Goal: Information Seeking & Learning: Learn about a topic

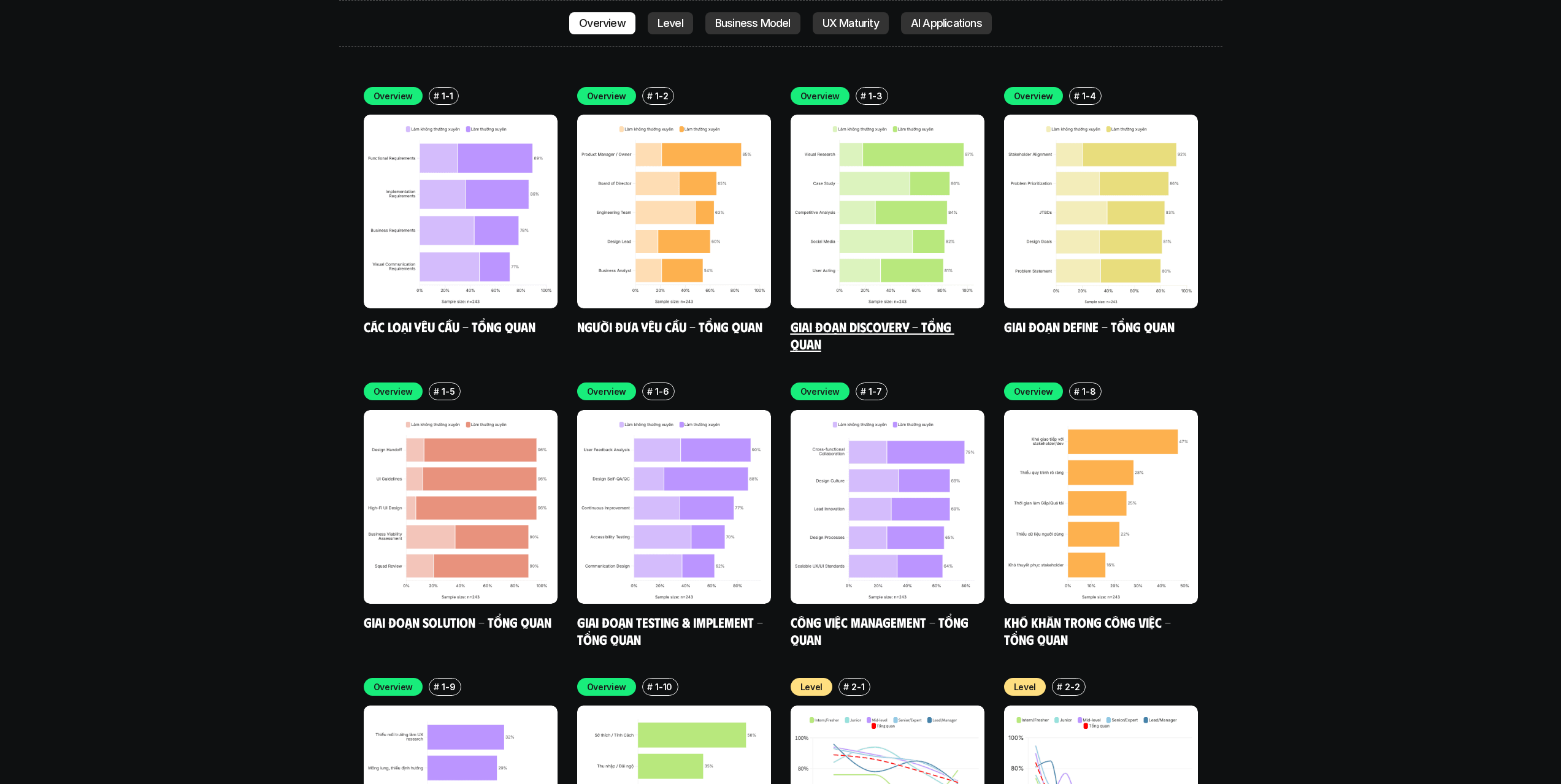
scroll to position [3874, 0]
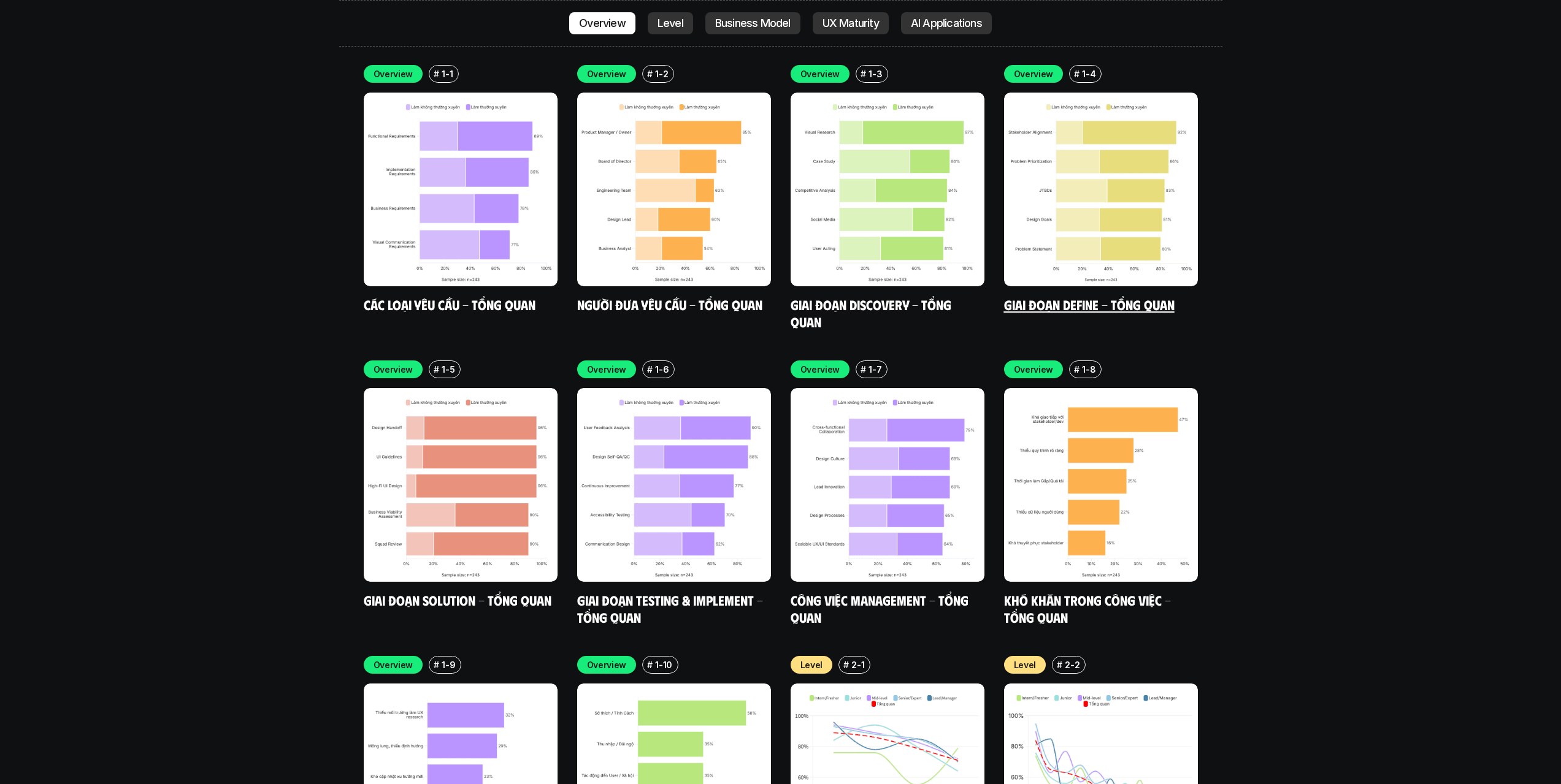
click at [1111, 164] on img at bounding box center [1100, 189] width 194 height 194
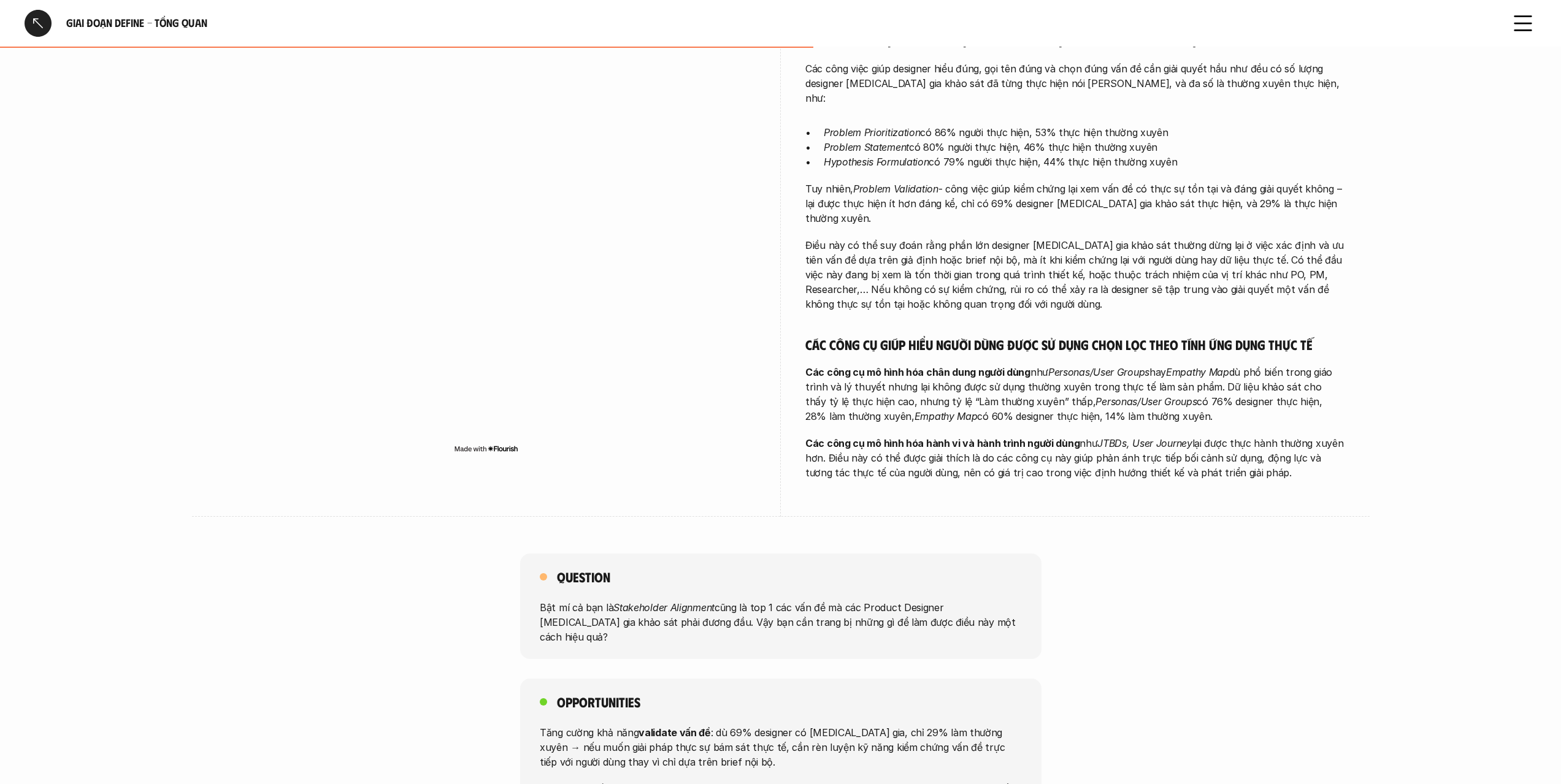
scroll to position [736, 0]
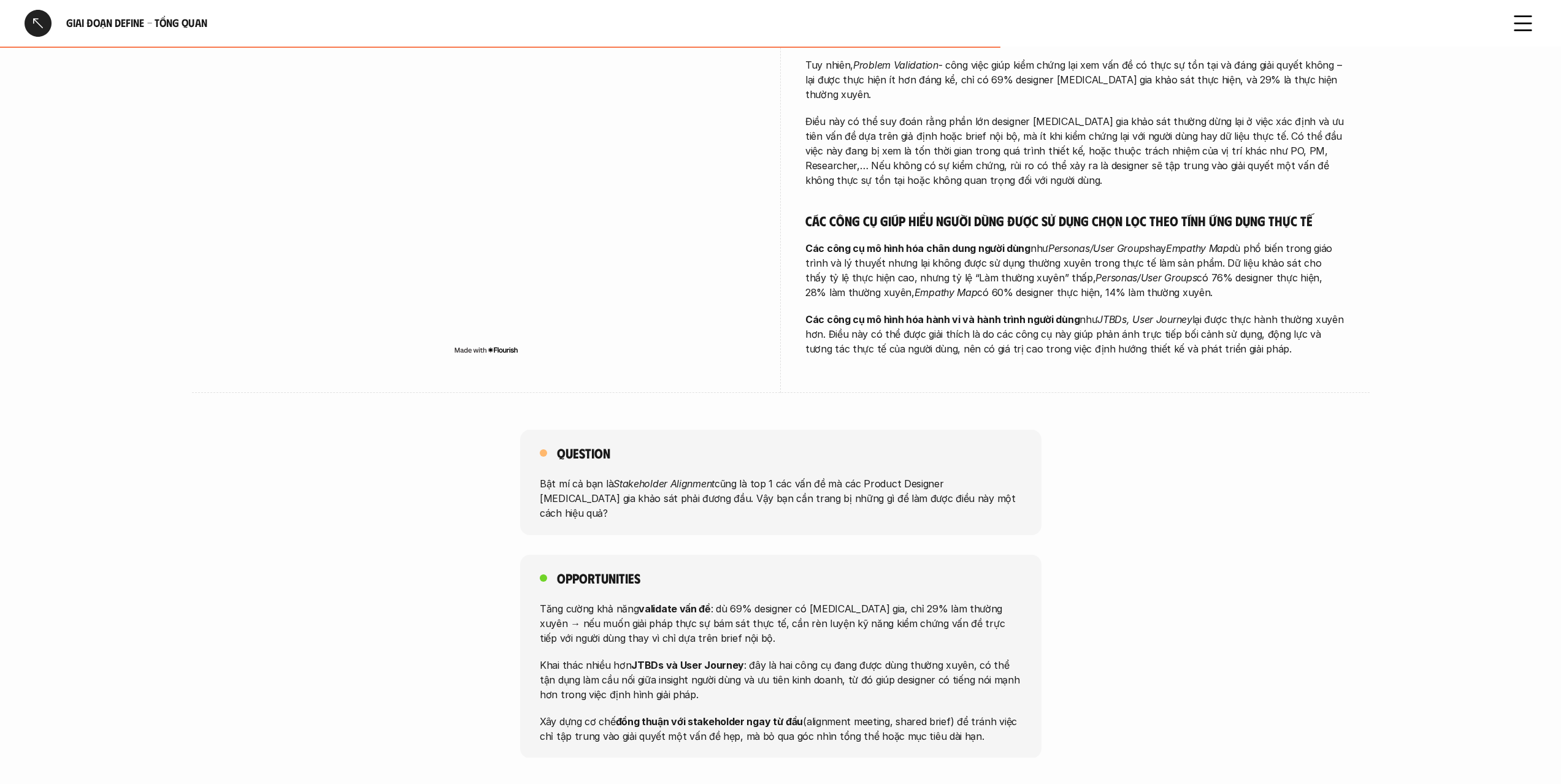
click at [37, 21] on div at bounding box center [38, 22] width 27 height 27
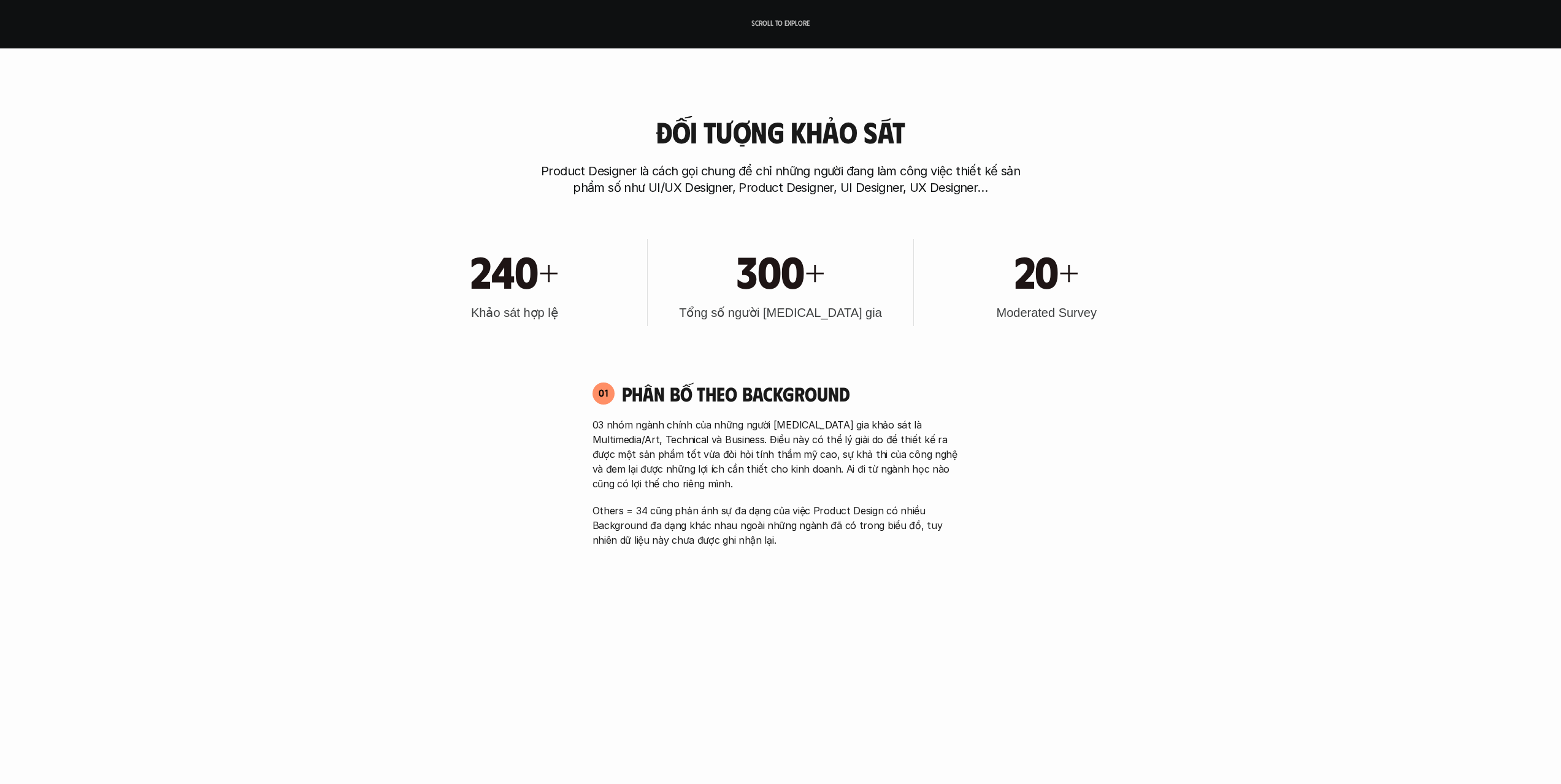
scroll to position [3813, 0]
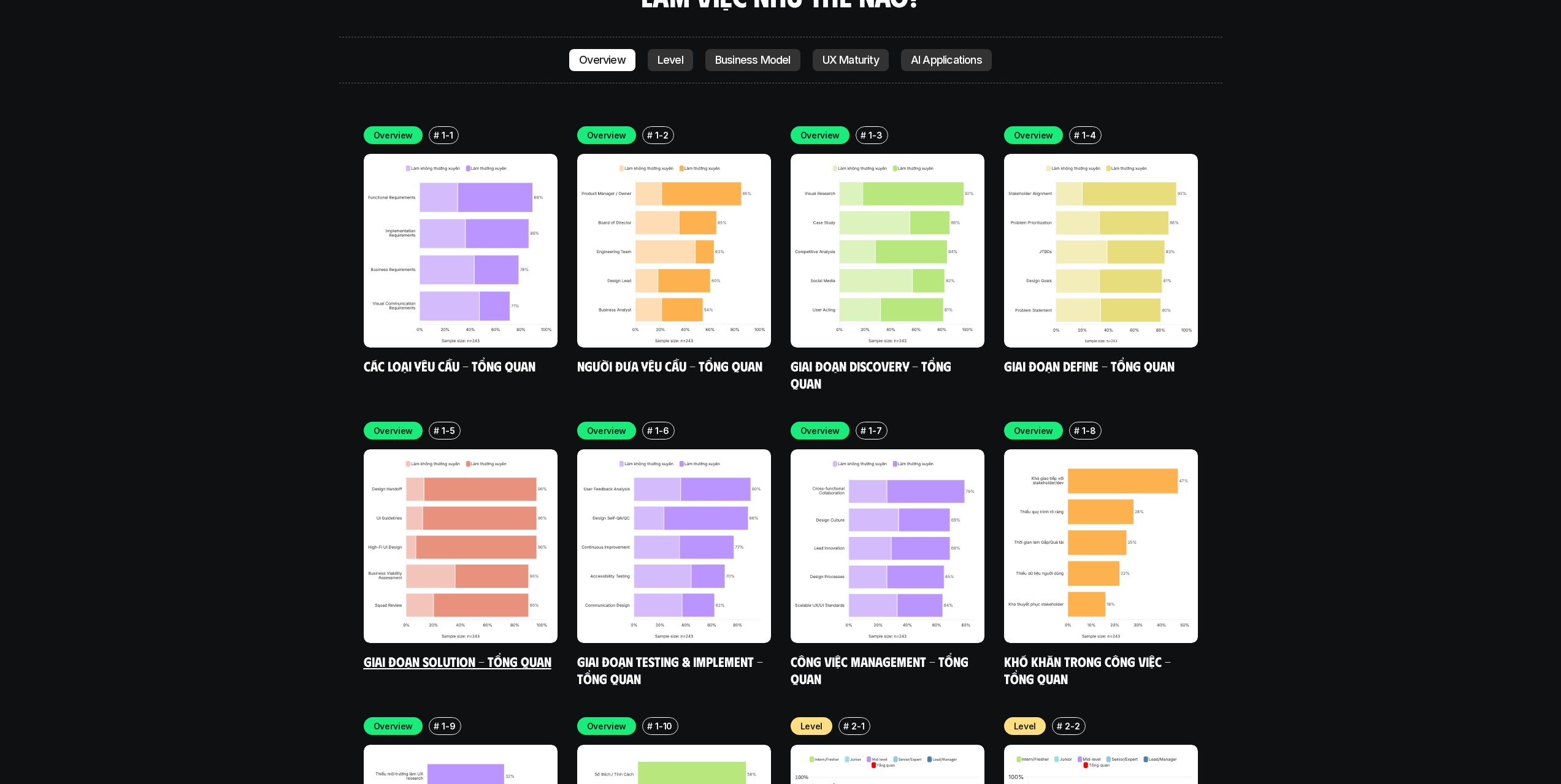
click at [476, 521] on img at bounding box center [461, 546] width 194 height 194
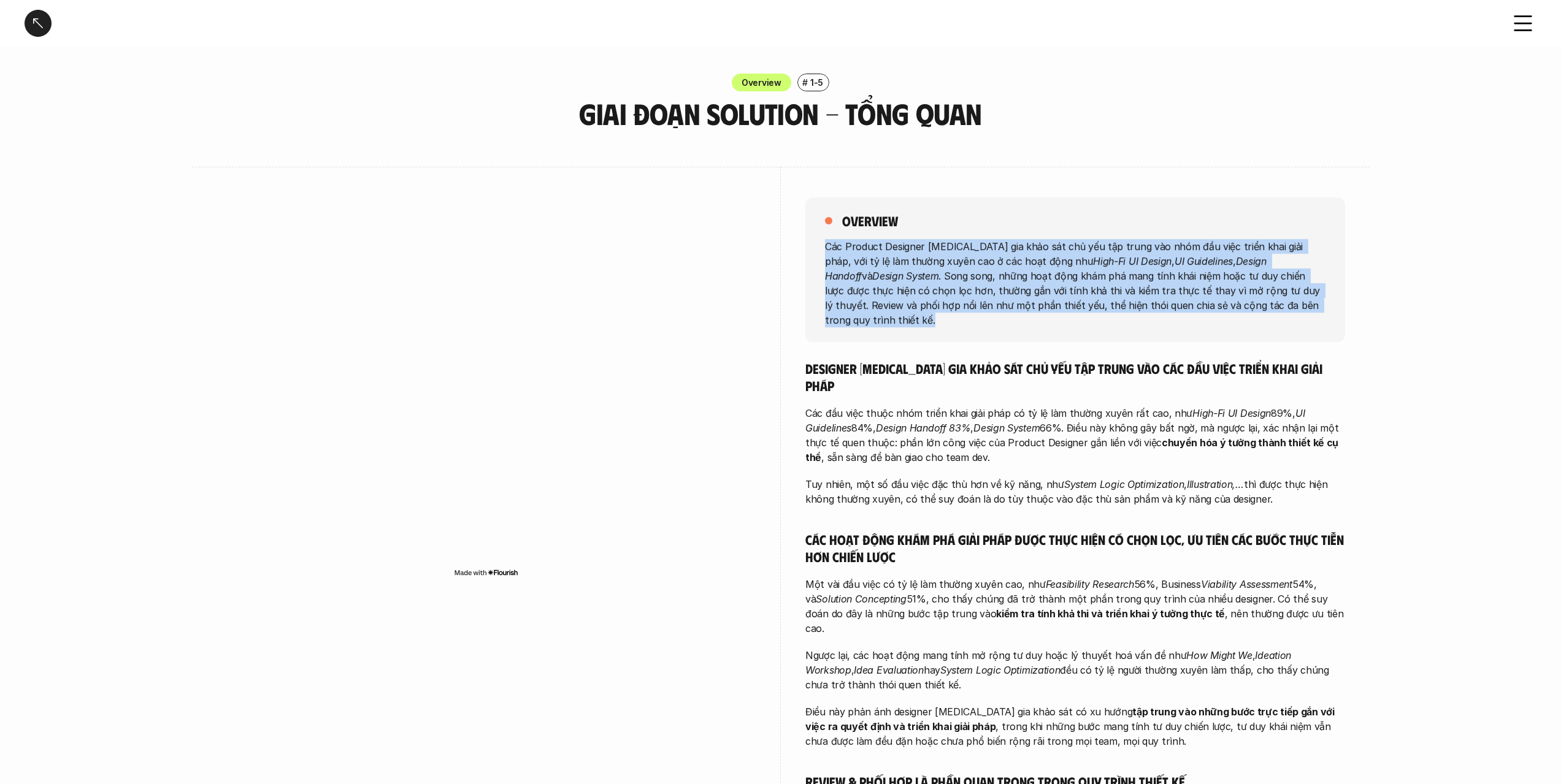
drag, startPoint x: 823, startPoint y: 250, endPoint x: 1256, endPoint y: 299, distance: 435.8
click at [1279, 304] on div "overview Các Product Designer [MEDICAL_DATA] gia khảo sát chủ yếu tập trung vào…" at bounding box center [1075, 269] width 540 height 145
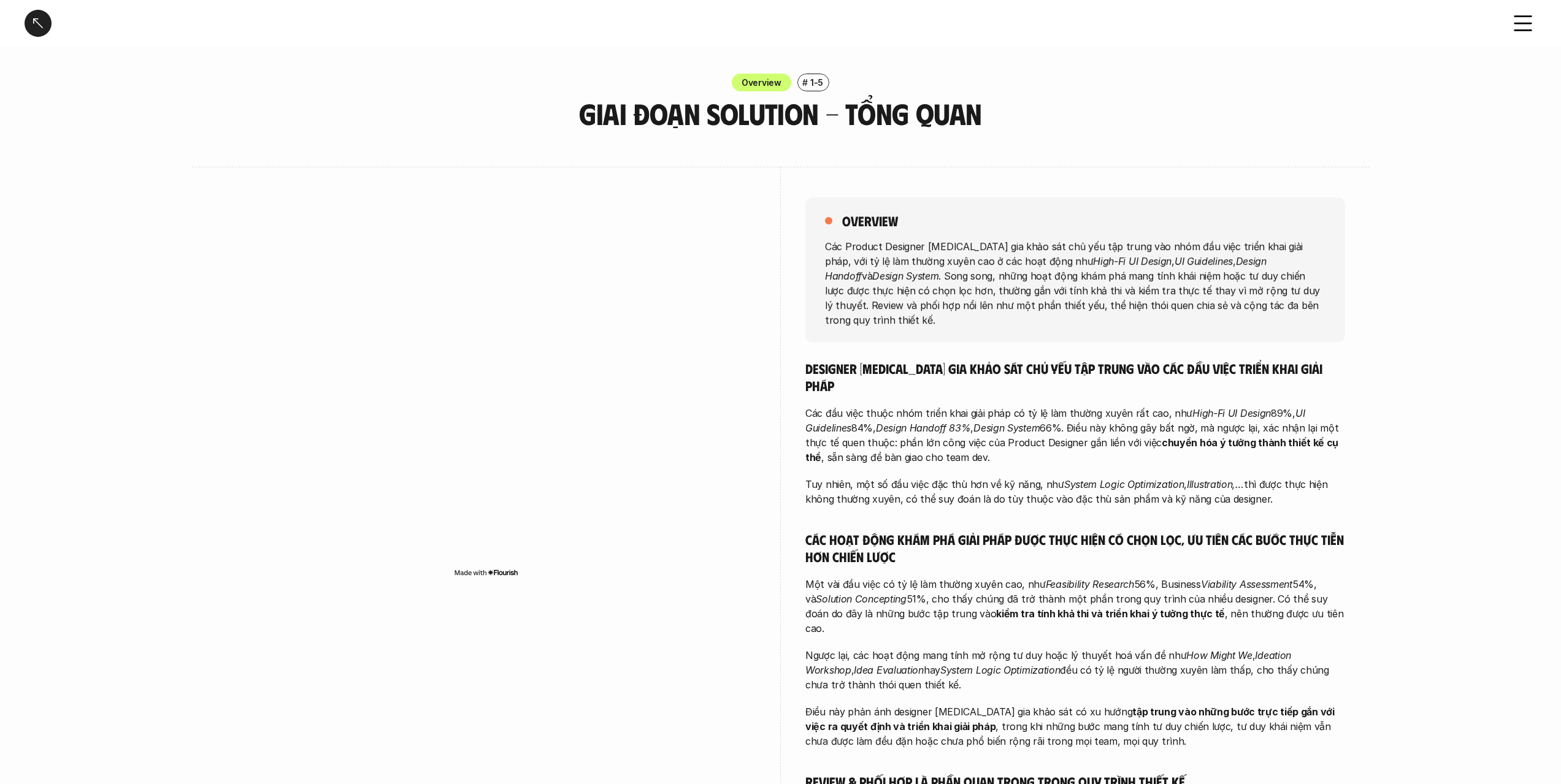
click at [1290, 336] on div "overview Các Product Designer [MEDICAL_DATA] gia khảo sát chủ yếu tập trung vào…" at bounding box center [1075, 561] width 540 height 788
drag, startPoint x: 826, startPoint y: 250, endPoint x: 982, endPoint y: 252, distance: 156.0
click at [982, 252] on p "Các Product Designer [MEDICAL_DATA] gia khảo sát chủ yếu tập trung vào nhóm đầu…" at bounding box center [1075, 282] width 500 height 89
click at [941, 257] on p "Các Product Designer [MEDICAL_DATA] gia khảo sát chủ yếu tập trung vào nhóm đầu…" at bounding box center [1075, 282] width 500 height 89
drag, startPoint x: 848, startPoint y: 245, endPoint x: 932, endPoint y: 248, distance: 84.1
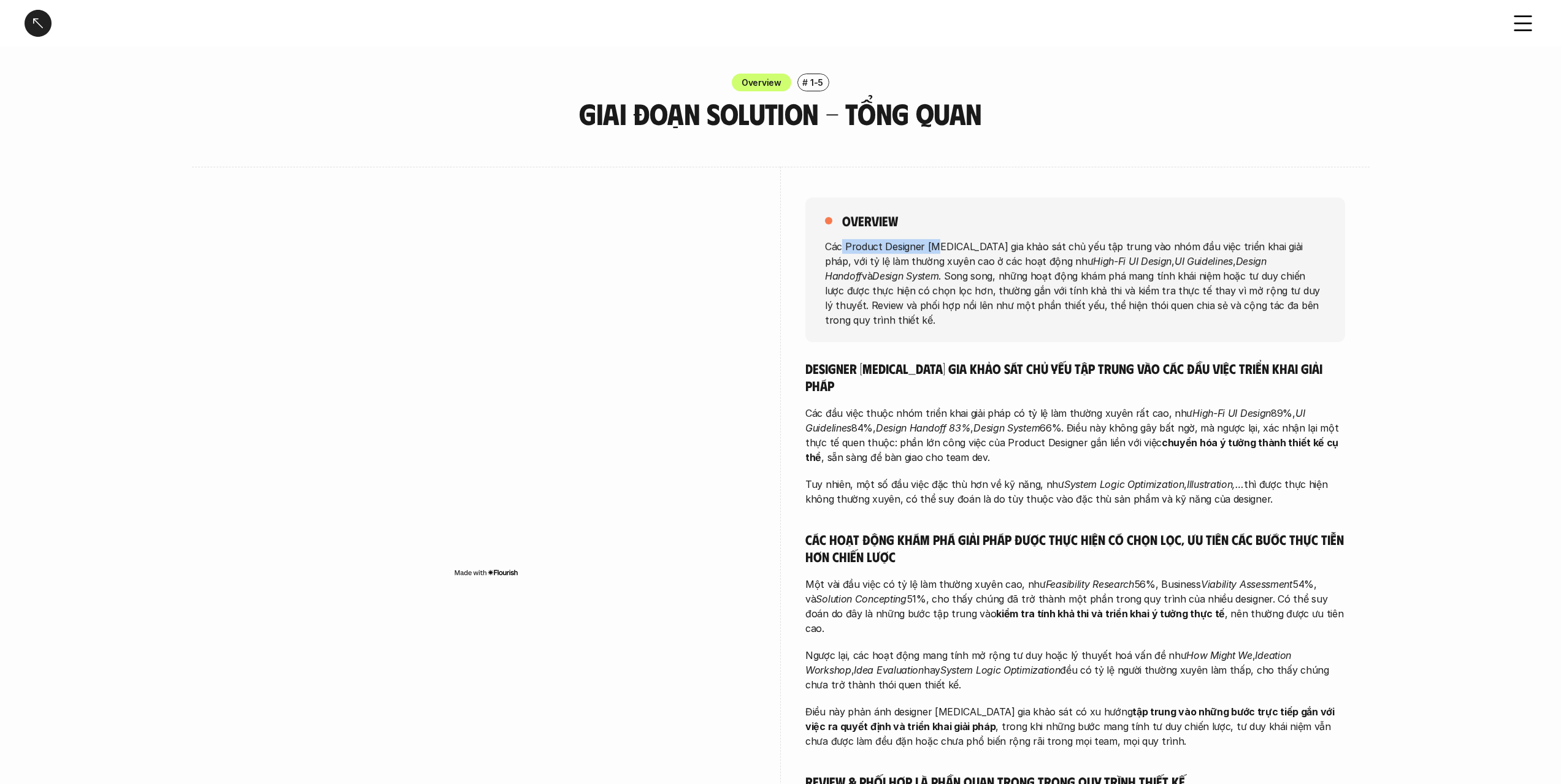
click at [932, 248] on p "Các Product Designer [MEDICAL_DATA] gia khảo sát chủ yếu tập trung vào nhóm đầu…" at bounding box center [1075, 282] width 500 height 89
click at [911, 253] on p "Các Product Designer [MEDICAL_DATA] gia khảo sát chủ yếu tập trung vào nhóm đầu…" at bounding box center [1075, 282] width 500 height 89
click at [829, 250] on p "Các Product Designer [MEDICAL_DATA] gia khảo sát chủ yếu tập trung vào nhóm đầu…" at bounding box center [1075, 282] width 500 height 89
click at [842, 246] on p "Các Product Designer [MEDICAL_DATA] gia khảo sát chủ yếu tập trung vào nhóm đầu…" at bounding box center [1075, 282] width 500 height 89
drag, startPoint x: 889, startPoint y: 248, endPoint x: 1169, endPoint y: 255, distance: 280.1
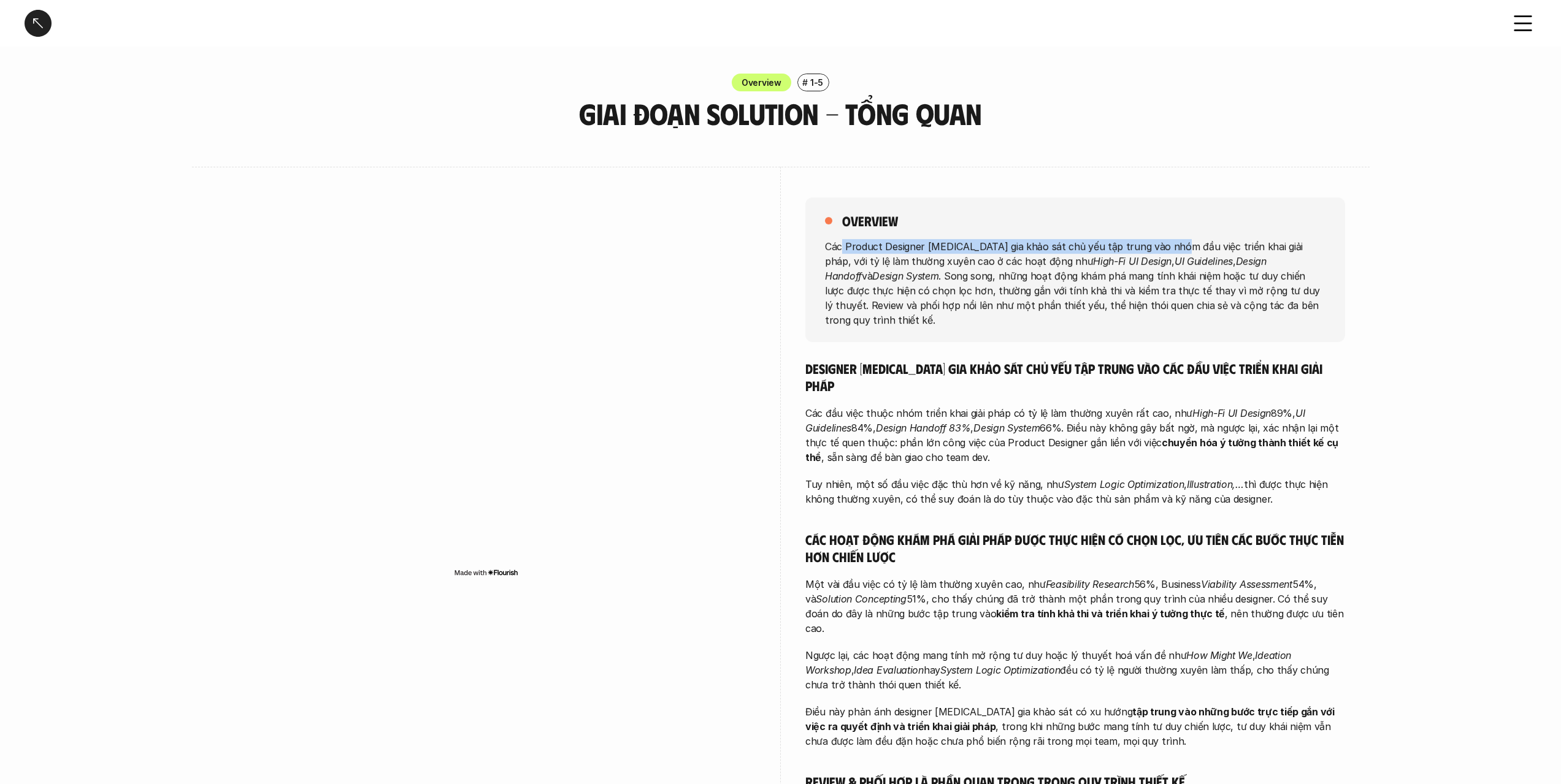
click at [1168, 253] on p "Các Product Designer [MEDICAL_DATA] gia khảo sát chủ yếu tập trung vào nhóm đầu…" at bounding box center [1075, 282] width 500 height 89
click at [1168, 280] on p "Các Product Designer [MEDICAL_DATA] gia khảo sát chủ yếu tập trung vào nhóm đầu…" at bounding box center [1075, 282] width 500 height 89
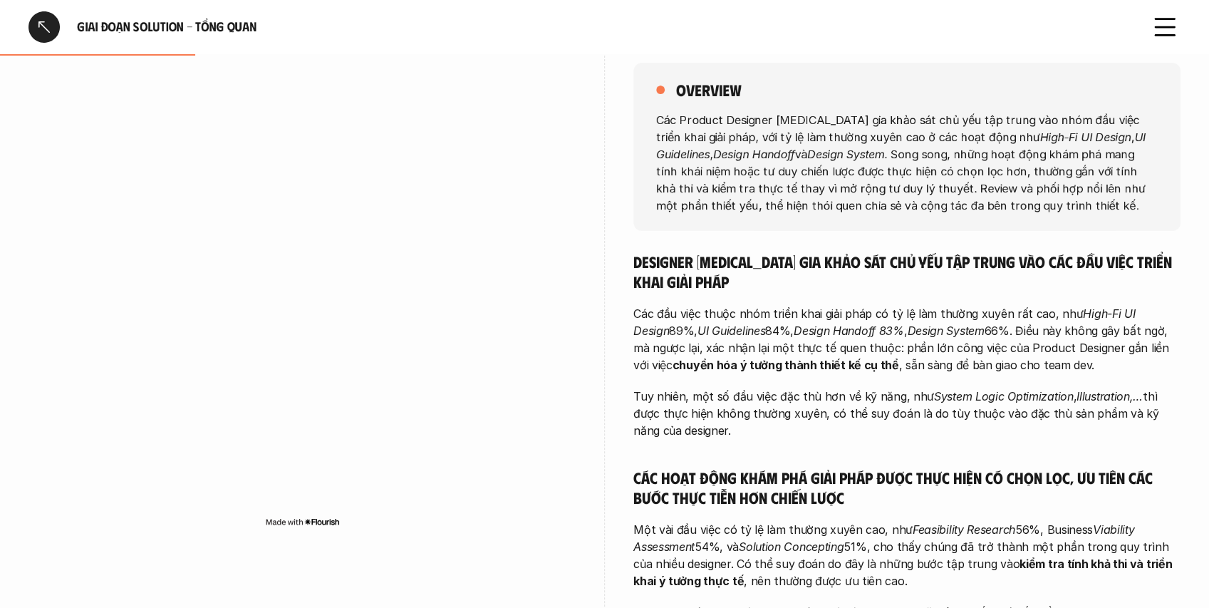
scroll to position [285, 0]
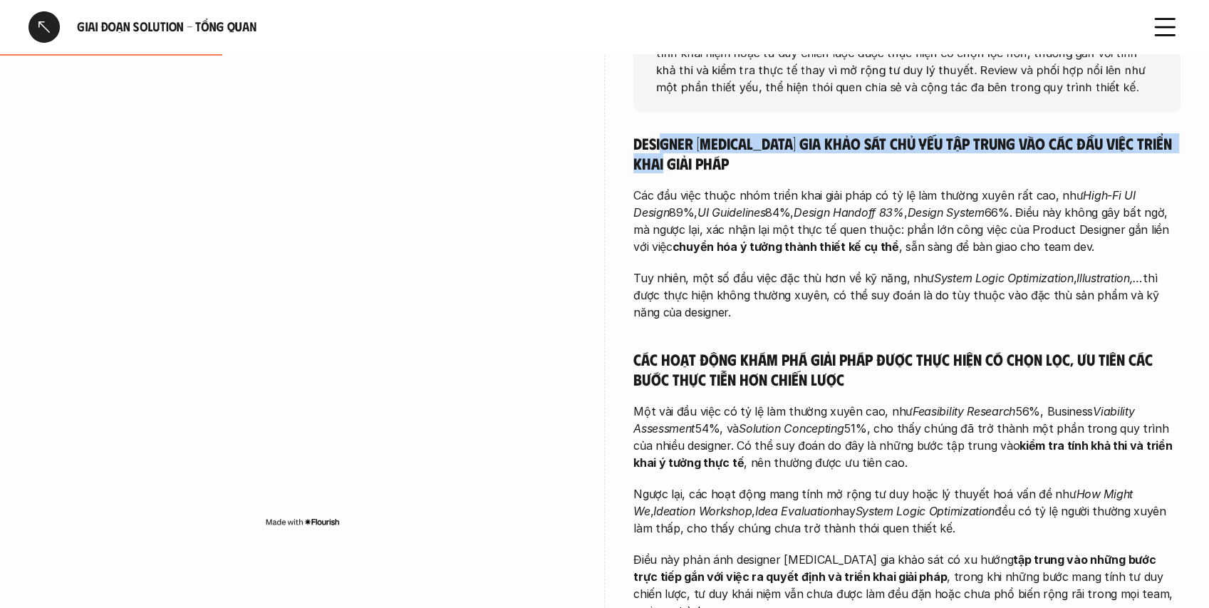
drag, startPoint x: 694, startPoint y: 150, endPoint x: 978, endPoint y: 165, distance: 284.7
click at [978, 165] on h5 "Designer [MEDICAL_DATA] gia khảo sát chủ yếu tập trung vào các đầu việc triển k…" at bounding box center [906, 152] width 547 height 39
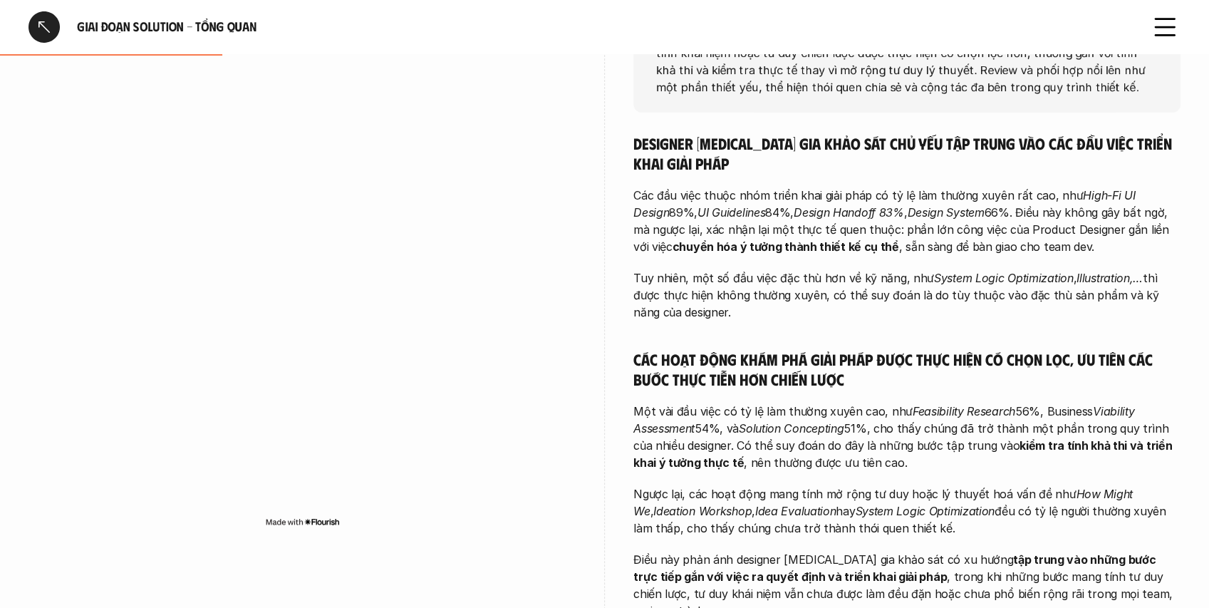
click at [949, 182] on div "Designer [MEDICAL_DATA] gia khảo sát chủ yếu tập trung vào các đầu việc triển k…" at bounding box center [906, 474] width 547 height 683
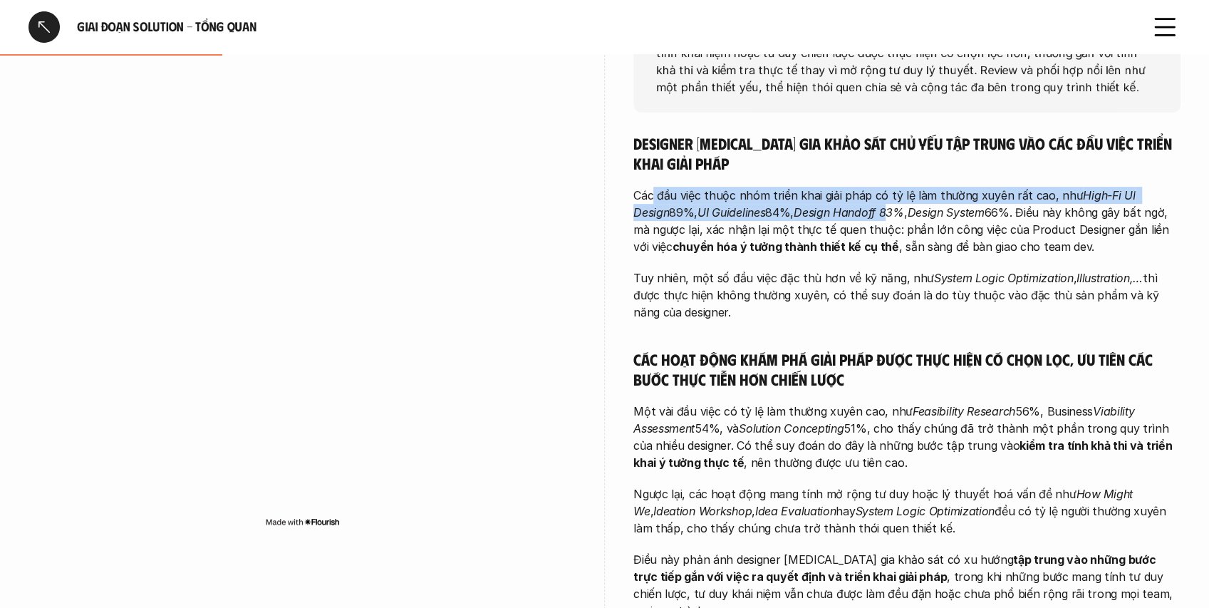
drag, startPoint x: 654, startPoint y: 194, endPoint x: 845, endPoint y: 224, distance: 193.4
click at [859, 219] on p "Các đầu việc thuộc nhóm triển khai giải pháp có tỷ lệ làm thường xuyên rất cao,…" at bounding box center [906, 221] width 547 height 68
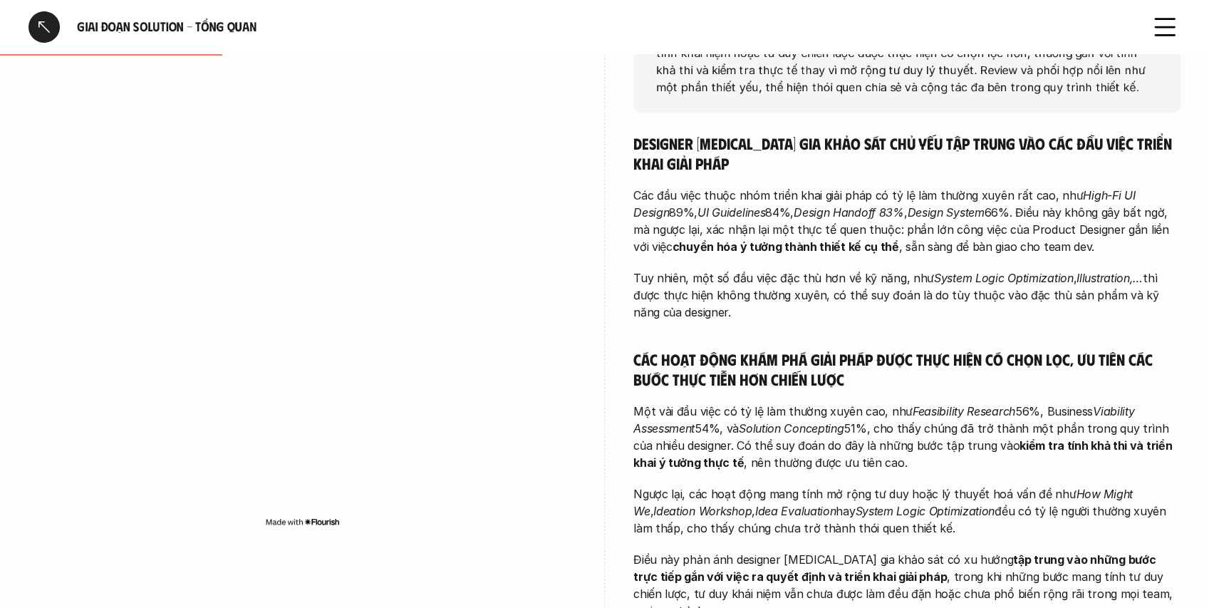
click at [832, 222] on p "Các đầu việc thuộc nhóm triển khai giải pháp có tỷ lệ làm thường xuyên rất cao,…" at bounding box center [906, 221] width 547 height 68
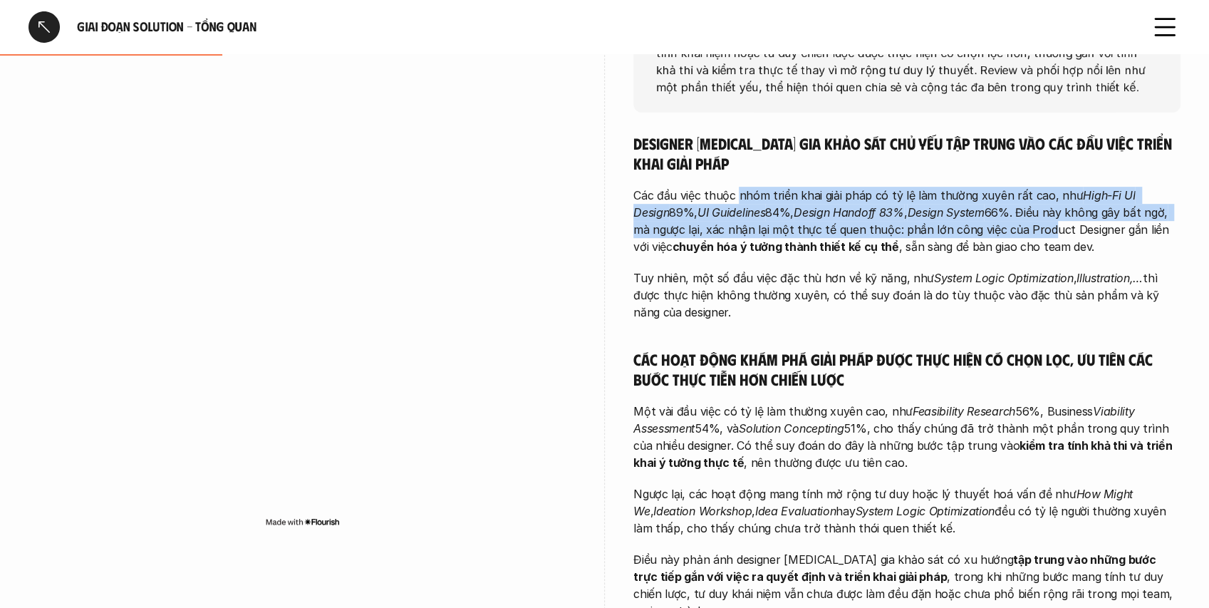
drag, startPoint x: 737, startPoint y: 200, endPoint x: 1025, endPoint y: 230, distance: 289.4
click at [1022, 223] on p "Các đầu việc thuộc nhóm triển khai giải pháp có tỷ lệ làm thường xuyên rất cao,…" at bounding box center [906, 221] width 547 height 68
click at [1009, 226] on p "Các đầu việc thuộc nhóm triển khai giải pháp có tỷ lệ làm thường xuyên rất cao,…" at bounding box center [906, 221] width 547 height 68
click at [921, 212] on em "Design System" at bounding box center [945, 212] width 77 height 14
click at [951, 207] on em "Design System" at bounding box center [945, 212] width 77 height 14
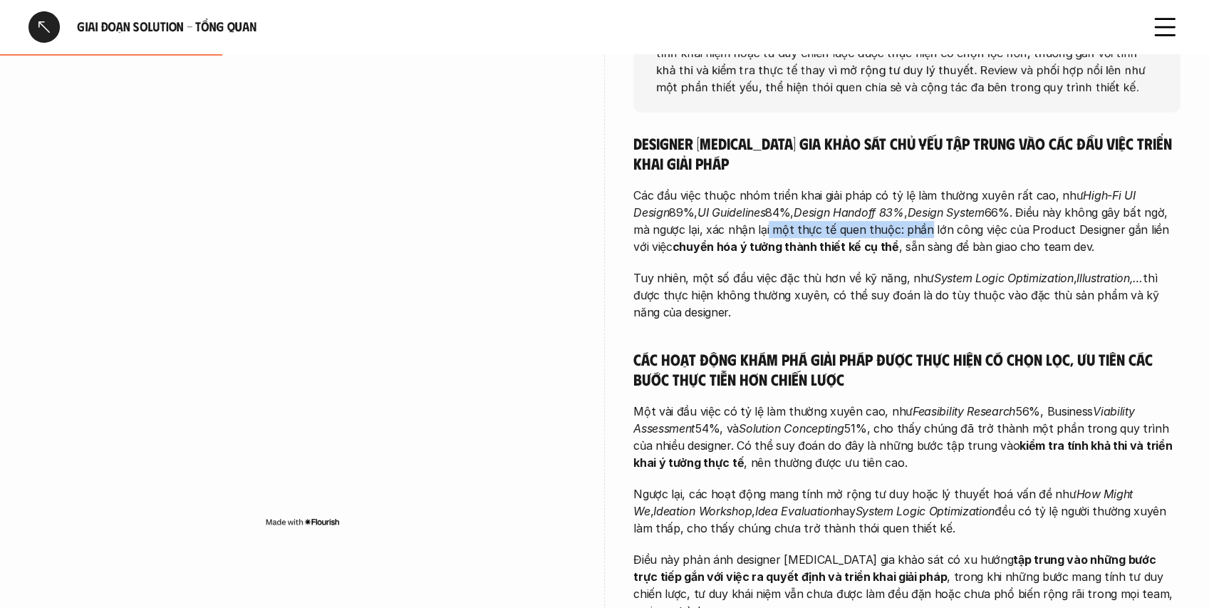
drag, startPoint x: 742, startPoint y: 235, endPoint x: 896, endPoint y: 227, distance: 154.2
click at [896, 227] on p "Các đầu việc thuộc nhóm triển khai giải pháp có tỷ lệ làm thường xuyên rất cao,…" at bounding box center [906, 221] width 547 height 68
click at [890, 224] on p "Các đầu việc thuộc nhóm triển khai giải pháp có tỷ lệ làm thường xuyên rất cao,…" at bounding box center [906, 221] width 547 height 68
click at [918, 232] on p "Các đầu việc thuộc nhóm triển khai giải pháp có tỷ lệ làm thường xuyên rất cao,…" at bounding box center [906, 221] width 547 height 68
drag, startPoint x: 916, startPoint y: 237, endPoint x: 1117, endPoint y: 237, distance: 200.9
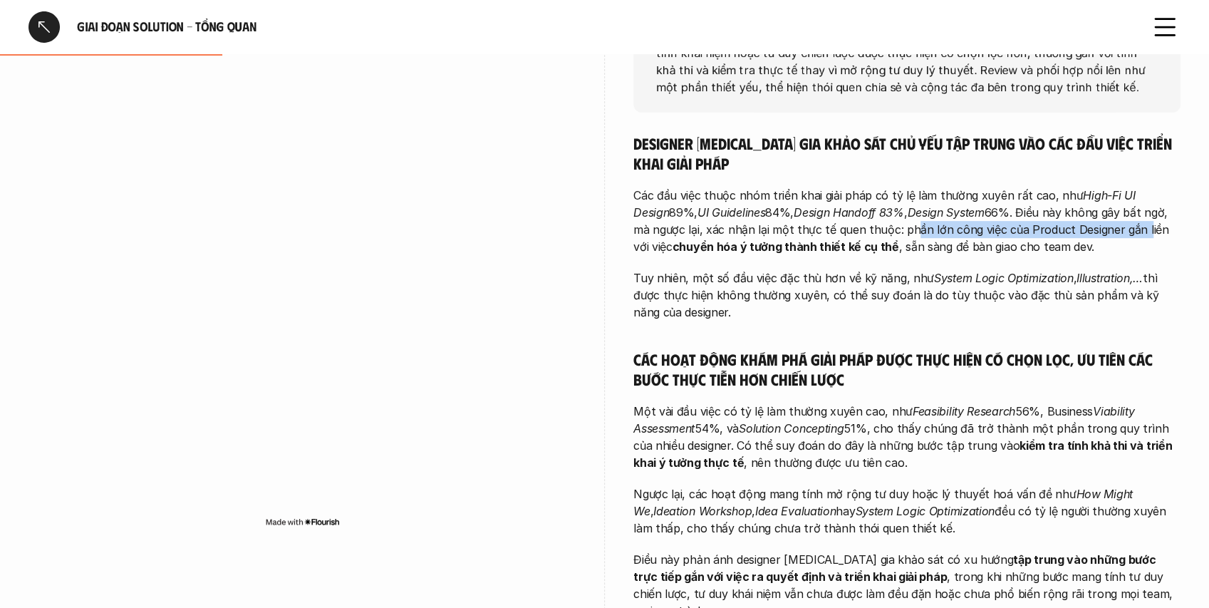
click at [1117, 237] on p "Các đầu việc thuộc nhóm triển khai giải pháp có tỷ lệ làm thường xuyên rất cao,…" at bounding box center [906, 221] width 547 height 68
click at [1112, 238] on p "Các đầu việc thuộc nhóm triển khai giải pháp có tỷ lệ làm thường xuyên rất cao,…" at bounding box center [906, 221] width 547 height 68
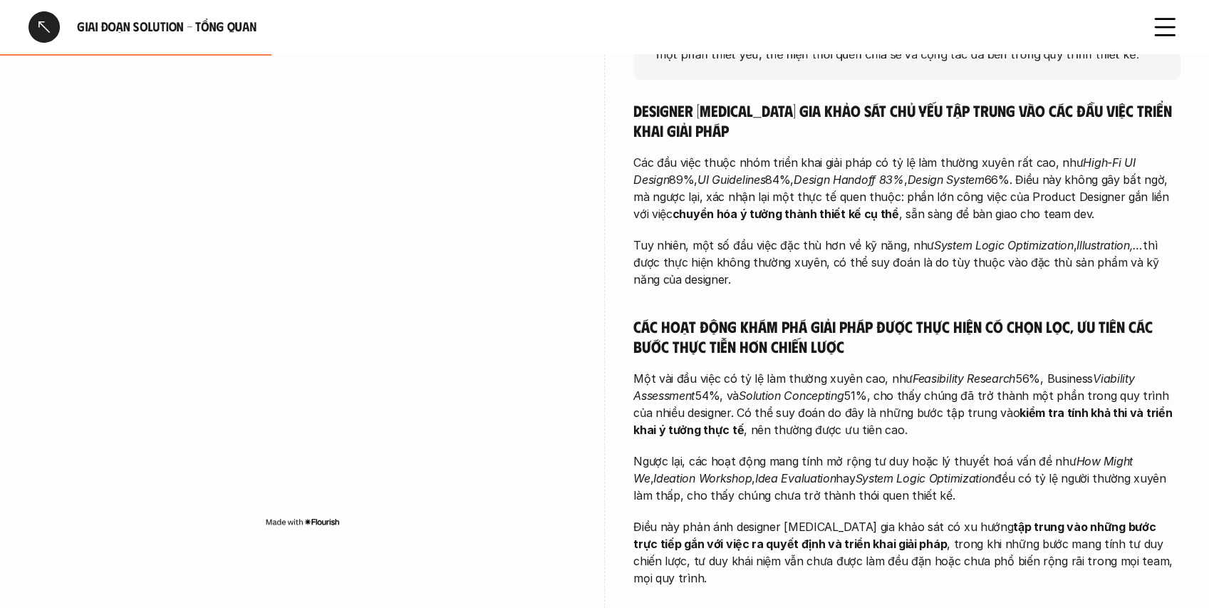
scroll to position [332, 0]
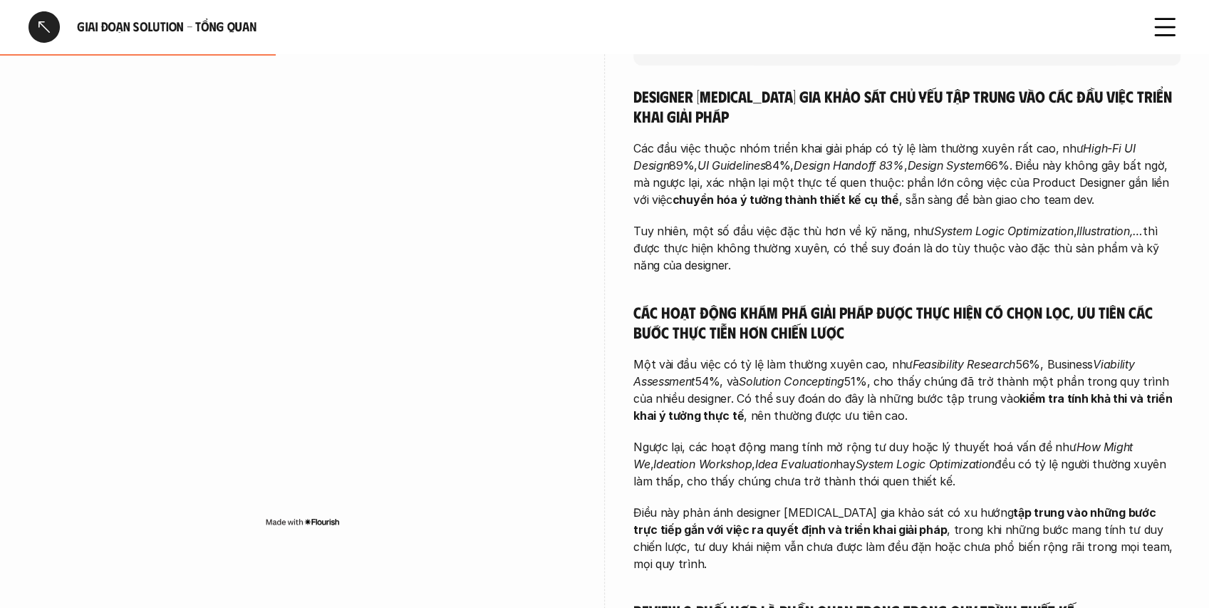
drag, startPoint x: 654, startPoint y: 251, endPoint x: 948, endPoint y: 258, distance: 293.7
click at [948, 258] on p "Tuy nhiên, một số đầu việc đặc thù hơn về kỹ năng, như System Logic Optimizatio…" at bounding box center [906, 247] width 547 height 51
click at [928, 276] on div "Designer [MEDICAL_DATA] gia khảo sát chủ yếu tập trung vào các đầu việc triển k…" at bounding box center [906, 427] width 547 height 683
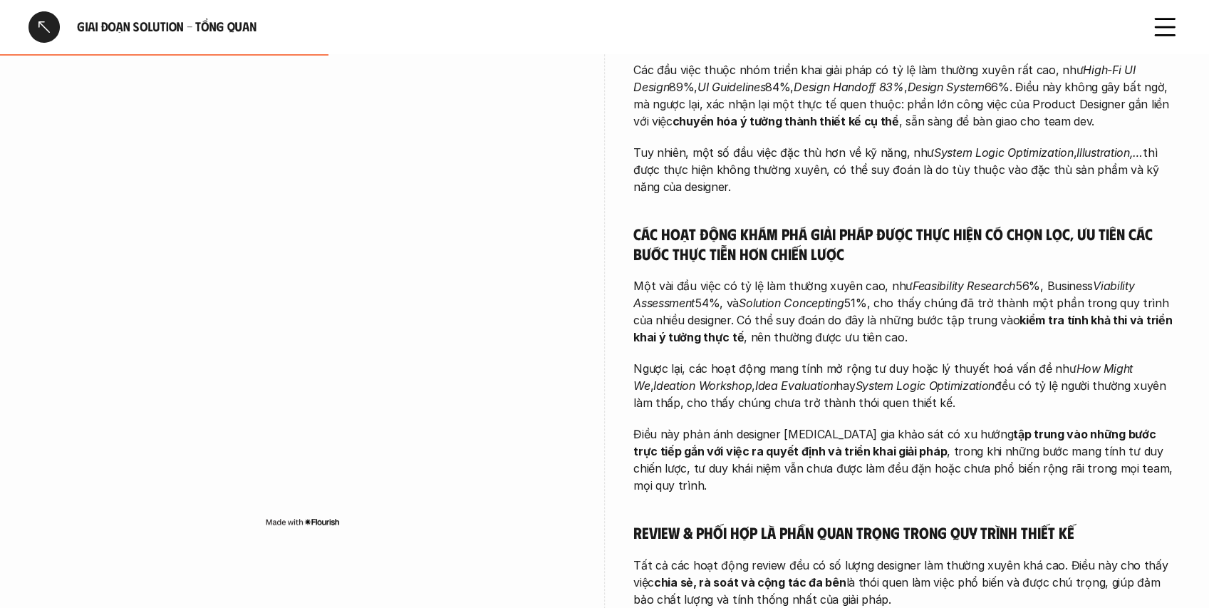
scroll to position [428, 0]
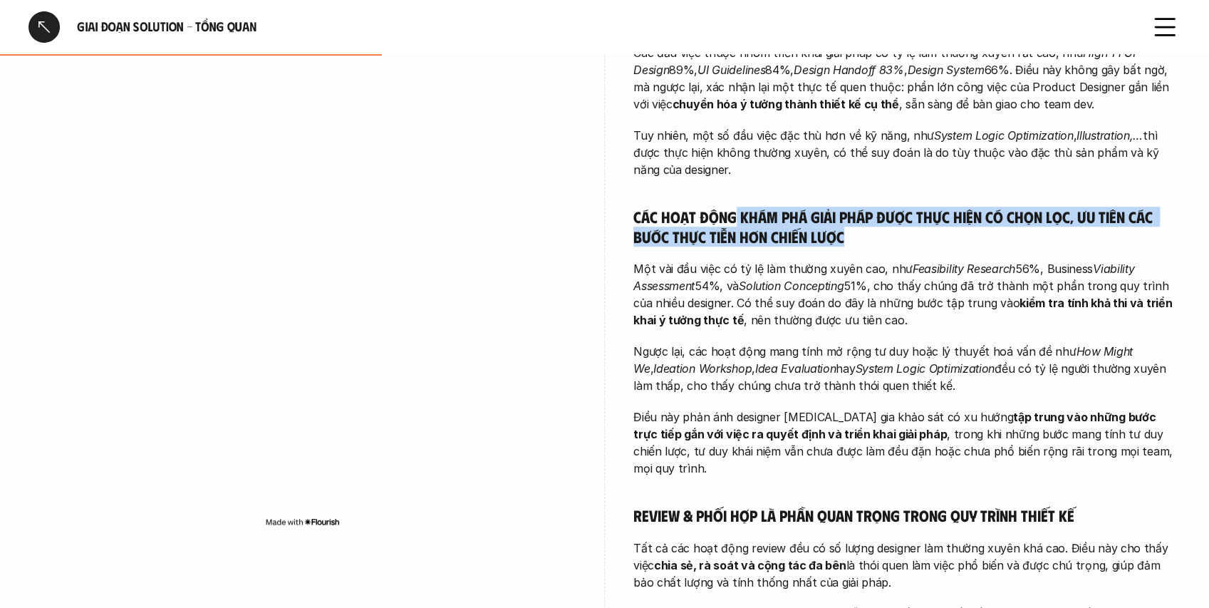
drag, startPoint x: 755, startPoint y: 227, endPoint x: 990, endPoint y: 232, distance: 235.2
click at [988, 228] on h5 "Các hoạt động khám phá giải pháp được thực hiện có chọn lọc, ưu tiên các bước t…" at bounding box center [906, 226] width 547 height 39
click at [989, 238] on h5 "Các hoạt động khám phá giải pháp được thực hiện có chọn lọc, ưu tiên các bước t…" at bounding box center [906, 226] width 547 height 39
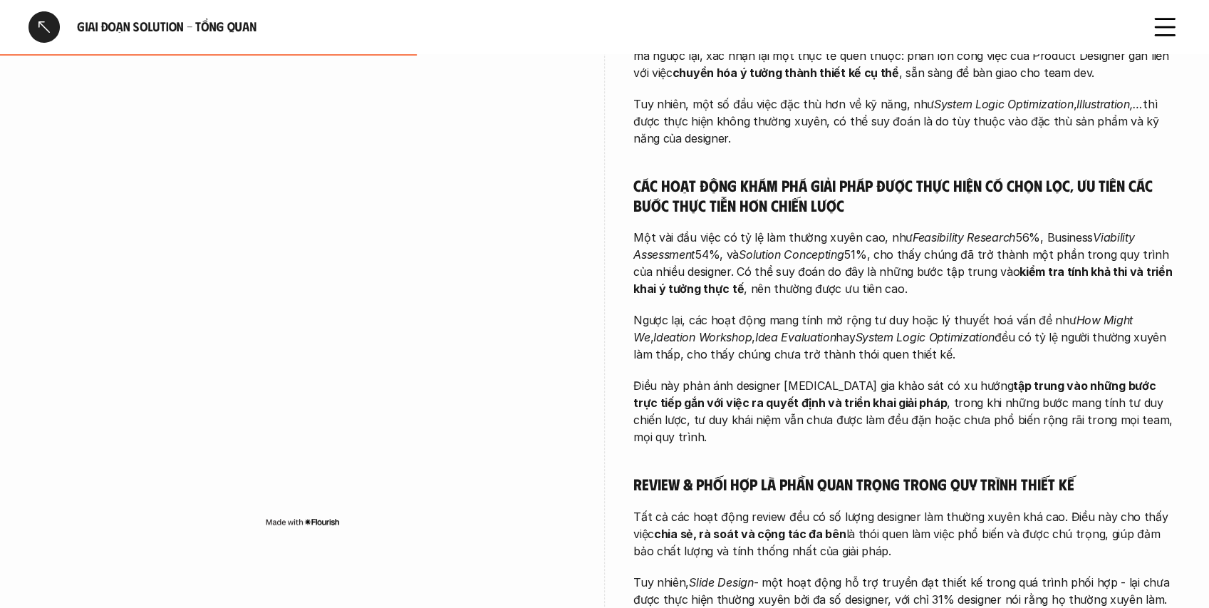
scroll to position [475, 0]
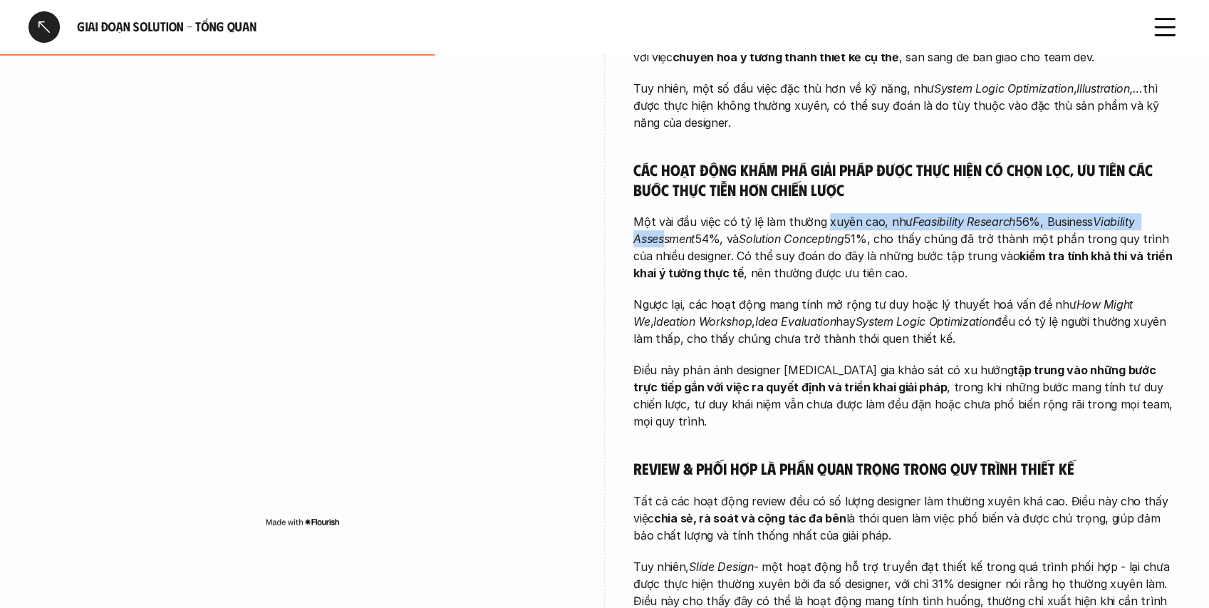
drag, startPoint x: 714, startPoint y: 222, endPoint x: 823, endPoint y: 228, distance: 109.2
click at [823, 228] on p "Một vài đầu việc có tỷ lệ làm thường xuyên cao, như Feasibility Research 56%, B…" at bounding box center [906, 247] width 547 height 68
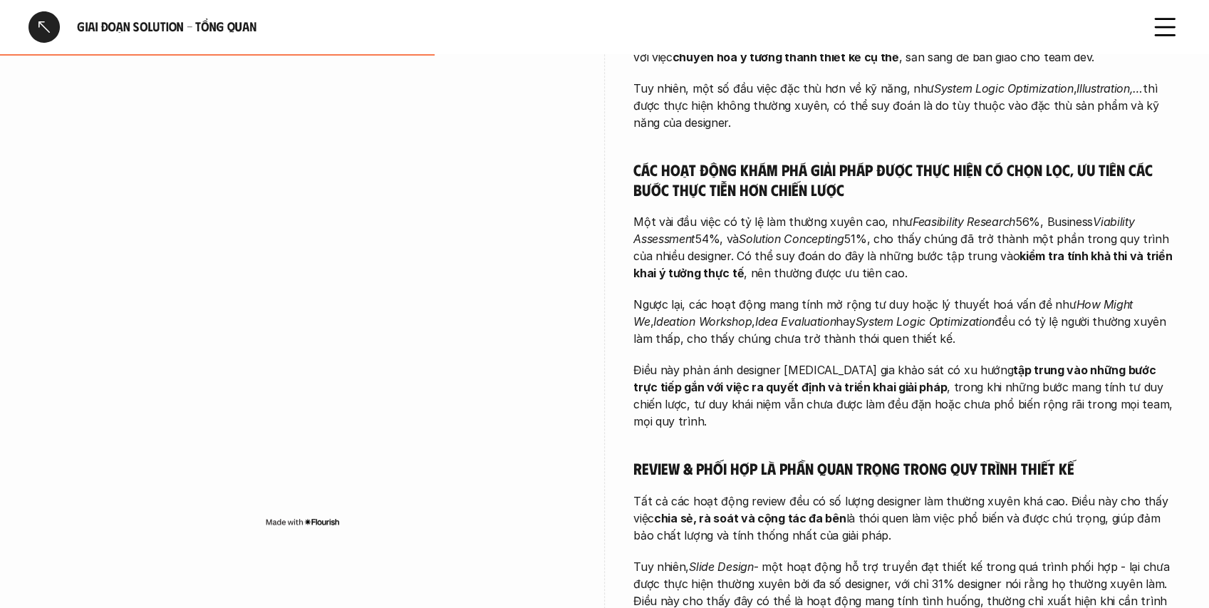
click at [842, 249] on p "Một vài đầu việc có tỷ lệ làm thường xuyên cao, như Feasibility Research 56%, B…" at bounding box center [906, 247] width 547 height 68
click at [900, 237] on p "Một vài đầu việc có tỷ lệ làm thường xuyên cao, như Feasibility Research 56%, B…" at bounding box center [906, 247] width 547 height 68
click at [914, 228] on p "Một vài đầu việc có tỷ lệ làm thường xuyên cao, như Feasibility Research 56%, B…" at bounding box center [906, 247] width 547 height 68
drag, startPoint x: 908, startPoint y: 222, endPoint x: 1009, endPoint y: 215, distance: 101.4
click at [1009, 215] on p "Một vài đầu việc có tỷ lệ làm thường xuyên cao, như Feasibility Research 56%, B…" at bounding box center [906, 247] width 547 height 68
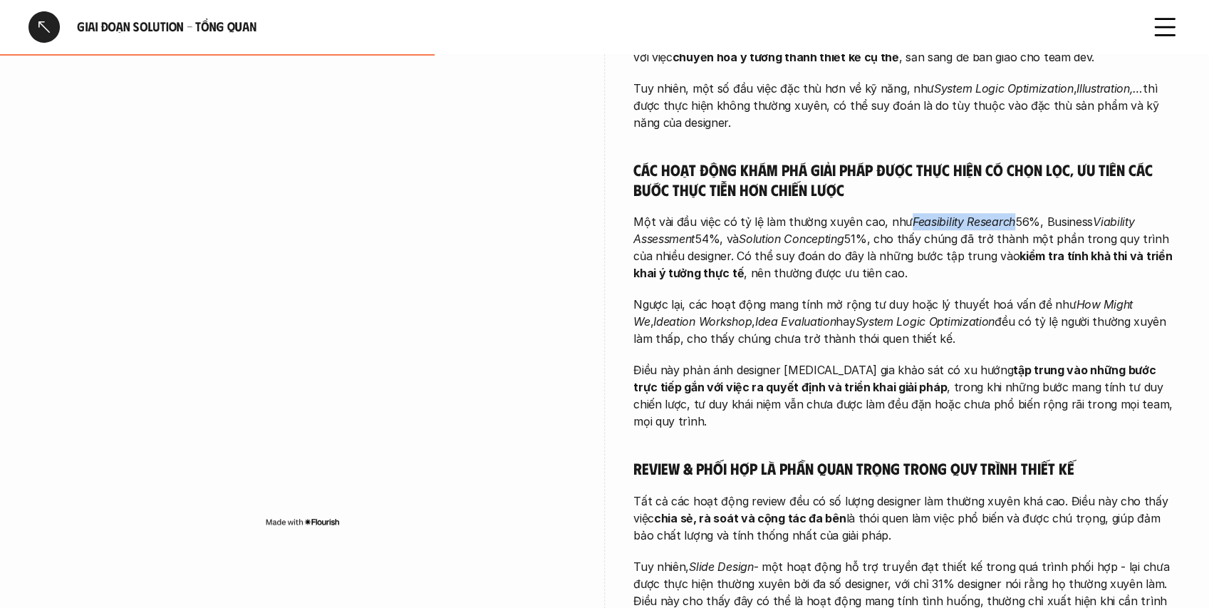
copy em "Feasibility Research"
click at [1045, 230] on p "Một vài đầu việc có tỷ lệ làm thường xuyên cao, như Feasibility Research 56%, B…" at bounding box center [906, 247] width 547 height 68
drag, startPoint x: 1042, startPoint y: 219, endPoint x: 1132, endPoint y: 219, distance: 89.1
click at [1132, 219] on p "Một vài đầu việc có tỷ lệ làm thường xuyên cao, như Feasibility Research 56%, B…" at bounding box center [906, 247] width 547 height 68
copy p "Business Viability"
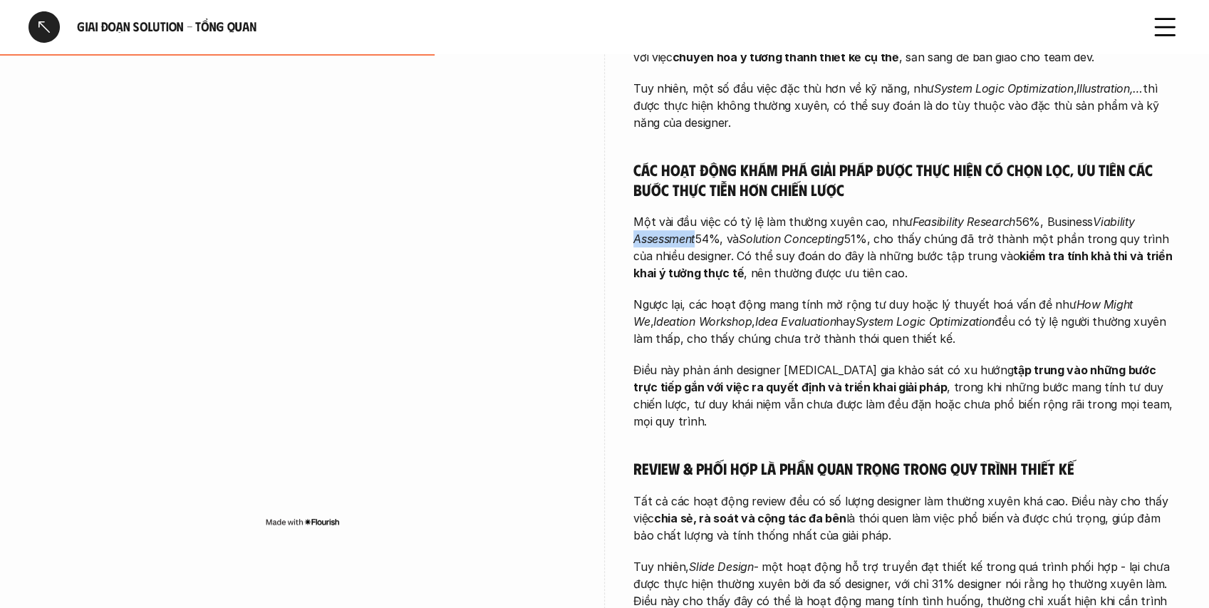
drag, startPoint x: 635, startPoint y: 238, endPoint x: 695, endPoint y: 241, distance: 60.6
click at [695, 241] on em "Viability Assessment" at bounding box center [885, 229] width 504 height 31
copy em "Assessment"
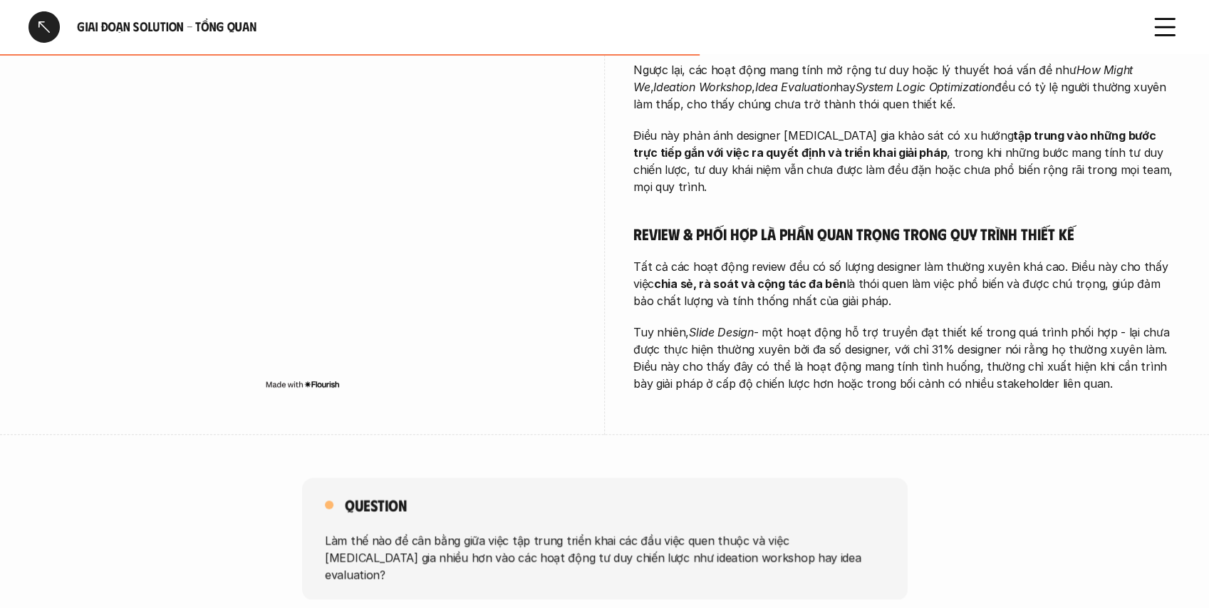
scroll to position [713, 0]
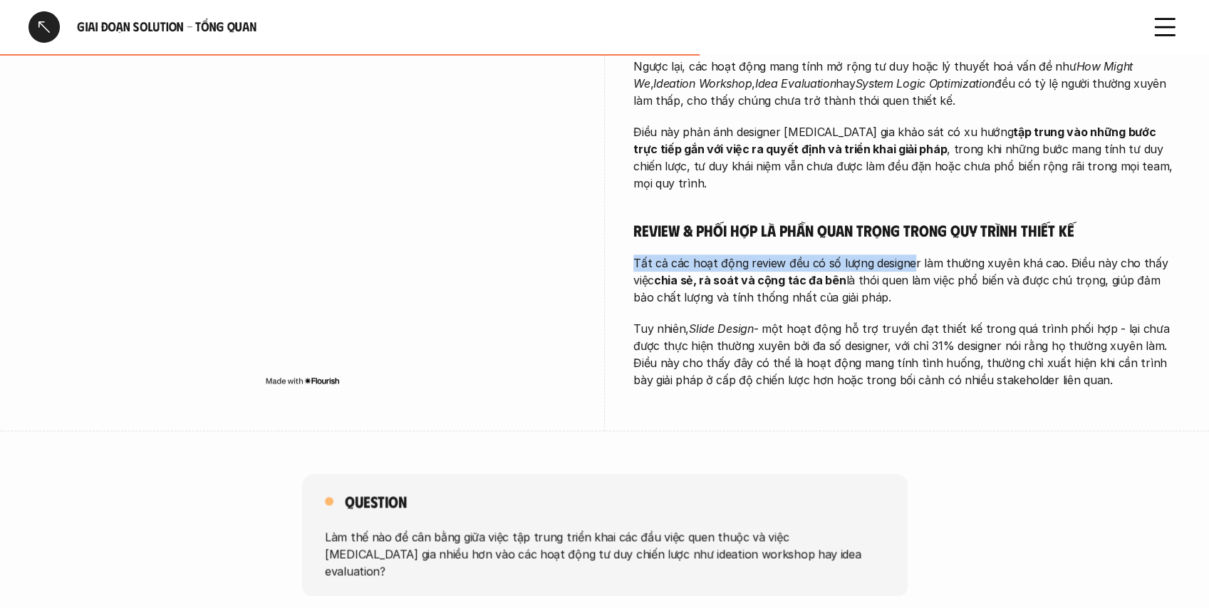
drag, startPoint x: 638, startPoint y: 253, endPoint x: 911, endPoint y: 253, distance: 272.2
click at [913, 271] on p "Tất cả các hoạt động review đều có số lượng designer làm thường xuyên khá cao. …" at bounding box center [906, 279] width 547 height 51
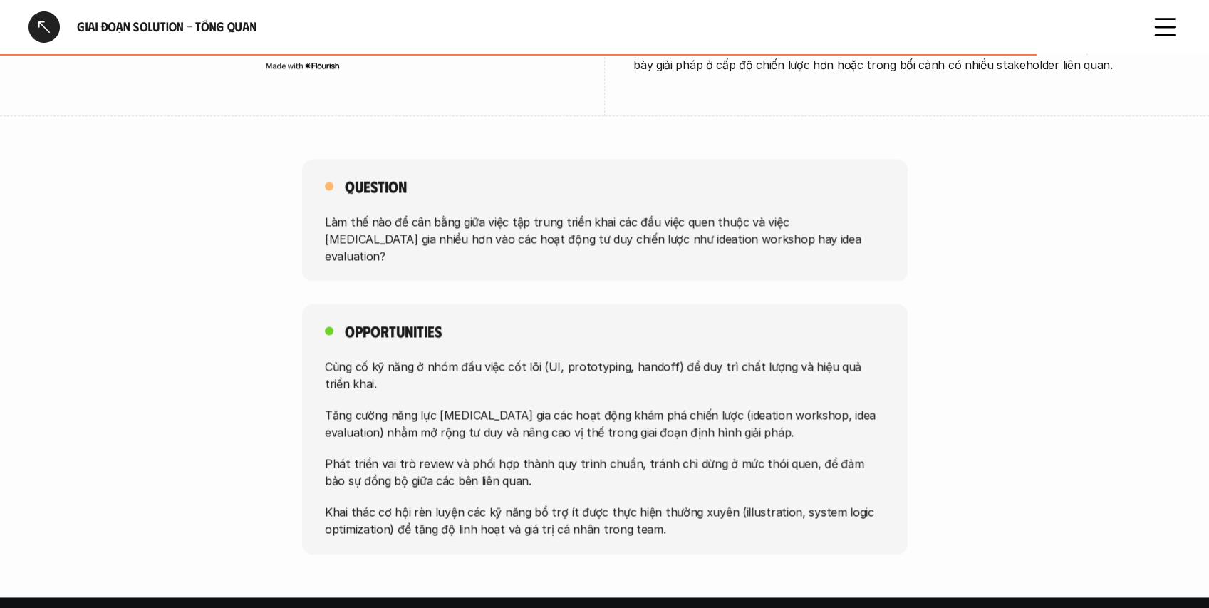
scroll to position [1045, 0]
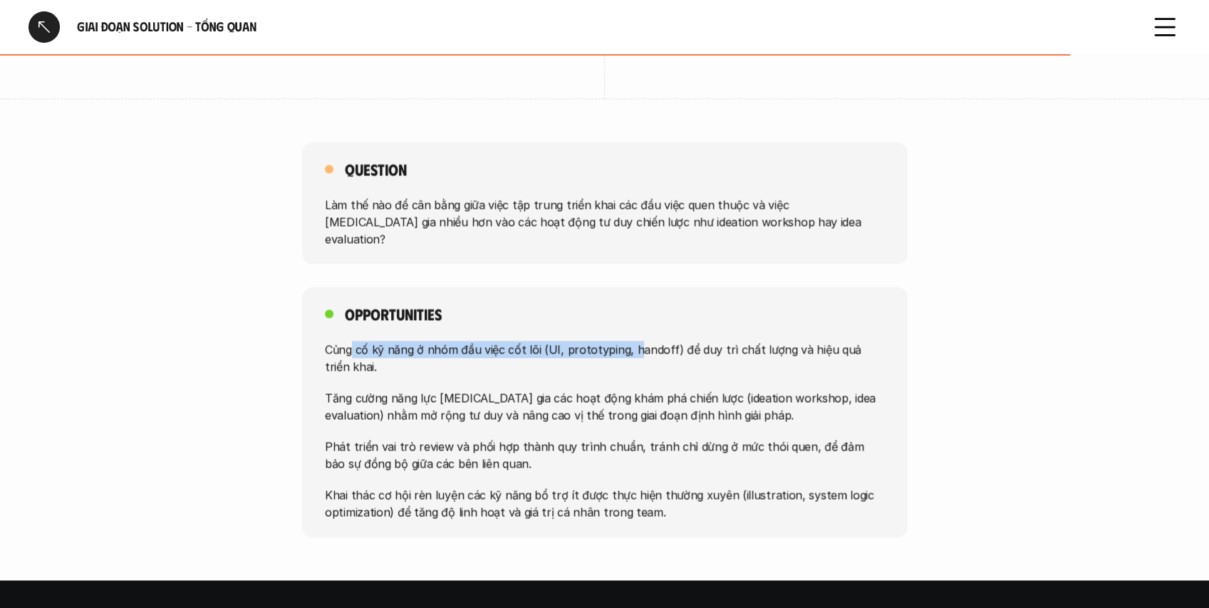
drag, startPoint x: 358, startPoint y: 313, endPoint x: 623, endPoint y: 306, distance: 265.9
click at [629, 304] on div "Opportunities Củng cố kỹ năng ở nhóm đầu việc cốt lõi (UI, prototyping, handoff…" at bounding box center [605, 411] width 606 height 251
click at [534, 341] on p "Củng cố kỹ năng ở nhóm đầu việc cốt lõi (UI, prototyping, handoff) để duy trì c…" at bounding box center [605, 358] width 560 height 34
click at [38, 29] on div at bounding box center [44, 26] width 31 height 31
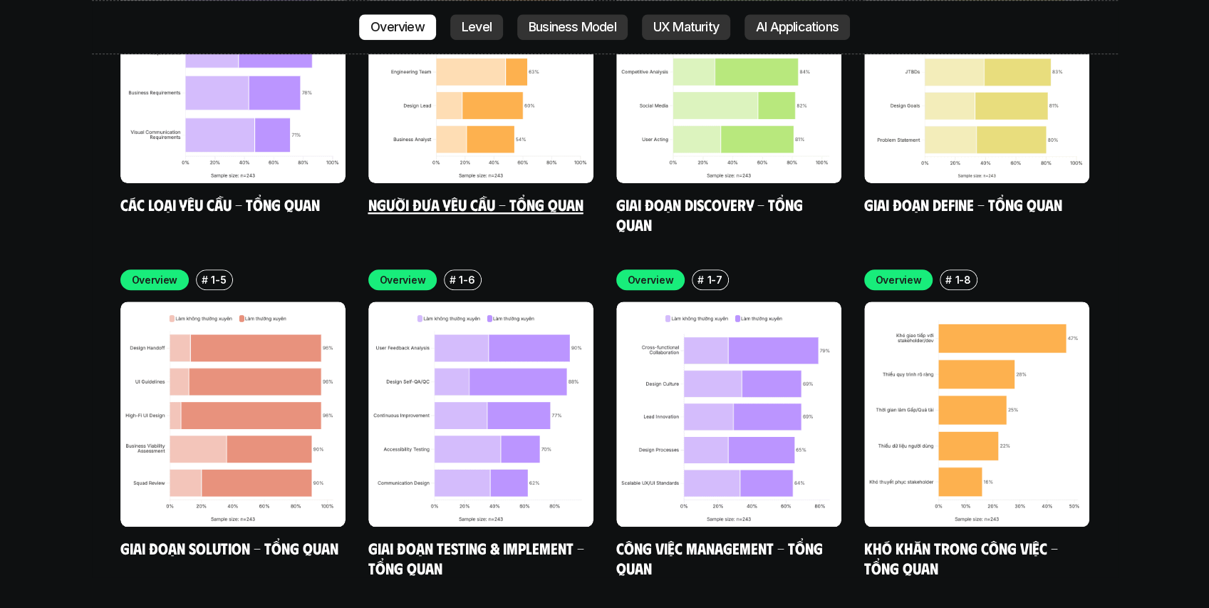
scroll to position [4365, 0]
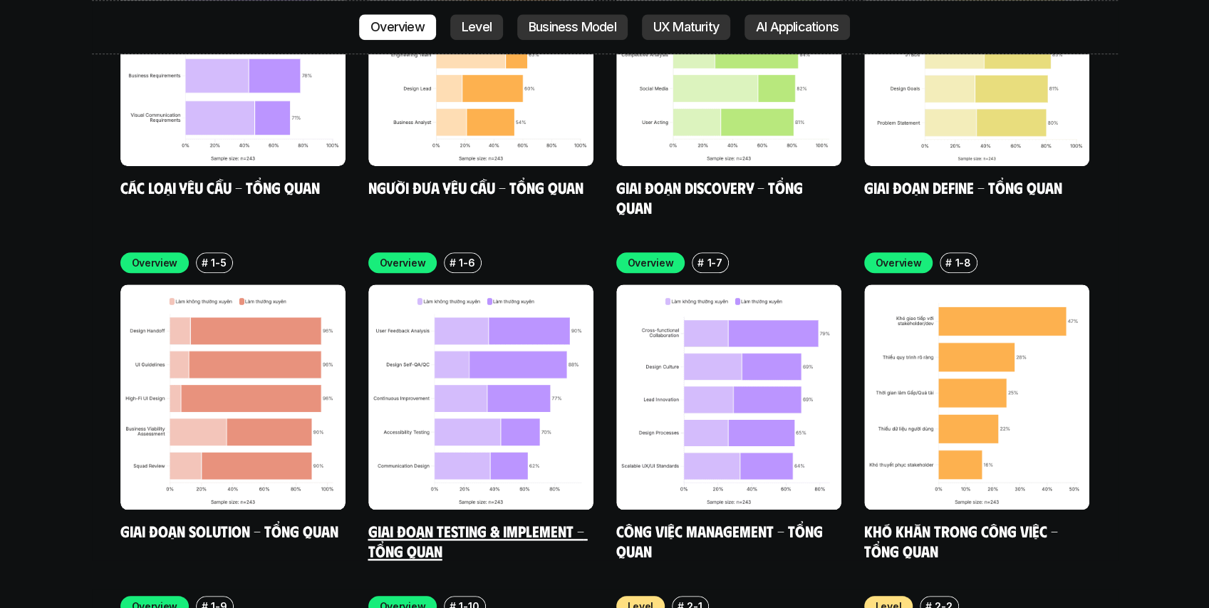
click at [493, 343] on img at bounding box center [480, 396] width 225 height 225
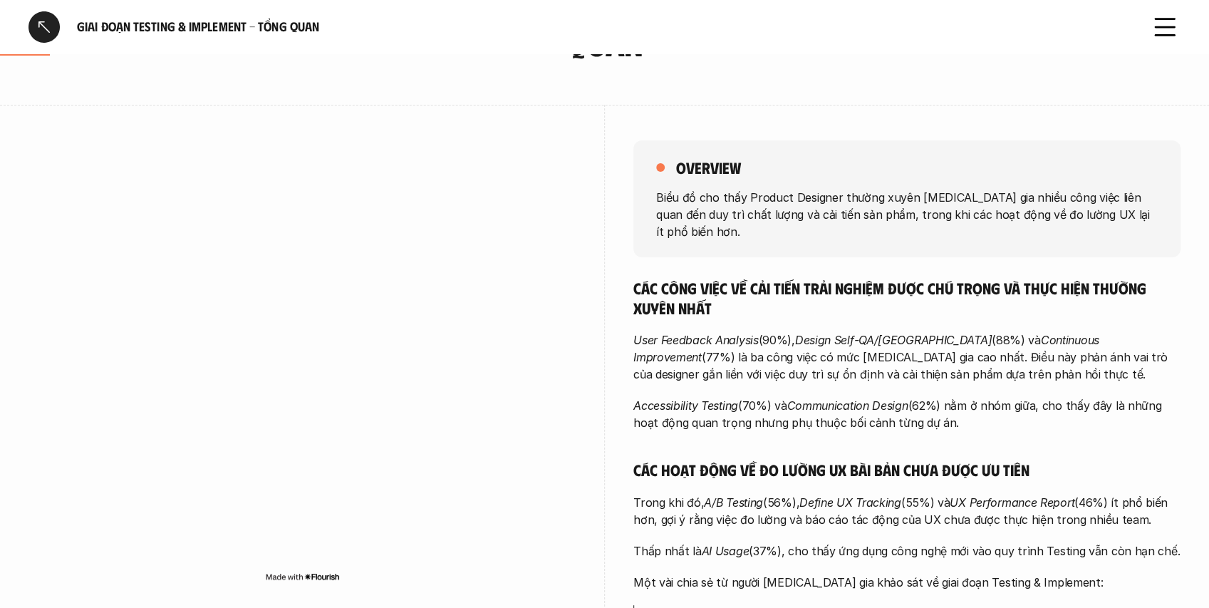
scroll to position [143, 0]
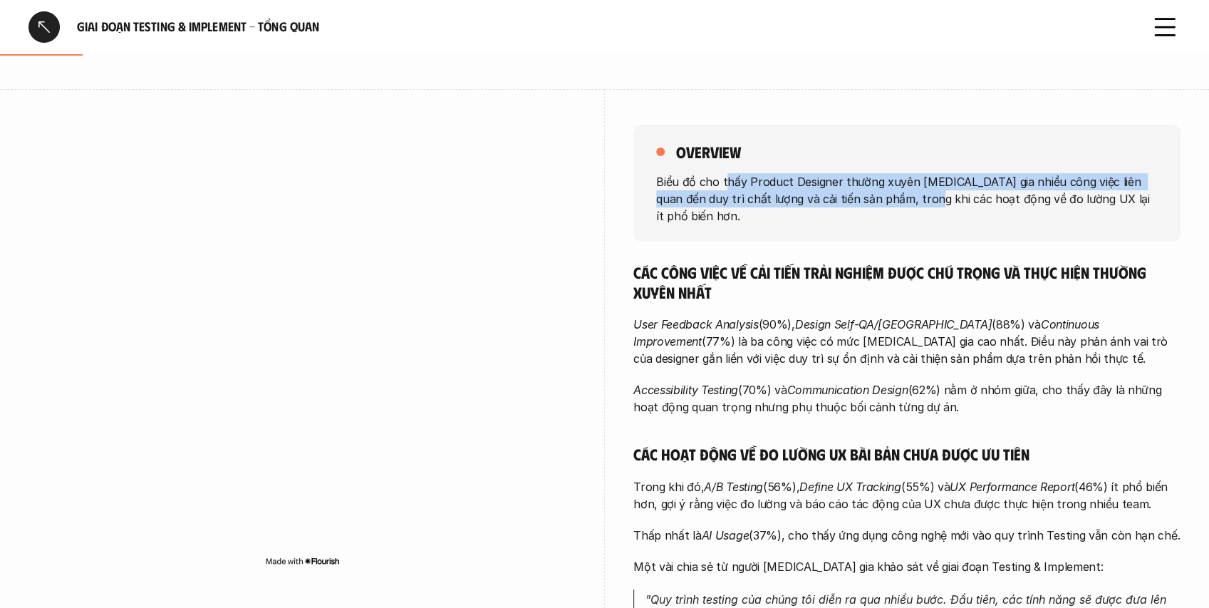
drag, startPoint x: 723, startPoint y: 175, endPoint x: 896, endPoint y: 191, distance: 174.6
click at [896, 191] on p "Biểu đồ cho thấy Product Designer thường xuyên [MEDICAL_DATA] gia nhiều công vi…" at bounding box center [907, 197] width 502 height 51
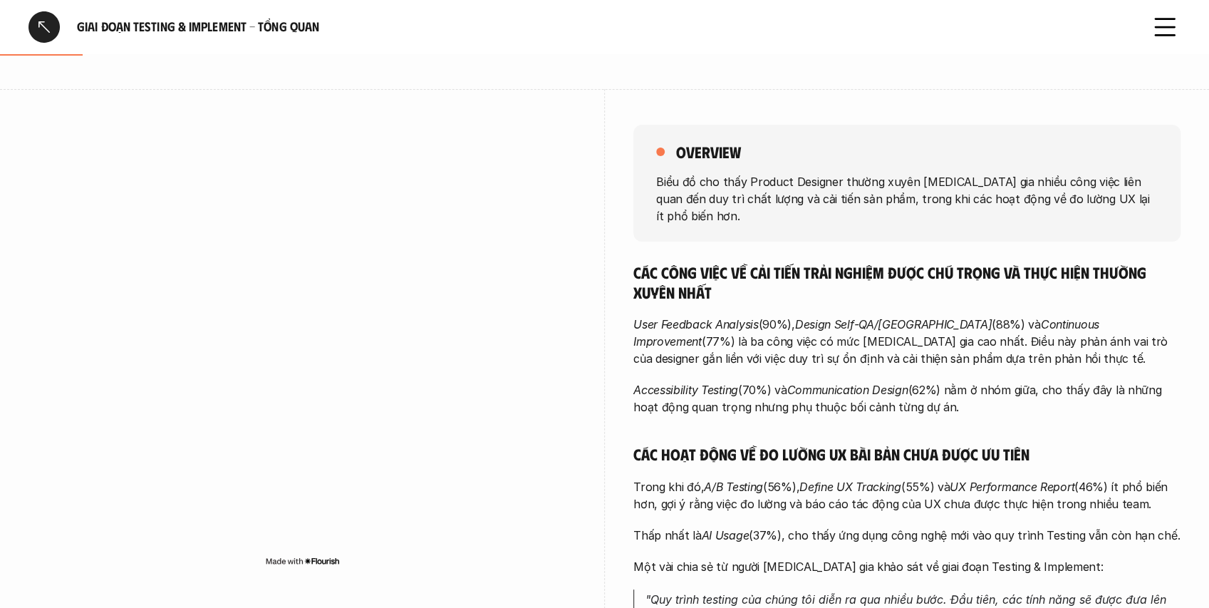
click at [907, 197] on p "Biểu đồ cho thấy Product Designer thường xuyên [MEDICAL_DATA] gia nhiều công vi…" at bounding box center [907, 197] width 502 height 51
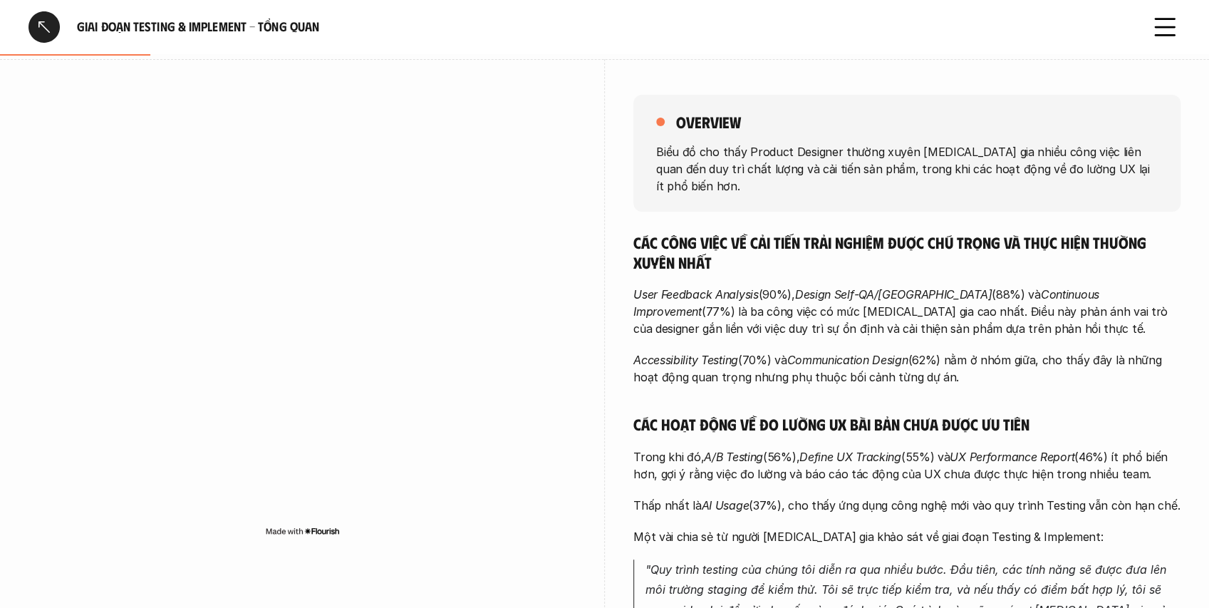
scroll to position [190, 0]
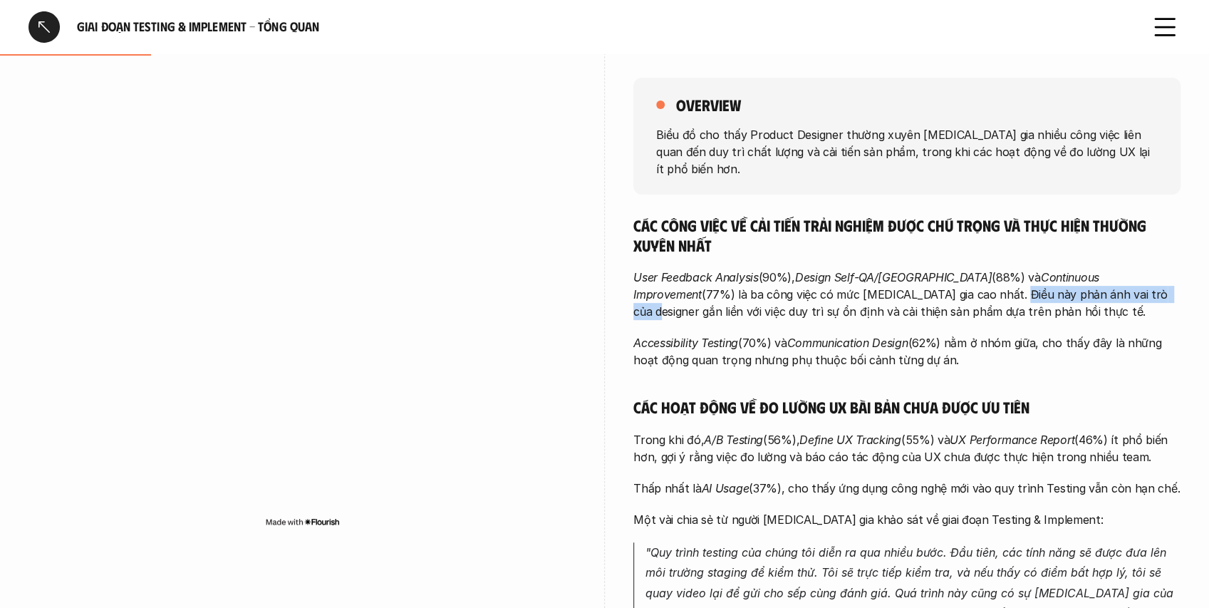
drag, startPoint x: 892, startPoint y: 282, endPoint x: 1019, endPoint y: 280, distance: 126.9
click at [1019, 280] on p "User Feedback Analysis (90%), Design Self-QA/QC (88%) và Continuous Improvement…" at bounding box center [906, 294] width 547 height 51
click at [1009, 279] on p "User Feedback Analysis (90%), Design Self-QA/QC (88%) và Continuous Improvement…" at bounding box center [906, 294] width 547 height 51
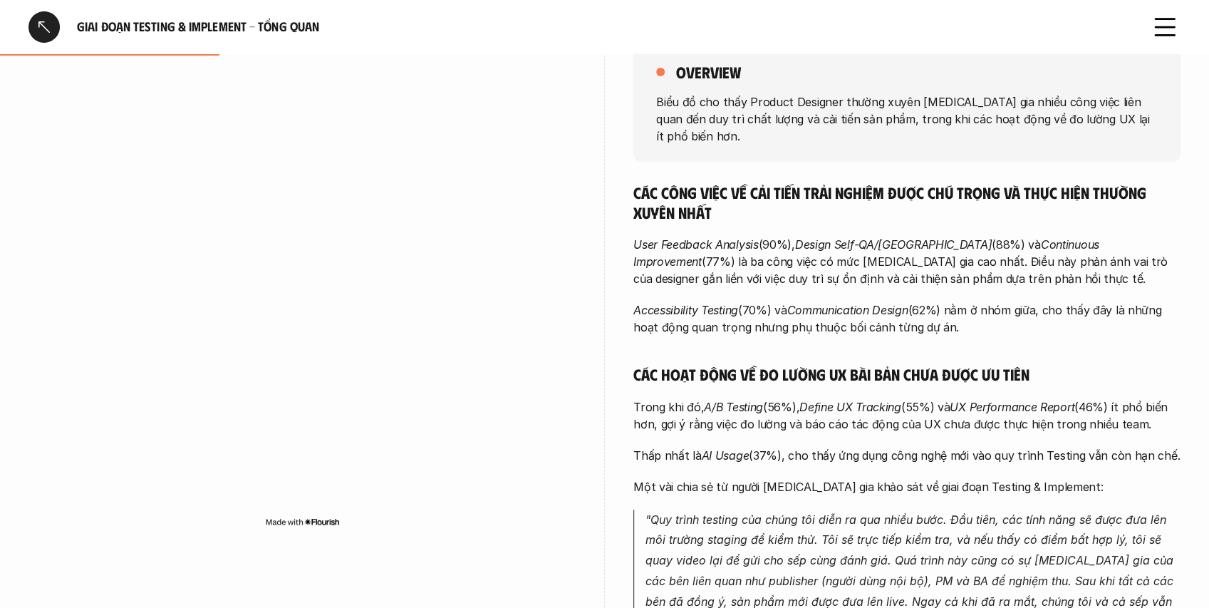
scroll to position [237, 0]
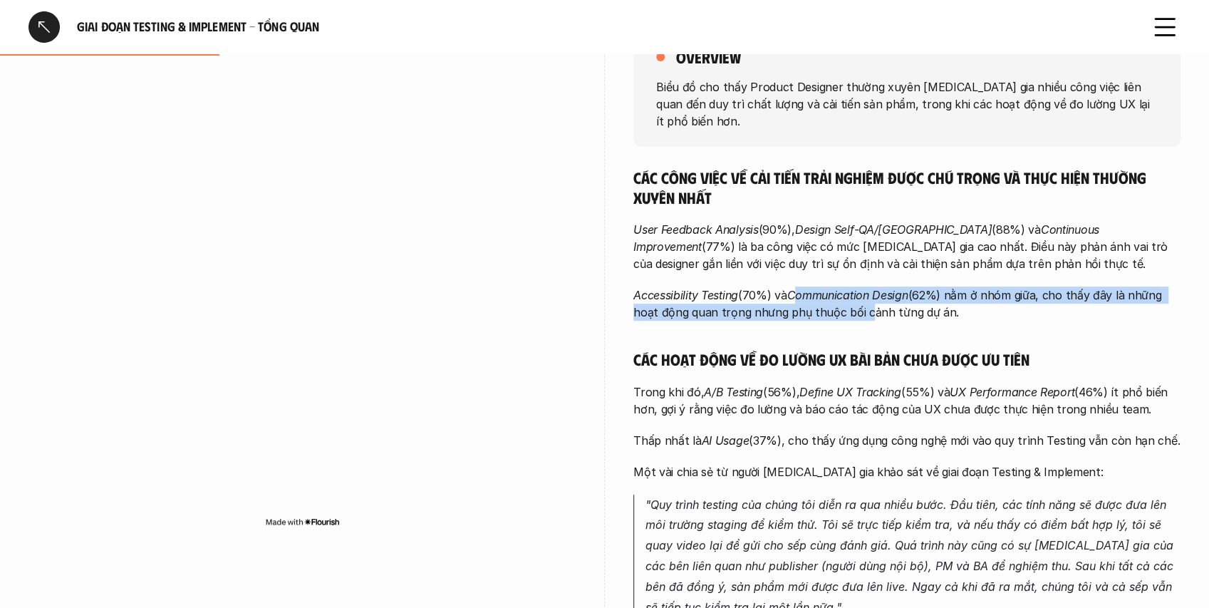
drag, startPoint x: 797, startPoint y: 278, endPoint x: 859, endPoint y: 289, distance: 63.7
click at [859, 289] on p "Accessibility Testing (70%) và Communication Design (62%) nằm ở nhóm giữa, cho …" at bounding box center [906, 303] width 547 height 34
click at [827, 293] on p "Accessibility Testing (70%) và Communication Design (62%) nằm ở nhóm giữa, cho …" at bounding box center [906, 303] width 547 height 34
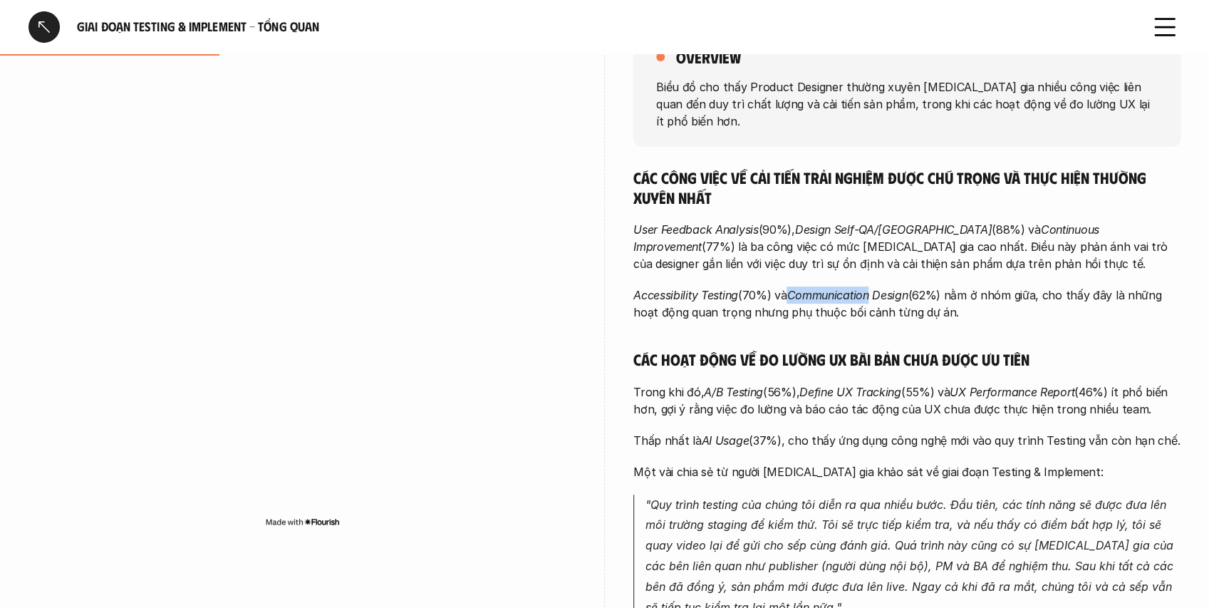
drag, startPoint x: 792, startPoint y: 278, endPoint x: 873, endPoint y: 274, distance: 80.6
click at [873, 288] on em "Communication Design" at bounding box center [847, 295] width 121 height 14
click at [861, 288] on em "Communication Design" at bounding box center [847, 295] width 121 height 14
click at [830, 288] on em "Communication Design" at bounding box center [847, 295] width 121 height 14
click at [894, 288] on em "Communication Design" at bounding box center [847, 295] width 121 height 14
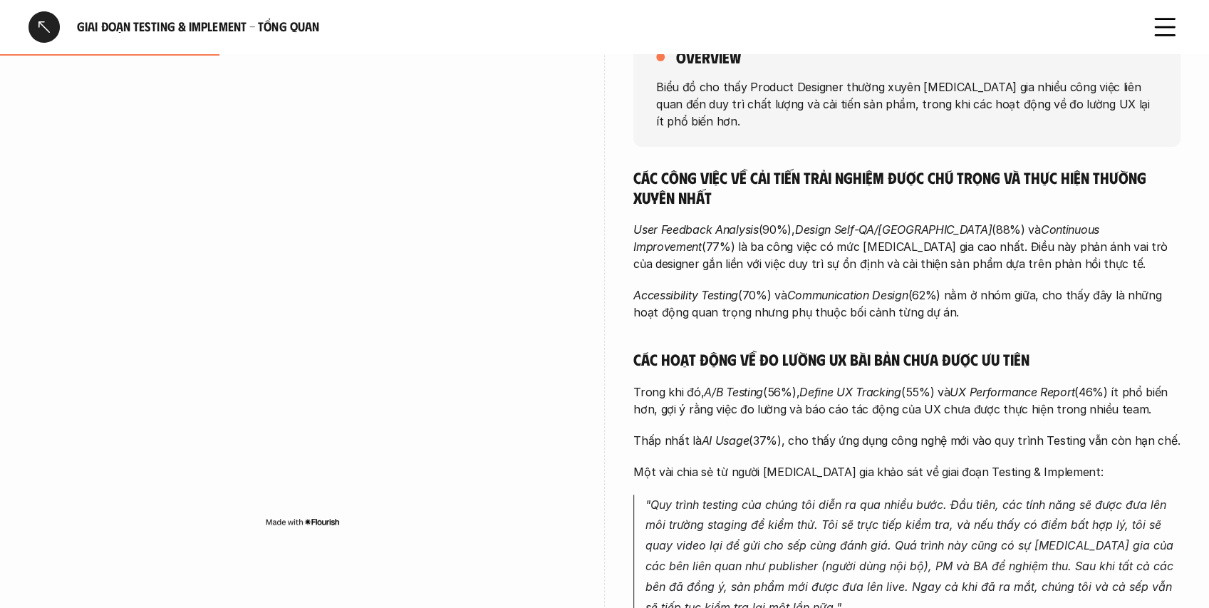
click at [928, 264] on div "Các công việc về cải tiến trải nghiệm được chú trọng và thực hiện thường xuyên …" at bounding box center [906, 392] width 547 height 450
click at [945, 286] on p "Accessibility Testing (70%) và Communication Design (62%) nằm ở nhóm giữa, cho …" at bounding box center [906, 303] width 547 height 34
click at [941, 286] on p "Accessibility Testing (70%) và Communication Design (62%) nằm ở nhóm giữa, cho …" at bounding box center [906, 303] width 547 height 34
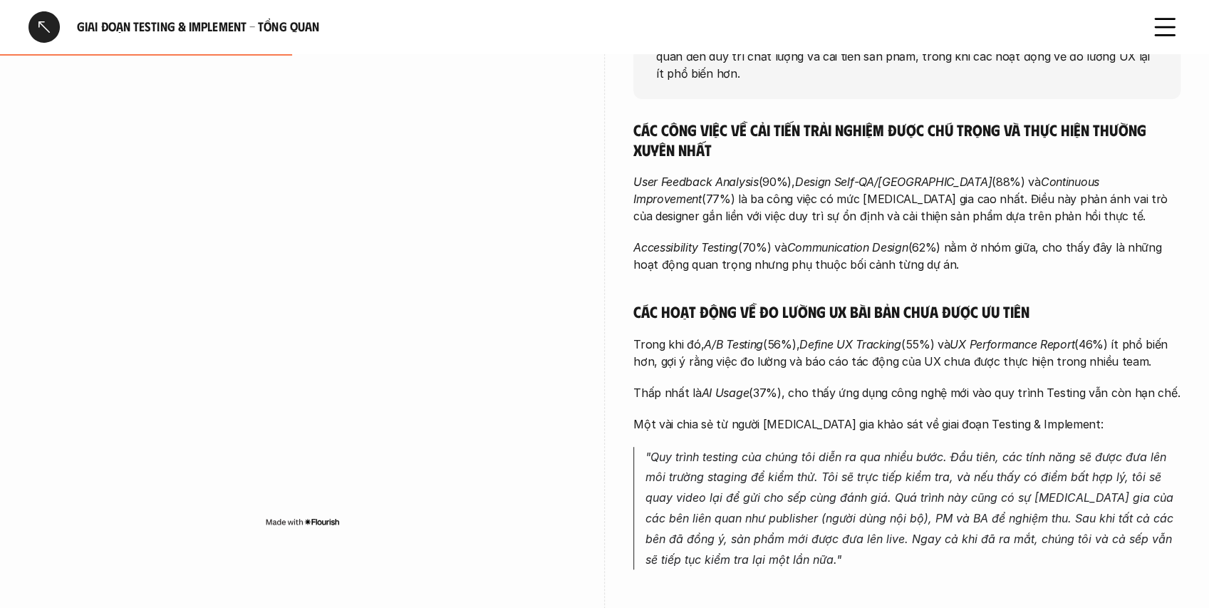
scroll to position [332, 0]
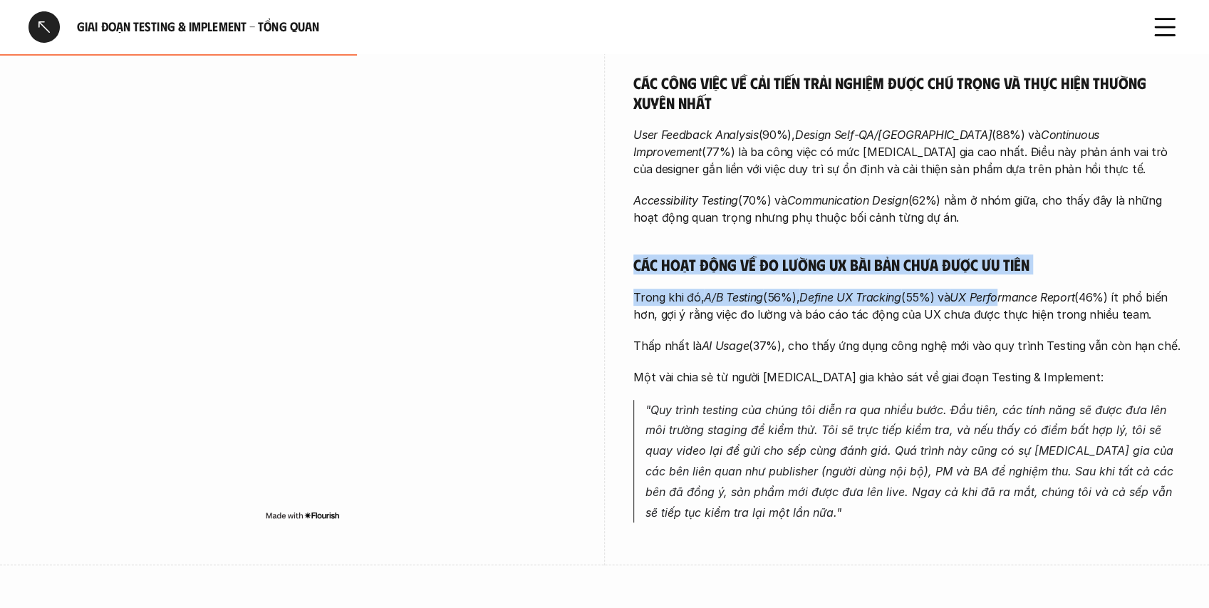
drag, startPoint x: 637, startPoint y: 252, endPoint x: 856, endPoint y: 308, distance: 225.9
click at [990, 289] on div "Các công việc về cải tiến trải nghiệm được chú trọng và thực hiện thường xuyên …" at bounding box center [906, 298] width 547 height 450
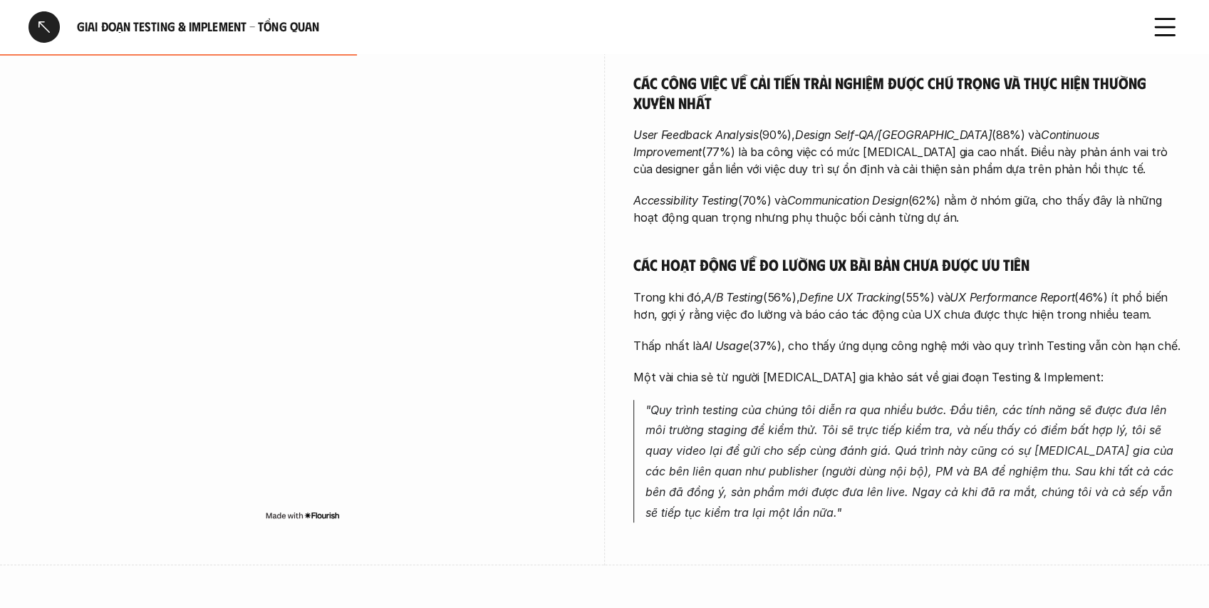
drag, startPoint x: 828, startPoint y: 312, endPoint x: 825, endPoint y: 305, distance: 7.7
click at [825, 305] on div "Các công việc về cải tiến trải nghiệm được chú trọng và thực hiện thường xuyên …" at bounding box center [906, 298] width 547 height 450
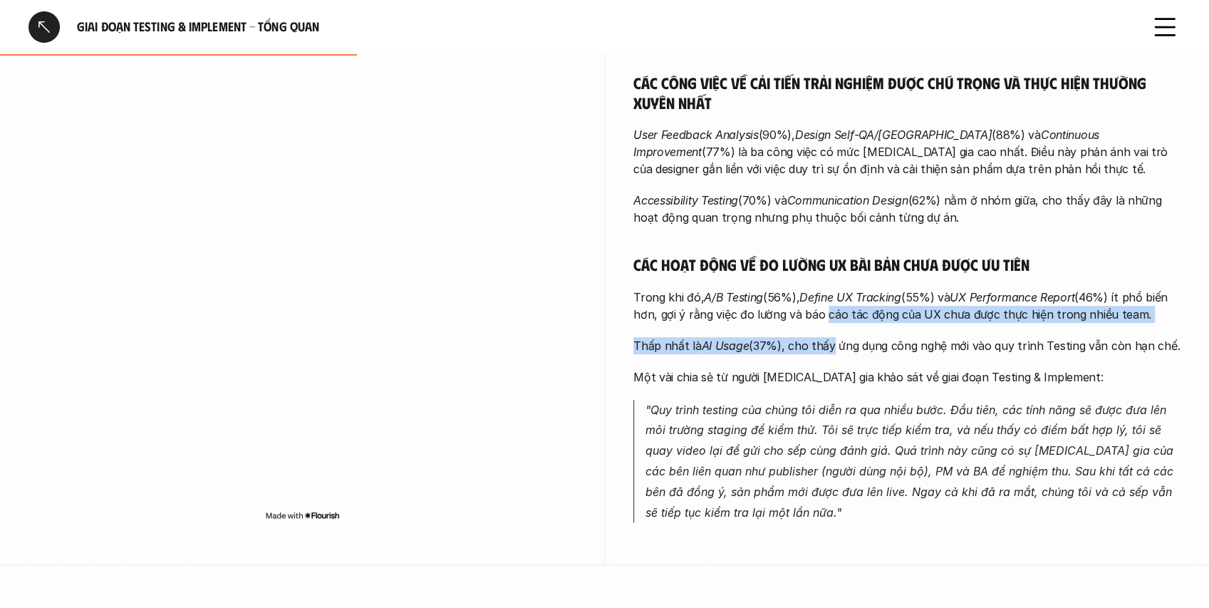
click at [801, 289] on p "Trong khi đó, A/B Testing (56%), Define UX Tracking (55%) và UX Performance Rep…" at bounding box center [906, 306] width 547 height 34
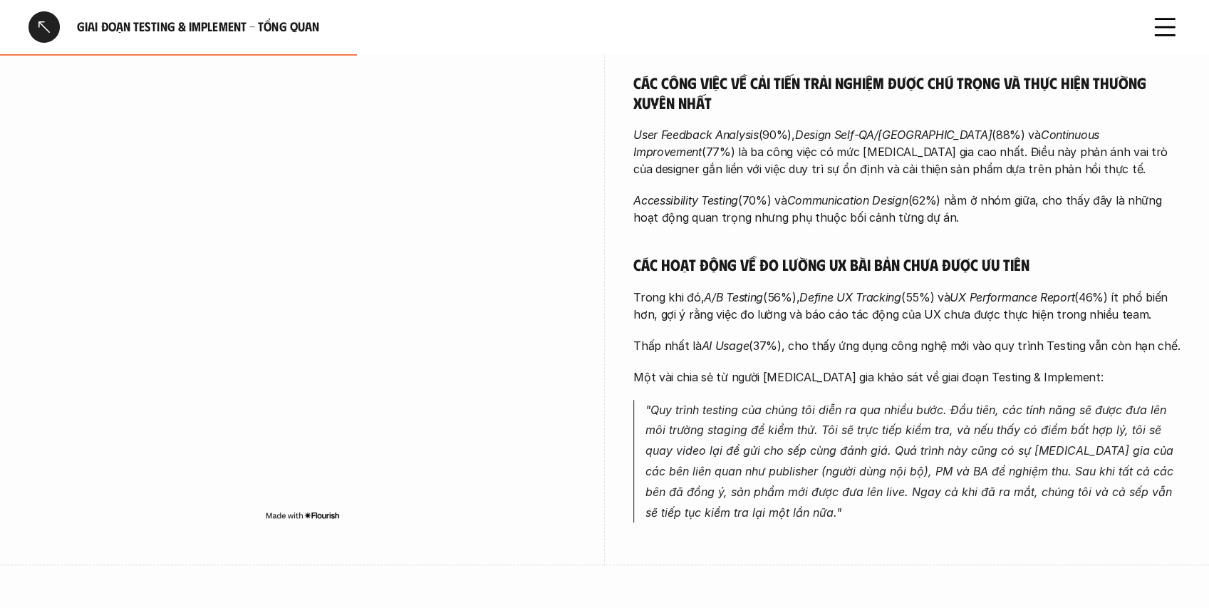
click at [784, 298] on p "Trong khi đó, A/B Testing (56%), Define UX Tracking (55%) và UX Performance Rep…" at bounding box center [906, 306] width 547 height 34
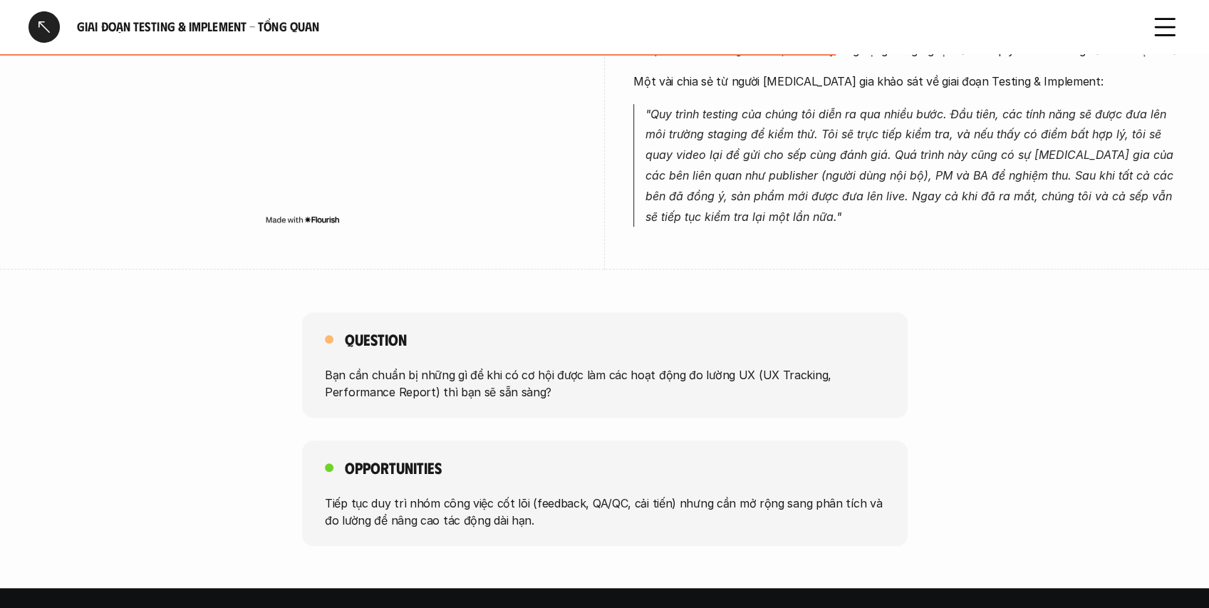
scroll to position [428, 0]
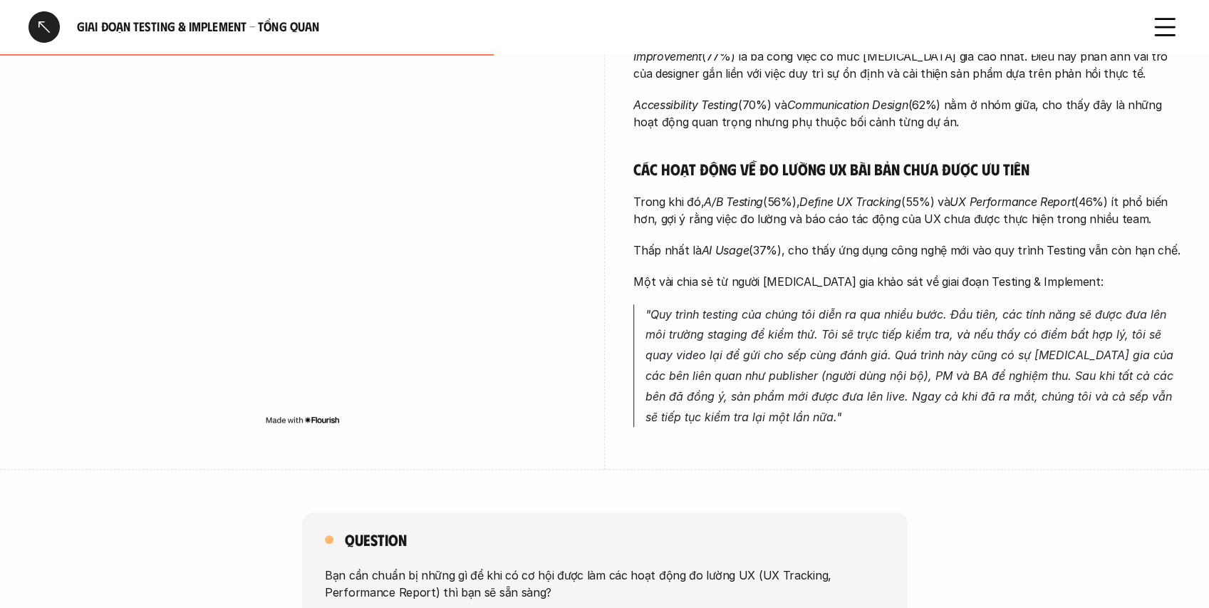
click at [41, 33] on div at bounding box center [44, 26] width 31 height 31
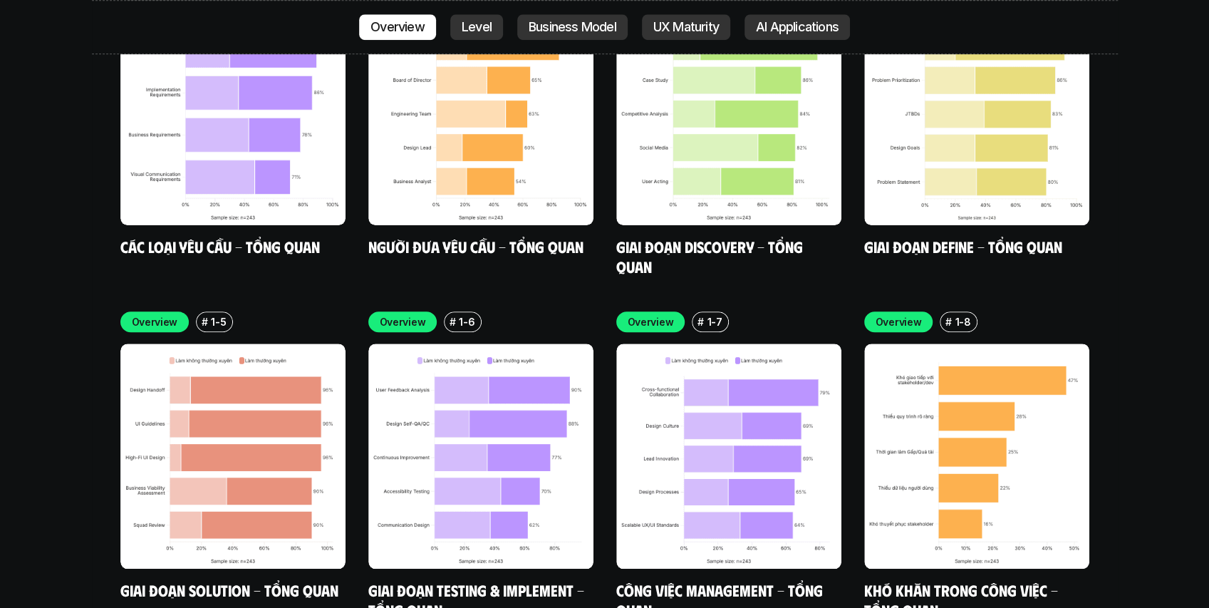
scroll to position [4365, 0]
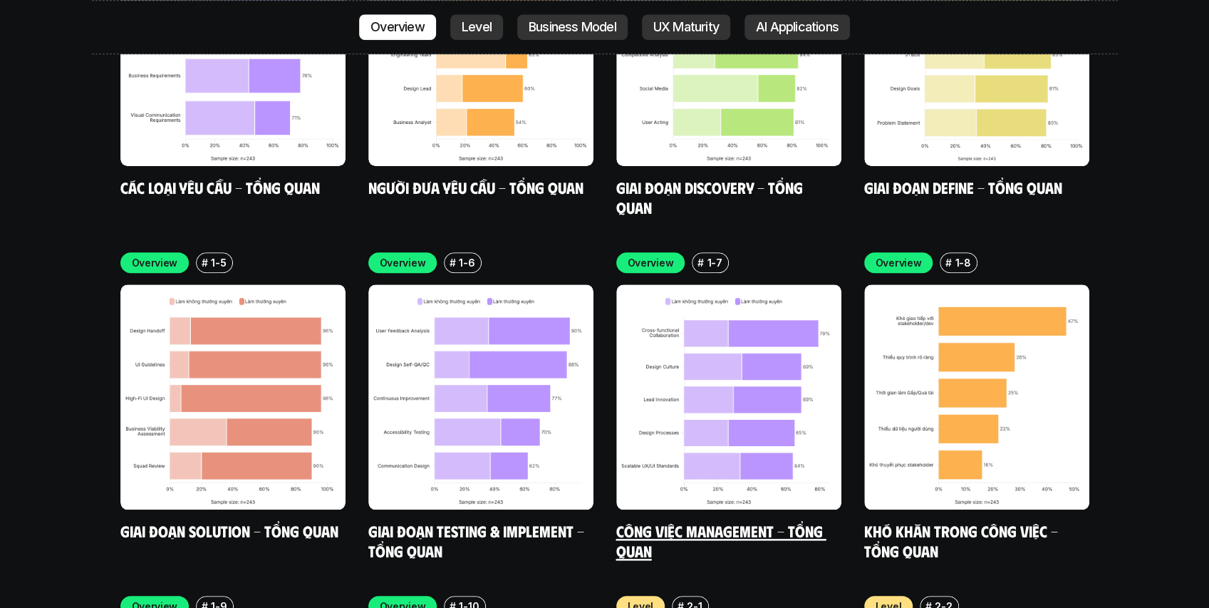
click at [703, 521] on link "Công việc Management - Tổng quan" at bounding box center [721, 540] width 210 height 39
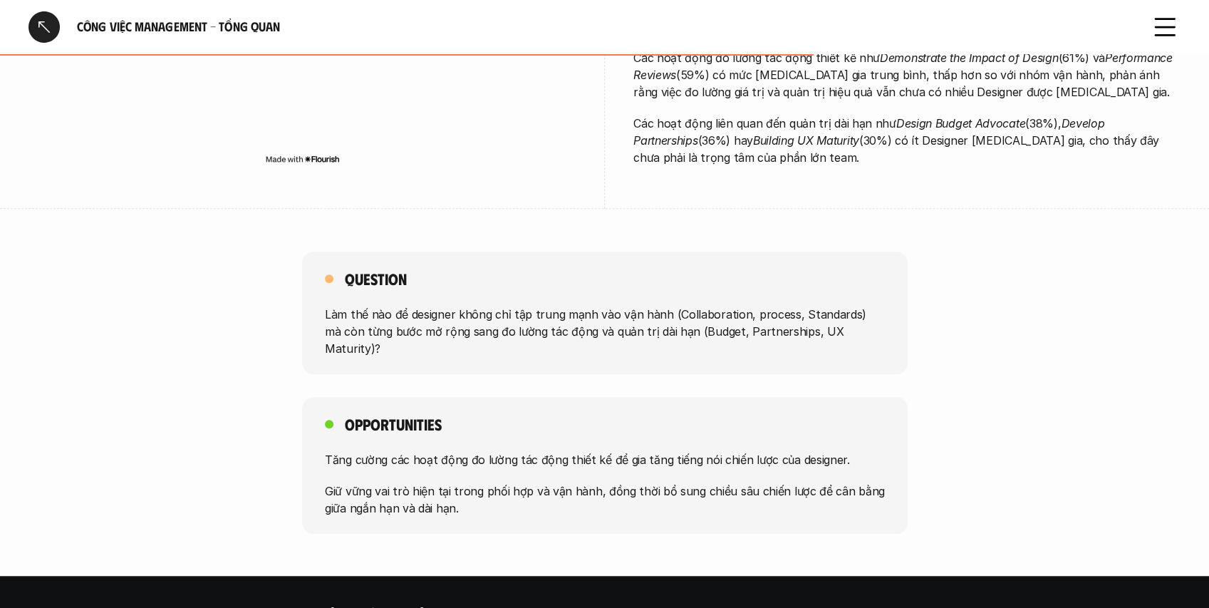
scroll to position [617, 0]
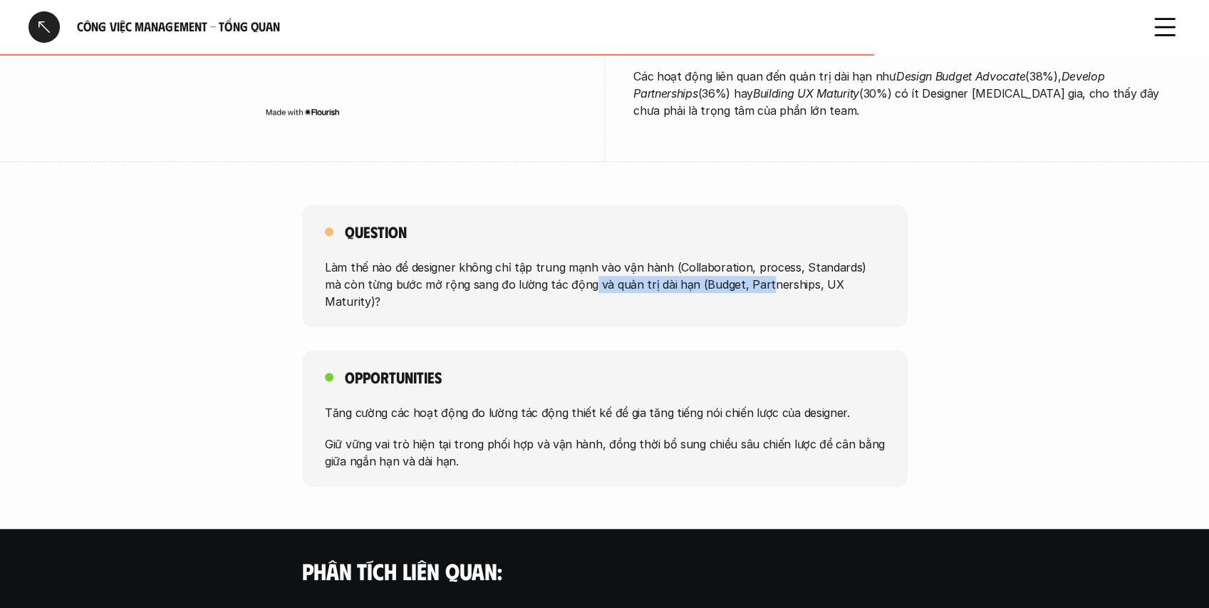
drag, startPoint x: 661, startPoint y: 290, endPoint x: 741, endPoint y: 281, distance: 80.3
click at [741, 281] on p "Làm thế nào để designer không chỉ tập trung mạnh vào vận hành (Collaboration, p…" at bounding box center [605, 284] width 560 height 51
click at [732, 280] on p "Làm thế nào để designer không chỉ tập trung mạnh vào vận hành (Collaboration, p…" at bounding box center [605, 284] width 560 height 51
drag, startPoint x: 685, startPoint y: 281, endPoint x: 792, endPoint y: 281, distance: 106.9
click at [792, 281] on p "Làm thế nào để designer không chỉ tập trung mạnh vào vận hành (Collaboration, p…" at bounding box center [605, 284] width 560 height 51
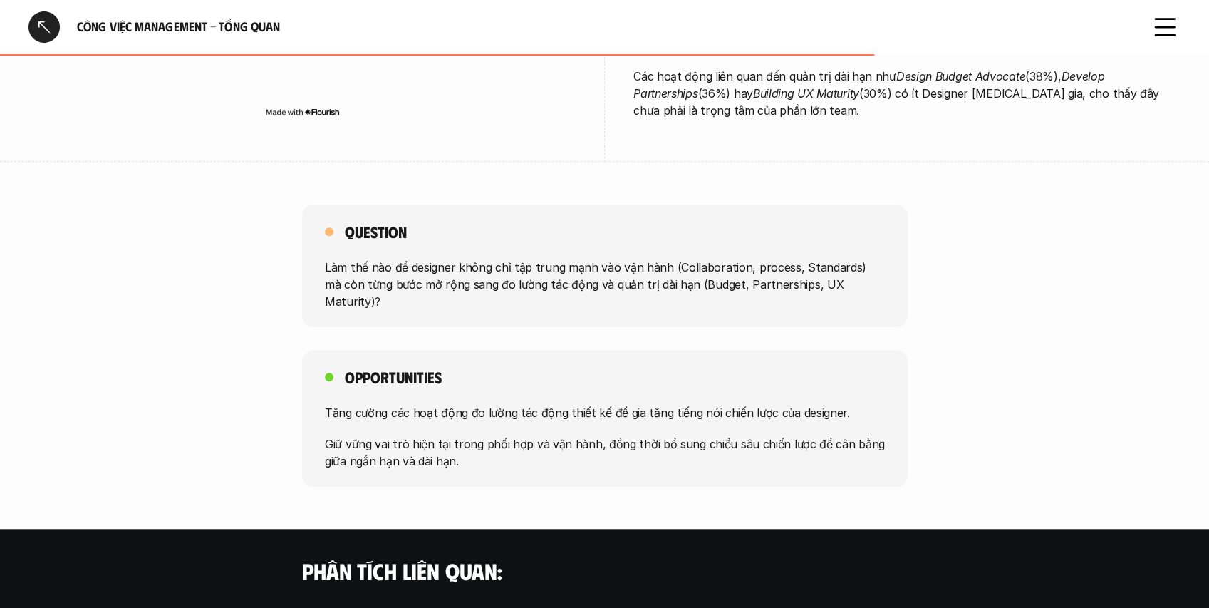
click at [679, 277] on p "Làm thế nào để designer không chỉ tập trung mạnh vào vận hành (Collaboration, p…" at bounding box center [605, 284] width 560 height 51
drag, startPoint x: 720, startPoint y: 286, endPoint x: 843, endPoint y: 286, distance: 122.6
click at [843, 286] on p "Làm thế nào để designer không chỉ tập trung mạnh vào vận hành (Collaboration, p…" at bounding box center [605, 284] width 560 height 51
click at [794, 274] on p "Làm thế nào để designer không chỉ tập trung mạnh vào vận hành (Collaboration, p…" at bounding box center [605, 284] width 560 height 51
drag, startPoint x: 792, startPoint y: 292, endPoint x: 835, endPoint y: 288, distance: 43.0
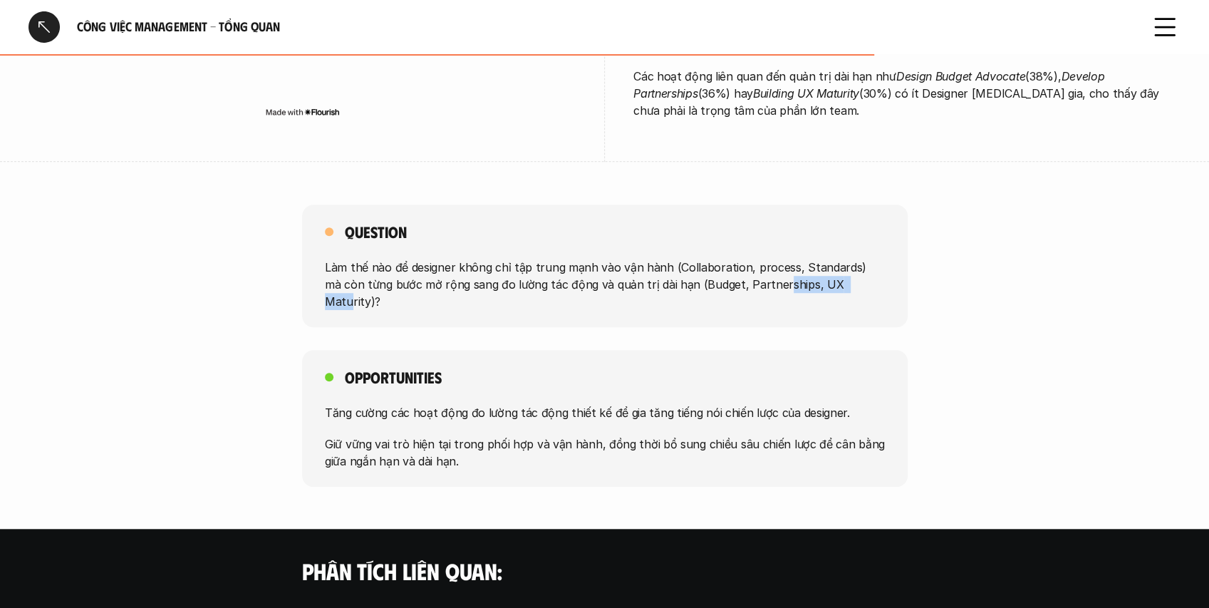
click at [835, 288] on p "Làm thế nào để designer không chỉ tập trung mạnh vào vận hành (Collaboration, p…" at bounding box center [605, 284] width 560 height 51
click at [796, 299] on div "Question Làm thế nào để designer không chỉ tập trung mạnh vào vận hành (Collabo…" at bounding box center [605, 266] width 606 height 123
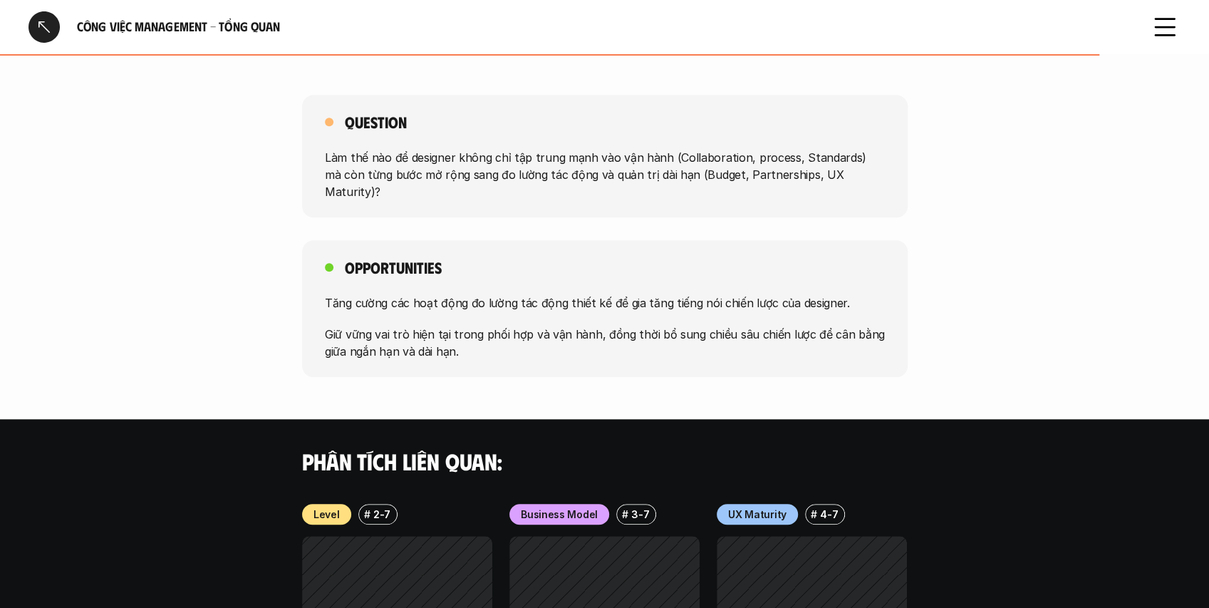
scroll to position [760, 0]
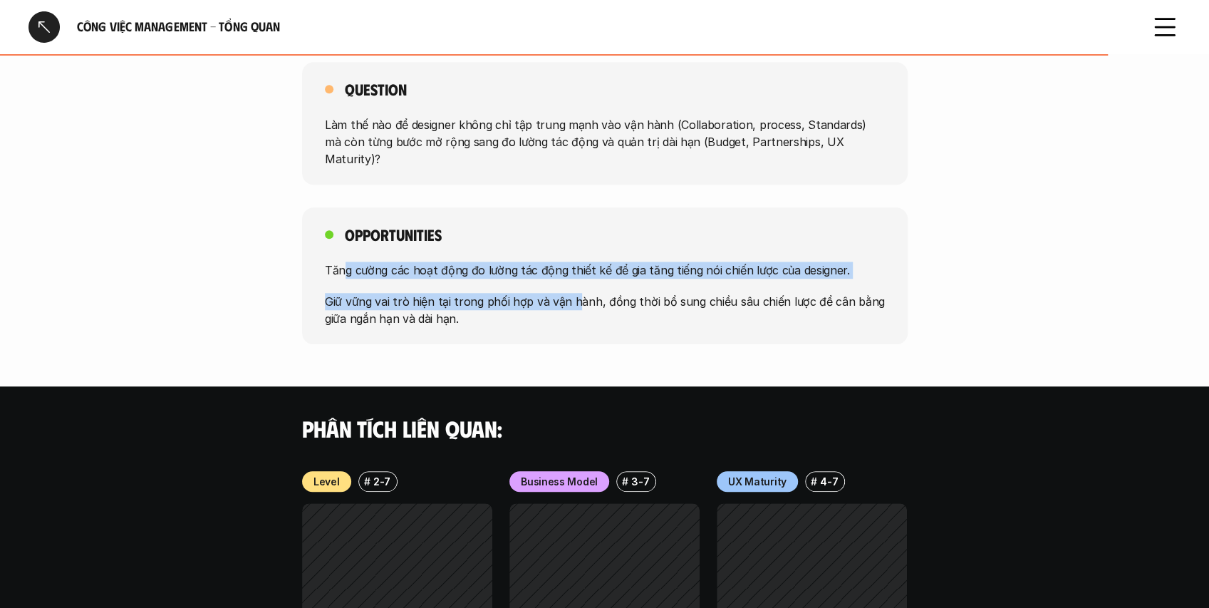
drag, startPoint x: 345, startPoint y: 261, endPoint x: 574, endPoint y: 281, distance: 230.3
click at [574, 281] on div "Tăng cường các hoạt động đo lường tác động thiết kế để gia tăng tiếng nói chiến…" at bounding box center [605, 294] width 560 height 66
click at [452, 262] on div "Tăng cường các hoạt động đo lường tác động thiết kế để gia tăng tiếng nói chiến…" at bounding box center [605, 294] width 560 height 66
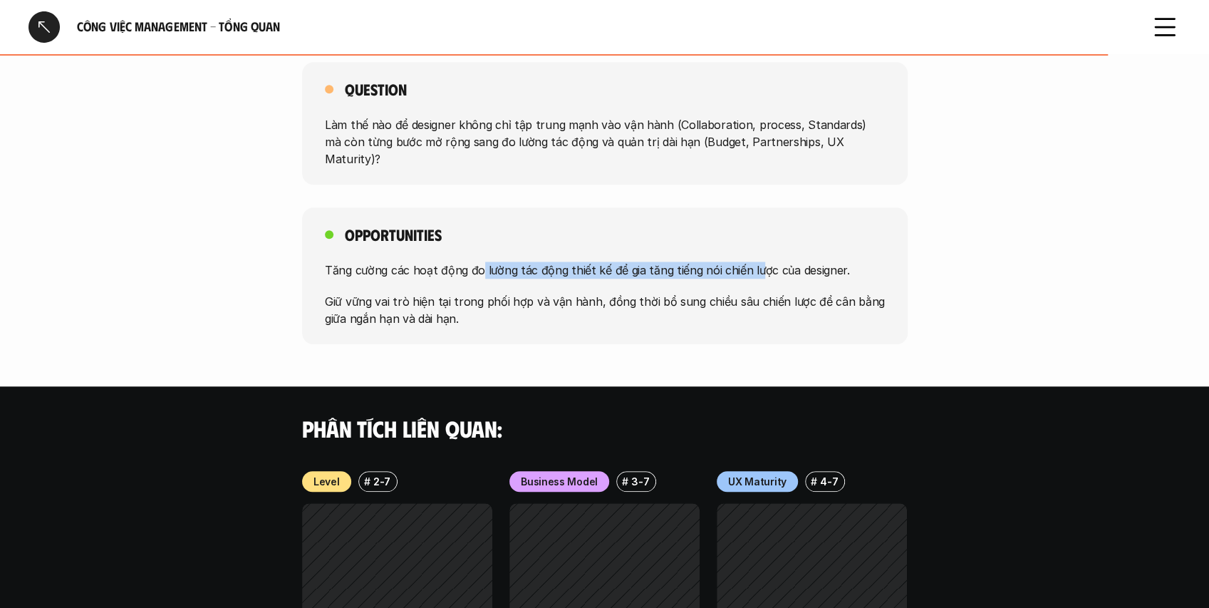
drag, startPoint x: 479, startPoint y: 248, endPoint x: 691, endPoint y: 258, distance: 212.6
click at [755, 261] on div "Tăng cường các hoạt động đo lường tác động thiết kế để gia tăng tiếng nói chiến…" at bounding box center [605, 294] width 560 height 66
click at [619, 261] on div "Tăng cường các hoạt động đo lường tác động thiết kế để gia tăng tiếng nói chiến…" at bounding box center [605, 294] width 560 height 66
drag, startPoint x: 636, startPoint y: 259, endPoint x: 782, endPoint y: 260, distance: 146.8
click at [782, 261] on p "Tăng cường các hoạt động đo lường tác động thiết kế để gia tăng tiếng nói chiến…" at bounding box center [605, 269] width 560 height 17
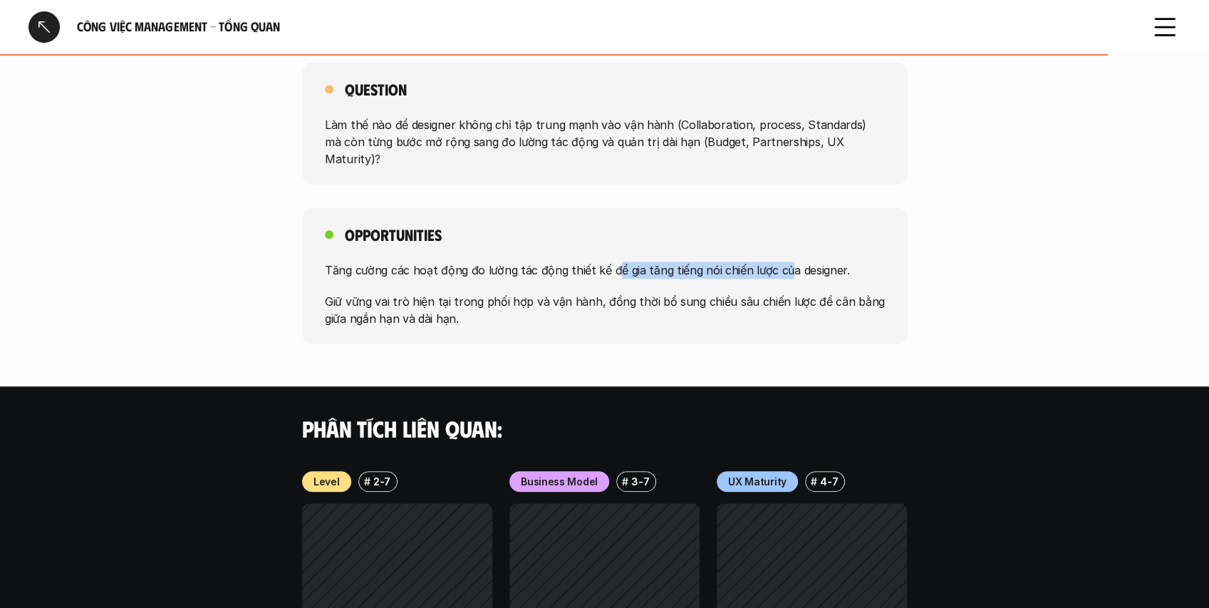
click at [685, 265] on div "Tăng cường các hoạt động đo lường tác động thiết kế để gia tăng tiếng nói chiến…" at bounding box center [605, 294] width 560 height 66
drag, startPoint x: 748, startPoint y: 259, endPoint x: 876, endPoint y: 261, distance: 127.6
click at [876, 261] on div "Tăng cường các hoạt động đo lường tác động thiết kế để gia tăng tiếng nói chiến…" at bounding box center [605, 294] width 560 height 66
drag, startPoint x: 705, startPoint y: 268, endPoint x: 496, endPoint y: 278, distance: 209.7
click at [694, 266] on div "Tăng cường các hoạt động đo lường tác động thiết kế để gia tăng tiếng nói chiến…" at bounding box center [605, 294] width 560 height 66
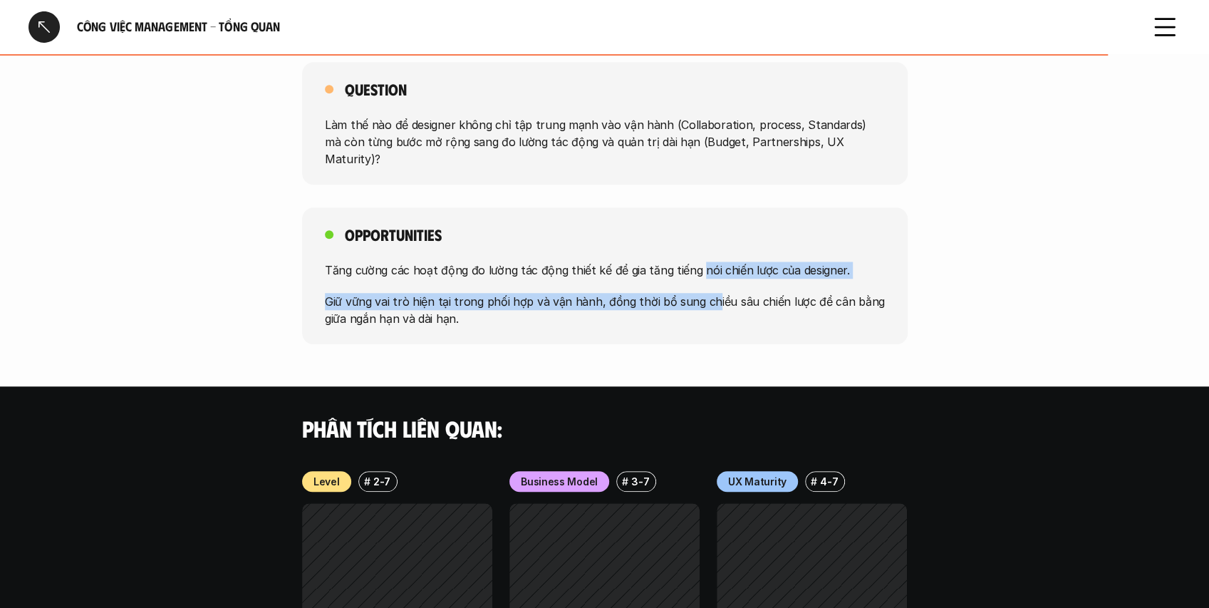
click at [331, 292] on p "Giữ vững vai trò hiện tại trong phối hợp và vận hành, đồng thời bổ sung chiều s…" at bounding box center [605, 309] width 560 height 34
drag, startPoint x: 326, startPoint y: 284, endPoint x: 826, endPoint y: 279, distance: 499.5
click at [826, 292] on p "Giữ vững vai trò hiện tại trong phối hợp và vận hành, đồng thời bổ sung chiều s…" at bounding box center [605, 309] width 560 height 34
click at [674, 292] on p "Giữ vững vai trò hiện tại trong phối hợp và vận hành, đồng thời bổ sung chiều s…" at bounding box center [605, 309] width 560 height 34
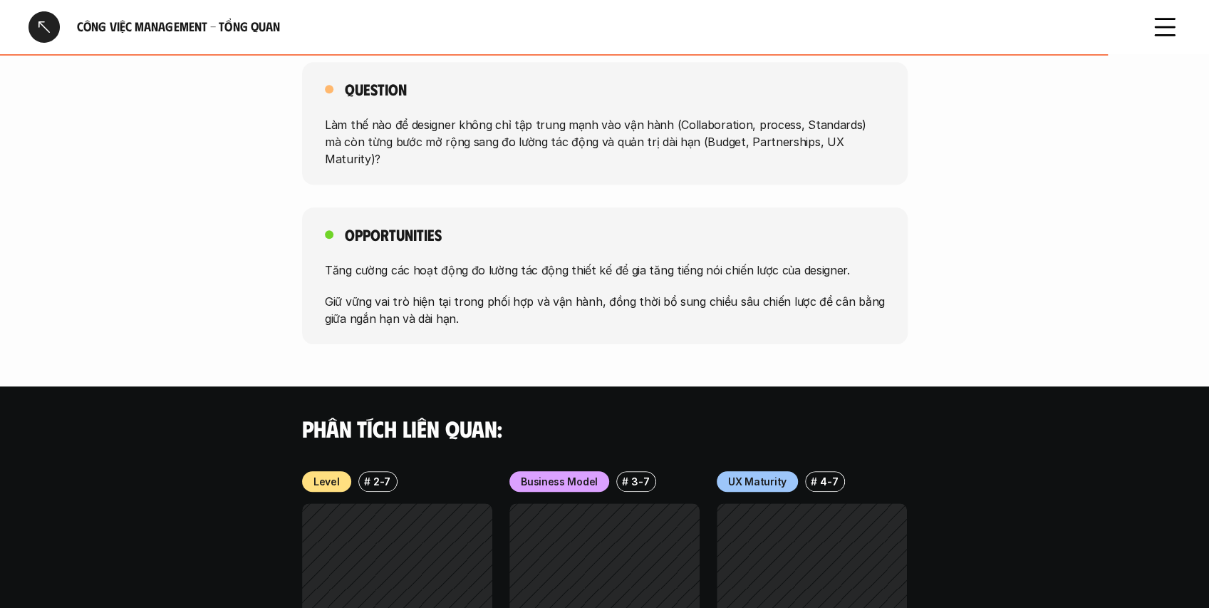
drag, startPoint x: 787, startPoint y: 290, endPoint x: 847, endPoint y: 289, distance: 59.9
click at [790, 292] on p "Giữ vững vai trò hiện tại trong phối hợp và vận hành, đồng thời bổ sung chiều s…" at bounding box center [605, 309] width 560 height 34
click at [847, 292] on p "Giữ vững vai trò hiện tại trong phối hợp và vận hành, đồng thời bổ sung chiều s…" at bounding box center [605, 309] width 560 height 34
click at [774, 292] on p "Giữ vững vai trò hiện tại trong phối hợp và vận hành, đồng thời bổ sung chiều s…" at bounding box center [605, 309] width 560 height 34
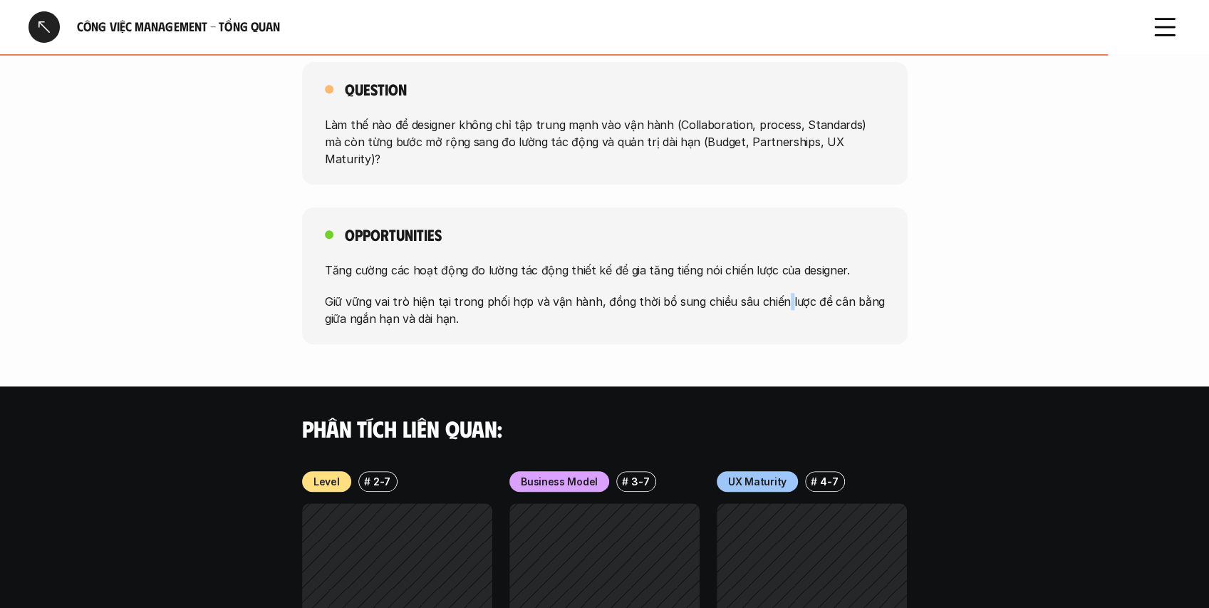
click at [774, 292] on p "Giữ vững vai trò hiện tại trong phối hợp và vận hành, đồng thời bổ sung chiều s…" at bounding box center [605, 309] width 560 height 34
click at [383, 303] on p "Giữ vững vai trò hiện tại trong phối hợp và vận hành, đồng thời bổ sung chiều s…" at bounding box center [605, 309] width 560 height 34
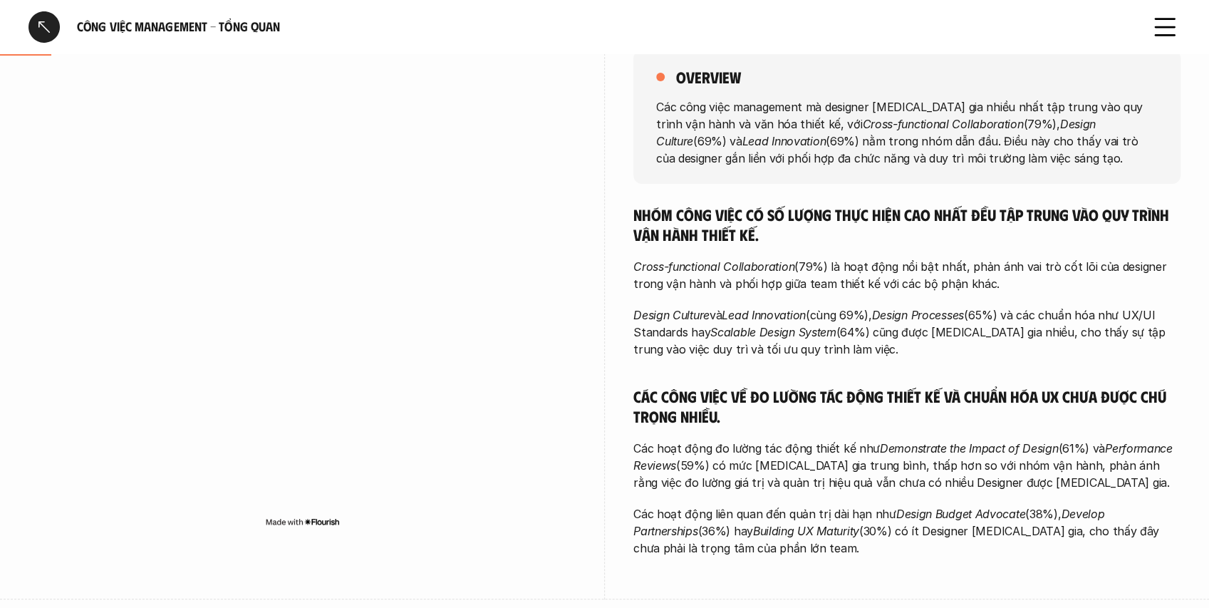
scroll to position [103, 0]
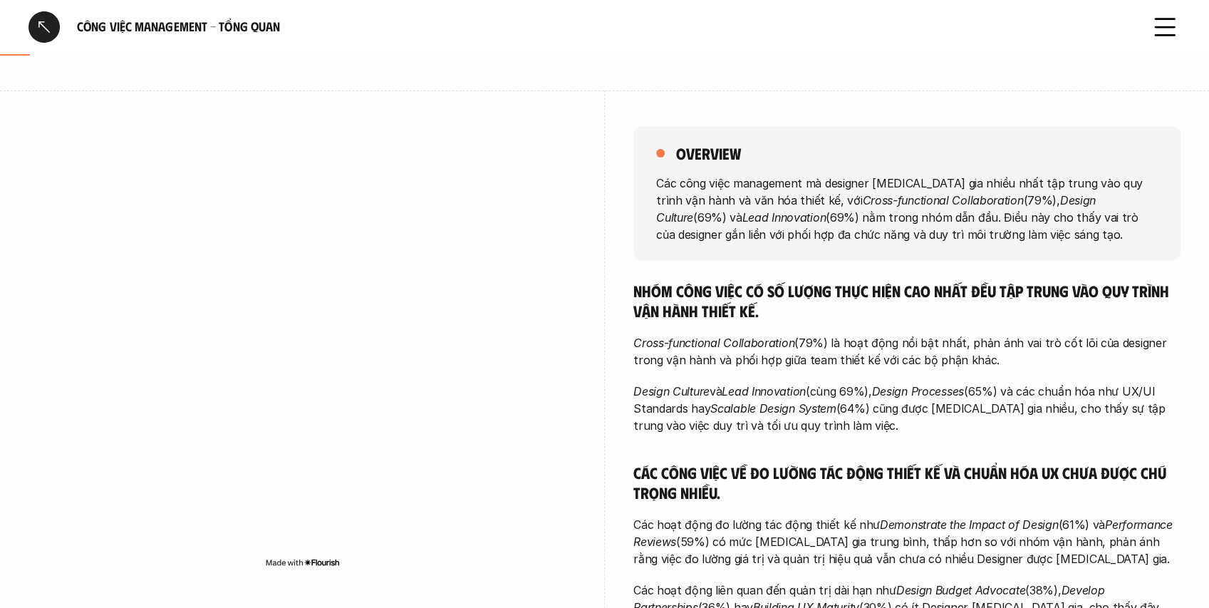
click at [50, 26] on div at bounding box center [44, 26] width 31 height 31
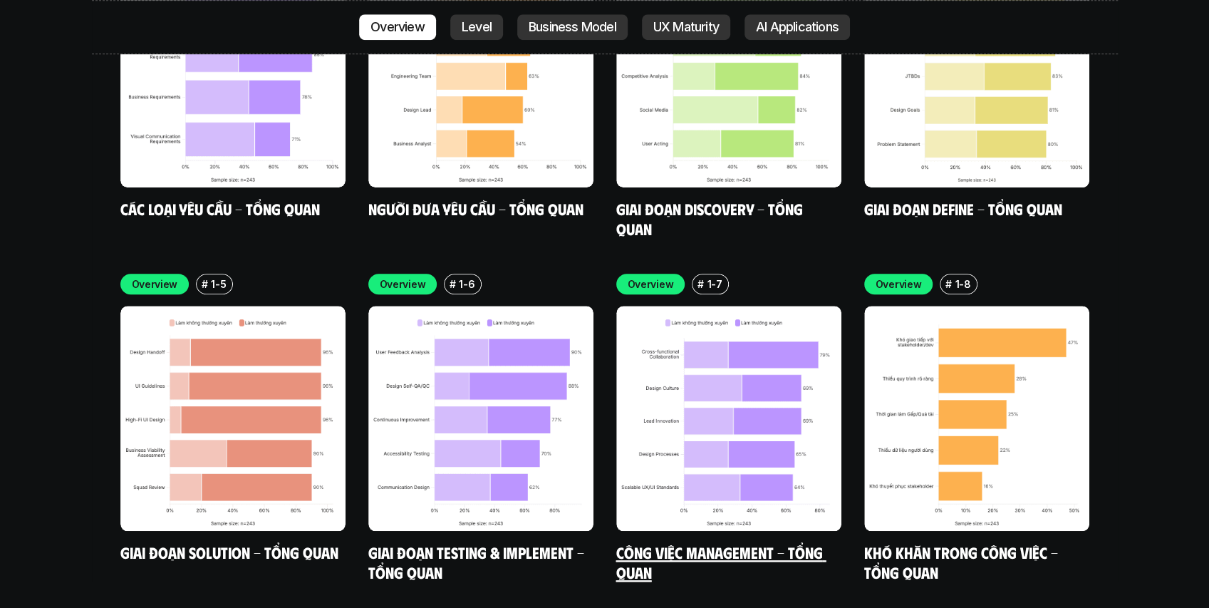
scroll to position [4365, 0]
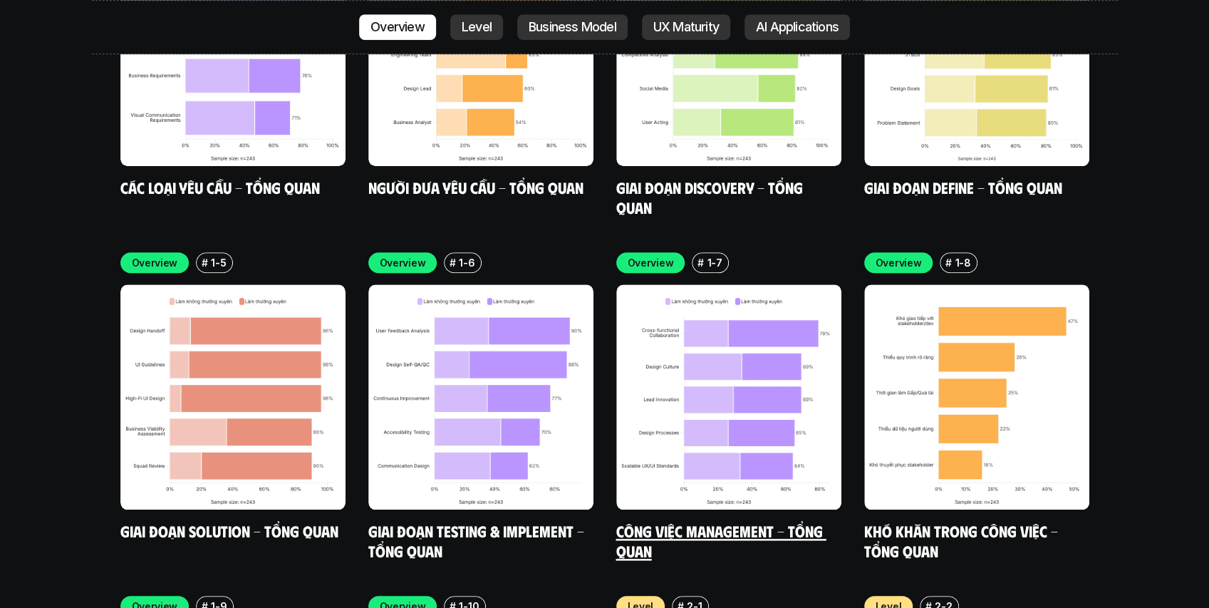
click at [746, 521] on link "Công việc Management - Tổng quan" at bounding box center [721, 540] width 210 height 39
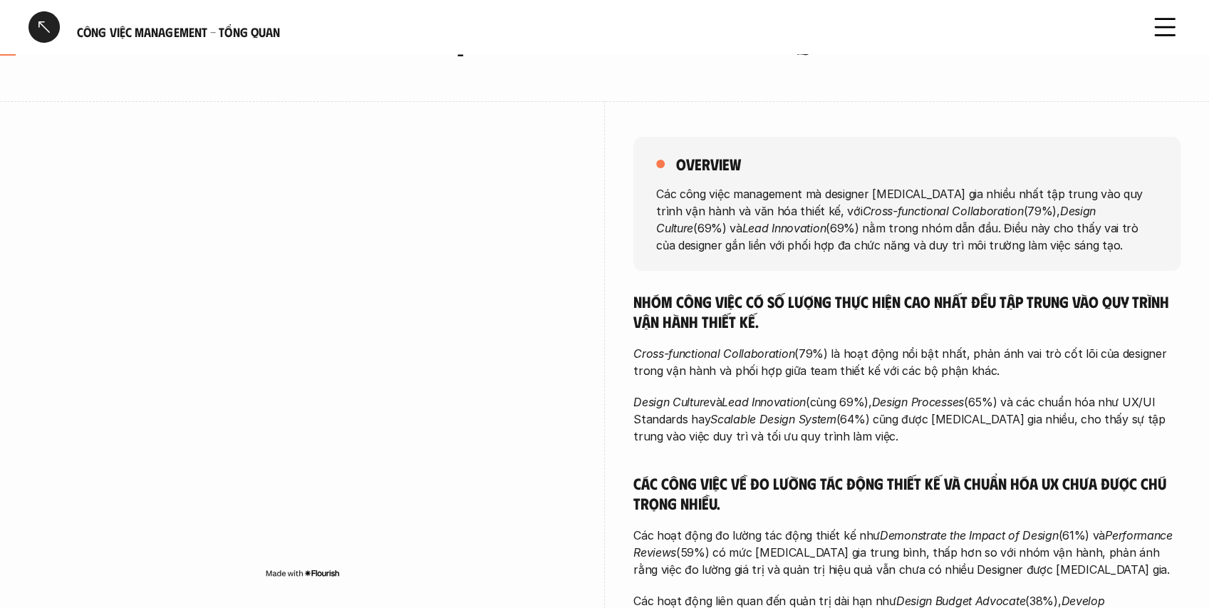
scroll to position [95, 0]
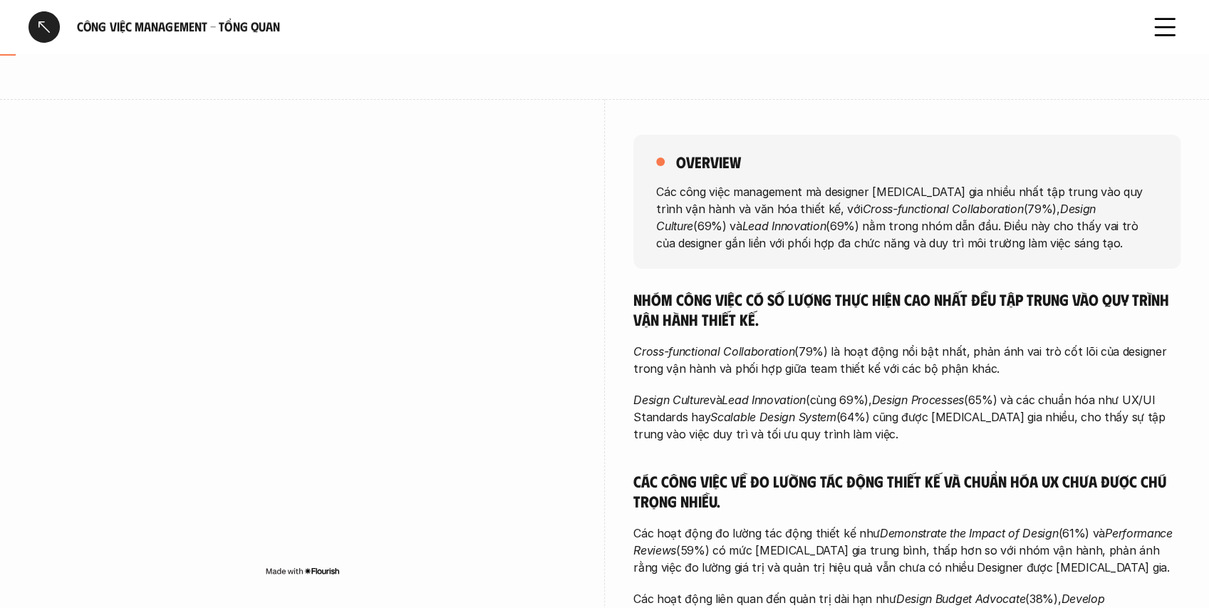
click at [708, 205] on p "Các công việc management mà designer [MEDICAL_DATA] gia nhiều nhất tập trung và…" at bounding box center [907, 216] width 502 height 68
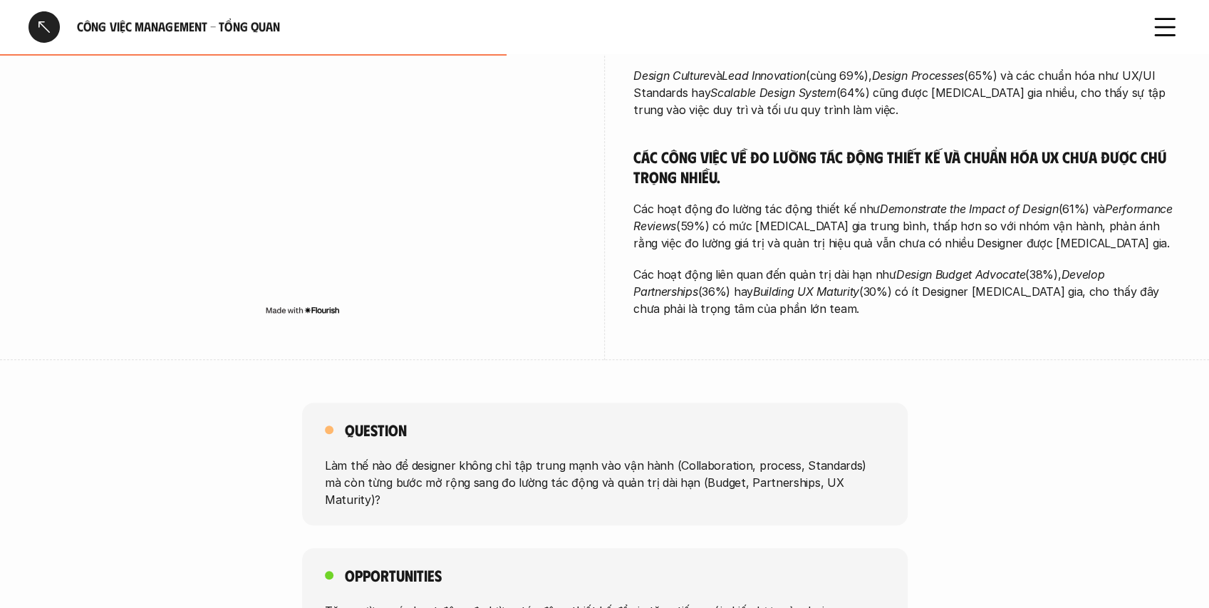
scroll to position [428, 0]
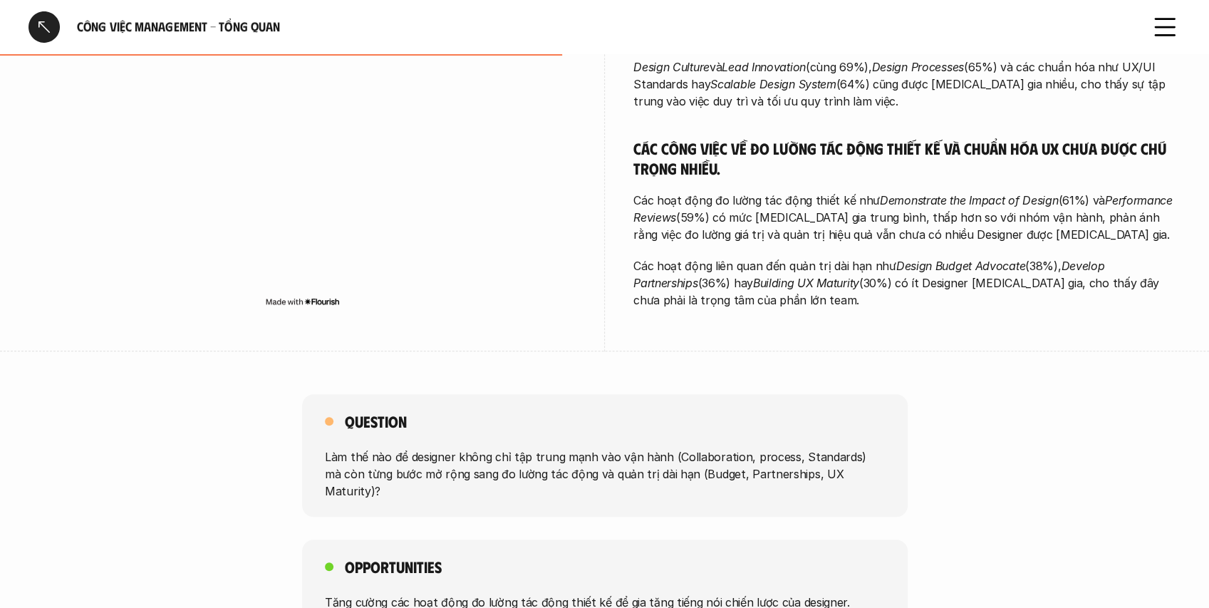
click at [47, 32] on div at bounding box center [44, 26] width 31 height 31
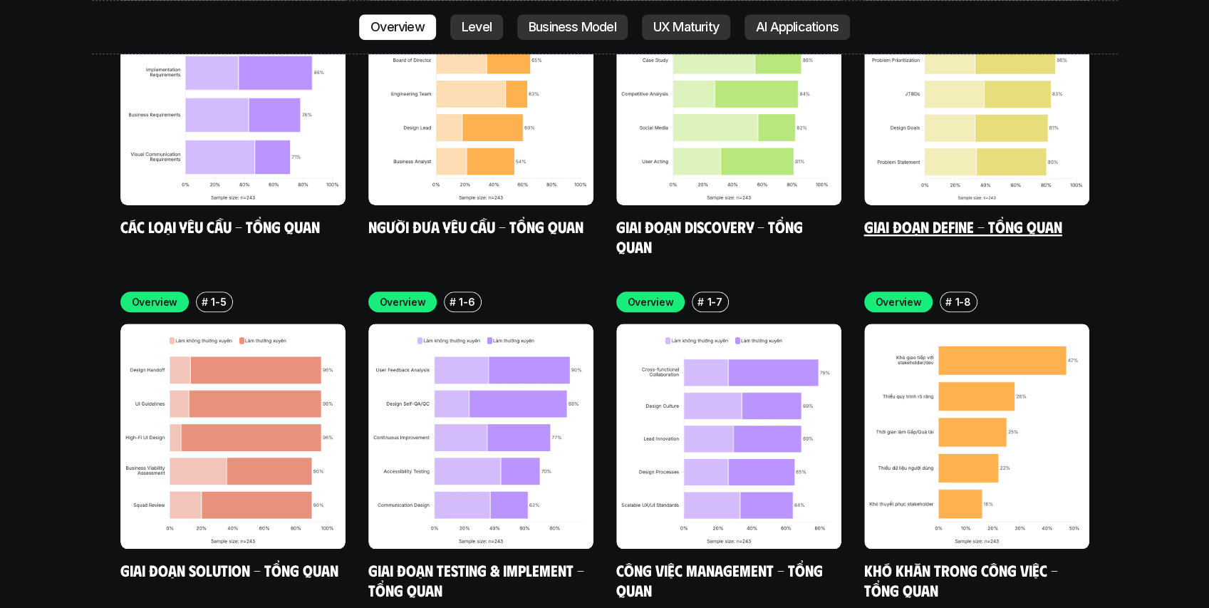
scroll to position [4365, 0]
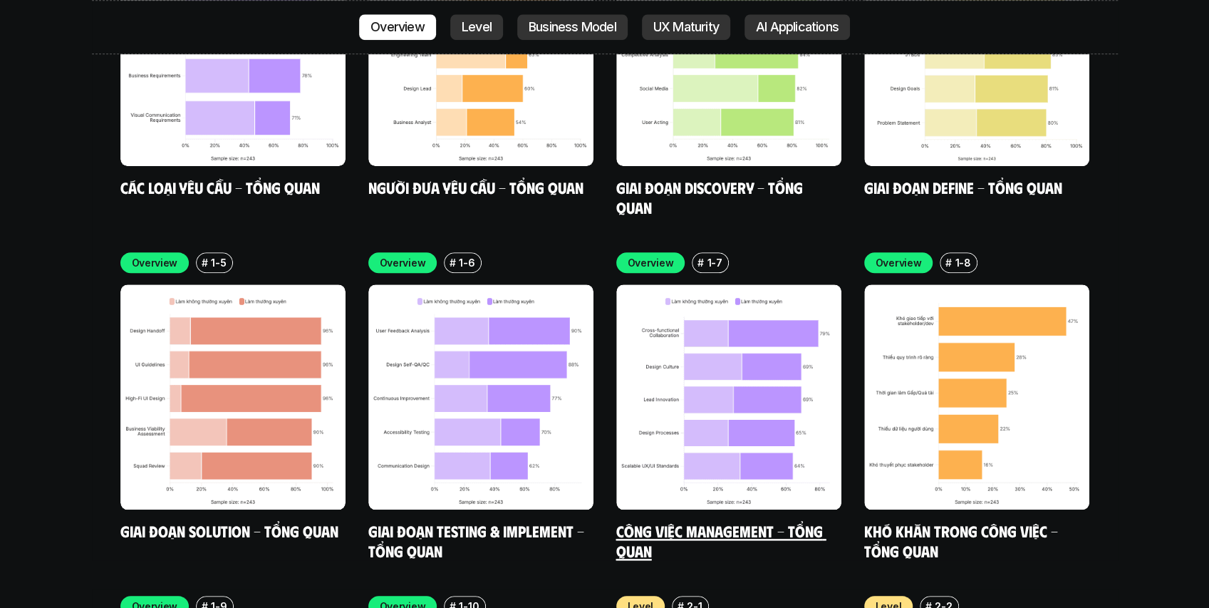
click at [745, 521] on link "Công việc Management - Tổng quan" at bounding box center [721, 540] width 210 height 39
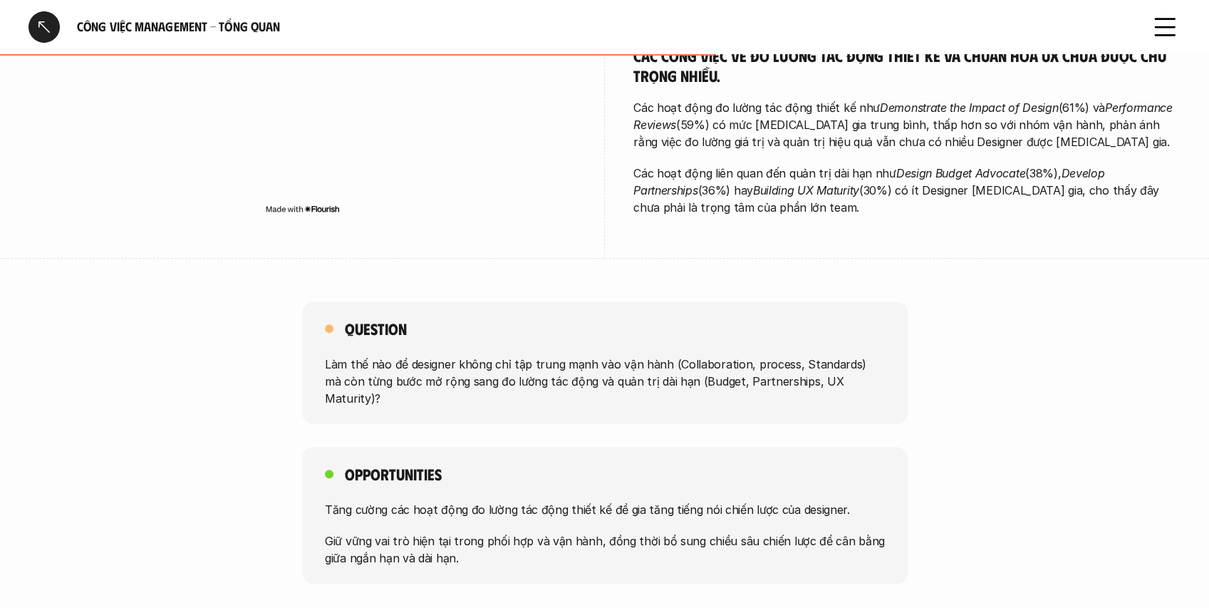
scroll to position [522, 0]
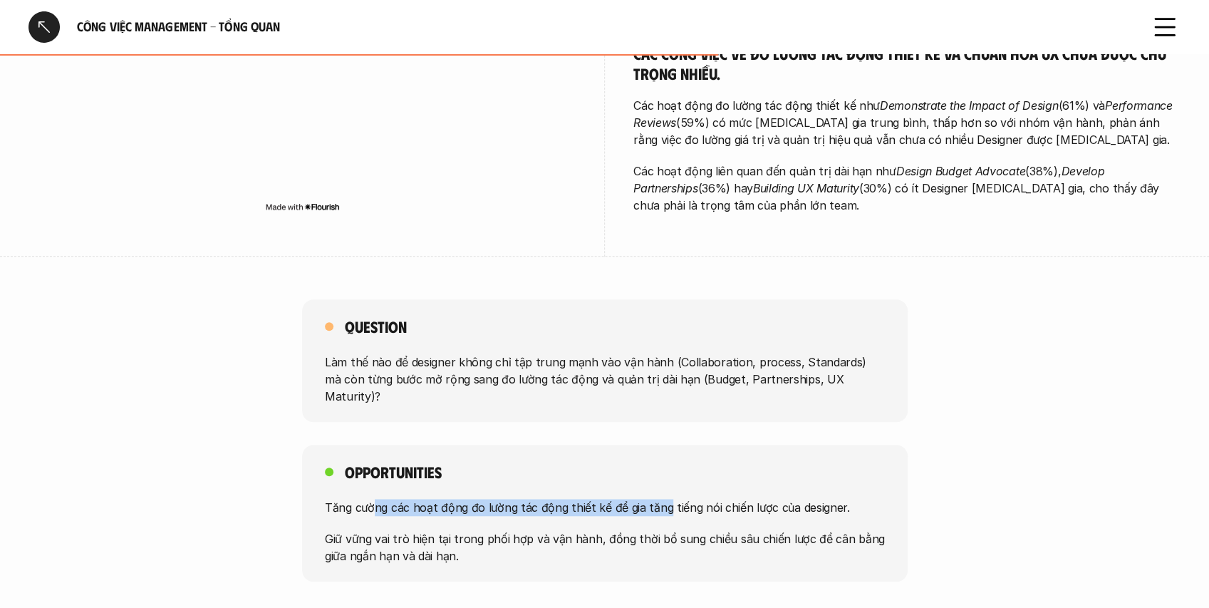
drag, startPoint x: 375, startPoint y: 499, endPoint x: 660, endPoint y: 501, distance: 285.0
click at [660, 501] on div "Tăng cường các hoạt động đo lường tác động thiết kế để gia tăng tiếng nói chiến…" at bounding box center [605, 531] width 560 height 66
click at [549, 529] on p "Giữ vững vai trò hiện tại trong phối hợp và vận hành, đồng thời bổ sung chiều s…" at bounding box center [605, 546] width 560 height 34
click at [53, 20] on div at bounding box center [44, 26] width 31 height 31
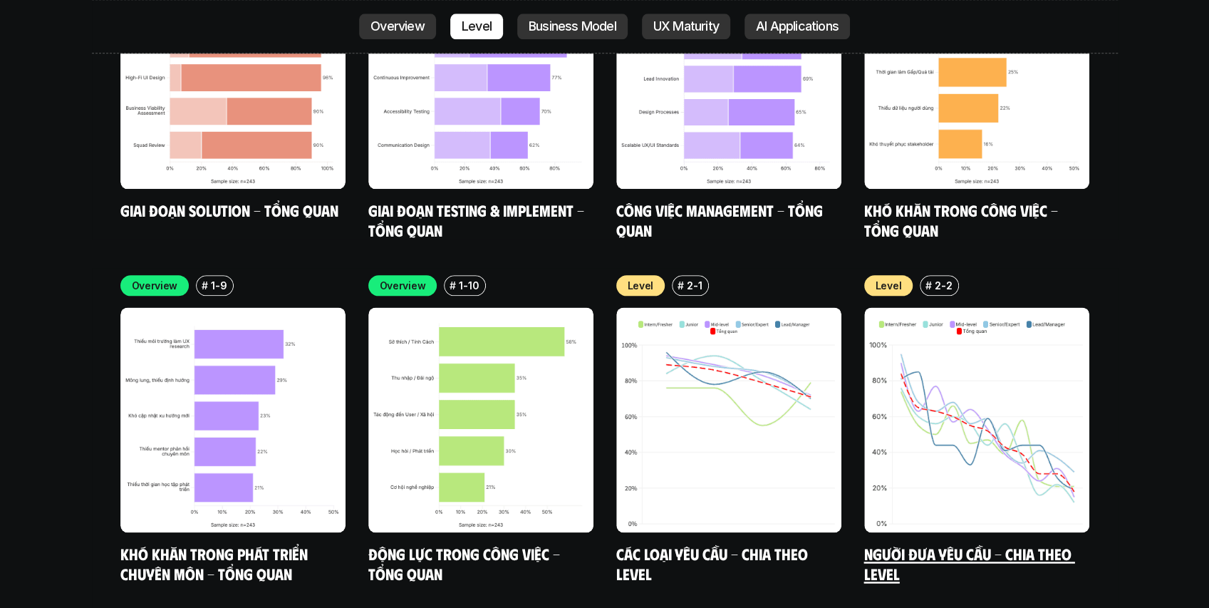
scroll to position [4555, 0]
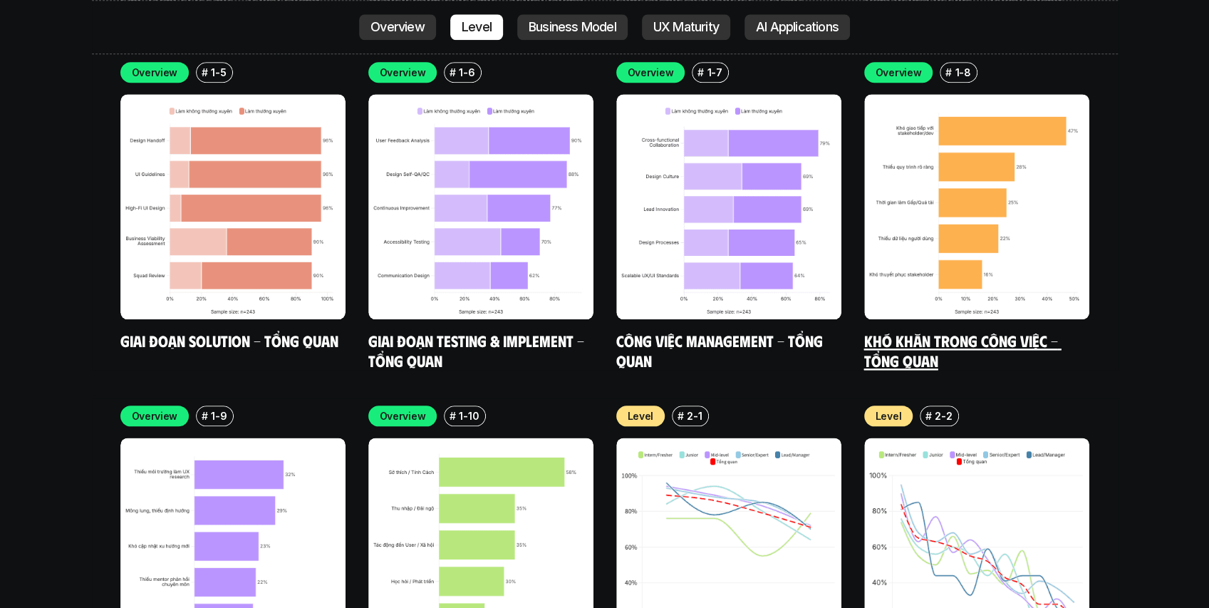
click at [985, 331] on link "Khó khăn trong công việc - Tổng quan" at bounding box center [962, 350] width 197 height 39
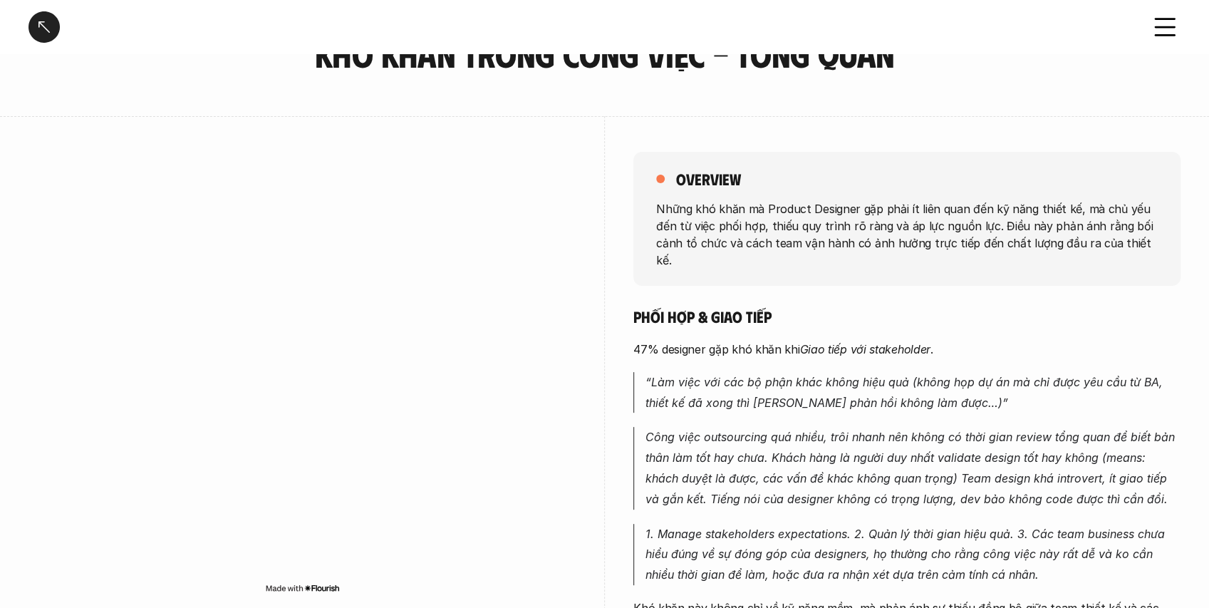
scroll to position [95, 0]
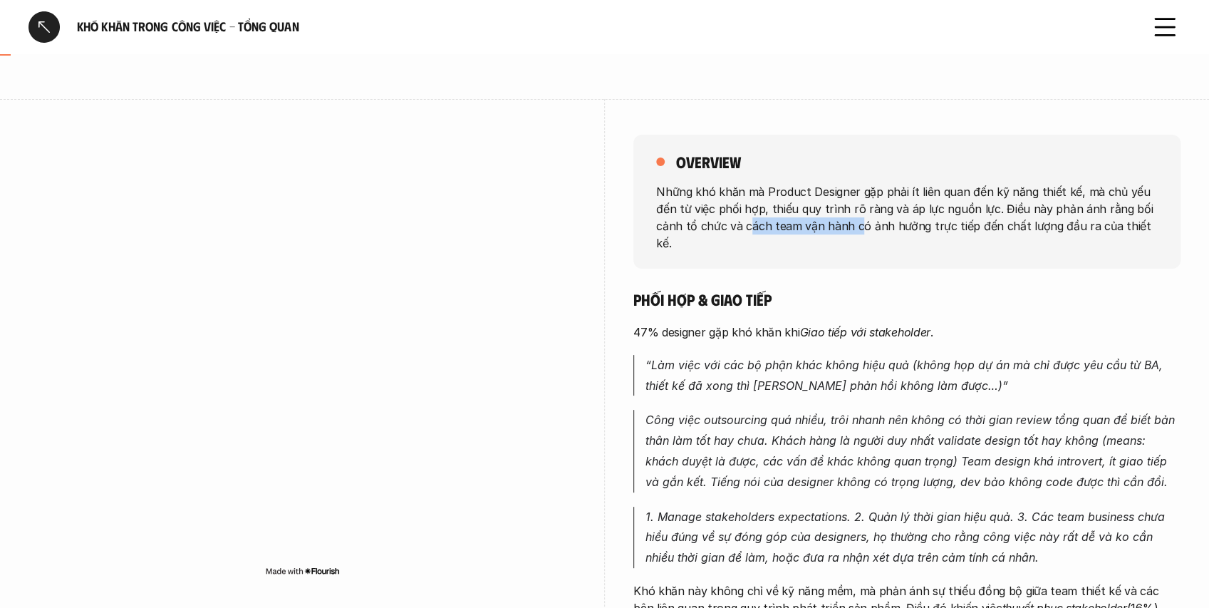
drag, startPoint x: 750, startPoint y: 229, endPoint x: 859, endPoint y: 232, distance: 109.8
click at [859, 232] on p "Những khó khăn mà Product Designer gặp phải ít liên quan đến kỹ năng thiết kế, …" at bounding box center [907, 216] width 502 height 68
click at [871, 231] on p "Những khó khăn mà Product Designer gặp phải ít liên quan đến kỹ năng thiết kế, …" at bounding box center [907, 216] width 502 height 68
click at [901, 230] on p "Những khó khăn mà Product Designer gặp phải ít liên quan đến kỹ năng thiết kế, …" at bounding box center [907, 216] width 502 height 68
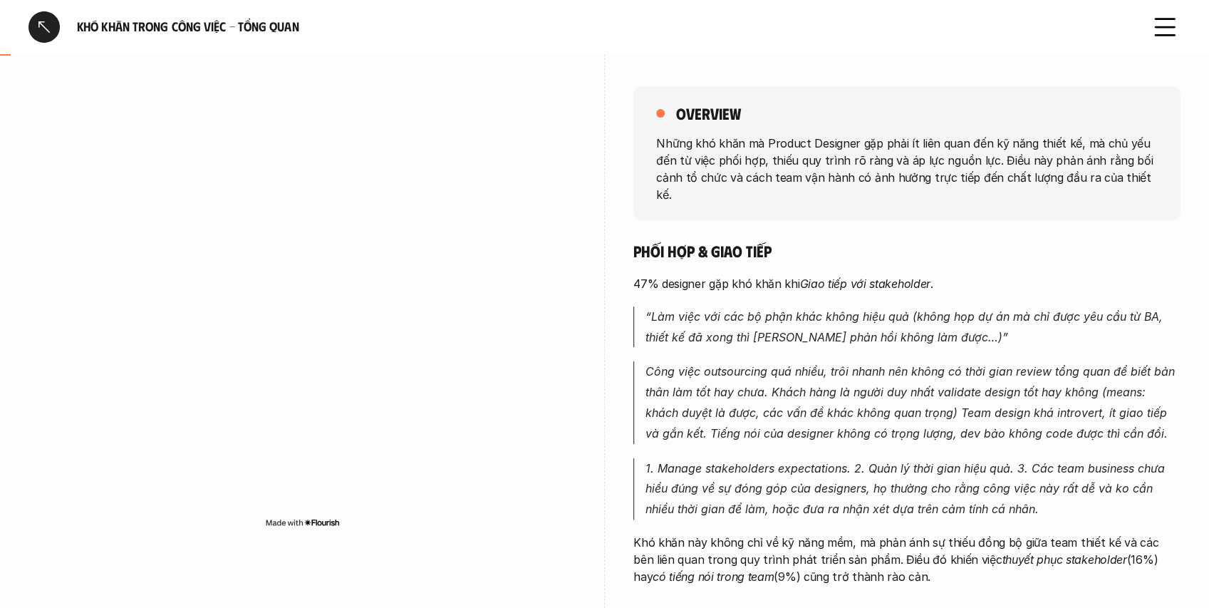
scroll to position [190, 0]
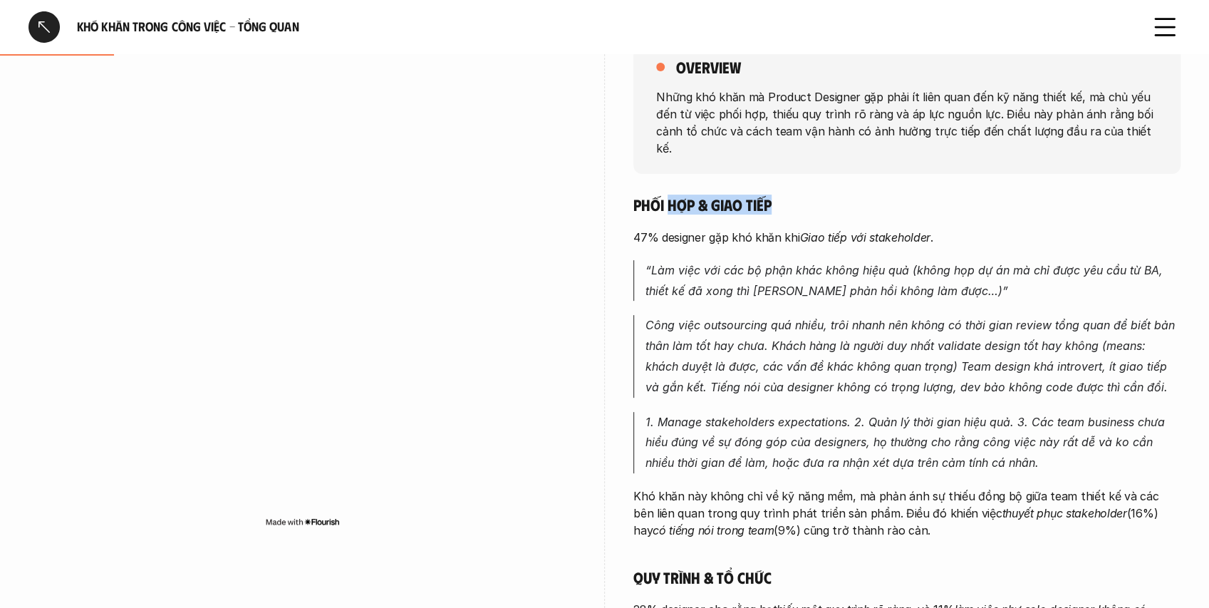
drag, startPoint x: 668, startPoint y: 184, endPoint x: 835, endPoint y: 175, distance: 167.0
click at [835, 175] on div "overview Những khó khăn mà Product Designer gặp phải ít liên quan đến kỹ năng t…" at bounding box center [906, 508] width 547 height 1009
click at [755, 238] on div "Phối hợp & giao tiếp 47% designer gặp khó khăn khi [PERSON_NAME] tiếp với stake…" at bounding box center [906, 583] width 547 height 776
drag, startPoint x: 636, startPoint y: 218, endPoint x: 852, endPoint y: 224, distance: 216.0
click at [852, 229] on p "47% designer gặp khó khăn khi [PERSON_NAME] tiếp với stakeholder ." at bounding box center [906, 237] width 547 height 17
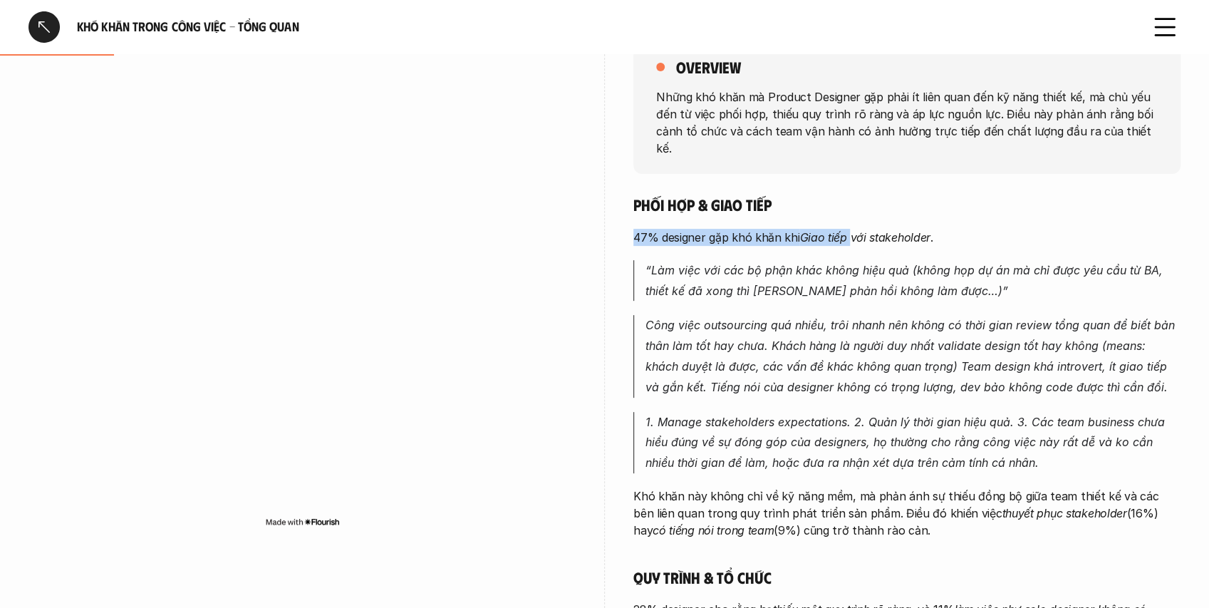
click at [771, 232] on div "Phối hợp & giao tiếp 47% designer gặp khó khăn khi [PERSON_NAME] tiếp với stake…" at bounding box center [906, 583] width 547 height 776
drag, startPoint x: 658, startPoint y: 222, endPoint x: 834, endPoint y: 219, distance: 176.0
click at [834, 229] on p "47% designer gặp khó khăn khi [PERSON_NAME] tiếp với stakeholder ." at bounding box center [906, 237] width 547 height 17
click at [771, 229] on p "47% designer gặp khó khăn khi [PERSON_NAME] tiếp với stakeholder ." at bounding box center [906, 237] width 547 height 17
click at [672, 229] on p "47% designer gặp khó khăn khi [PERSON_NAME] tiếp với stakeholder ." at bounding box center [906, 237] width 547 height 17
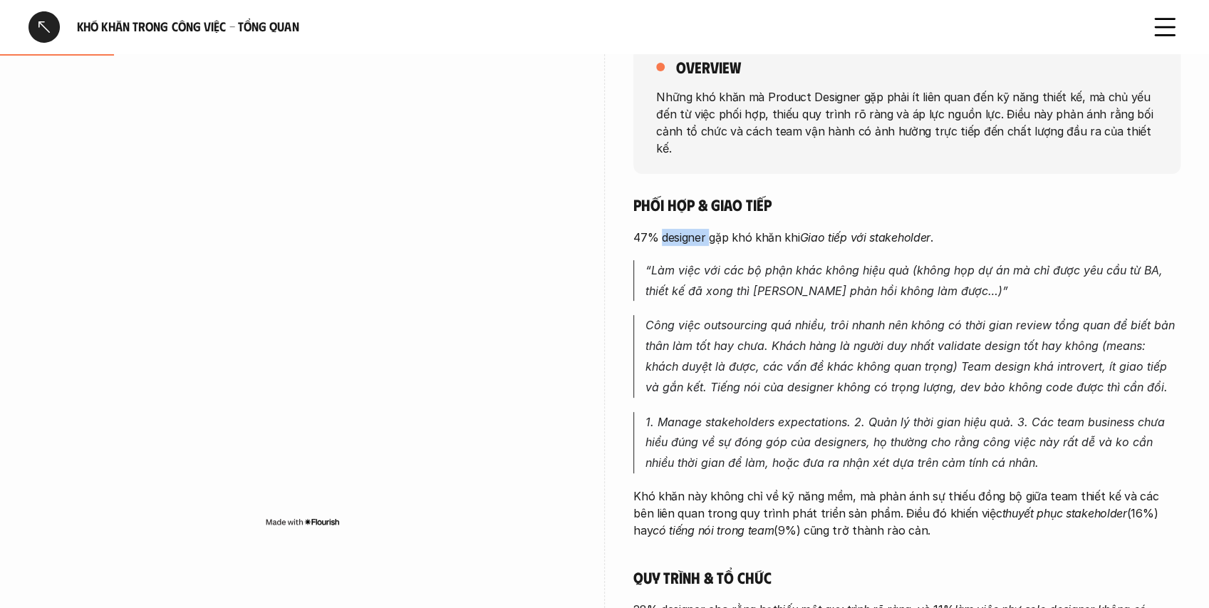
click at [672, 229] on p "47% designer gặp khó khăn khi [PERSON_NAME] tiếp với stakeholder ." at bounding box center [906, 237] width 547 height 17
click at [683, 229] on p "47% designer gặp khó khăn khi [PERSON_NAME] tiếp với stakeholder ." at bounding box center [906, 237] width 547 height 17
drag, startPoint x: 718, startPoint y: 219, endPoint x: 874, endPoint y: 229, distance: 156.3
click at [874, 229] on div "Phối hợp & giao tiếp 47% designer gặp khó khăn khi [PERSON_NAME] tiếp với stake…" at bounding box center [906, 583] width 547 height 776
click at [907, 230] on em "Giao tiếp với stakeholder" at bounding box center [864, 237] width 131 height 14
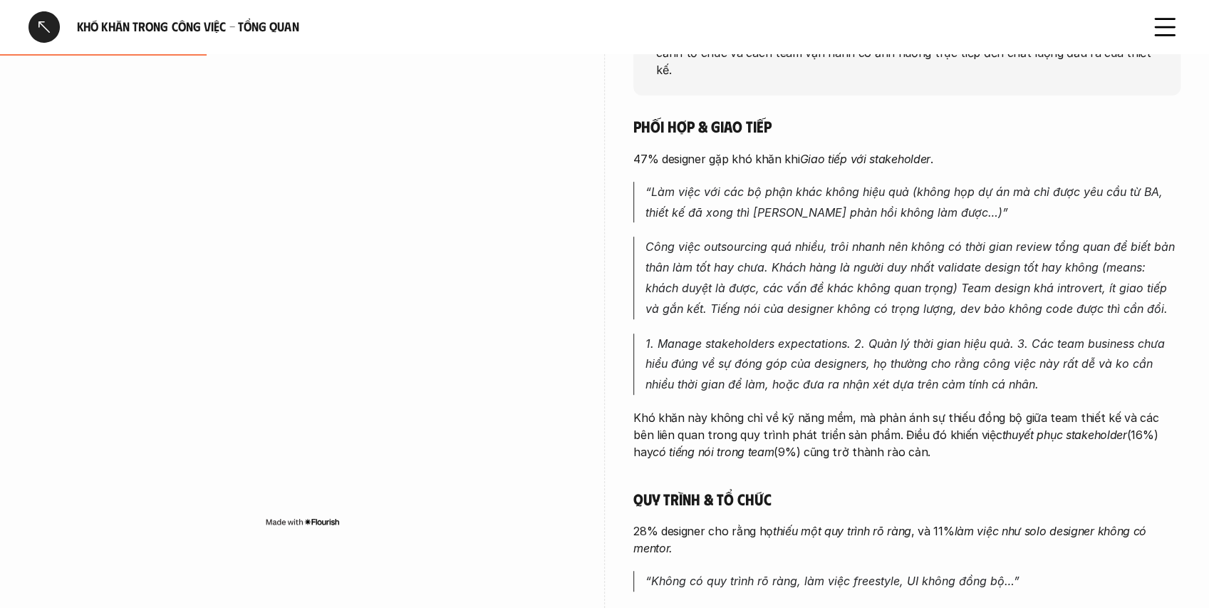
scroll to position [285, 0]
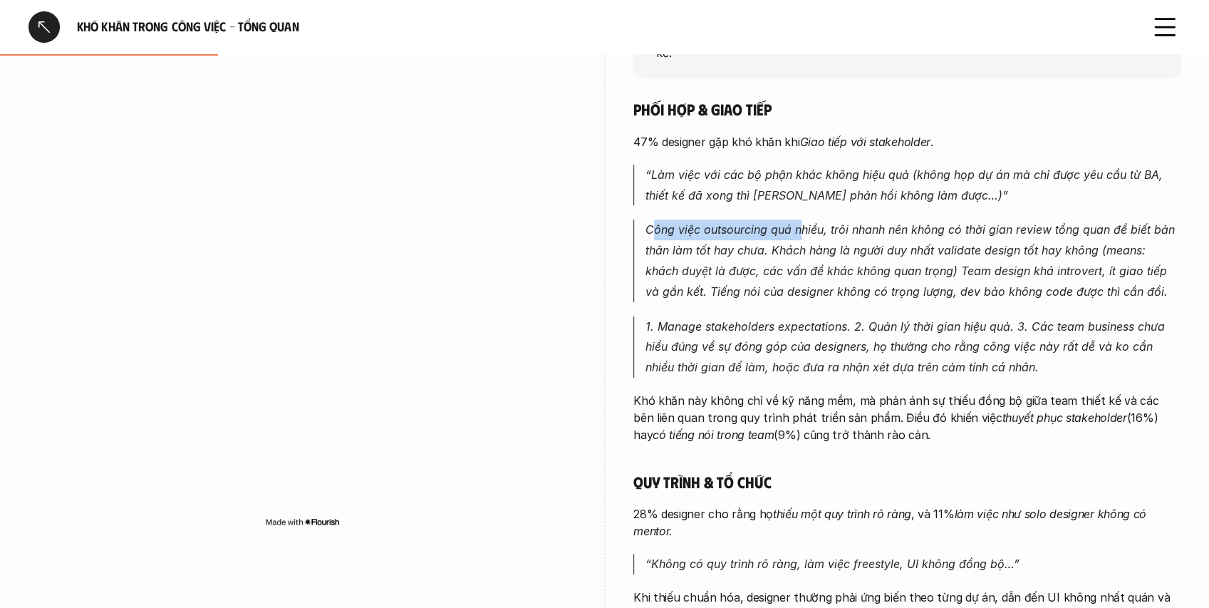
drag, startPoint x: 656, startPoint y: 218, endPoint x: 803, endPoint y: 216, distance: 147.5
click at [803, 222] on em "Công việc outsourcing quá nhiều, trôi nhanh nên không có thời gian review tổng …" at bounding box center [912, 260] width 533 height 76
drag, startPoint x: 688, startPoint y: 220, endPoint x: 808, endPoint y: 214, distance: 120.6
click at [808, 222] on em "Công việc outsourcing quá nhiều, trôi nhanh nên không có thời gian review tổng …" at bounding box center [912, 260] width 533 height 76
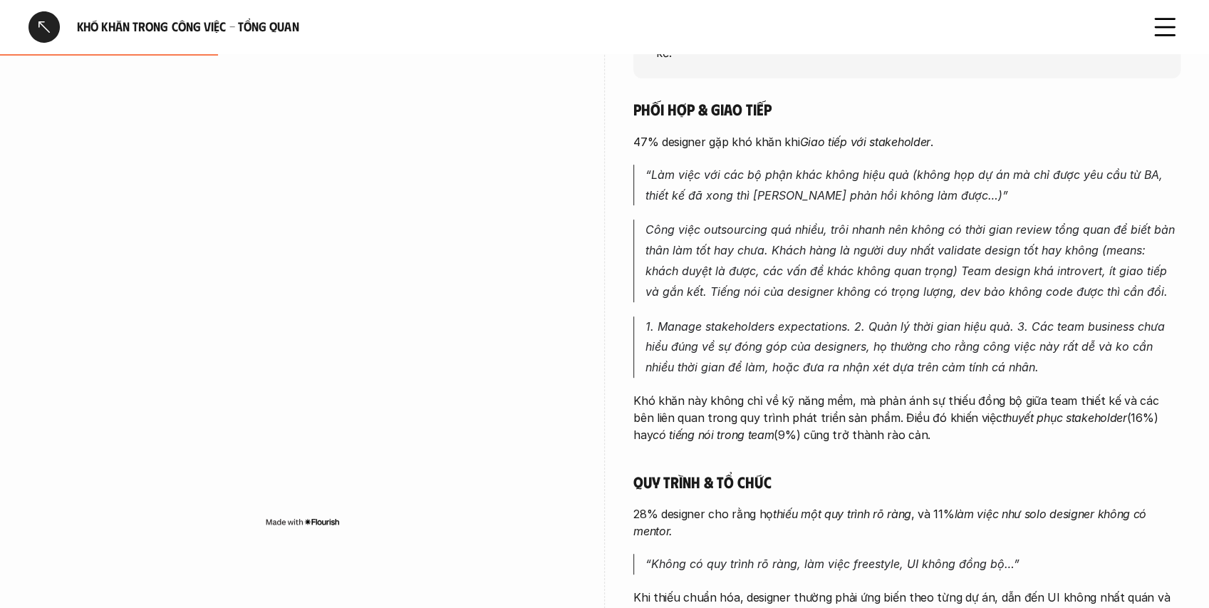
click at [809, 222] on em "Công việc outsourcing quá nhiều, trôi nhanh nên không có thời gian review tổng …" at bounding box center [912, 260] width 533 height 76
drag, startPoint x: 794, startPoint y: 237, endPoint x: 1057, endPoint y: 239, distance: 263.0
click at [1057, 239] on em "Công việc outsourcing quá nhiều, trôi nhanh nên không có thời gian review tổng …" at bounding box center [912, 260] width 533 height 76
click at [1008, 237] on em "Công việc outsourcing quá nhiều, trôi nhanh nên không có thời gian review tổng …" at bounding box center [912, 260] width 533 height 76
drag, startPoint x: 1018, startPoint y: 257, endPoint x: 1061, endPoint y: 251, distance: 43.1
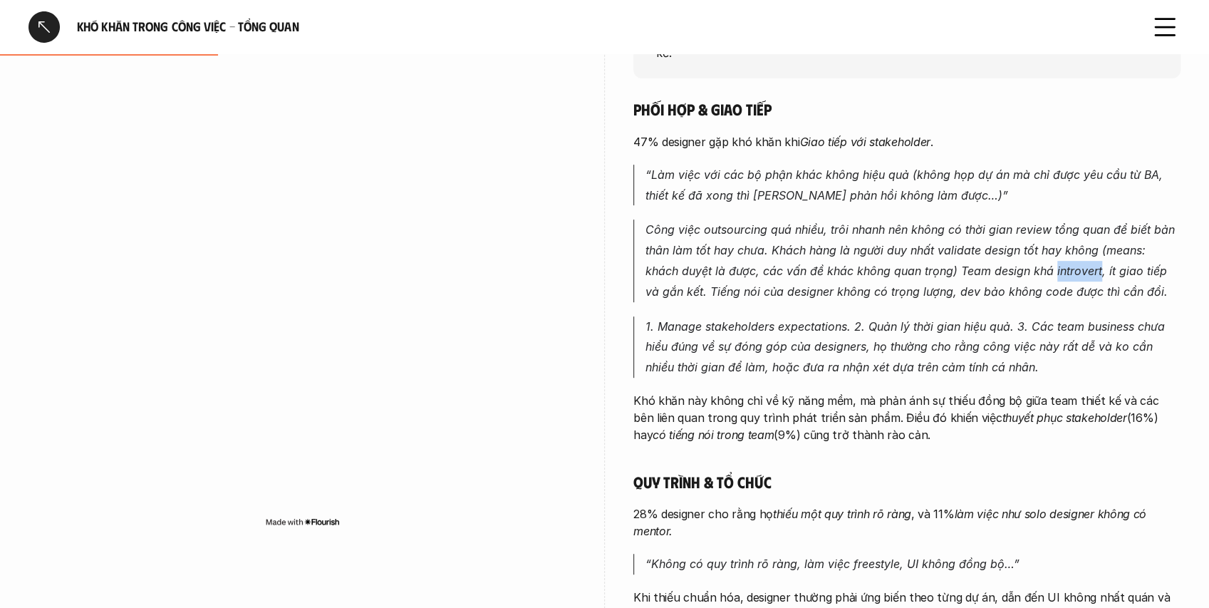
click at [1061, 251] on em "Công việc outsourcing quá nhiều, trôi nhanh nên không có thời gian review tổng …" at bounding box center [912, 260] width 533 height 76
copy em "introvert"
click at [977, 285] on div "Phối hợp & giao tiếp 47% designer gặp khó khăn khi [PERSON_NAME] tiếp với stake…" at bounding box center [906, 487] width 547 height 776
click at [923, 296] on div "Phối hợp & giao tiếp 47% designer gặp khó khăn khi [PERSON_NAME] tiếp với stake…" at bounding box center [906, 487] width 547 height 776
drag, startPoint x: 674, startPoint y: 312, endPoint x: 871, endPoint y: 295, distance: 197.4
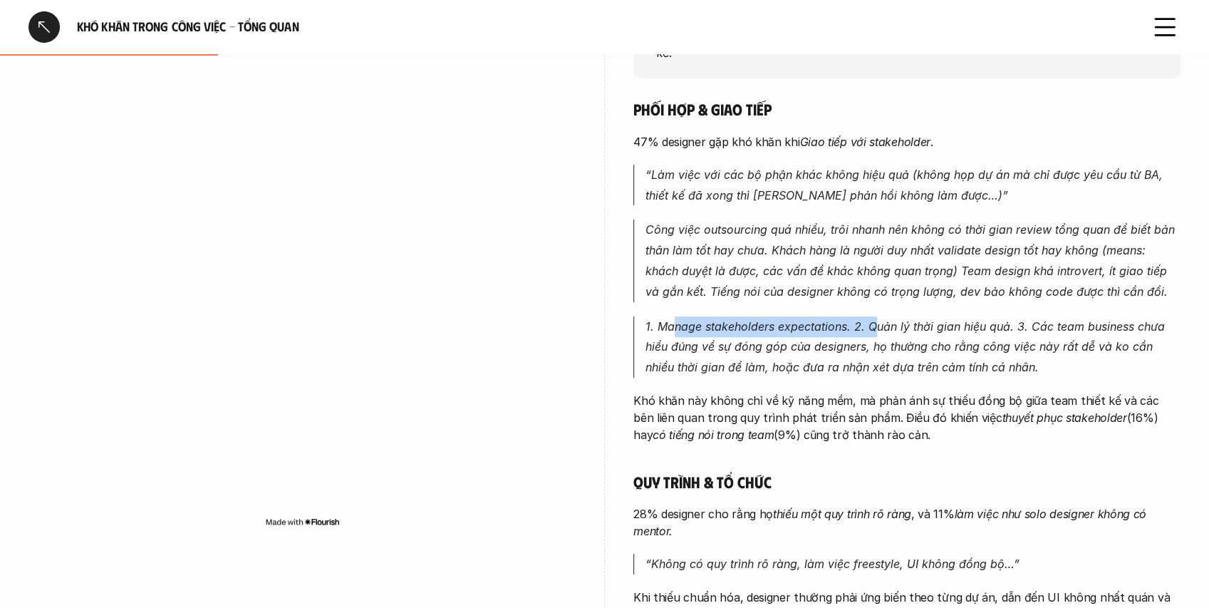
click at [871, 295] on div "Phối hợp & giao tiếp 47% designer gặp khó khăn khi [PERSON_NAME] tiếp với stake…" at bounding box center [906, 487] width 547 height 776
click at [857, 319] on em "1. Manage stakeholders expectations. 2. Quản lý thời gian hiệu quả. 3. Các team…" at bounding box center [907, 347] width 523 height 56
drag, startPoint x: 793, startPoint y: 301, endPoint x: 874, endPoint y: 314, distance: 81.4
click at [874, 316] on p "1. Manage stakeholders expectations. 2. Quản lý thời gian hiệu quả. 3. Các team…" at bounding box center [913, 346] width 535 height 61
click at [874, 319] on em "1. Manage stakeholders expectations. 2. Quản lý thời gian hiệu quả. 3. Các team…" at bounding box center [907, 347] width 523 height 56
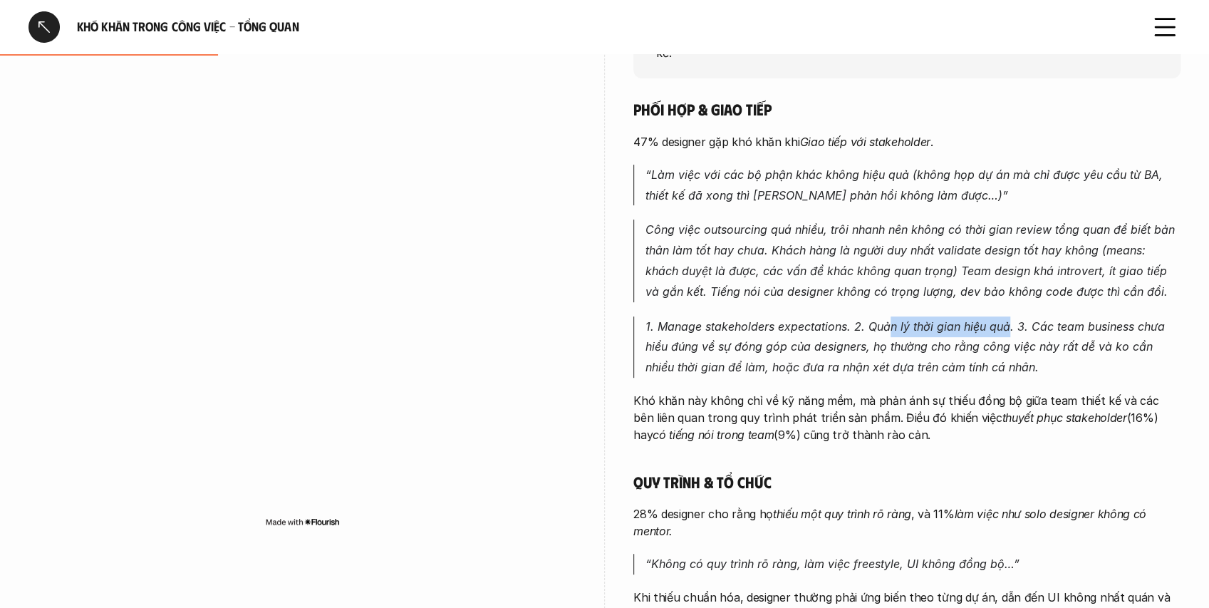
drag, startPoint x: 891, startPoint y: 314, endPoint x: 1008, endPoint y: 309, distance: 116.3
click at [1008, 319] on em "1. Manage stakeholders expectations. 2. Quản lý thời gian hiệu quả. 3. Các team…" at bounding box center [907, 347] width 523 height 56
click at [1087, 319] on em "1. Manage stakeholders expectations. 2. Quản lý thời gian hiệu quả. 3. Các team…" at bounding box center [907, 347] width 523 height 56
drag, startPoint x: 1033, startPoint y: 302, endPoint x: 1141, endPoint y: 312, distance: 108.1
click at [1141, 319] on em "1. Manage stakeholders expectations. 2. Quản lý thời gian hiệu quả. 3. Các team…" at bounding box center [907, 347] width 523 height 56
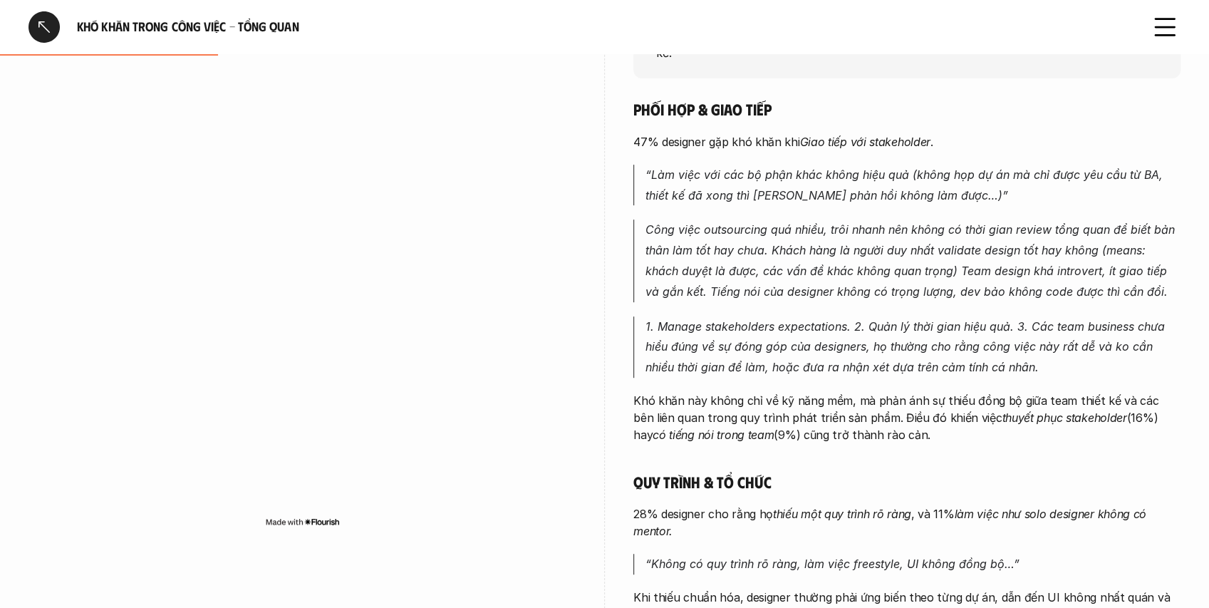
click at [1067, 331] on em "1. Manage stakeholders expectations. 2. Quản lý thời gian hiệu quả. 3. Các team…" at bounding box center [907, 347] width 523 height 56
drag, startPoint x: 715, startPoint y: 331, endPoint x: 771, endPoint y: 338, distance: 55.9
click at [771, 338] on p "1. Manage stakeholders expectations. 2. Quản lý thời gian hiệu quả. 3. Các team…" at bounding box center [913, 346] width 535 height 61
click at [719, 341] on p "1. Manage stakeholders expectations. 2. Quản lý thời gian hiệu quả. 3. Các team…" at bounding box center [913, 346] width 535 height 61
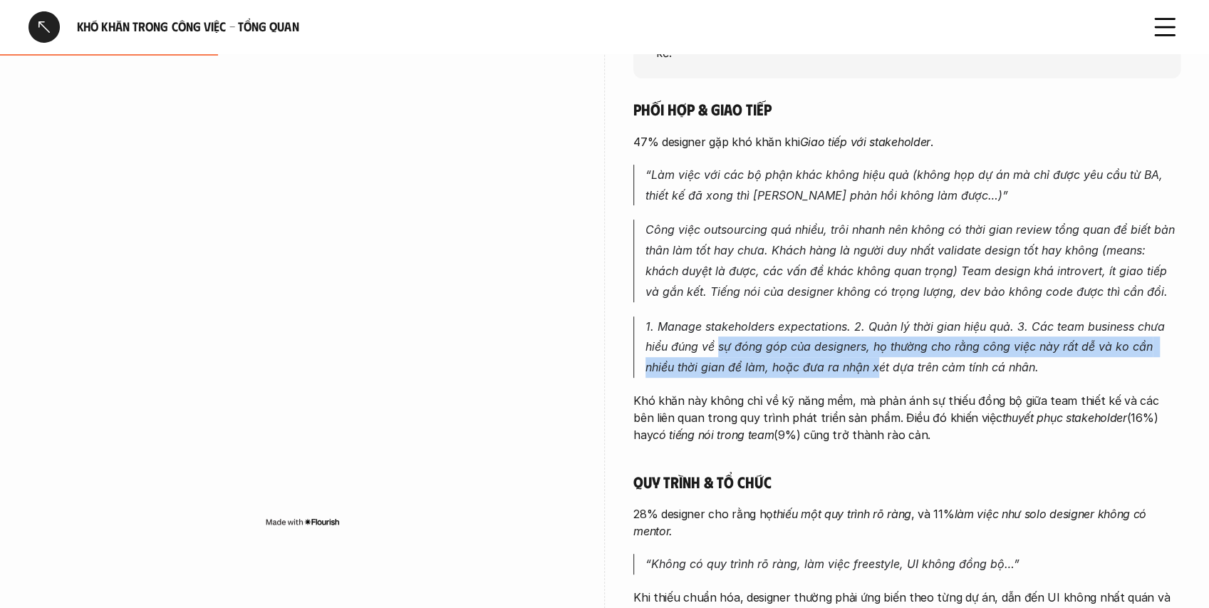
drag, startPoint x: 734, startPoint y: 329, endPoint x: 874, endPoint y: 341, distance: 140.2
click at [874, 341] on p "1. Manage stakeholders expectations. 2. Quản lý thời gian hiệu quả. 3. Các team…" at bounding box center [913, 346] width 535 height 61
click at [859, 324] on em "1. Manage stakeholders expectations. 2. Quản lý thời gian hiệu quả. 3. Các team…" at bounding box center [907, 347] width 523 height 56
click at [761, 328] on em "1. Manage stakeholders expectations. 2. Quản lý thời gian hiệu quả. 3. Các team…" at bounding box center [907, 347] width 523 height 56
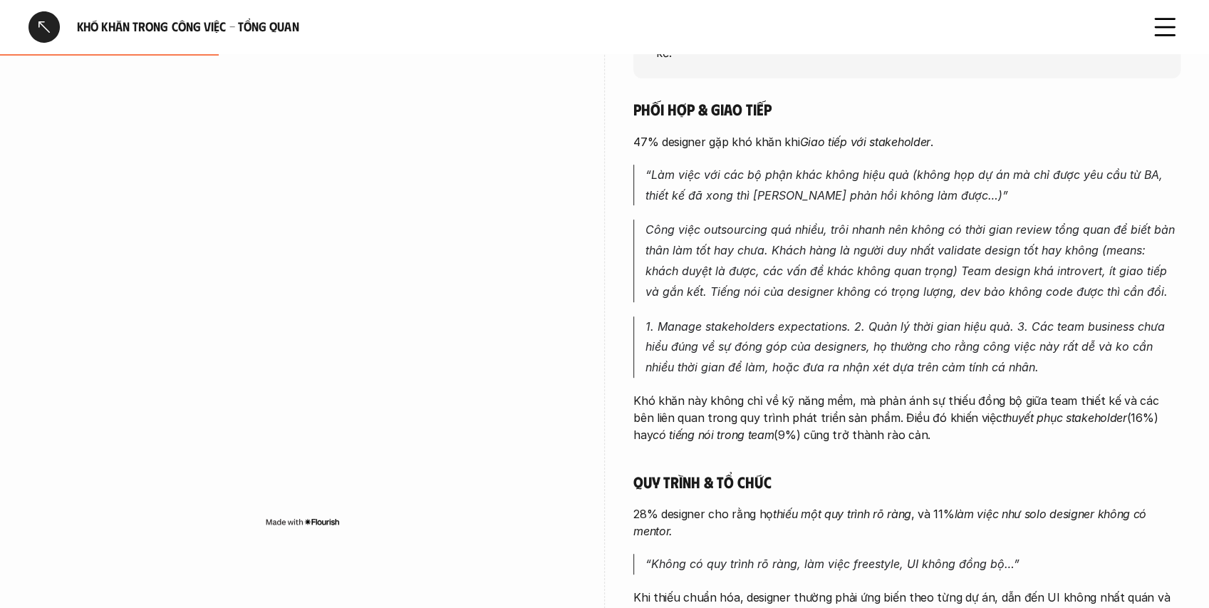
scroll to position [332, 0]
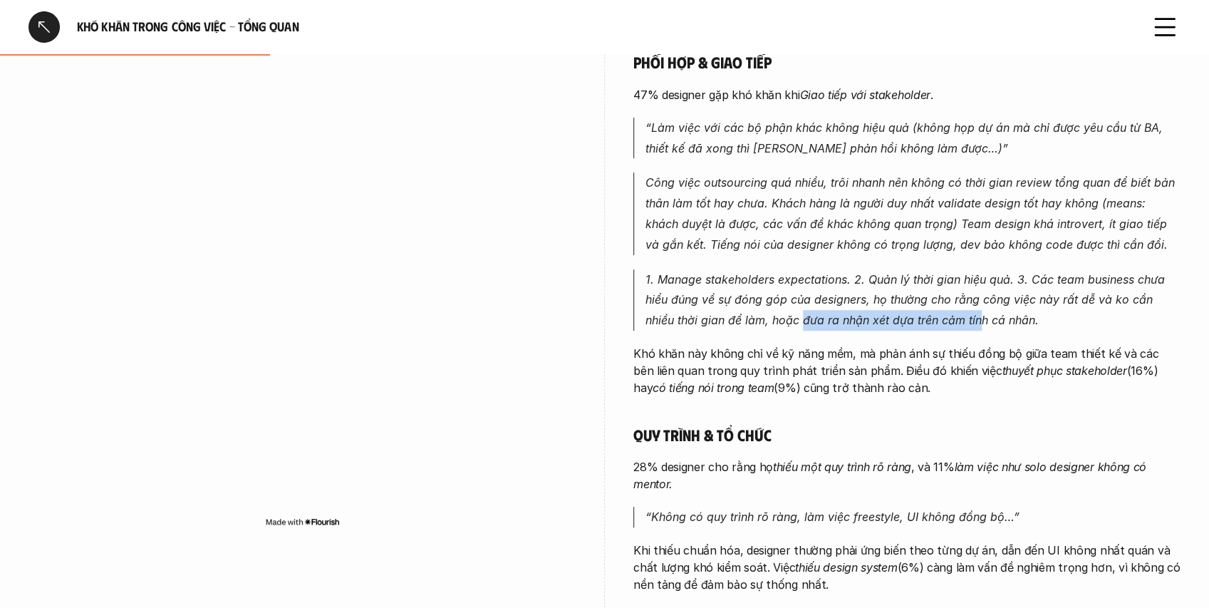
drag, startPoint x: 826, startPoint y: 305, endPoint x: 978, endPoint y: 313, distance: 152.7
click at [978, 313] on p "1. Manage stakeholders expectations. 2. Quản lý thời gian hiệu quả. 3. Các team…" at bounding box center [913, 299] width 535 height 61
click at [943, 310] on p "1. Manage stakeholders expectations. 2. Quản lý thời gian hiệu quả. 3. Các team…" at bounding box center [913, 299] width 535 height 61
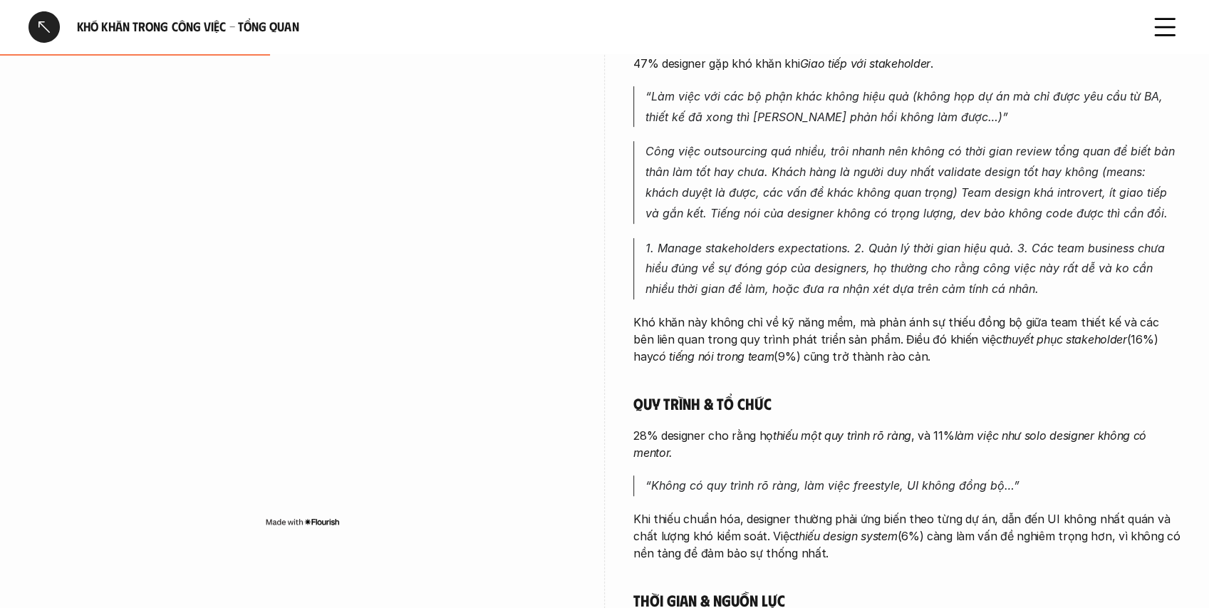
scroll to position [380, 0]
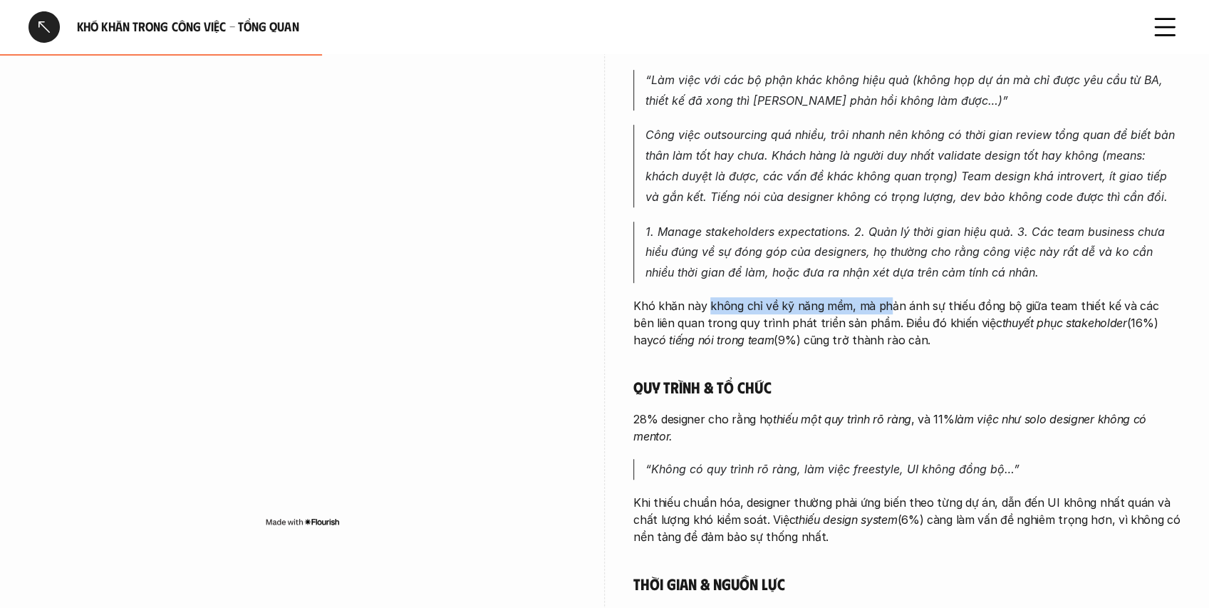
drag, startPoint x: 762, startPoint y: 282, endPoint x: 886, endPoint y: 283, distance: 124.0
click at [886, 283] on div "Phối hợp & giao tiếp 47% designer gặp khó khăn khi [PERSON_NAME] tiếp với stake…" at bounding box center [906, 392] width 547 height 776
click at [785, 301] on p "Khó khăn này không chỉ về kỹ năng mềm, mà phản ánh sự thiếu đồng bộ giữa team t…" at bounding box center [906, 322] width 547 height 51
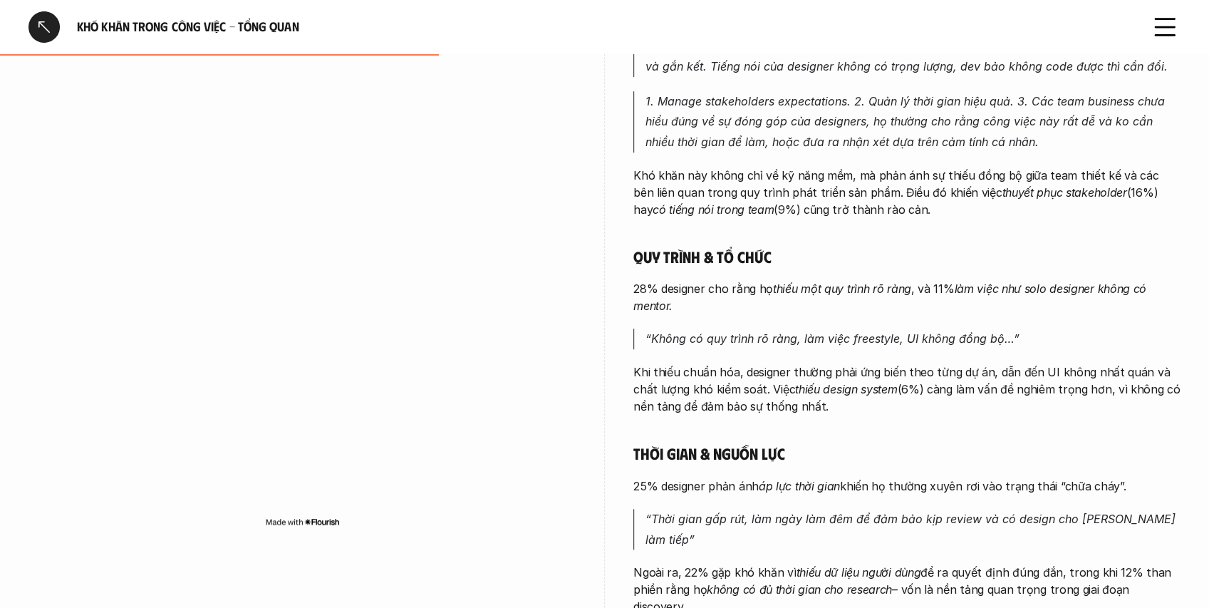
scroll to position [522, 0]
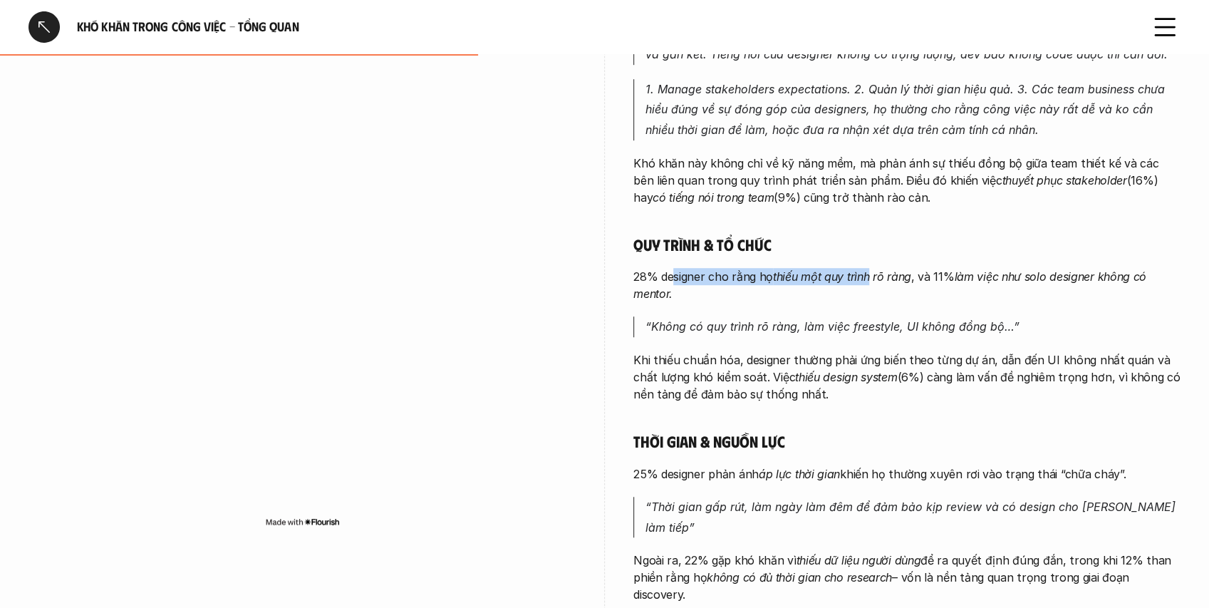
drag, startPoint x: 680, startPoint y: 259, endPoint x: 871, endPoint y: 257, distance: 190.3
click at [871, 268] on p "28% designer cho rằng họ thiếu một quy trình rõ ràng , và 11% làm việc như solo…" at bounding box center [906, 285] width 547 height 34
click at [859, 269] on em "thiếu một quy trình rõ ràng" at bounding box center [842, 276] width 138 height 14
drag, startPoint x: 767, startPoint y: 270, endPoint x: 921, endPoint y: 269, distance: 153.9
click at [921, 269] on p "28% designer cho rằng họ thiếu một quy trình rõ ràng , và 11% làm việc như solo…" at bounding box center [906, 285] width 547 height 34
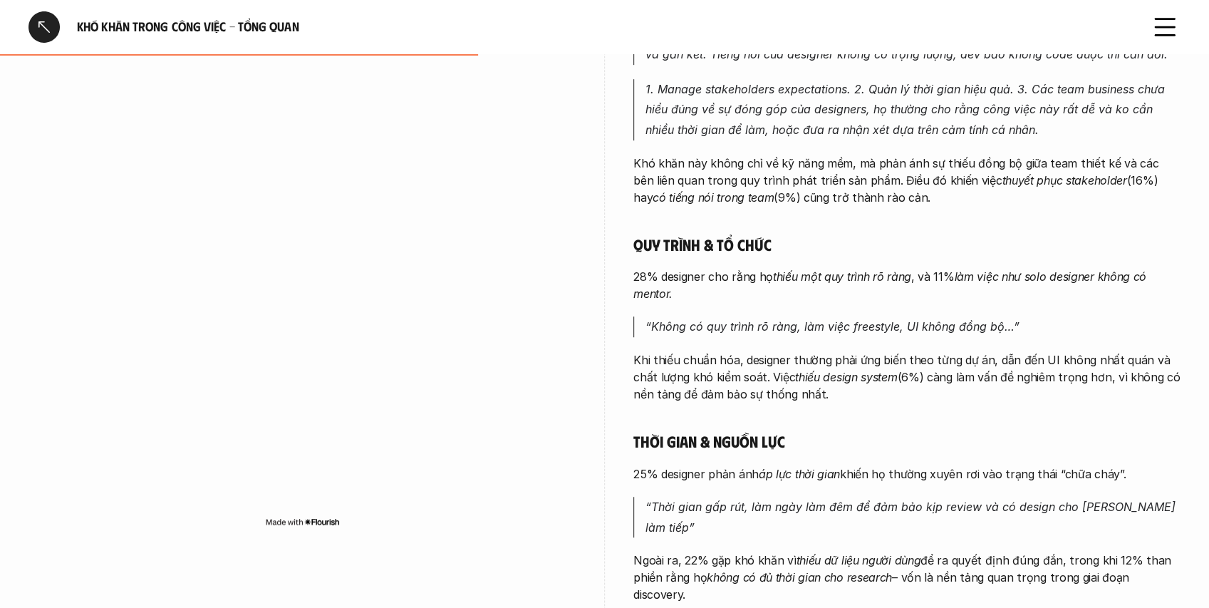
click at [923, 269] on p "28% designer cho rằng họ thiếu một quy trình rõ ràng , và 11% làm việc như solo…" at bounding box center [906, 285] width 547 height 34
click at [977, 269] on em "làm việc như solo designer không có mentor." at bounding box center [891, 284] width 517 height 31
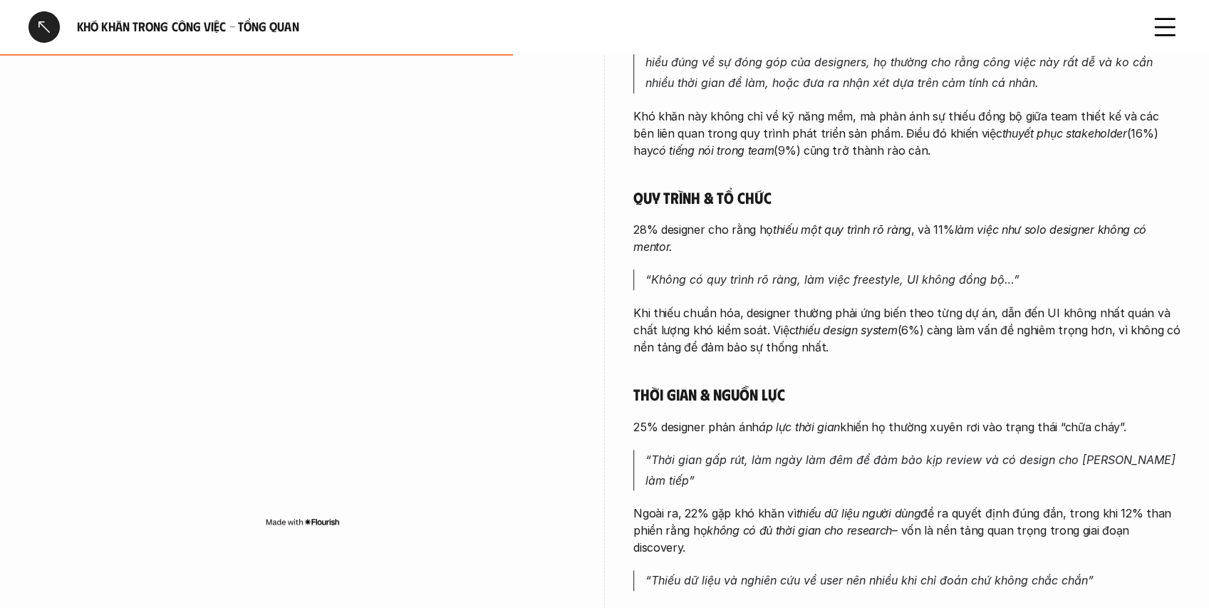
scroll to position [570, 0]
drag, startPoint x: 689, startPoint y: 255, endPoint x: 885, endPoint y: 258, distance: 196.0
click at [885, 269] on p "“Không có quy trình rõ ràng, làm việc freestyle, UI không đồng bộ…”" at bounding box center [913, 279] width 535 height 21
click at [921, 271] on p "“Không có quy trình rõ ràng, làm việc freestyle, UI không đồng bộ…”" at bounding box center [913, 279] width 535 height 21
drag, startPoint x: 809, startPoint y: 316, endPoint x: 899, endPoint y: 320, distance: 89.9
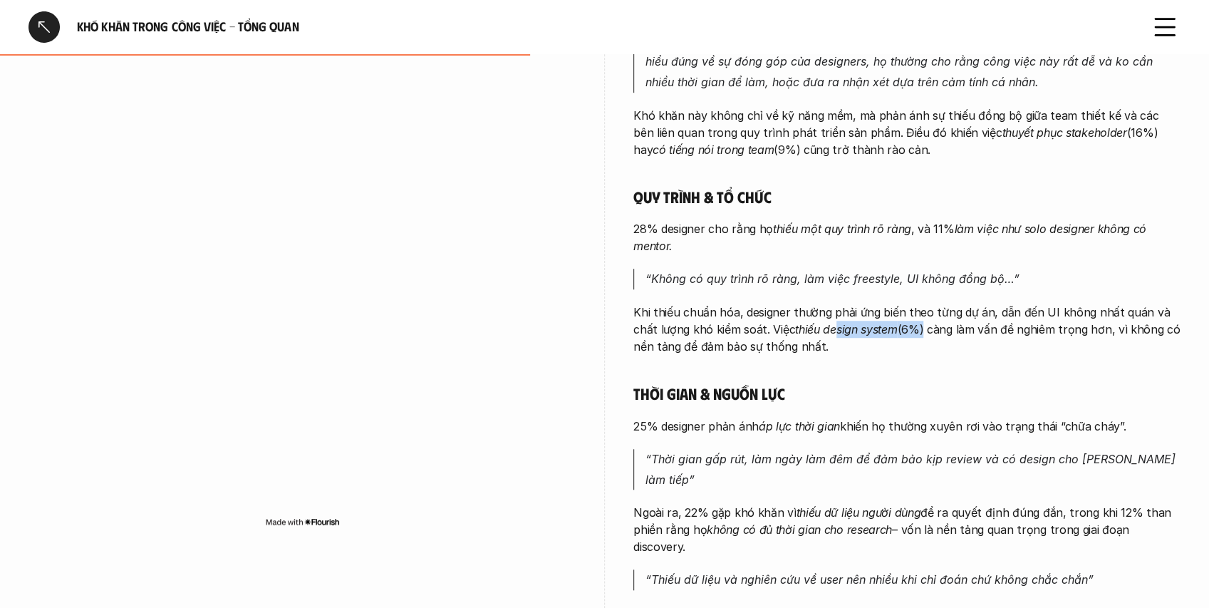
click at [896, 319] on p "Khi thiếu chuẩn hóa, designer thường phải ứng biến theo từng dự án, dẫn đến UI …" at bounding box center [906, 329] width 547 height 51
click at [899, 321] on p "Khi thiếu chuẩn hóa, designer thường phải ứng biến theo từng dự án, dẫn đến UI …" at bounding box center [906, 329] width 547 height 51
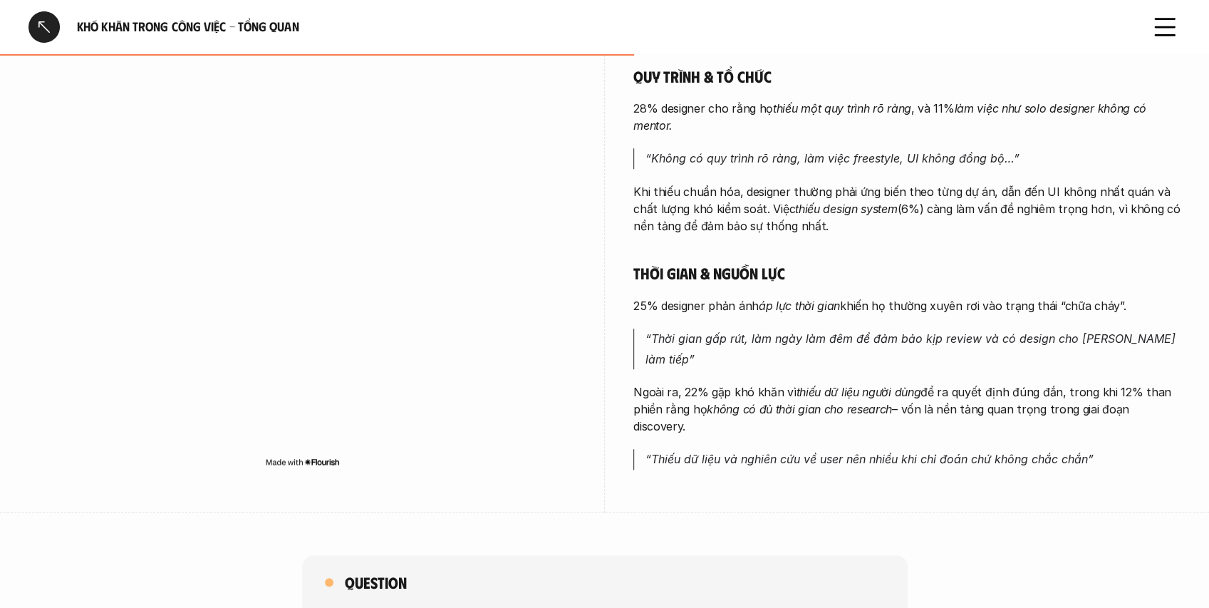
scroll to position [713, 0]
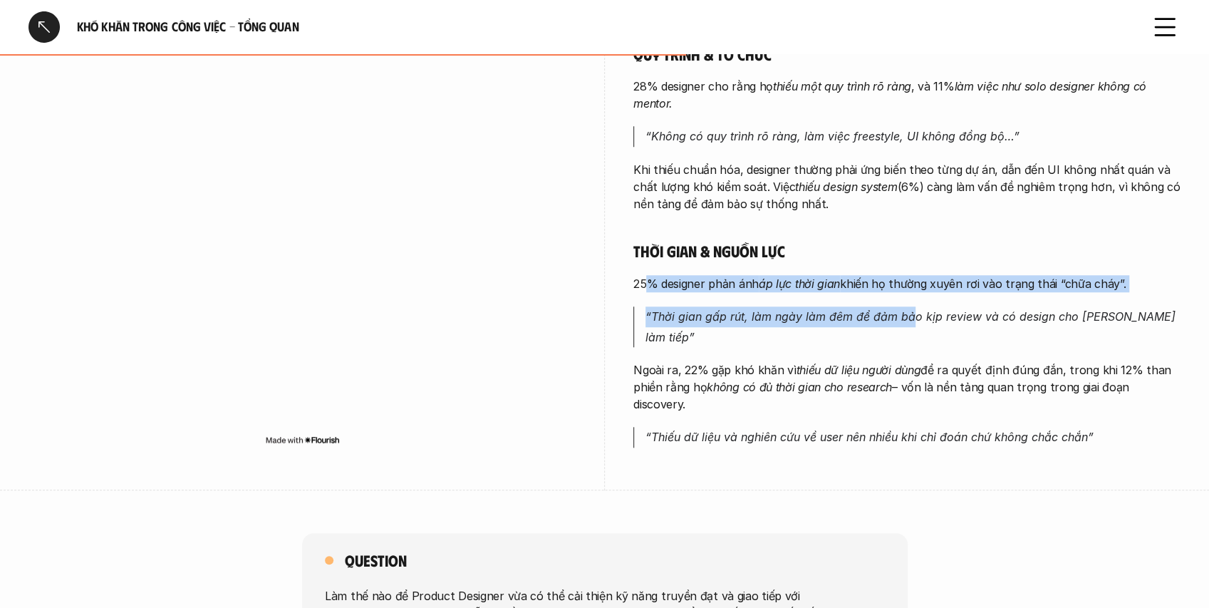
drag, startPoint x: 650, startPoint y: 267, endPoint x: 912, endPoint y: 286, distance: 262.9
click at [912, 286] on div "Phối hợp & giao tiếp 47% designer gặp khó khăn khi [PERSON_NAME] tiếp với stake…" at bounding box center [906, 60] width 547 height 776
click at [844, 282] on div "Phối hợp & giao tiếp 47% designer gặp khó khăn khi [PERSON_NAME] tiếp với stake…" at bounding box center [906, 60] width 547 height 776
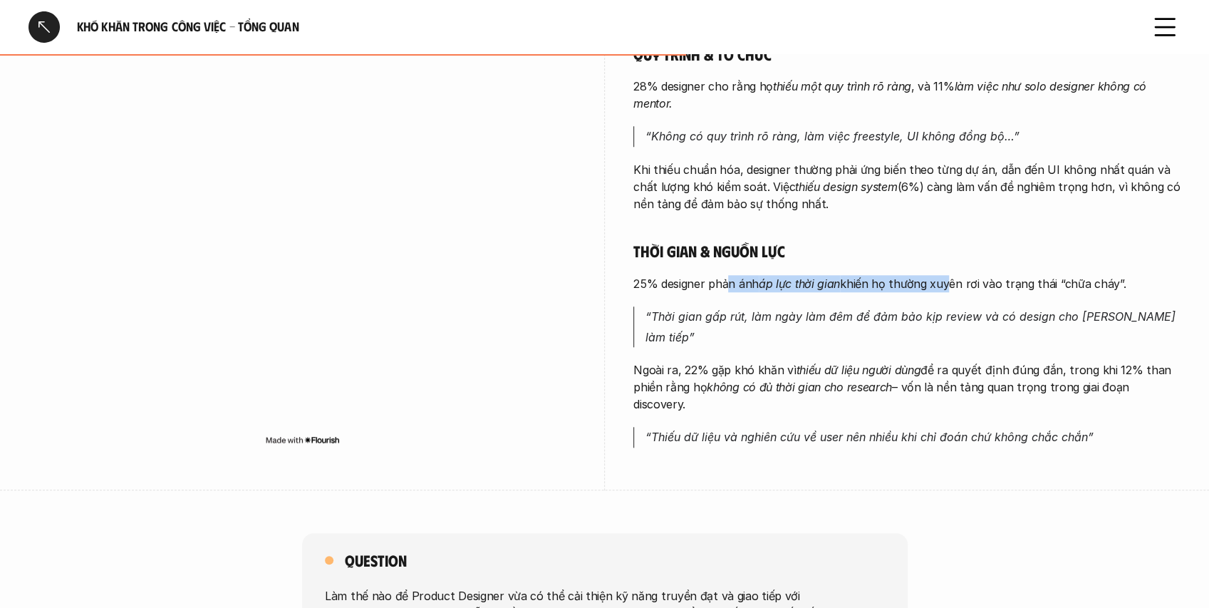
drag, startPoint x: 730, startPoint y: 271, endPoint x: 943, endPoint y: 278, distance: 213.9
click at [943, 278] on div "Phối hợp & giao tiếp 47% designer gặp khó khăn khi [PERSON_NAME] tiếp với stake…" at bounding box center [906, 60] width 547 height 776
click at [924, 275] on p "25% designer phản ánh áp lực thời gian khiến họ thường xuyên rơi vào trạng thái…" at bounding box center [906, 283] width 547 height 17
drag, startPoint x: 773, startPoint y: 281, endPoint x: 1065, endPoint y: 266, distance: 292.5
click at [1065, 266] on div "Phối hợp & giao tiếp 47% designer gặp khó khăn khi [PERSON_NAME] tiếp với stake…" at bounding box center [906, 60] width 547 height 776
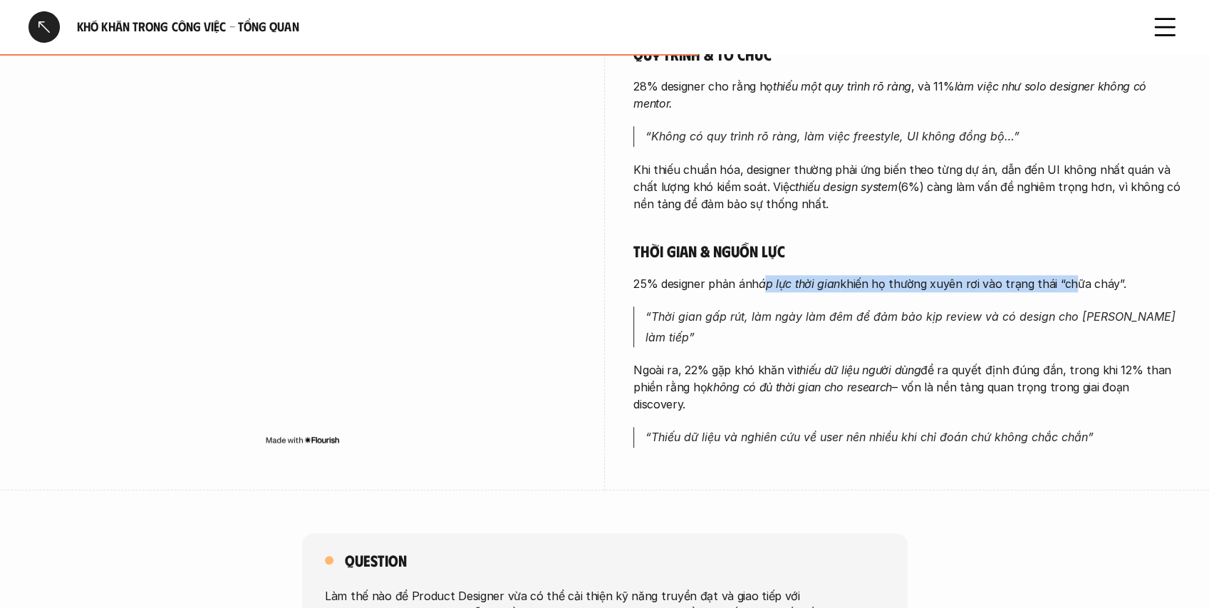
scroll to position [760, 0]
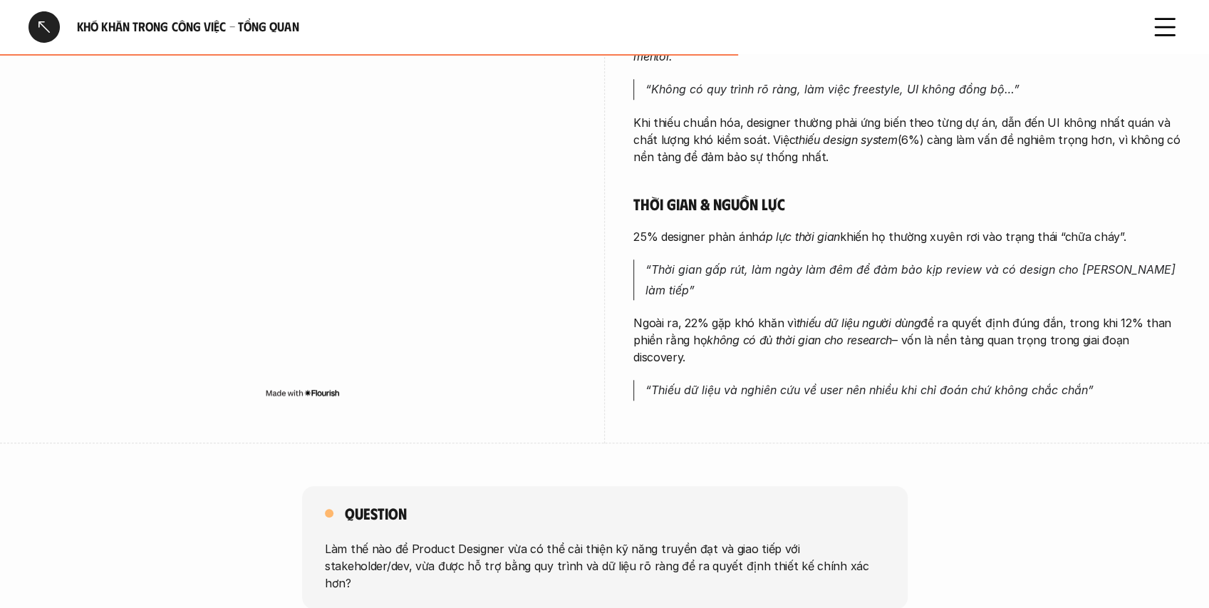
click at [884, 240] on div "Phối hợp & giao tiếp 47% designer gặp khó khăn khi [PERSON_NAME] tiếp với stake…" at bounding box center [906, 12] width 547 height 776
drag, startPoint x: 708, startPoint y: 248, endPoint x: 950, endPoint y: 255, distance: 241.7
click at [950, 262] on em "“Thời gian gấp rút, làm ngày làm đêm để đảm bảo kịp review và có design cho [PE…" at bounding box center [913, 279] width 534 height 35
click at [899, 262] on em "“Thời gian gấp rút, làm ngày làm đêm để đảm bảo kịp review và có design cho [PE…" at bounding box center [913, 279] width 534 height 35
drag, startPoint x: 932, startPoint y: 249, endPoint x: 1004, endPoint y: 246, distance: 72.1
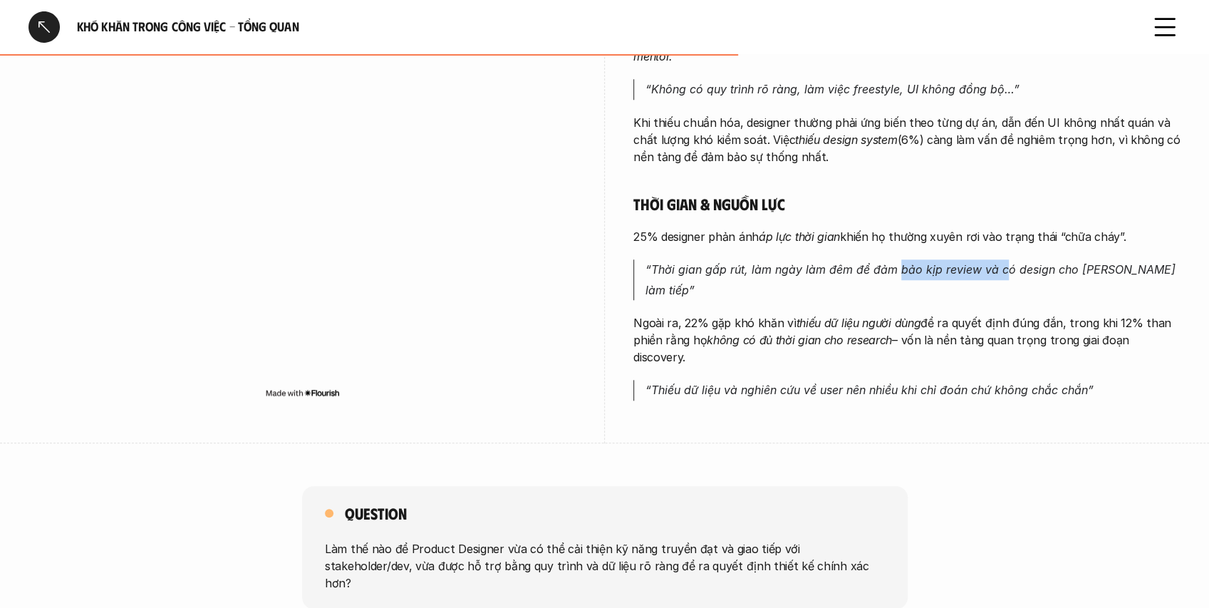
click at [1004, 259] on p "“Thời gian gấp rút, làm ngày làm đêm để đảm bảo kịp review và có design cho [PE…" at bounding box center [913, 279] width 535 height 41
click at [992, 259] on p "“Thời gian gấp rút, làm ngày làm đêm để đảm bảo kịp review và có design cho [PE…" at bounding box center [913, 279] width 535 height 41
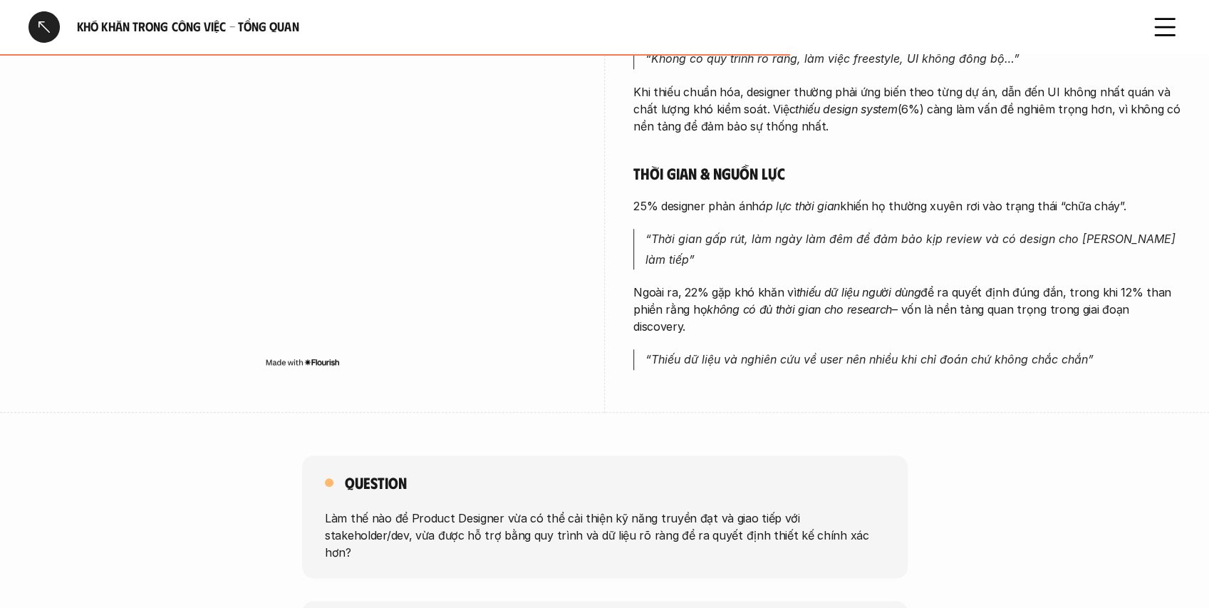
scroll to position [807, 0]
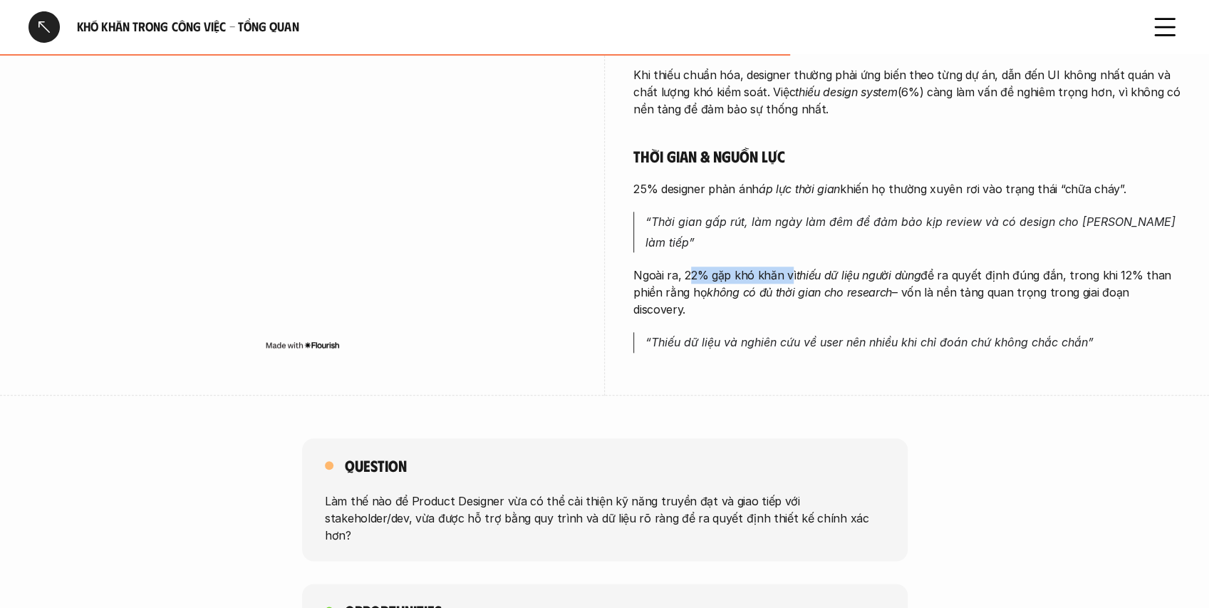
drag, startPoint x: 725, startPoint y: 239, endPoint x: 788, endPoint y: 242, distance: 62.7
click at [788, 266] on p "Ngoài ra, 22% gặp khó khăn vì thiếu dữ liệu người dùng để ra quyết định đúng đắ…" at bounding box center [906, 291] width 547 height 51
click at [733, 285] on em "không có đủ thời gian cho research" at bounding box center [799, 292] width 185 height 14
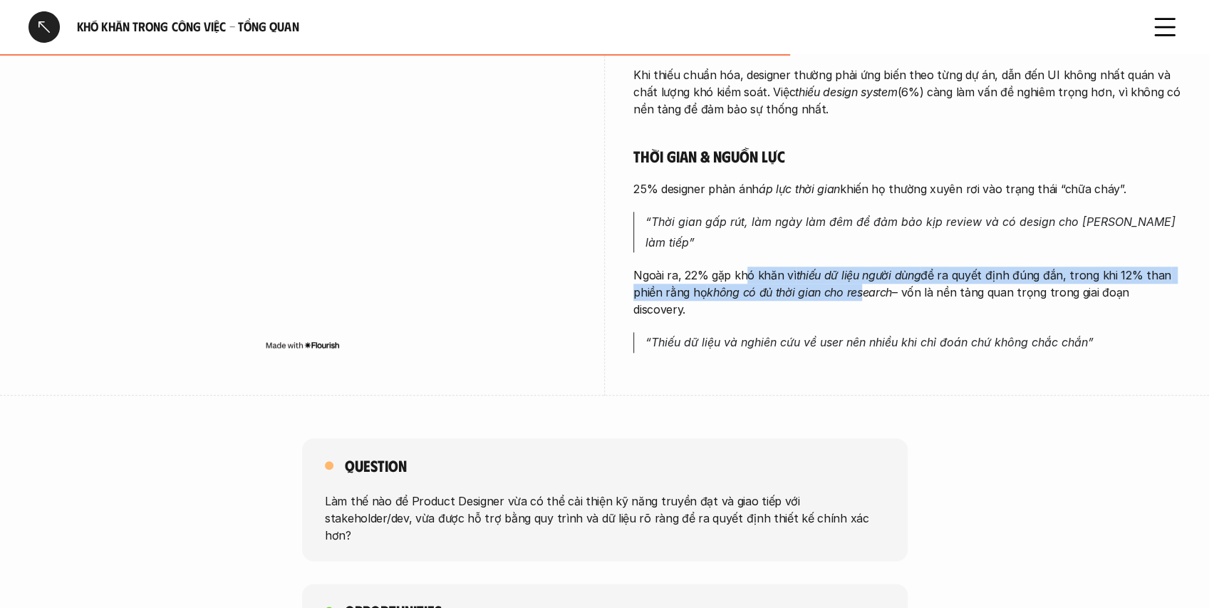
drag, startPoint x: 747, startPoint y: 242, endPoint x: 860, endPoint y: 248, distance: 113.5
click at [860, 266] on p "Ngoài ra, 22% gặp khó khăn vì thiếu dữ liệu người dùng để ra quyết định đúng đắ…" at bounding box center [906, 291] width 547 height 51
click at [854, 268] on em "thiếu dữ liệu người dùng" at bounding box center [858, 275] width 125 height 14
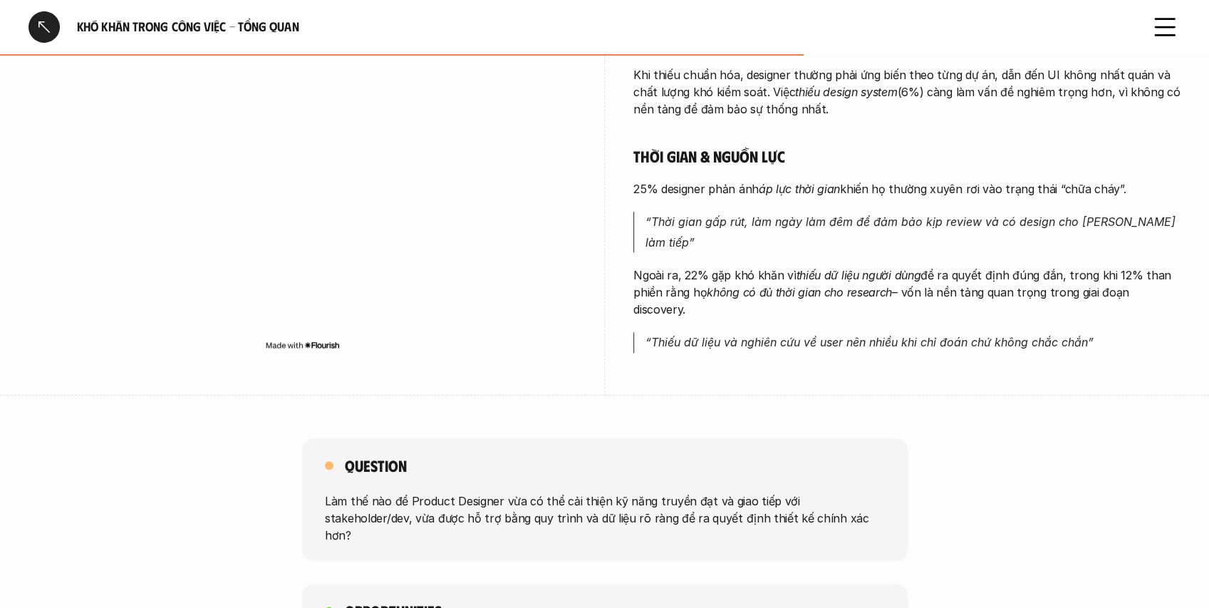
scroll to position [855, 0]
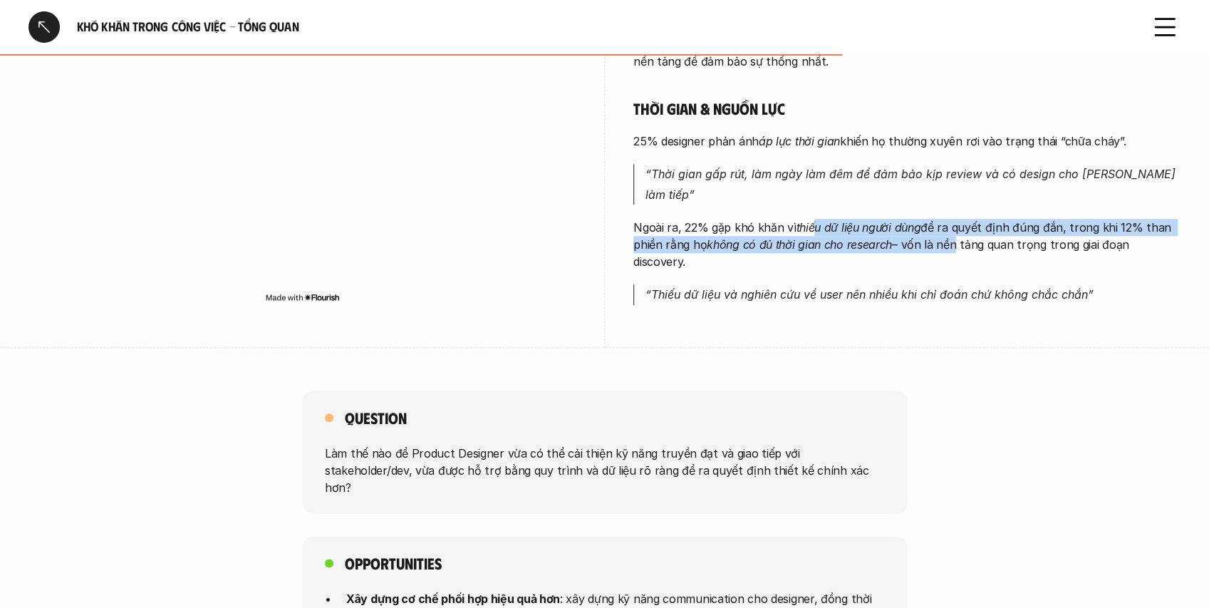
drag, startPoint x: 826, startPoint y: 193, endPoint x: 958, endPoint y: 212, distance: 133.2
click at [956, 219] on p "Ngoài ra, 22% gặp khó khăn vì thiếu dữ liệu người dùng để ra quyết định đúng đắ…" at bounding box center [906, 244] width 547 height 51
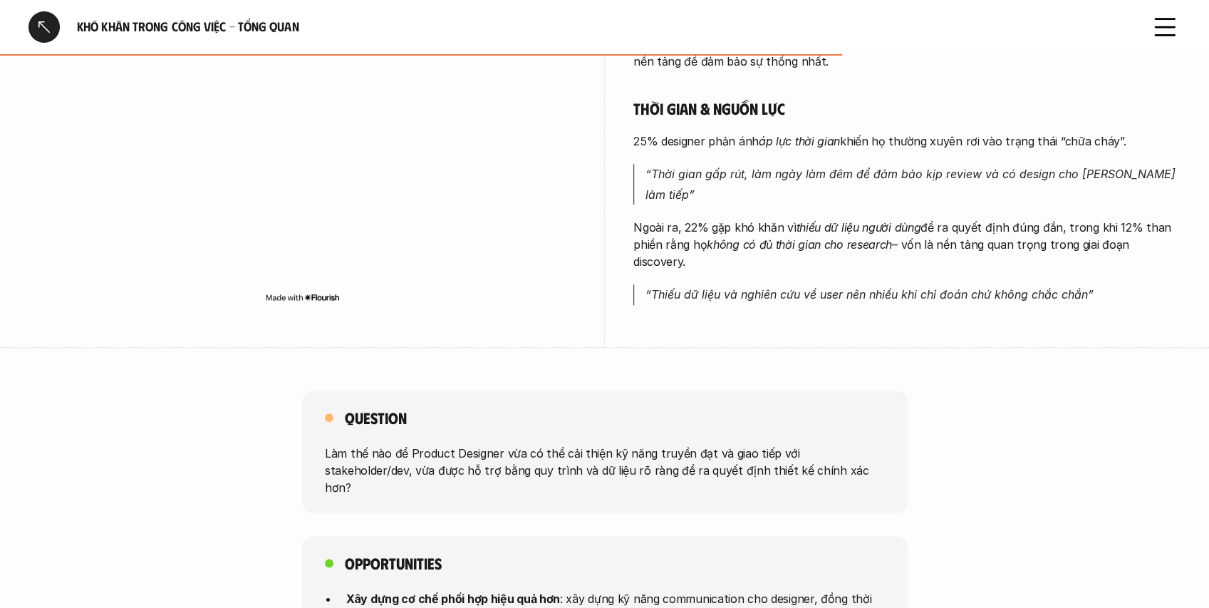
click at [975, 219] on p "Ngoài ra, 22% gặp khó khăn vì thiếu dữ liệu người dùng để ra quyết định đúng đắ…" at bounding box center [906, 244] width 547 height 51
click at [988, 219] on p "Ngoài ra, 22% gặp khó khăn vì thiếu dữ liệu người dùng để ra quyết định đúng đắ…" at bounding box center [906, 244] width 547 height 51
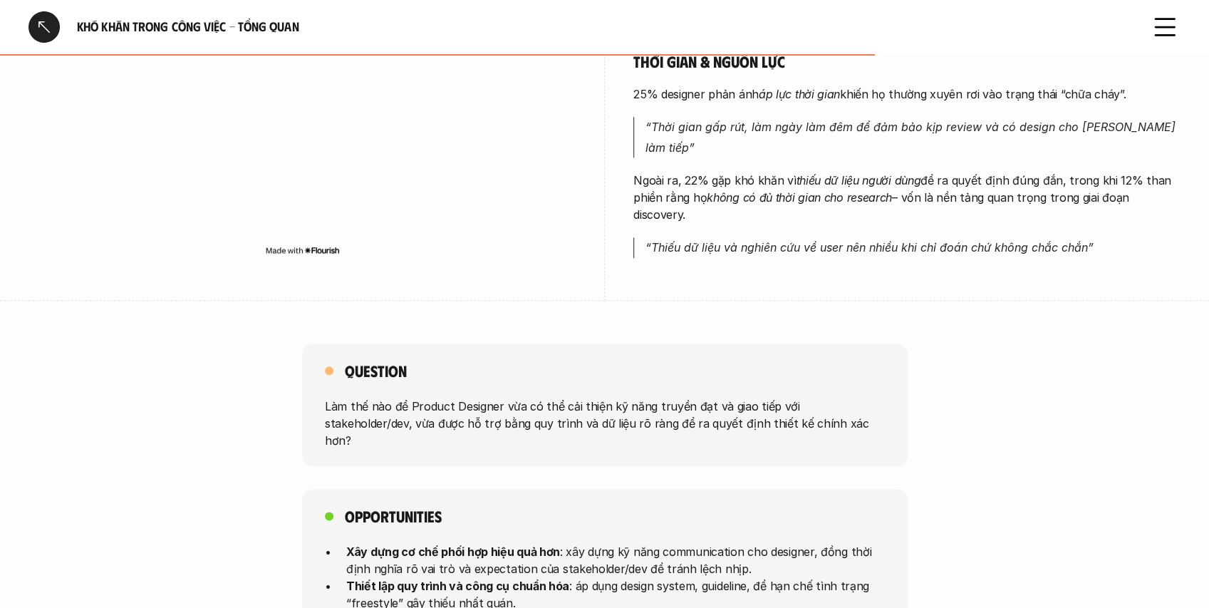
scroll to position [902, 0]
drag, startPoint x: 751, startPoint y: 188, endPoint x: 869, endPoint y: 195, distance: 118.5
click at [866, 240] on em "“Thiếu dữ liệu và nghiên cứu về user nên nhiều khi chỉ đoán chứ không chắc chắn”" at bounding box center [870, 247] width 448 height 14
click at [839, 240] on em "“Thiếu dữ liệu và nghiên cứu về user nên nhiều khi chỉ đoán chứ không chắc chắn”" at bounding box center [870, 247] width 448 height 14
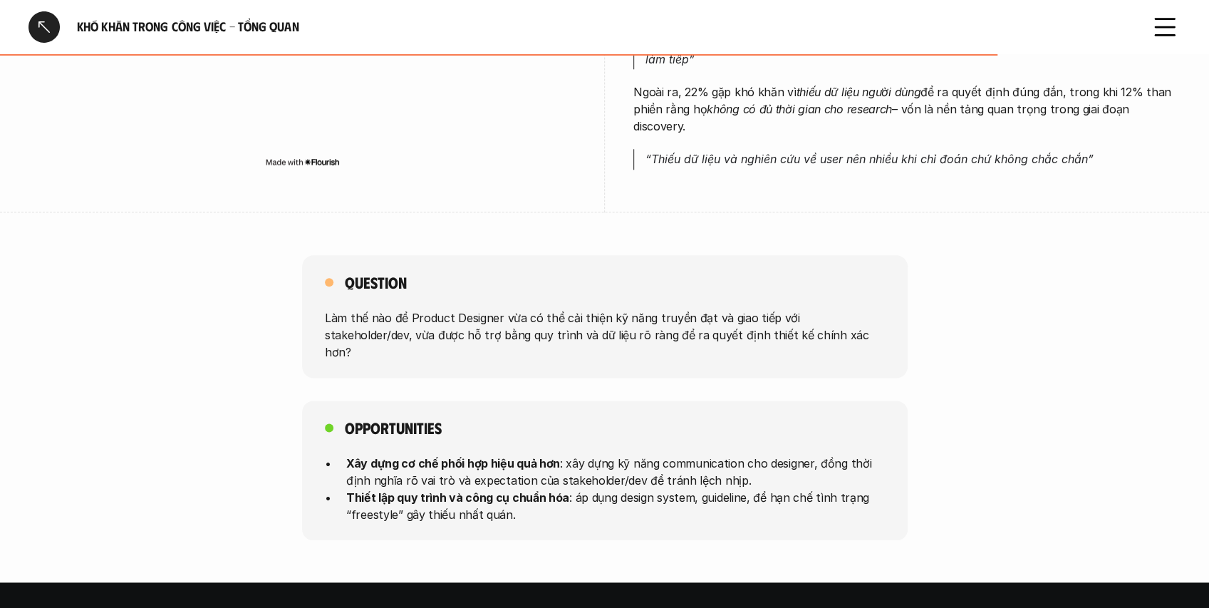
scroll to position [998, 0]
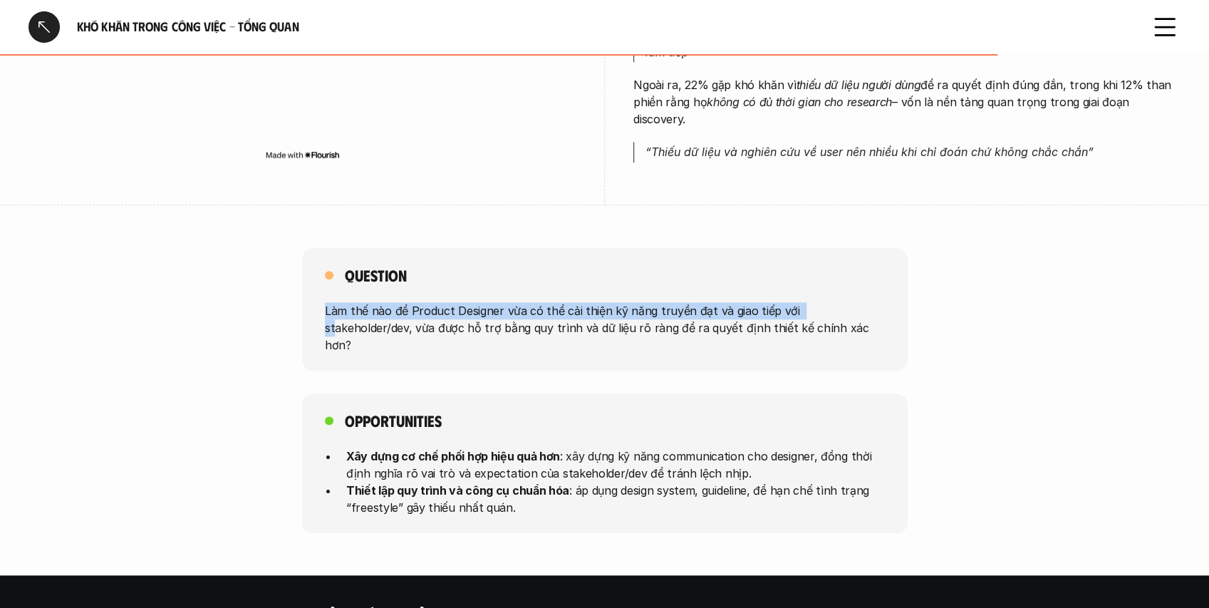
drag, startPoint x: 317, startPoint y: 247, endPoint x: 797, endPoint y: 255, distance: 479.6
click at [797, 255] on div "Question Làm thế nào để Product Designer vừa có thể cải thiện kỹ năng truyền đạ…" at bounding box center [605, 309] width 606 height 123
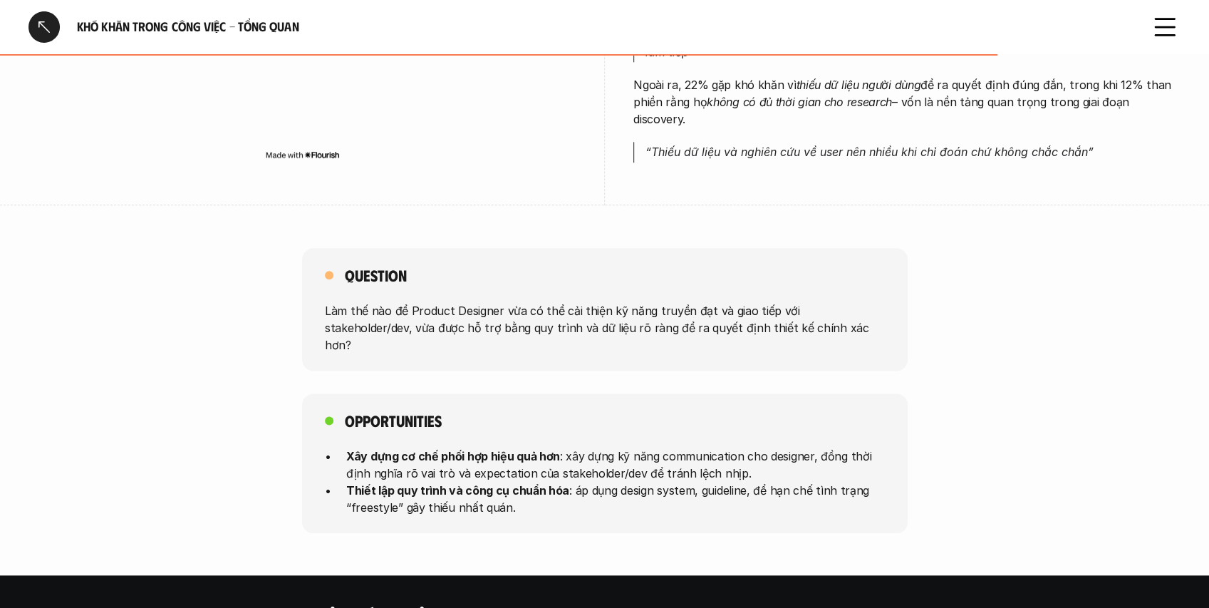
click at [628, 302] on p "Làm thế nào để Product Designer vừa có thể cải thiện kỹ năng truyền đạt và giao…" at bounding box center [605, 327] width 560 height 51
drag, startPoint x: 644, startPoint y: 261, endPoint x: 653, endPoint y: 278, distance: 19.4
click at [834, 302] on p "Làm thế nào để Product Designer vừa có thể cải thiện kỹ năng truyền đạt và giao…" at bounding box center [605, 327] width 560 height 51
click at [571, 302] on p "Làm thế nào để Product Designer vừa có thể cải thiện kỹ năng truyền đạt và giao…" at bounding box center [605, 327] width 560 height 51
drag, startPoint x: 400, startPoint y: 276, endPoint x: 750, endPoint y: 272, distance: 349.2
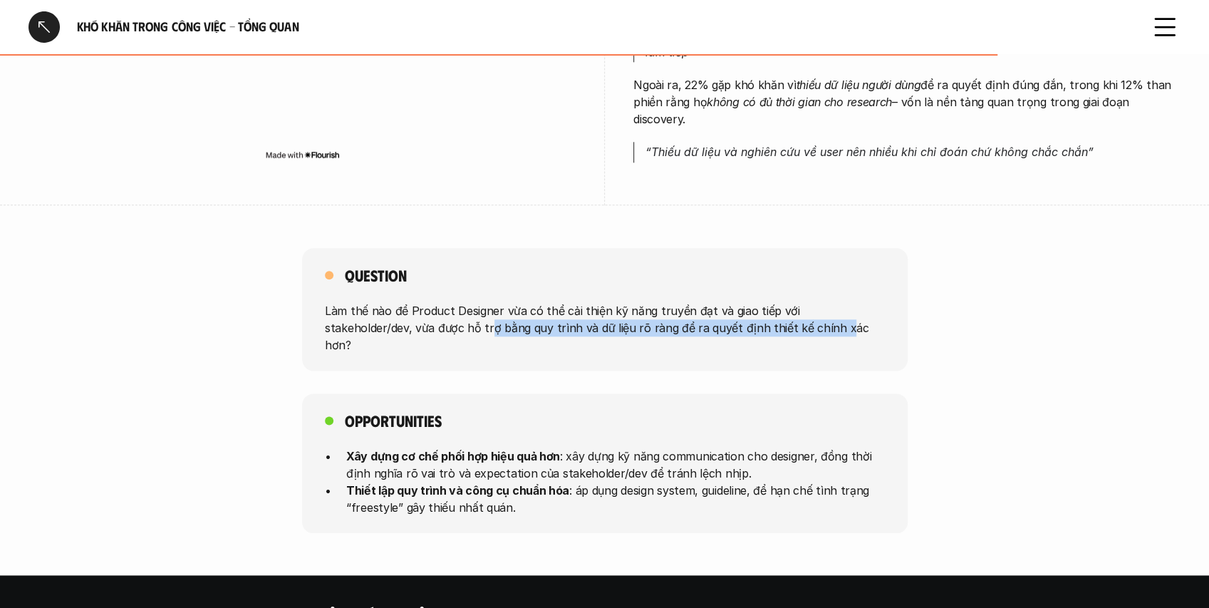
click at [749, 302] on p "Làm thế nào để Product Designer vừa có thể cải thiện kỹ năng truyền đạt và giao…" at bounding box center [605, 327] width 560 height 51
click at [750, 302] on p "Làm thế nào để Product Designer vừa có thể cải thiện kỹ năng truyền đạt và giao…" at bounding box center [605, 327] width 560 height 51
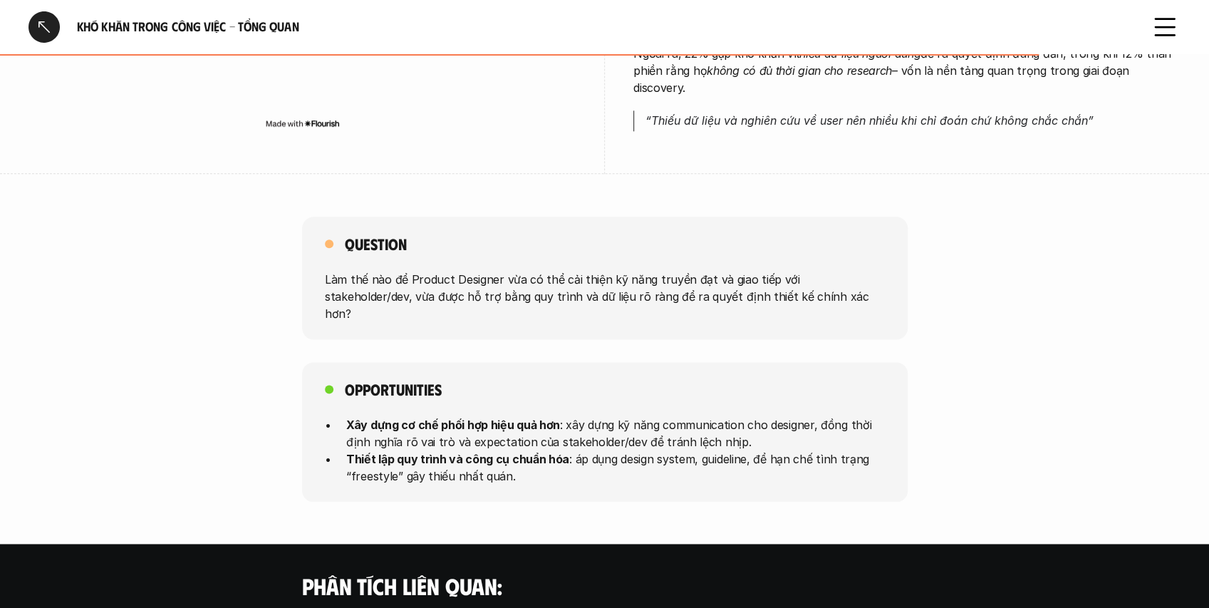
scroll to position [1045, 0]
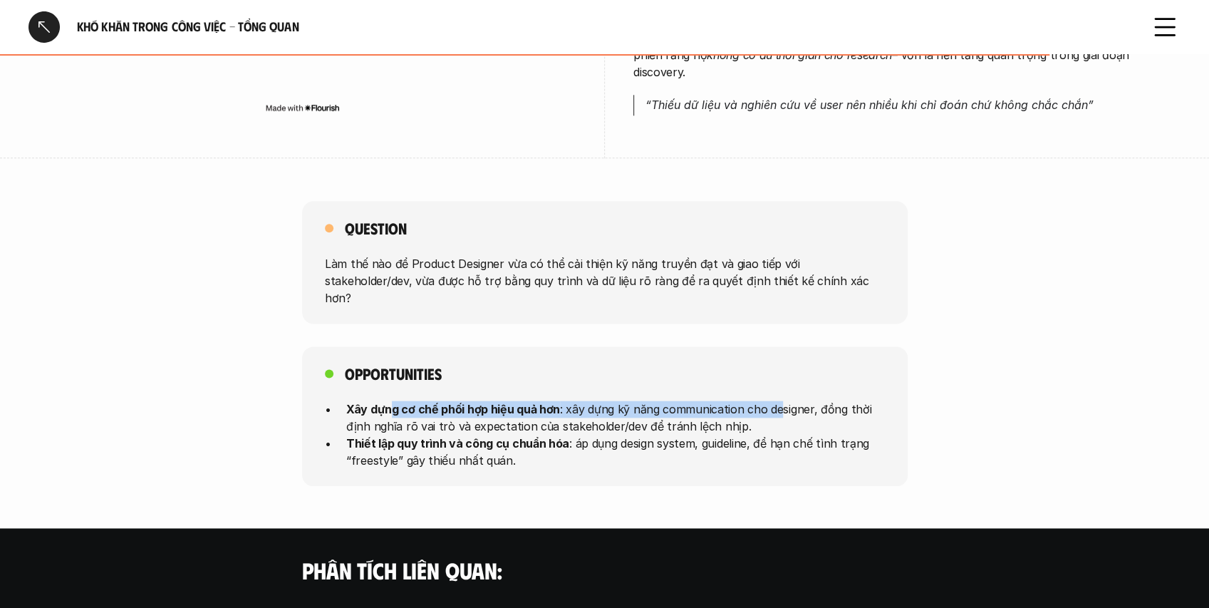
drag, startPoint x: 439, startPoint y: 336, endPoint x: 777, endPoint y: 329, distance: 337.8
click at [777, 400] on p "Xây dựng cơ chế phối hợp hiệu quả hơn : xây dựng kỹ năng communication cho desi…" at bounding box center [615, 417] width 539 height 34
click at [752, 400] on p "Xây dựng cơ chế phối hợp hiệu quả hơn : xây dựng kỹ năng communication cho desi…" at bounding box center [615, 417] width 539 height 34
click at [703, 346] on div "Opportunities Xây dựng cơ chế phối hợp hiệu quả hơn : xây dựng kỹ năng communic…" at bounding box center [605, 416] width 606 height 140
click at [700, 400] on p "Xây dựng cơ chế phối hợp hiệu quả hơn : xây dựng kỹ năng communication cho desi…" at bounding box center [615, 417] width 539 height 34
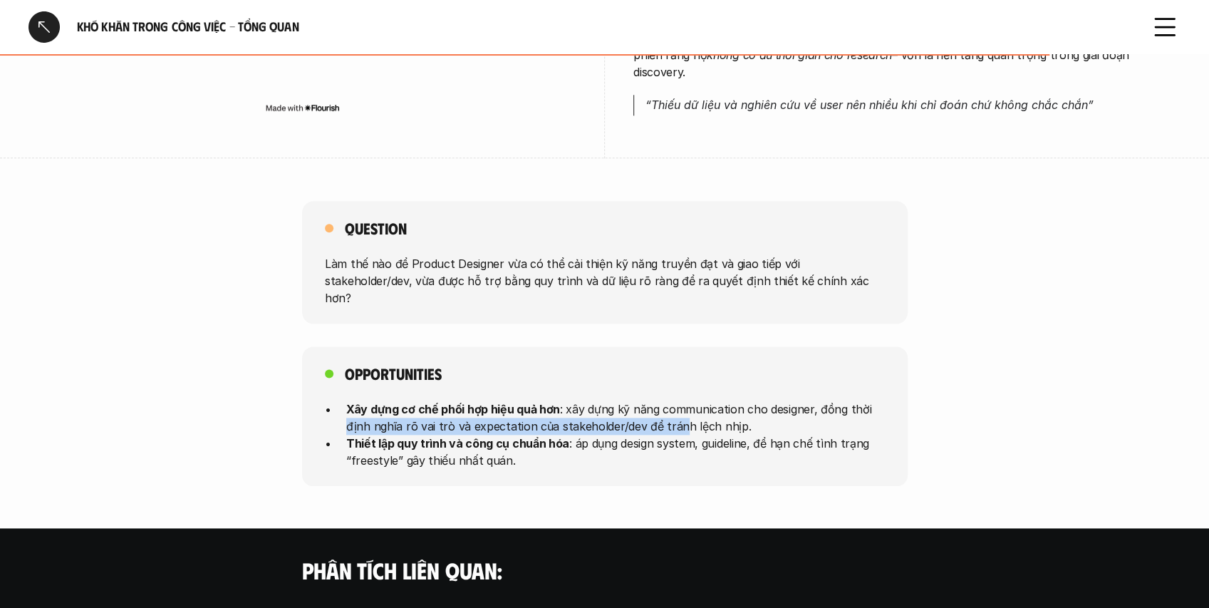
drag, startPoint x: 381, startPoint y: 359, endPoint x: 674, endPoint y: 351, distance: 293.7
click at [674, 400] on ul "Xây dựng cơ chế phối hợp hiệu quả hơn : xây dựng kỹ năng communication cho desi…" at bounding box center [605, 434] width 560 height 68
click at [523, 400] on p "Xây dựng cơ chế phối hợp hiệu quả hơn : xây dựng kỹ năng communication cho desi…" at bounding box center [615, 417] width 539 height 34
click at [478, 400] on p "Xây dựng cơ chế phối hợp hiệu quả hơn : xây dựng kỹ năng communication cho desi…" at bounding box center [615, 417] width 539 height 34
drag, startPoint x: 460, startPoint y: 355, endPoint x: 621, endPoint y: 348, distance: 161.2
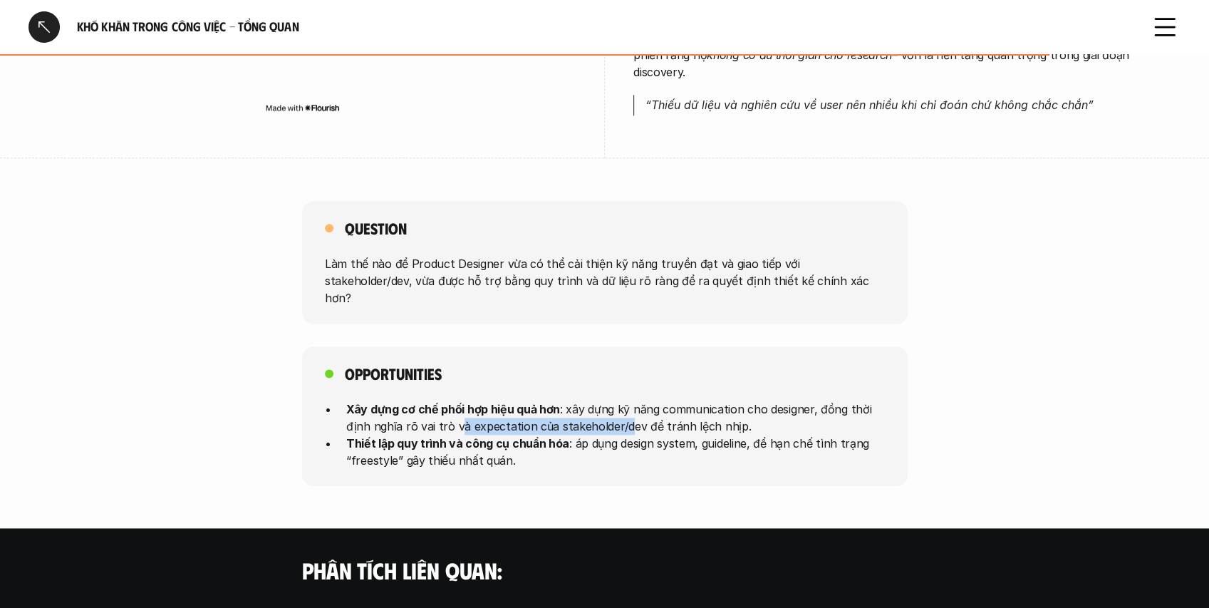
click at [621, 400] on p "Xây dựng cơ chế phối hợp hiệu quả hơn : xây dựng kỹ năng communication cho desi…" at bounding box center [615, 417] width 539 height 34
click at [618, 400] on p "Xây dựng cơ chế phối hợp hiệu quả hơn : xây dựng kỹ năng communication cho desi…" at bounding box center [615, 417] width 539 height 34
click at [555, 400] on p "Xây dựng cơ chế phối hợp hiệu quả hơn : xây dựng kỹ năng communication cho desi…" at bounding box center [615, 417] width 539 height 34
drag, startPoint x: 423, startPoint y: 375, endPoint x: 683, endPoint y: 368, distance: 260.9
click at [691, 434] on p "Thiết lập quy trình và công cụ chuẩn hóa : áp dụng design system, guideline, để…" at bounding box center [615, 451] width 539 height 34
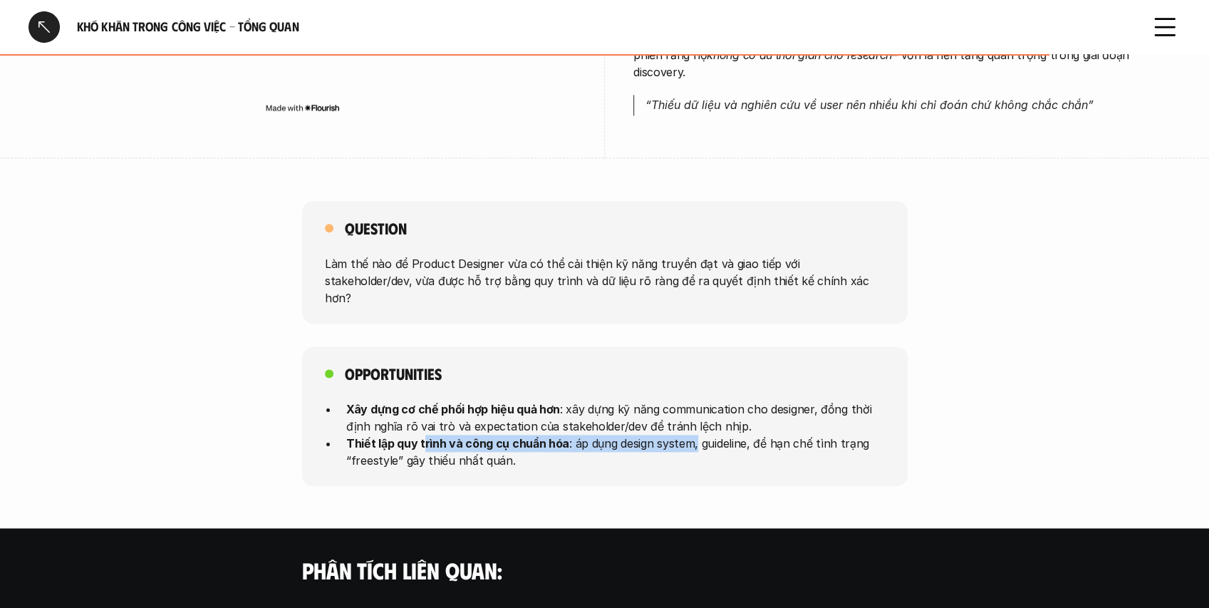
click at [579, 434] on p "Thiết lập quy trình và công cụ chuẩn hóa : áp dụng design system, guideline, để…" at bounding box center [615, 451] width 539 height 34
click at [571, 434] on p "Thiết lập quy trình và công cụ chuẩn hóa : áp dụng design system, guideline, để…" at bounding box center [615, 451] width 539 height 34
drag, startPoint x: 564, startPoint y: 369, endPoint x: 584, endPoint y: 371, distance: 19.3
click at [575, 434] on p "Thiết lập quy trình và công cụ chuẩn hóa : áp dụng design system, guideline, để…" at bounding box center [615, 451] width 539 height 34
click at [566, 434] on p "Thiết lập quy trình và công cụ chuẩn hóa : áp dụng design system, guideline, để…" at bounding box center [615, 451] width 539 height 34
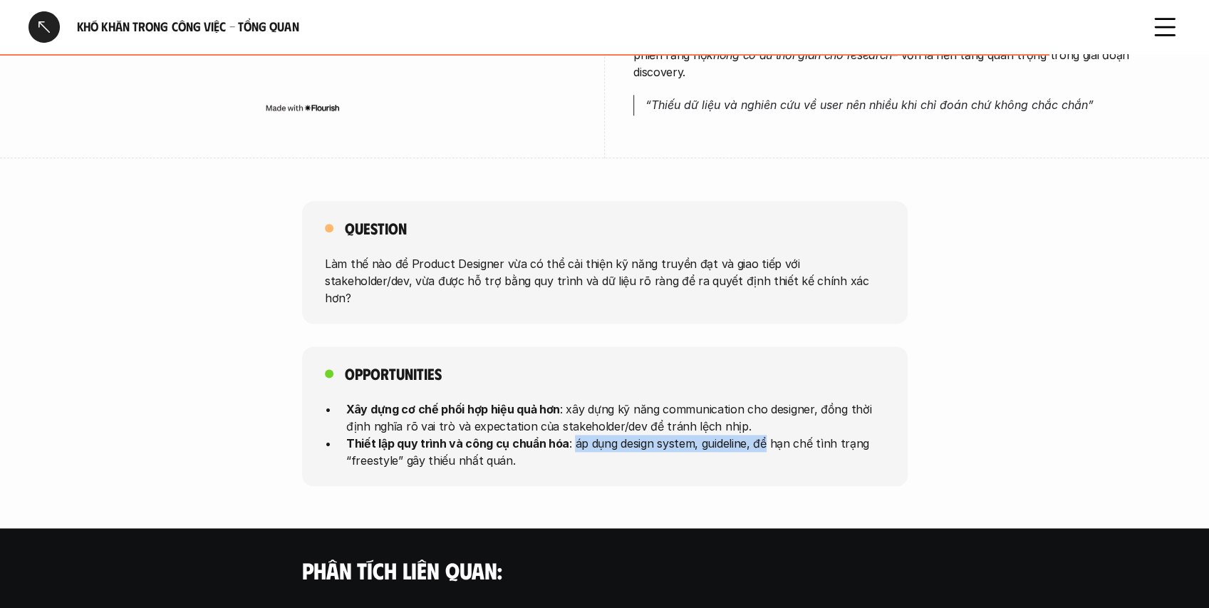
drag, startPoint x: 569, startPoint y: 371, endPoint x: 762, endPoint y: 378, distance: 192.5
click at [762, 434] on p "Thiết lập quy trình và công cụ chuẩn hóa : áp dụng design system, guideline, để…" at bounding box center [615, 451] width 539 height 34
click at [707, 434] on p "Thiết lập quy trình và công cụ chuẩn hóa : áp dụng design system, guideline, để…" at bounding box center [615, 451] width 539 height 34
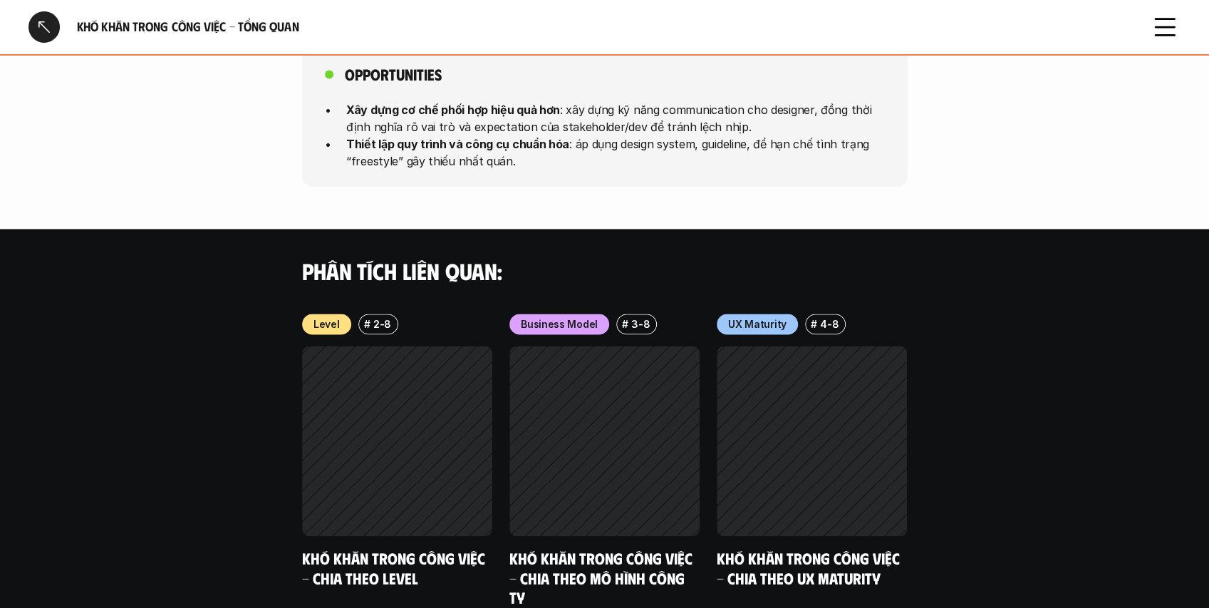
scroll to position [1350, 0]
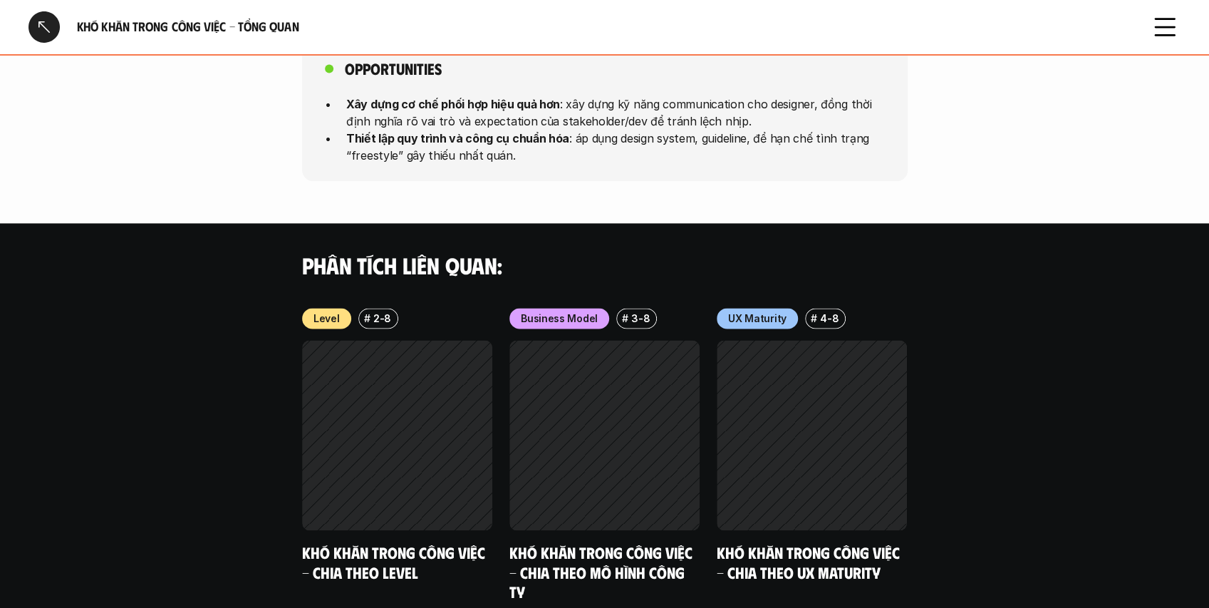
click at [52, 23] on div at bounding box center [44, 26] width 31 height 31
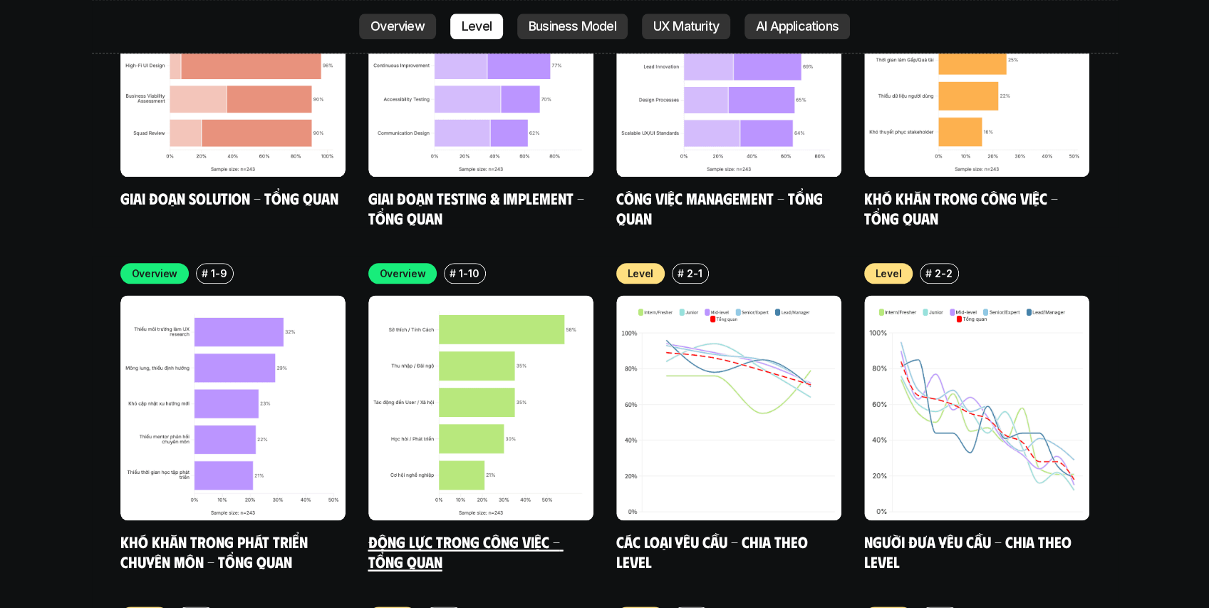
scroll to position [4746, 0]
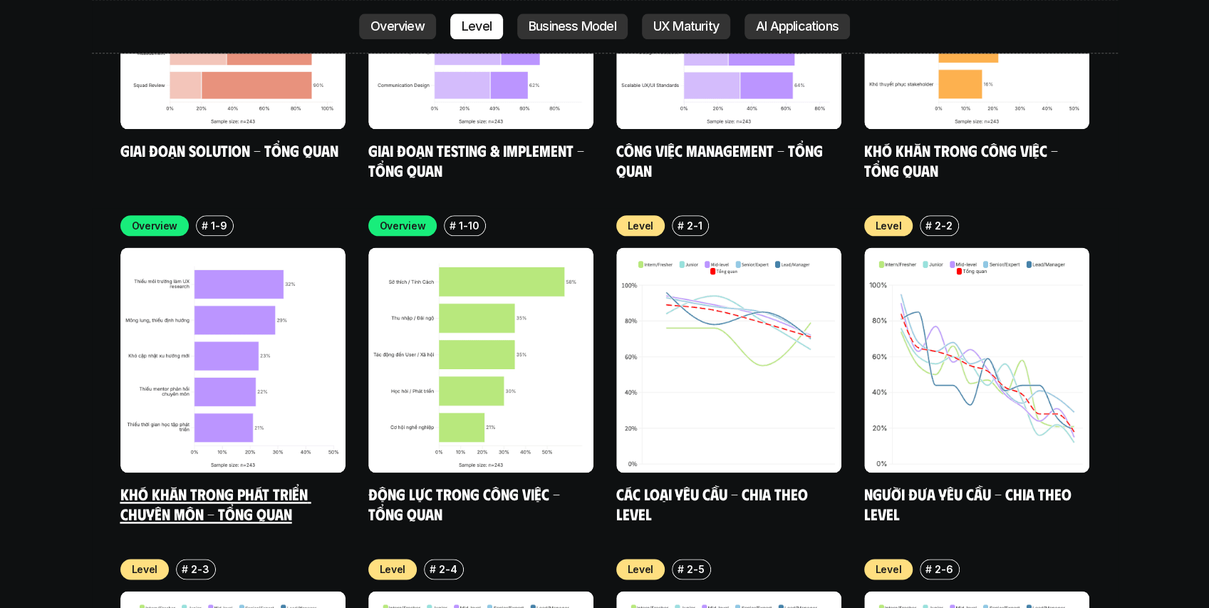
click at [247, 484] on link "Khó khăn trong phát triển chuyên môn - Tổng quan" at bounding box center [215, 503] width 191 height 39
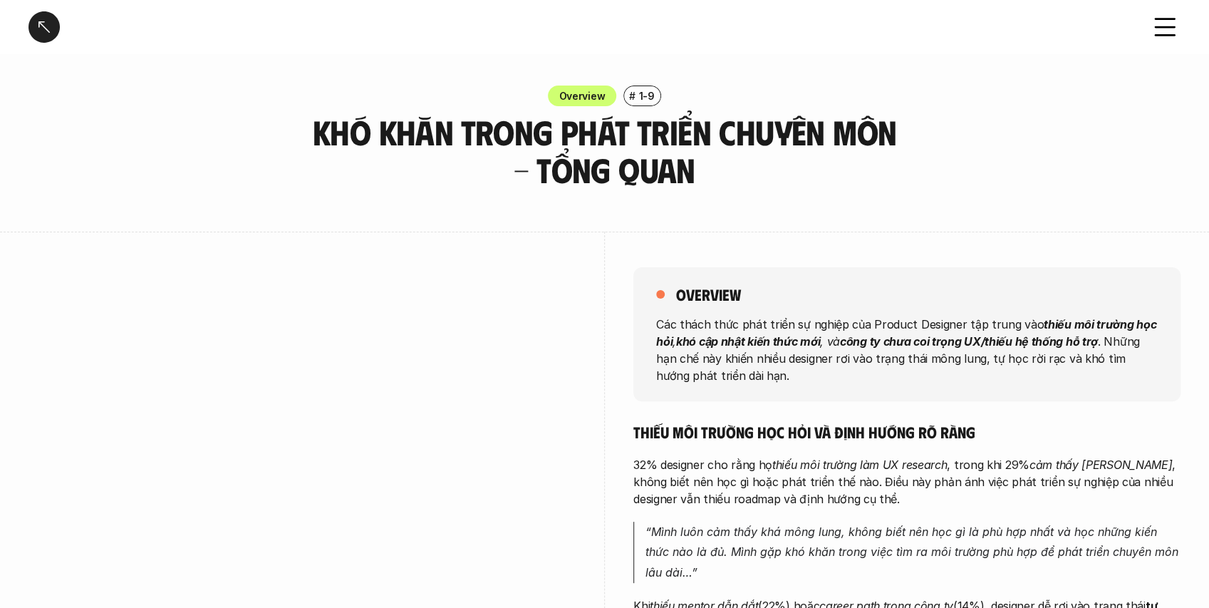
click at [51, 26] on div at bounding box center [44, 26] width 31 height 31
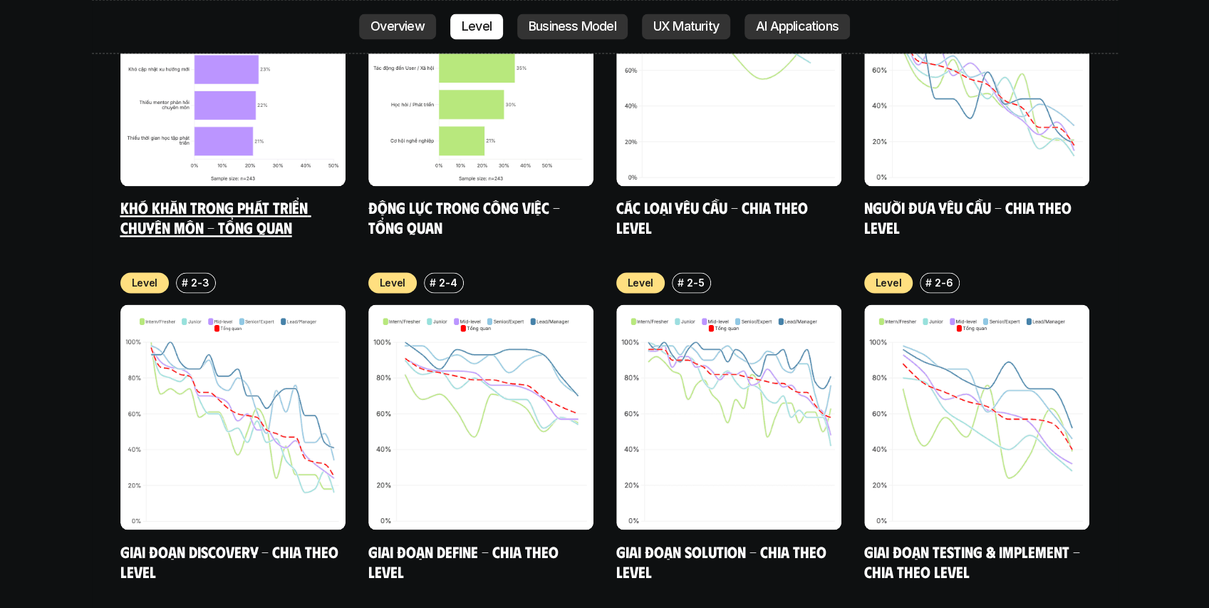
scroll to position [4888, 0]
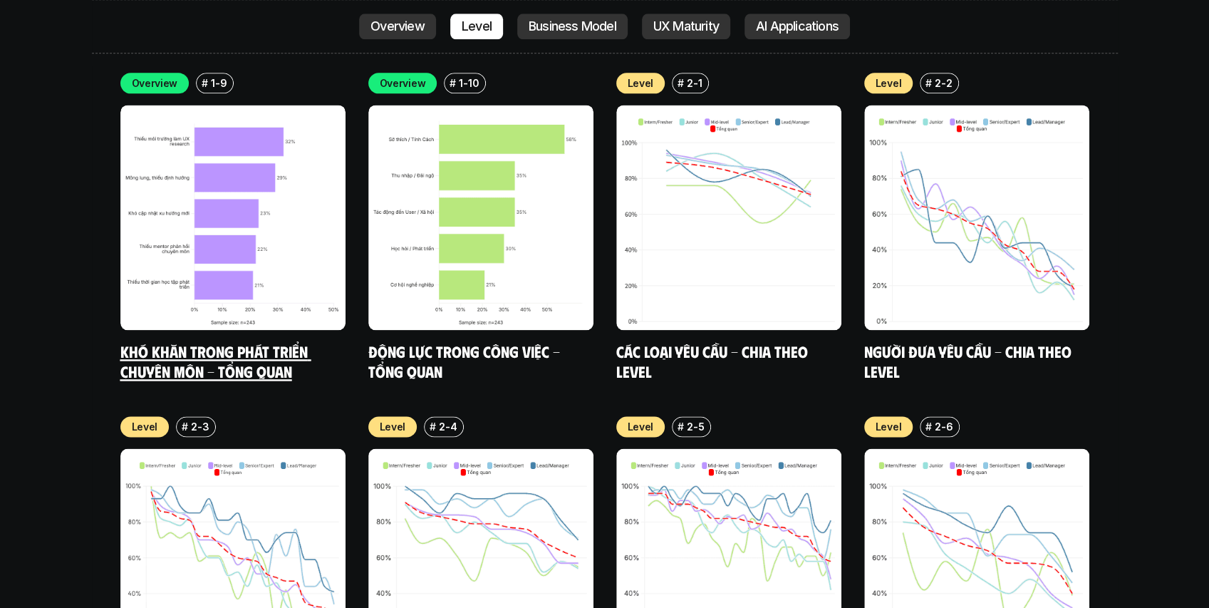
click at [233, 341] on link "Khó khăn trong phát triển chuyên môn - Tổng quan" at bounding box center [215, 360] width 191 height 39
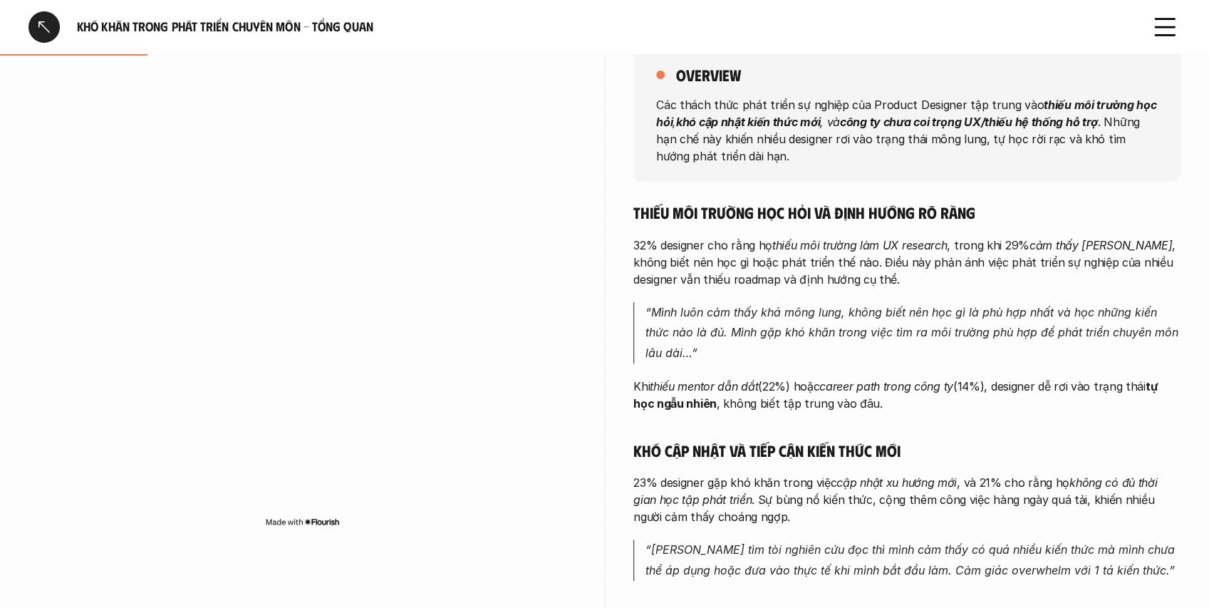
scroll to position [237, 0]
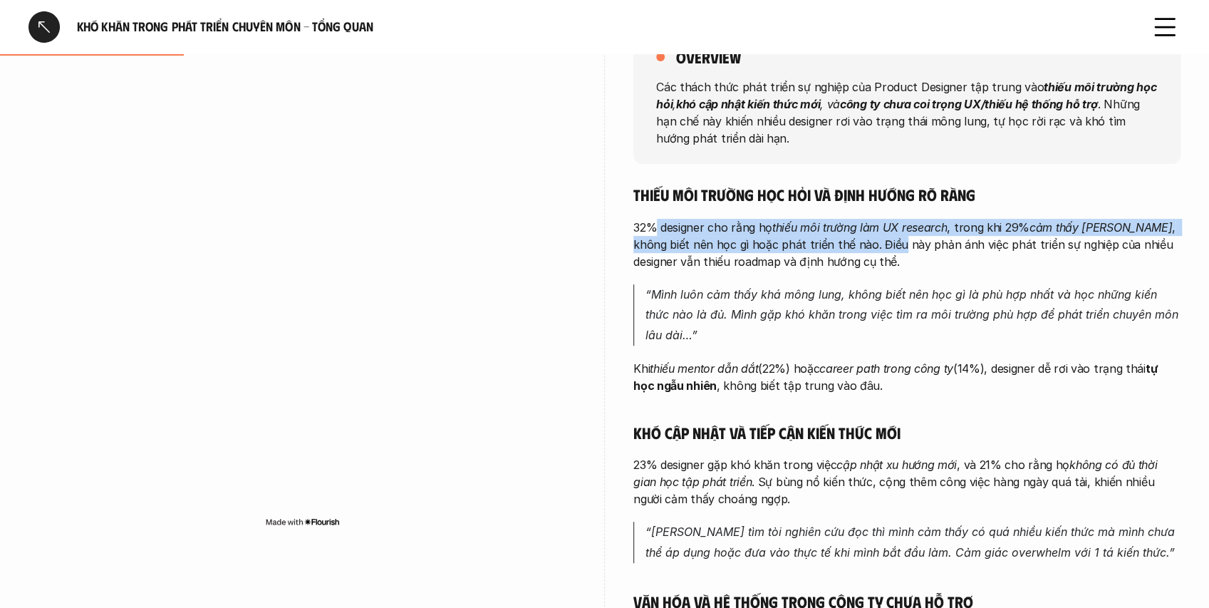
drag, startPoint x: 668, startPoint y: 231, endPoint x: 864, endPoint y: 237, distance: 195.3
click at [861, 237] on p "32% designer cho rằng họ thiếu môi trường làm UX research , trong khi 29% cảm t…" at bounding box center [906, 244] width 547 height 51
click at [844, 235] on p "32% designer cho rằng họ thiếu môi trường làm UX research , trong khi 29% cảm t…" at bounding box center [906, 244] width 547 height 51
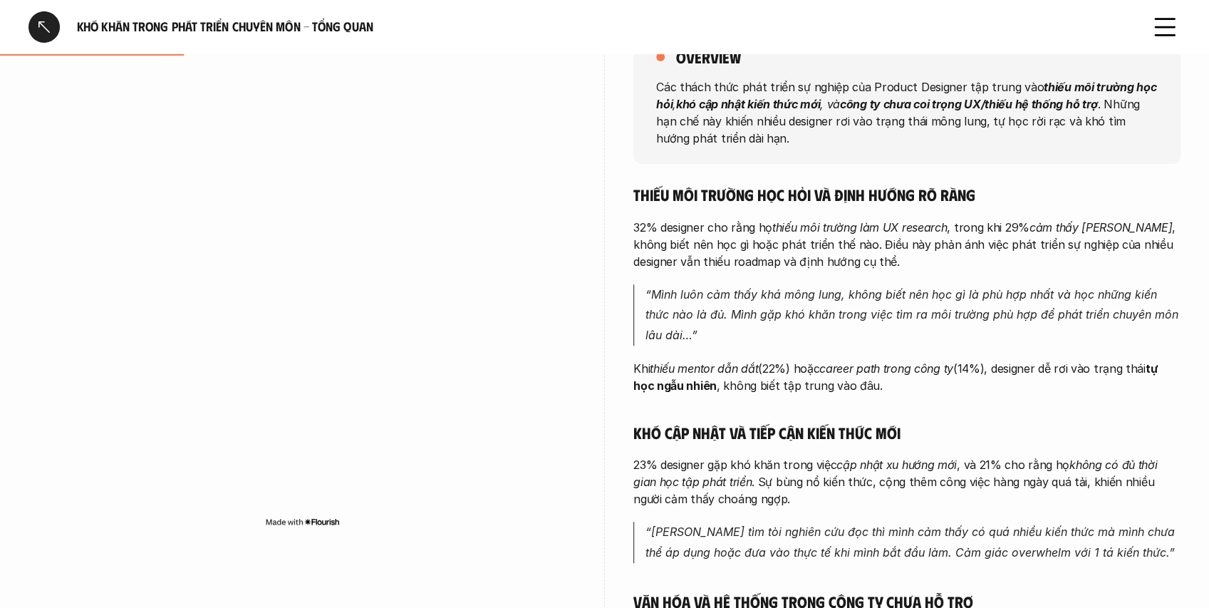
click at [768, 235] on p "32% designer cho rằng họ thiếu môi trường làm UX research , trong khi 29% cảm t…" at bounding box center [906, 244] width 547 height 51
drag, startPoint x: 828, startPoint y: 224, endPoint x: 923, endPoint y: 233, distance: 95.2
click at [923, 233] on em "thiếu môi trường làm UX research" at bounding box center [859, 227] width 175 height 14
click at [958, 230] on p "32% designer cho rằng họ thiếu môi trường làm UX research , trong khi 29% cảm t…" at bounding box center [906, 244] width 547 height 51
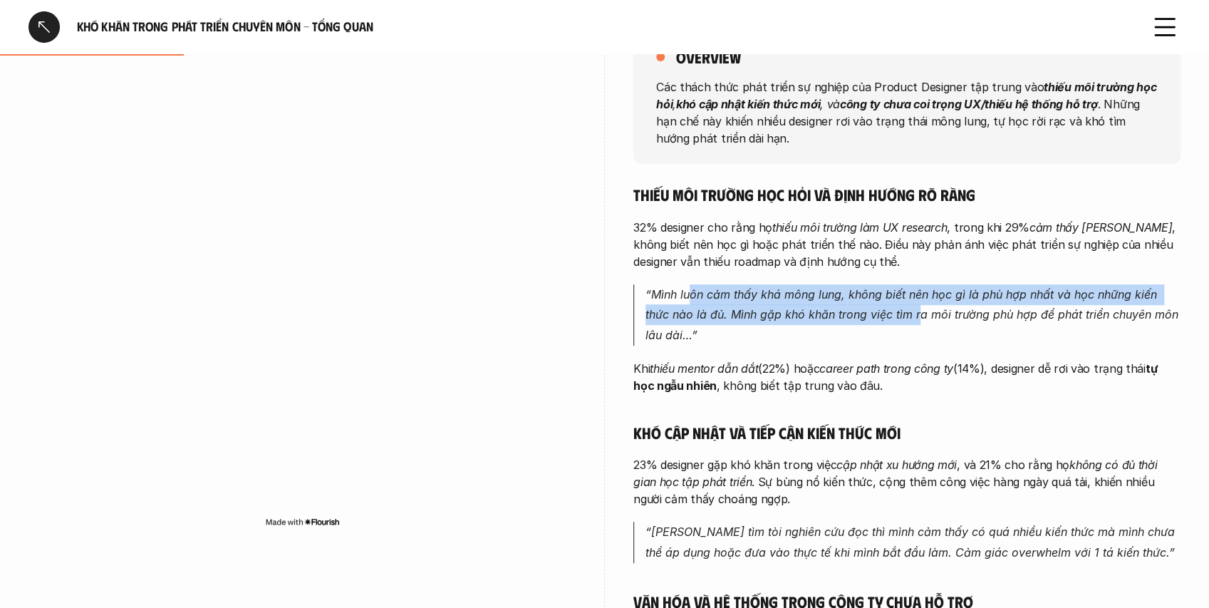
drag, startPoint x: 731, startPoint y: 302, endPoint x: 918, endPoint y: 311, distance: 186.9
click at [918, 311] on p "“Mình luôn cảm thấy khá mông lung, không biết nên học gì là phù hợp nhất và học…" at bounding box center [913, 314] width 535 height 61
click at [861, 315] on em "“Mình luôn cảm thấy khá mông lung, không biết nên học gì là phù hợp nhất và học…" at bounding box center [914, 315] width 537 height 56
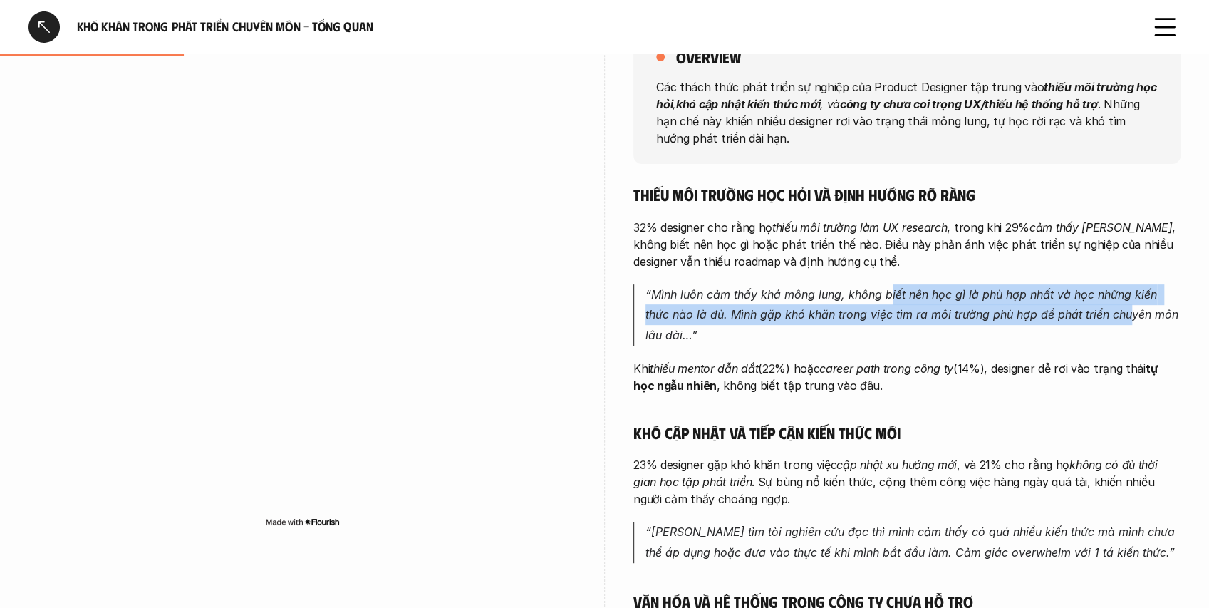
drag, startPoint x: 943, startPoint y: 298, endPoint x: 1126, endPoint y: 309, distance: 182.7
click at [1126, 309] on em "“Mình luôn cảm thấy khá mông lung, không biết nên học gì là phù hợp nhất và học…" at bounding box center [914, 315] width 537 height 56
click at [1085, 291] on em "“Mình luôn cảm thấy khá mông lung, không biết nên học gì là phù hợp nhất và học…" at bounding box center [914, 315] width 537 height 56
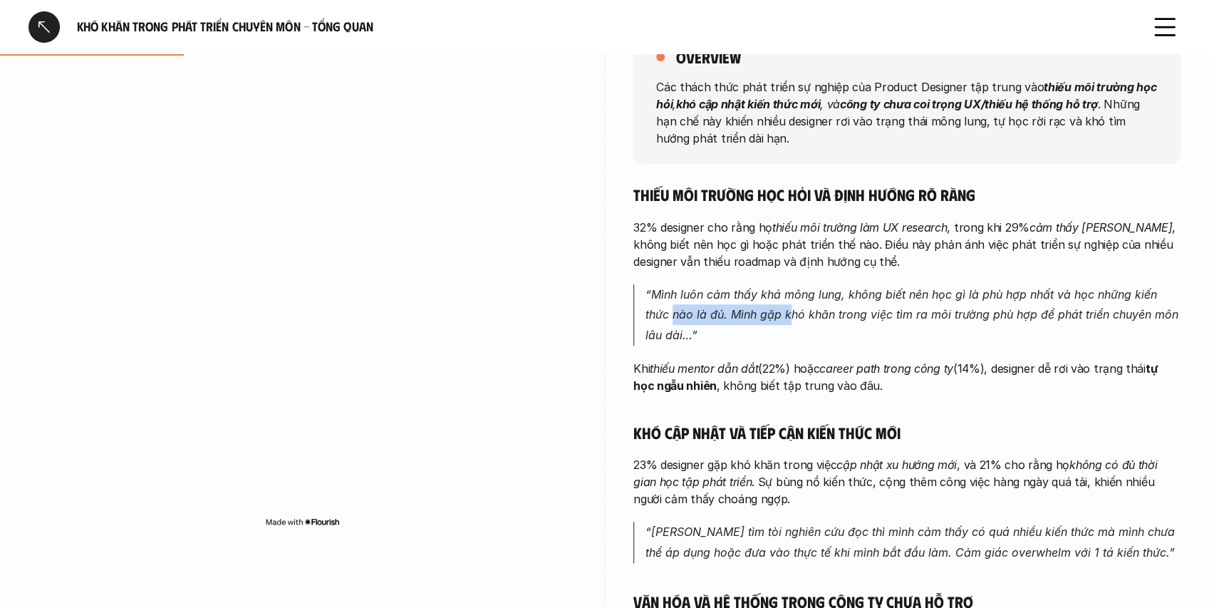
drag, startPoint x: 671, startPoint y: 321, endPoint x: 788, endPoint y: 322, distance: 116.9
click at [788, 322] on p "“Mình luôn cảm thấy khá mông lung, không biết nên học gì là phù hợp nhất và học…" at bounding box center [913, 314] width 535 height 61
click at [790, 317] on em "“Mình luôn cảm thấy khá mông lung, không biết nên học gì là phù hợp nhất và học…" at bounding box center [914, 315] width 537 height 56
drag, startPoint x: 730, startPoint y: 317, endPoint x: 859, endPoint y: 319, distance: 128.3
click at [859, 320] on em "“Mình luôn cảm thấy khá mông lung, không biết nên học gì là phù hợp nhất và học…" at bounding box center [914, 315] width 537 height 56
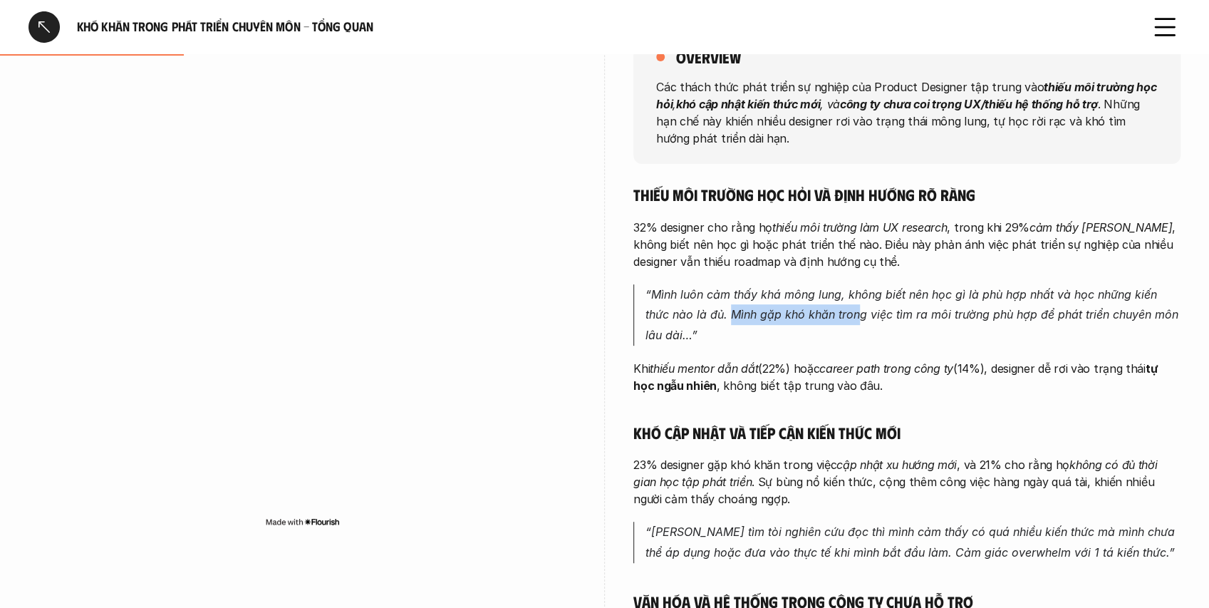
click at [856, 315] on em "“Mình luôn cảm thấy khá mông lung, không biết nên học gì là phù hợp nhất và học…" at bounding box center [914, 315] width 537 height 56
click at [842, 318] on em "“Mình luôn cảm thấy khá mông lung, không biết nên học gì là phù hợp nhất và học…" at bounding box center [914, 315] width 537 height 56
click at [861, 319] on em "“Mình luôn cảm thấy khá mông lung, không biết nên học gì là phù hợp nhất và học…" at bounding box center [914, 315] width 537 height 56
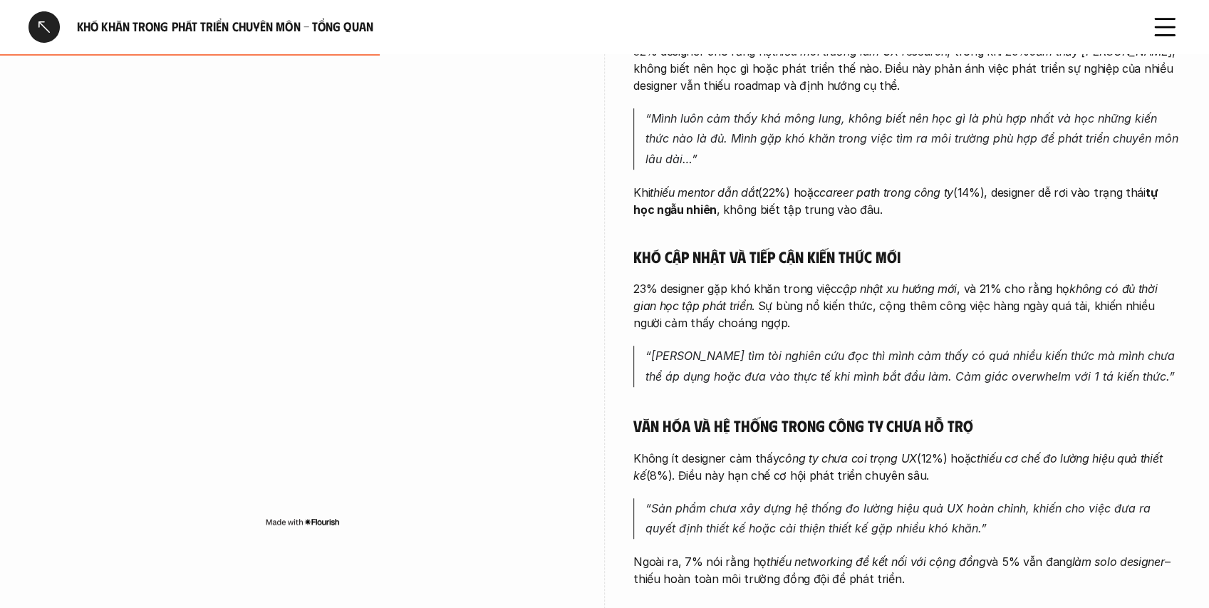
scroll to position [428, 0]
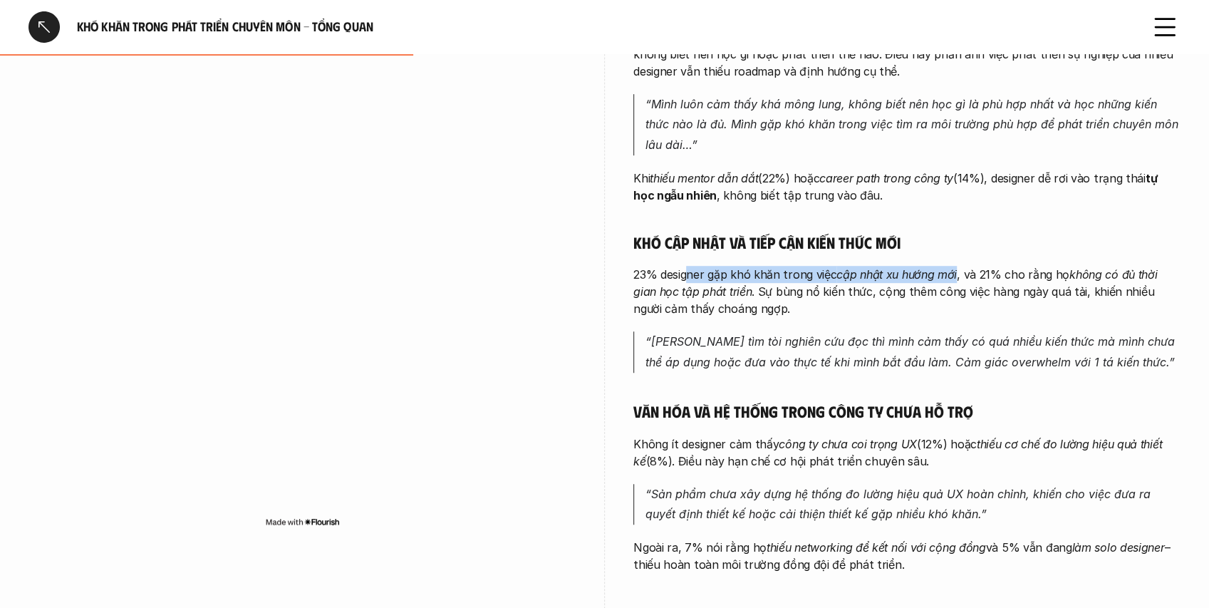
drag, startPoint x: 690, startPoint y: 274, endPoint x: 975, endPoint y: 273, distance: 285.7
click at [962, 272] on p "23% designer gặp khó khăn trong việc cập nhật xu hướng mới , và 21% cho rằng họ…" at bounding box center [906, 291] width 547 height 51
click at [988, 273] on p "23% designer gặp khó khăn trong việc cập nhật xu hướng mới , và 21% cho rằng họ…" at bounding box center [906, 291] width 547 height 51
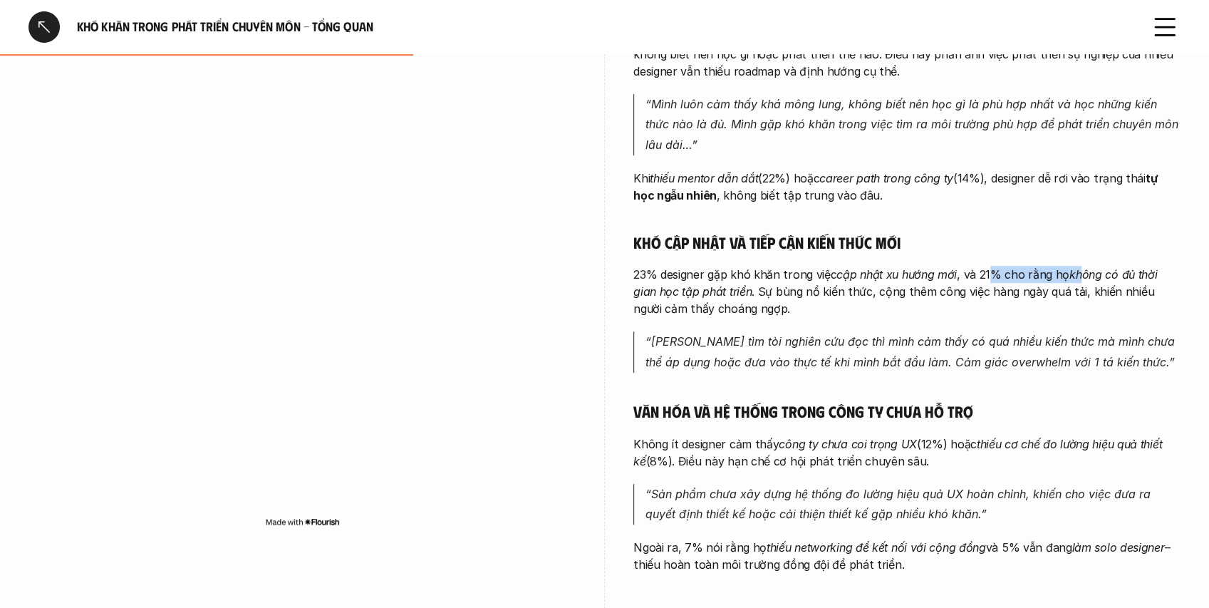
drag, startPoint x: 988, startPoint y: 272, endPoint x: 1060, endPoint y: 268, distance: 72.8
click at [1071, 269] on p "23% designer gặp khó khăn trong việc cập nhật xu hướng mới , và 21% cho rằng họ…" at bounding box center [906, 291] width 547 height 51
click at [879, 299] on p "23% designer gặp khó khăn trong việc cập nhật xu hướng mới , và 21% cho rằng họ…" at bounding box center [906, 291] width 547 height 51
drag, startPoint x: 737, startPoint y: 291, endPoint x: 785, endPoint y: 291, distance: 47.0
click at [762, 294] on p "23% designer gặp khó khăn trong việc cập nhật xu hướng mới , và 21% cho rằng họ…" at bounding box center [906, 291] width 547 height 51
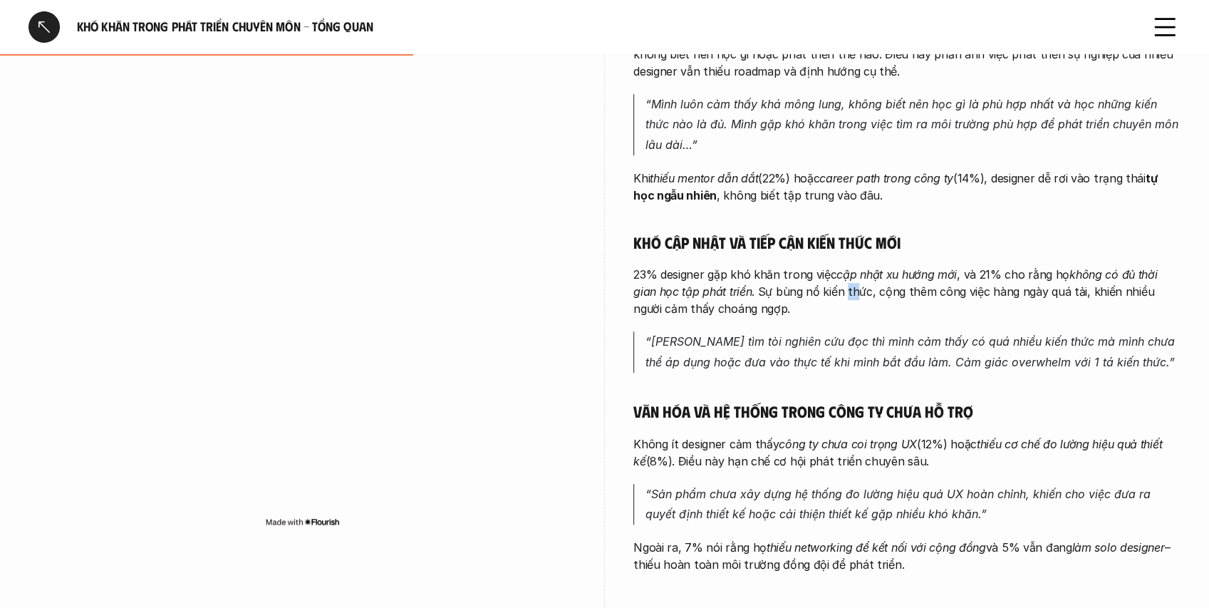
drag, startPoint x: 857, startPoint y: 294, endPoint x: 887, endPoint y: 295, distance: 30.0
click at [863, 294] on p "23% designer gặp khó khăn trong việc cập nhật xu hướng mới , và 21% cho rằng họ…" at bounding box center [906, 291] width 547 height 51
drag, startPoint x: 887, startPoint y: 295, endPoint x: 899, endPoint y: 294, distance: 12.1
click at [899, 295] on p "23% designer gặp khó khăn trong việc cập nhật xu hướng mới , và 21% cho rằng họ…" at bounding box center [906, 291] width 547 height 51
drag, startPoint x: 899, startPoint y: 294, endPoint x: 938, endPoint y: 289, distance: 38.9
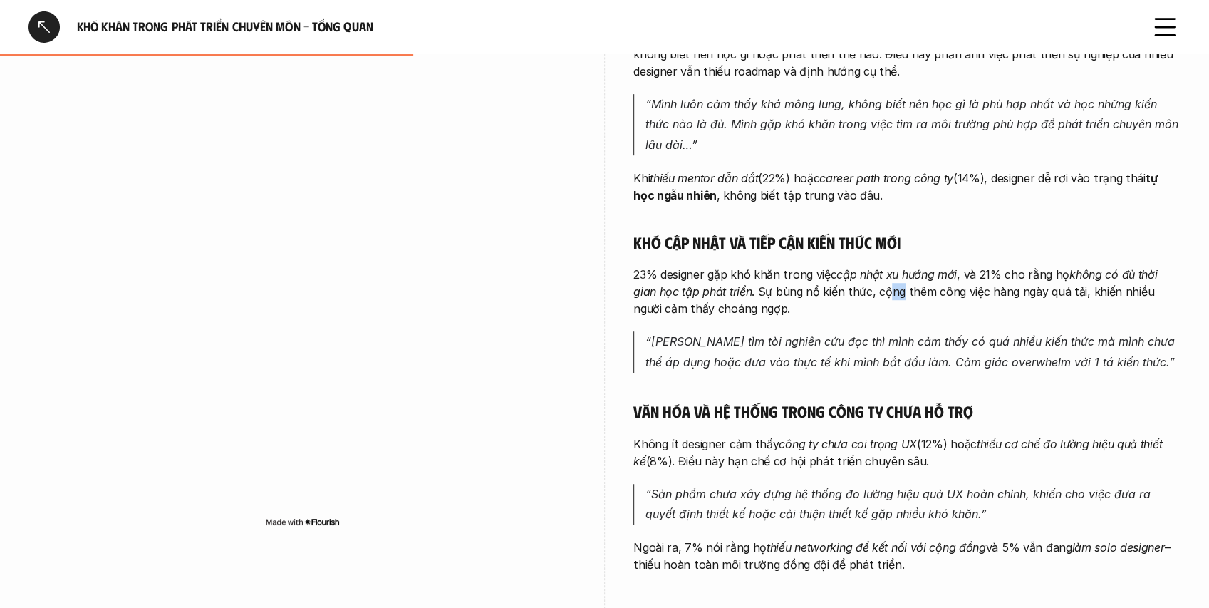
click at [900, 294] on p "23% designer gặp khó khăn trong việc cập nhật xu hướng mới , và 21% cho rằng họ…" at bounding box center [906, 291] width 547 height 51
click at [938, 289] on p "23% designer gặp khó khăn trong việc cập nhật xu hướng mới , và 21% cho rằng họ…" at bounding box center [906, 291] width 547 height 51
drag, startPoint x: 958, startPoint y: 290, endPoint x: 985, endPoint y: 289, distance: 27.1
click at [958, 290] on p "23% designer gặp khó khăn trong việc cập nhật xu hướng mới , và 21% cho rằng họ…" at bounding box center [906, 291] width 547 height 51
drag, startPoint x: 985, startPoint y: 289, endPoint x: 1124, endPoint y: 296, distance: 139.8
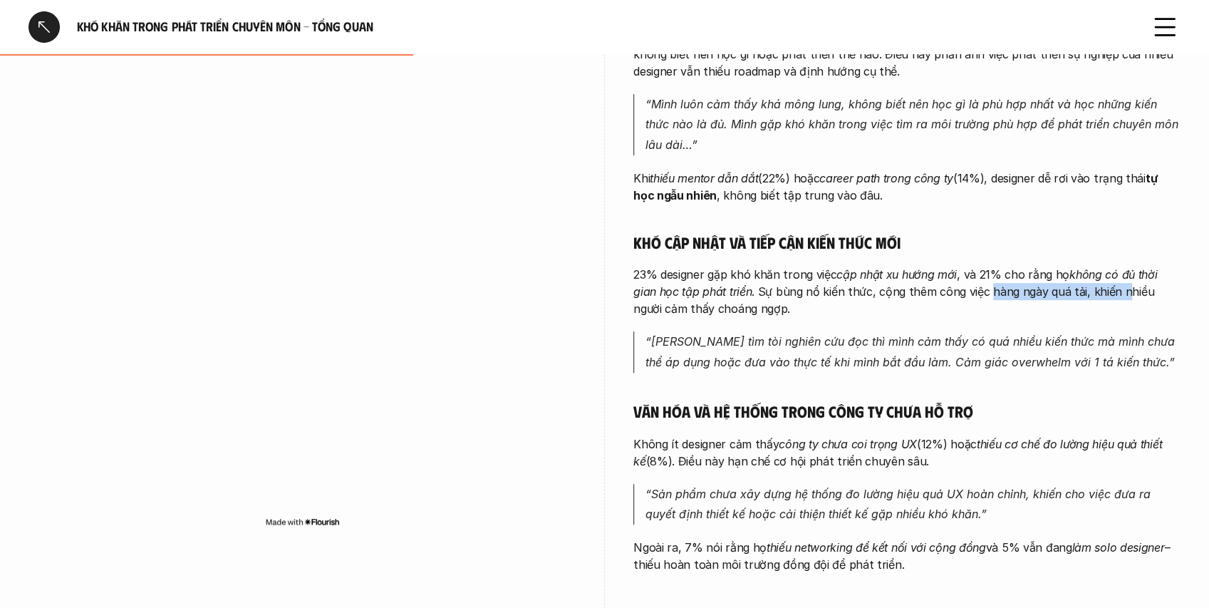
click at [1124, 296] on p "23% designer gặp khó khăn trong việc cập nhật xu hướng mới , và 21% cho rằng họ…" at bounding box center [906, 291] width 547 height 51
click at [1126, 297] on p "23% designer gặp khó khăn trong việc cập nhật xu hướng mới , và 21% cho rằng họ…" at bounding box center [906, 291] width 547 height 51
click at [1156, 295] on p "23% designer gặp khó khăn trong việc cập nhật xu hướng mới , và 21% cho rằng họ…" at bounding box center [906, 291] width 547 height 51
click at [1088, 291] on p "23% designer gặp khó khăn trong việc cập nhật xu hướng mới , và 21% cho rằng họ…" at bounding box center [906, 291] width 547 height 51
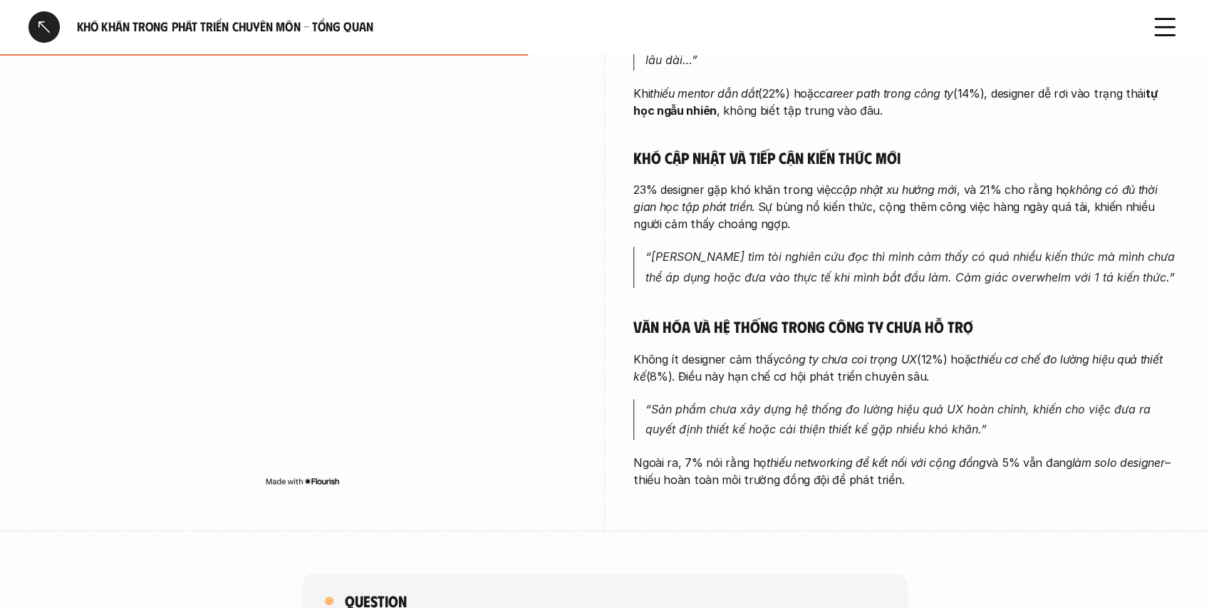
scroll to position [522, 0]
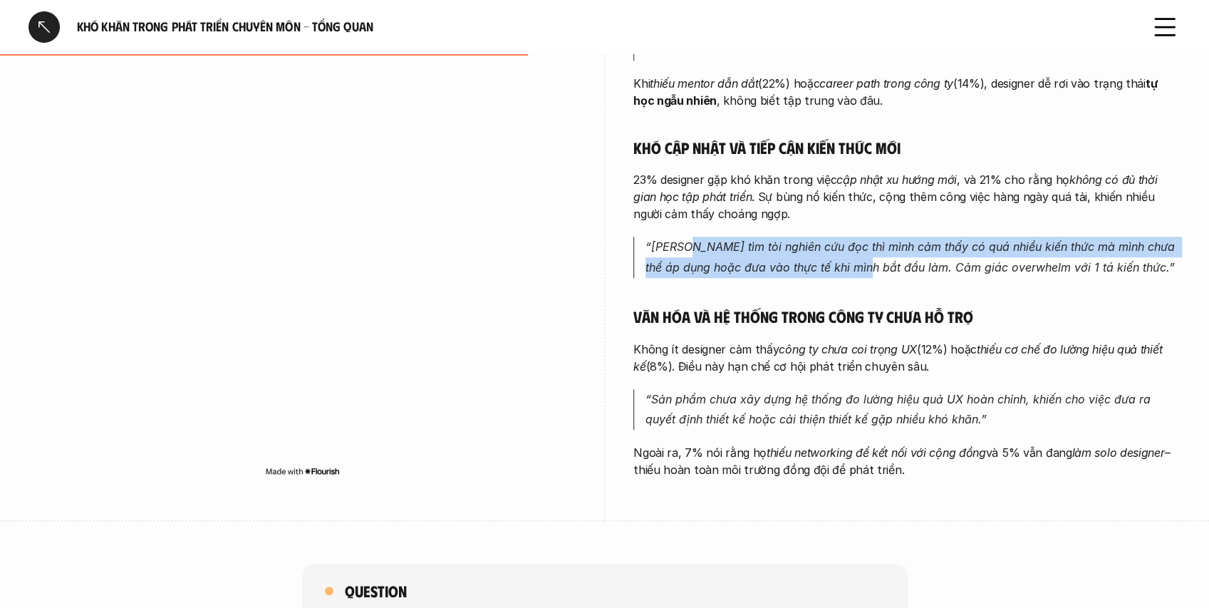
drag, startPoint x: 685, startPoint y: 248, endPoint x: 854, endPoint y: 262, distance: 170.2
click at [854, 262] on em "“[PERSON_NAME] tìm tòi nghiên cứu đọc thì mình cảm thấy có quá nhiều kiến thức …" at bounding box center [912, 256] width 533 height 35
click at [815, 254] on em "“[PERSON_NAME] tìm tòi nghiên cứu đọc thì mình cảm thấy có quá nhiều kiến thức …" at bounding box center [912, 256] width 533 height 35
drag, startPoint x: 847, startPoint y: 249, endPoint x: 1159, endPoint y: 236, distance: 313.1
click at [1159, 236] on div "Thiếu môi trường học hỏi và định hướng rõ ràng 32% designer cho rằng họ thiếu m…" at bounding box center [906, 189] width 547 height 579
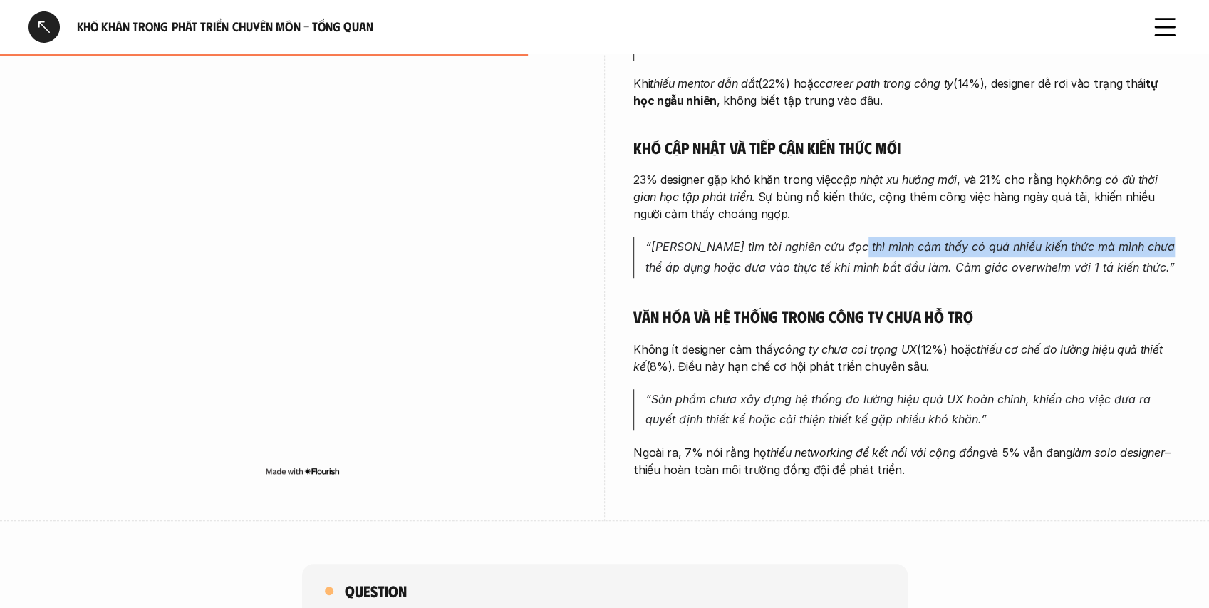
click at [1104, 245] on em "“[PERSON_NAME] tìm tòi nghiên cứu đọc thì mình cảm thấy có quá nhiều kiến thức …" at bounding box center [912, 256] width 533 height 35
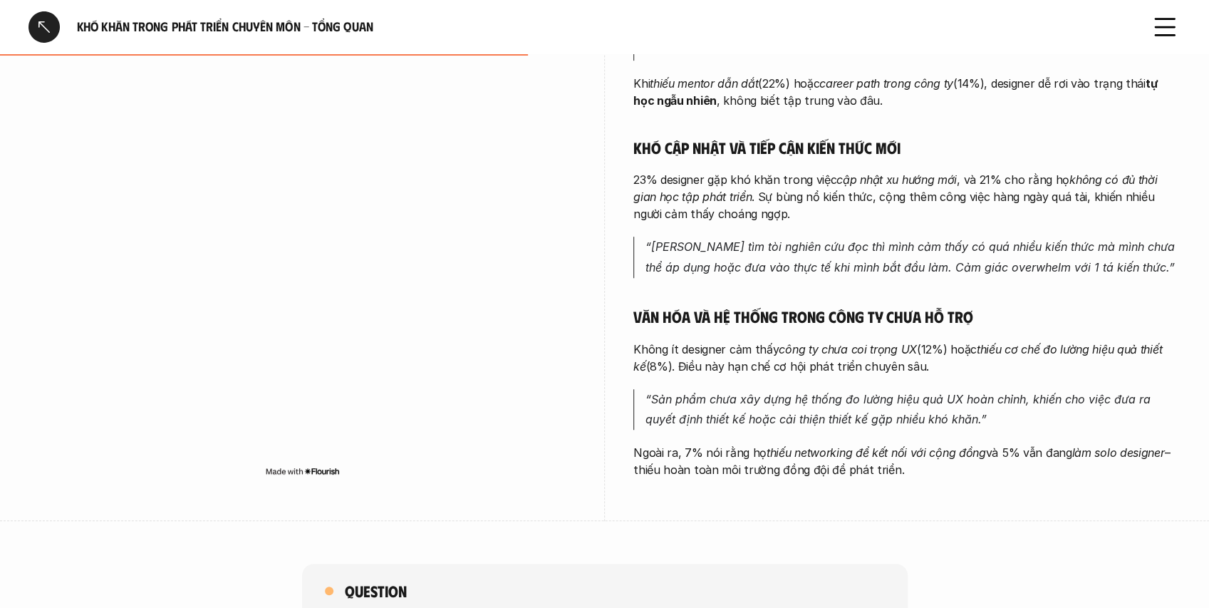
click at [813, 265] on em "“[PERSON_NAME] tìm tòi nghiên cứu đọc thì mình cảm thấy có quá nhiều kiến thức …" at bounding box center [912, 256] width 533 height 35
click at [717, 274] on em "“[PERSON_NAME] tìm tòi nghiên cứu đọc thì mình cảm thấy có quá nhiều kiến thức …" at bounding box center [912, 256] width 533 height 35
drag, startPoint x: 702, startPoint y: 266, endPoint x: 911, endPoint y: 267, distance: 208.8
click at [911, 267] on em "“[PERSON_NAME] tìm tòi nghiên cứu đọc thì mình cảm thấy có quá nhiều kiến thức …" at bounding box center [912, 256] width 533 height 35
click at [976, 258] on p "“[PERSON_NAME] tìm tòi nghiên cứu đọc thì mình cảm thấy có quá nhiều kiến thức …" at bounding box center [913, 257] width 535 height 41
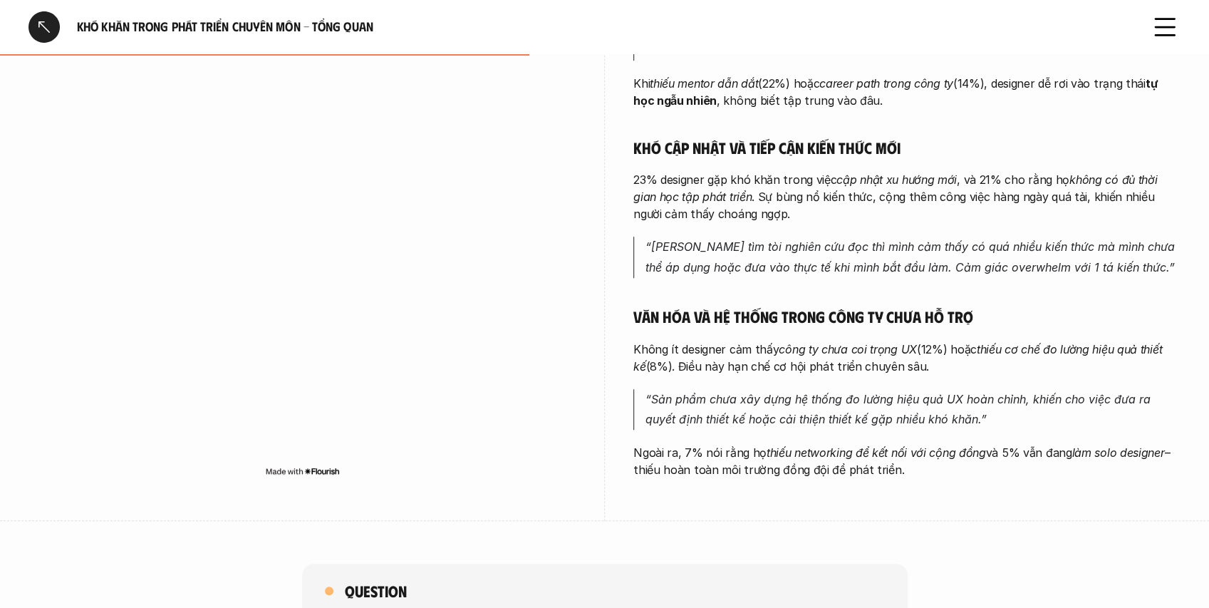
scroll to position [570, 0]
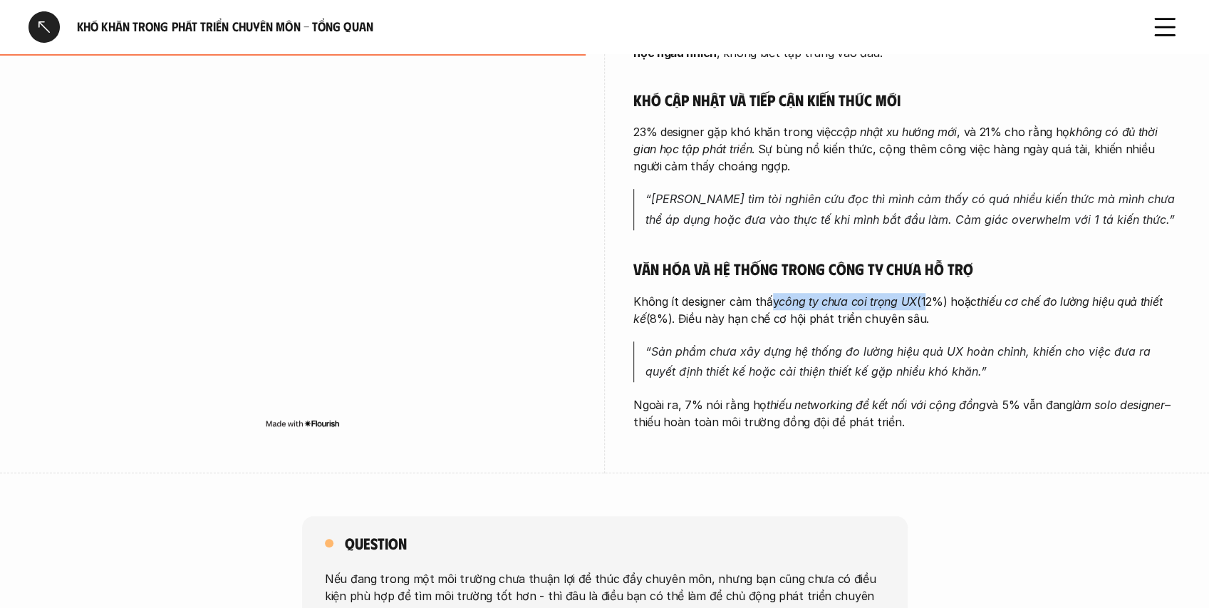
drag, startPoint x: 772, startPoint y: 299, endPoint x: 954, endPoint y: 303, distance: 182.5
click at [938, 304] on p "Không ít designer cảm thấy công ty chưa coi trọng UX (12%) hoặc thiếu cơ chế đo…" at bounding box center [906, 310] width 547 height 34
click at [973, 302] on p "Không ít designer cảm thấy công ty chưa coi trọng UX (12%) hoặc thiếu cơ chế đo…" at bounding box center [906, 310] width 547 height 34
drag, startPoint x: 973, startPoint y: 302, endPoint x: 1050, endPoint y: 301, distance: 77.0
click at [1045, 301] on p "Không ít designer cảm thấy công ty chưa coi trọng UX (12%) hoặc thiếu cơ chế đo…" at bounding box center [906, 310] width 547 height 34
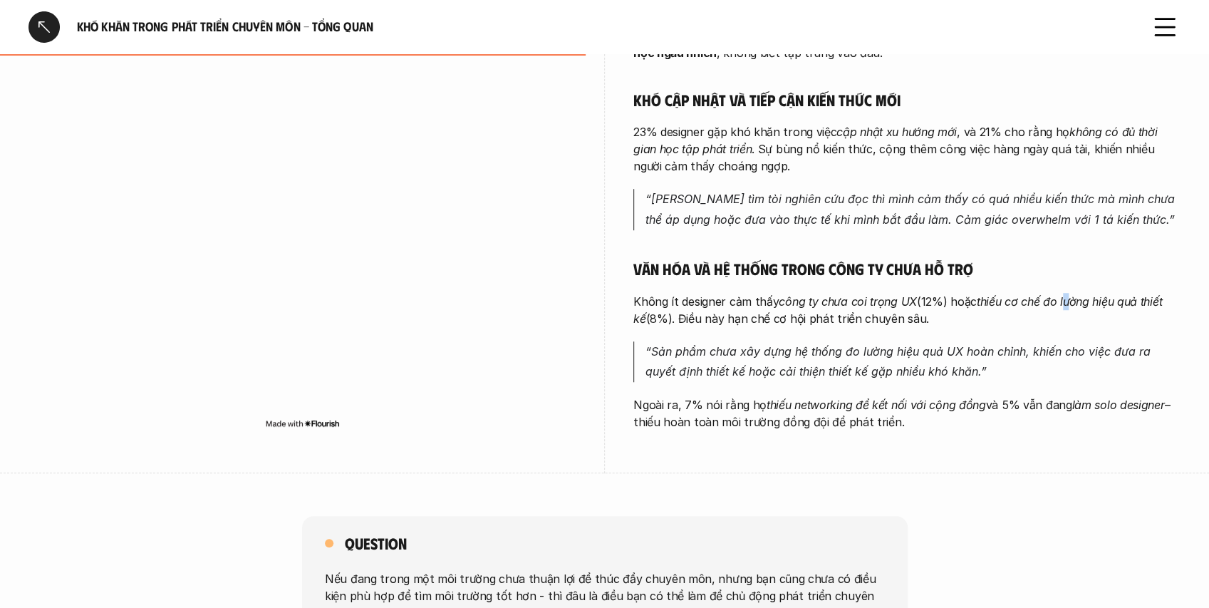
click at [1067, 303] on em "thiếu cơ chế đo lường hiệu quả thiết kế" at bounding box center [899, 309] width 532 height 31
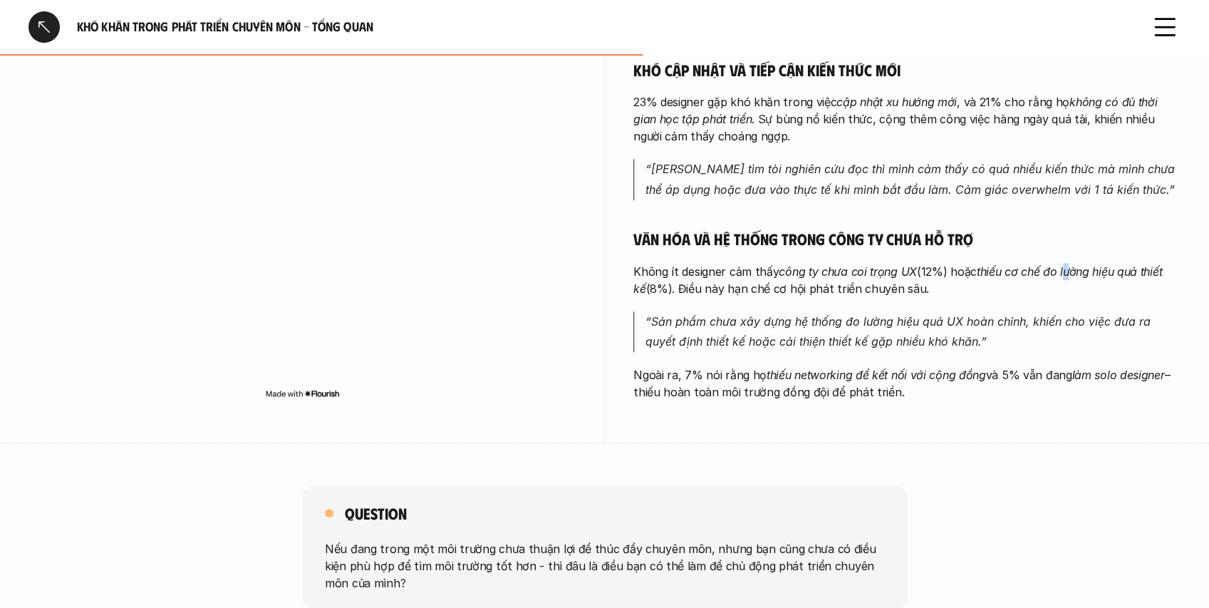
scroll to position [617, 0]
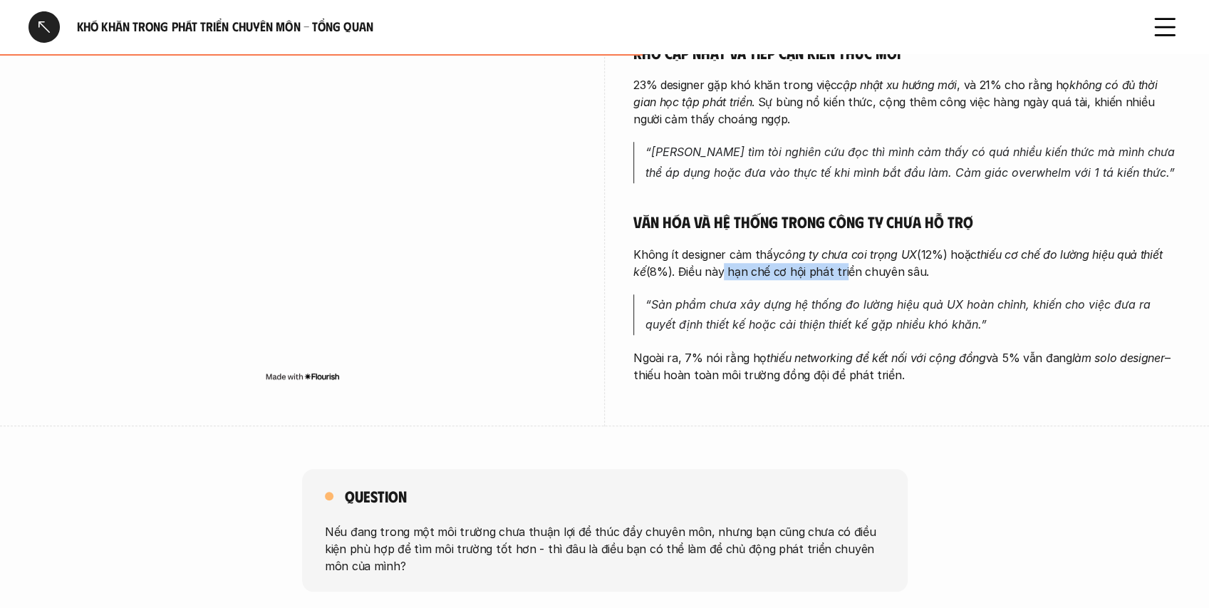
drag, startPoint x: 703, startPoint y: 271, endPoint x: 827, endPoint y: 286, distance: 125.7
click at [827, 286] on div "Thiếu môi trường học hỏi và định hướng rõ ràng 32% designer cho rằng họ thiếu m…" at bounding box center [906, 94] width 547 height 579
click at [797, 281] on div "Thiếu môi trường học hỏi và định hướng rõ ràng 32% designer cho rằng họ thiếu m…" at bounding box center [906, 94] width 547 height 579
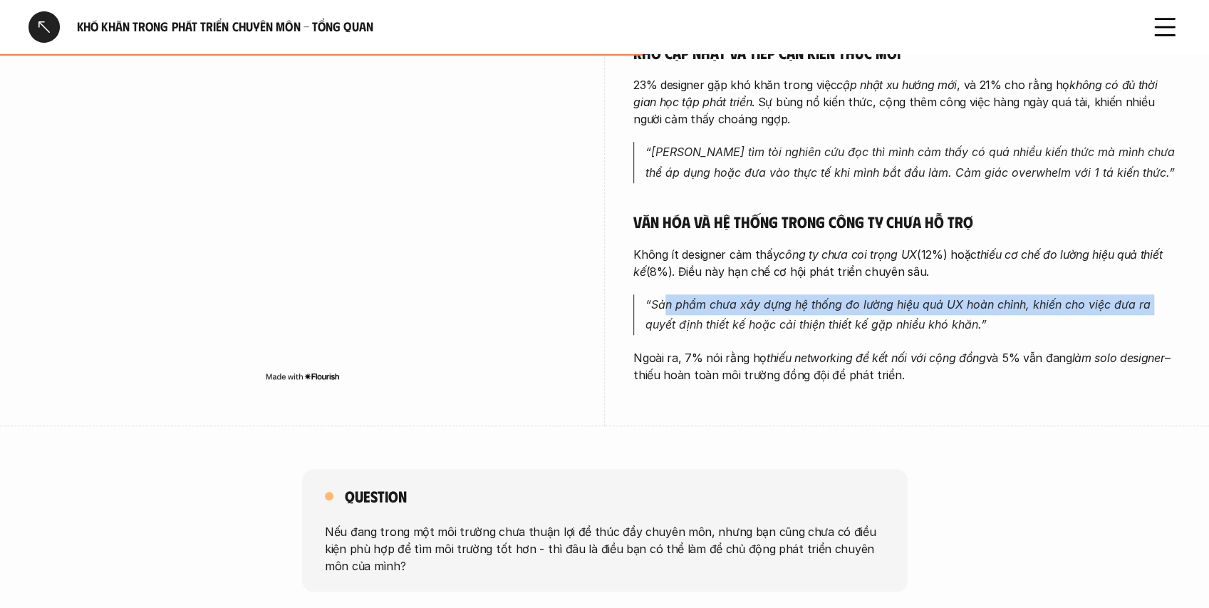
drag, startPoint x: 666, startPoint y: 297, endPoint x: 1151, endPoint y: 306, distance: 485.3
click at [1151, 306] on em "“Sản phẩm chưa xây dựng hệ thống đo lường hiệu quả UX hoàn chỉnh, khiến cho việ…" at bounding box center [900, 314] width 509 height 35
click at [1119, 305] on em "“Sản phẩm chưa xây dựng hệ thống đo lường hiệu quả UX hoàn chỉnh, khiến cho việ…" at bounding box center [900, 314] width 509 height 35
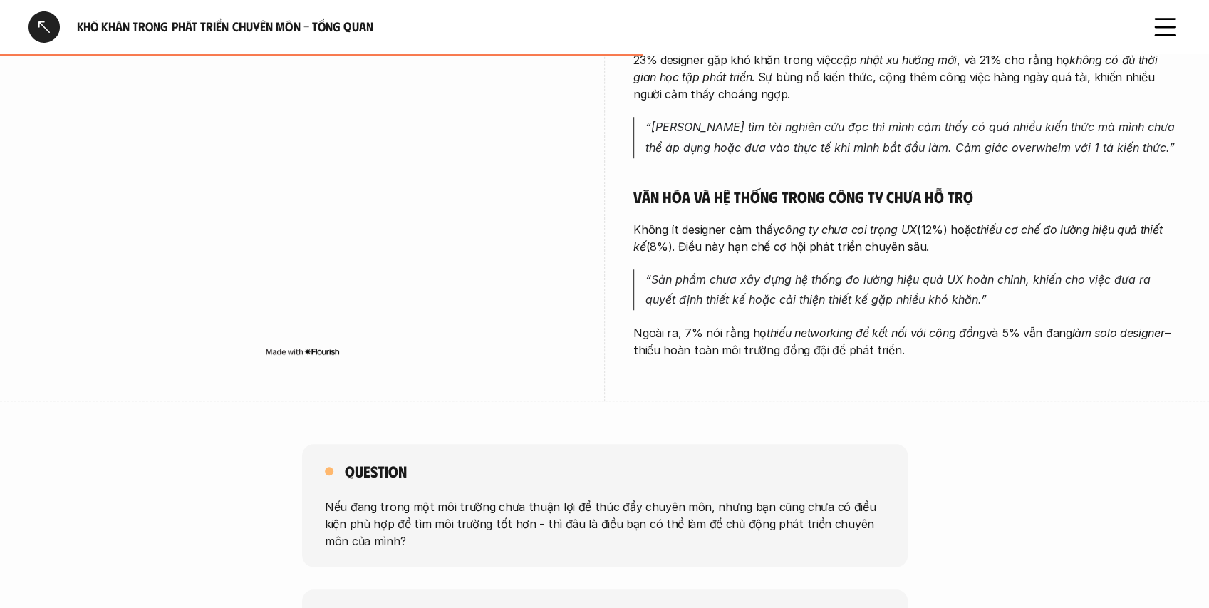
scroll to position [665, 0]
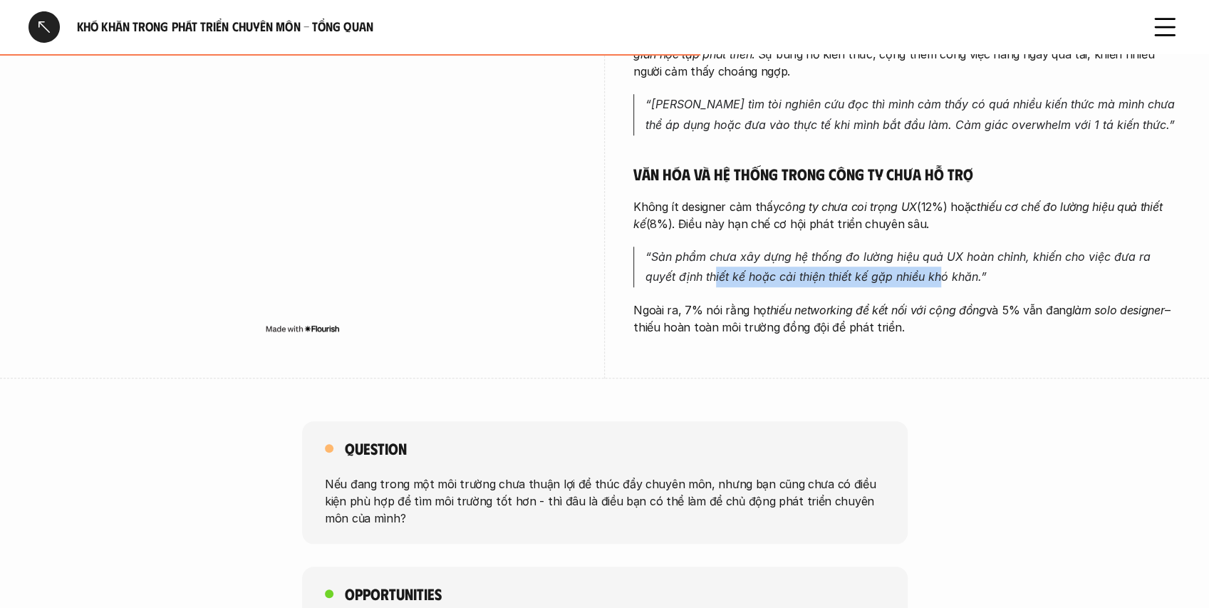
drag, startPoint x: 697, startPoint y: 281, endPoint x: 906, endPoint y: 282, distance: 208.8
click at [906, 282] on em "“Sản phẩm chưa xây dựng hệ thống đo lường hiệu quả UX hoàn chỉnh, khiến cho việ…" at bounding box center [900, 266] width 509 height 35
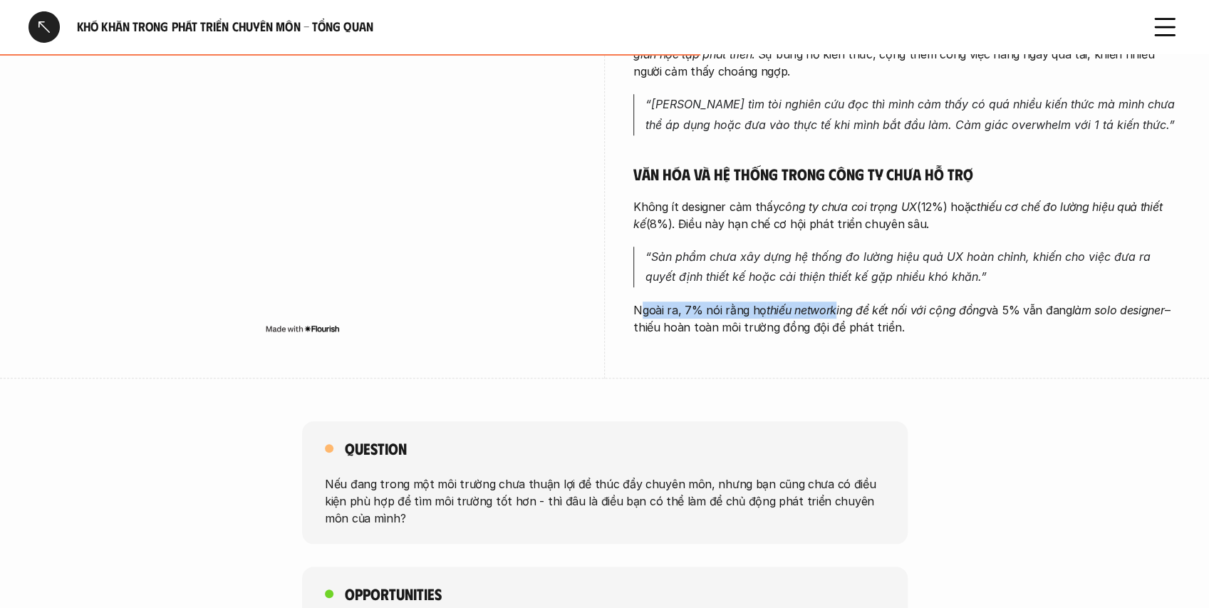
drag, startPoint x: 672, startPoint y: 309, endPoint x: 834, endPoint y: 306, distance: 161.8
click at [834, 306] on p "Ngoài ra, 7% nói rằng họ thiếu networking để kết nối với cộng đồng và 5% vẫn đa…" at bounding box center [906, 318] width 547 height 34
click at [757, 319] on p "Ngoài ra, 7% nói rằng họ thiếu networking để kết nối với cộng đồng và 5% vẫn đa…" at bounding box center [906, 318] width 547 height 34
drag, startPoint x: 736, startPoint y: 311, endPoint x: 908, endPoint y: 301, distance: 172.1
click at [908, 301] on p "Ngoài ra, 7% nói rằng họ thiếu networking để kết nối với cộng đồng và 5% vẫn đa…" at bounding box center [906, 318] width 547 height 34
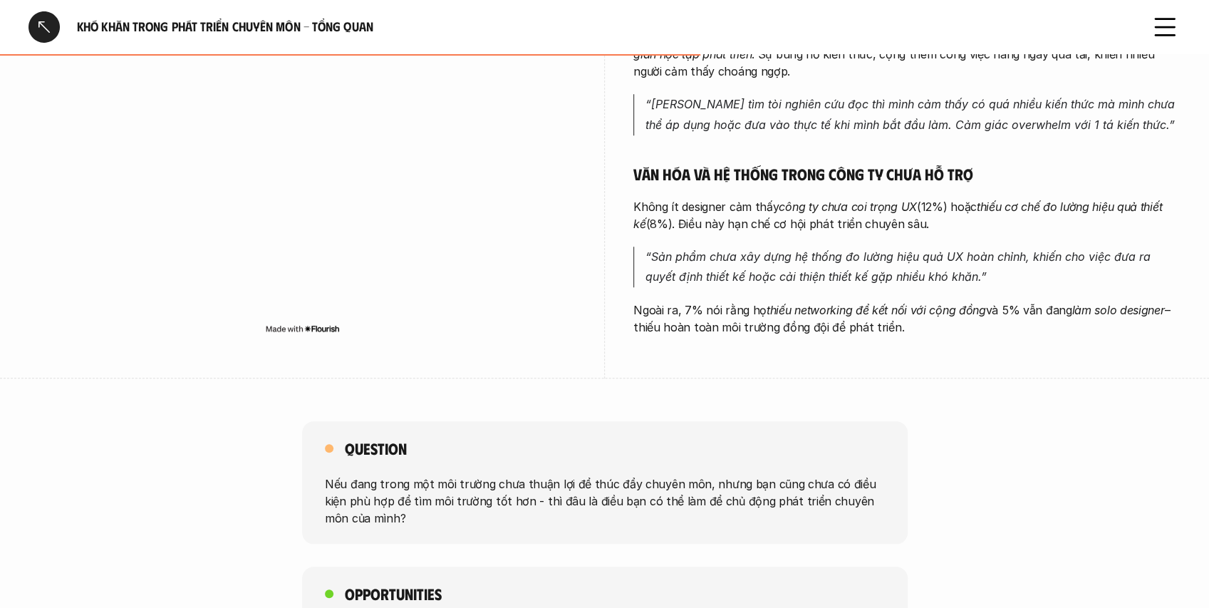
drag, startPoint x: 883, startPoint y: 320, endPoint x: 879, endPoint y: 313, distance: 8.0
click at [883, 319] on p "Ngoài ra, 7% nói rằng họ thiếu networking để kết nối với cộng đồng và 5% vẫn đa…" at bounding box center [906, 318] width 547 height 34
drag, startPoint x: 893, startPoint y: 308, endPoint x: 1119, endPoint y: 311, distance: 225.9
click at [1119, 311] on p "Ngoài ra, 7% nói rằng họ thiếu networking để kết nối với cộng đồng và 5% vẫn đa…" at bounding box center [906, 318] width 547 height 34
drag, startPoint x: 1037, startPoint y: 325, endPoint x: 935, endPoint y: 326, distance: 102.6
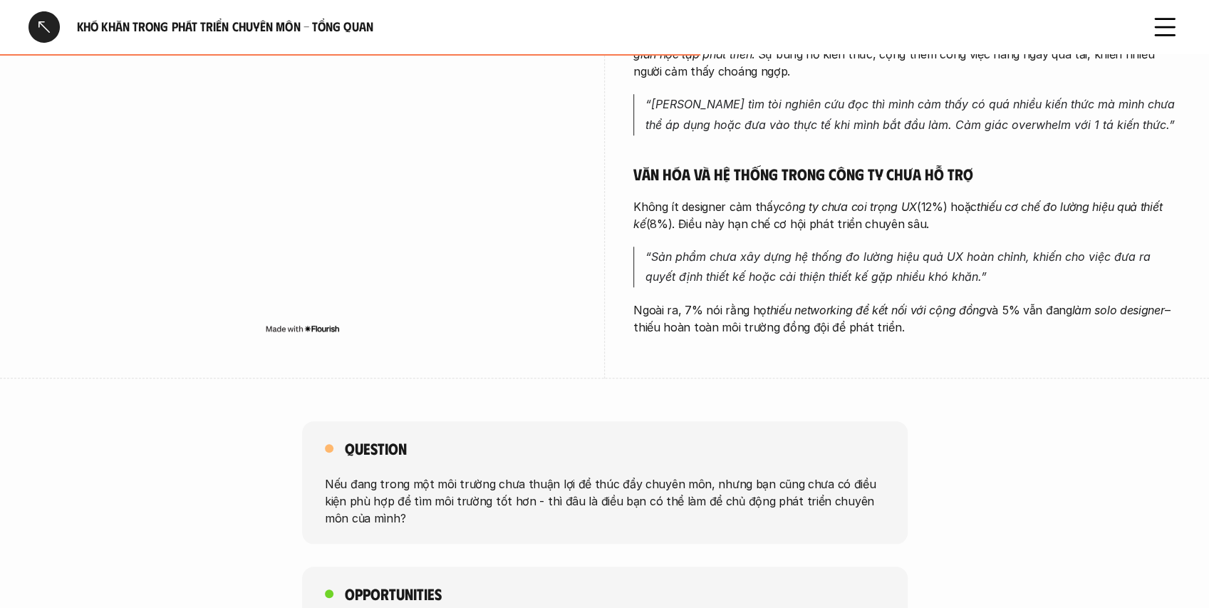
click at [1037, 323] on p "Ngoài ra, 7% nói rằng họ thiếu networking để kết nối với cộng đồng và 5% vẫn đa…" at bounding box center [906, 318] width 547 height 34
drag, startPoint x: 710, startPoint y: 336, endPoint x: 912, endPoint y: 332, distance: 202.4
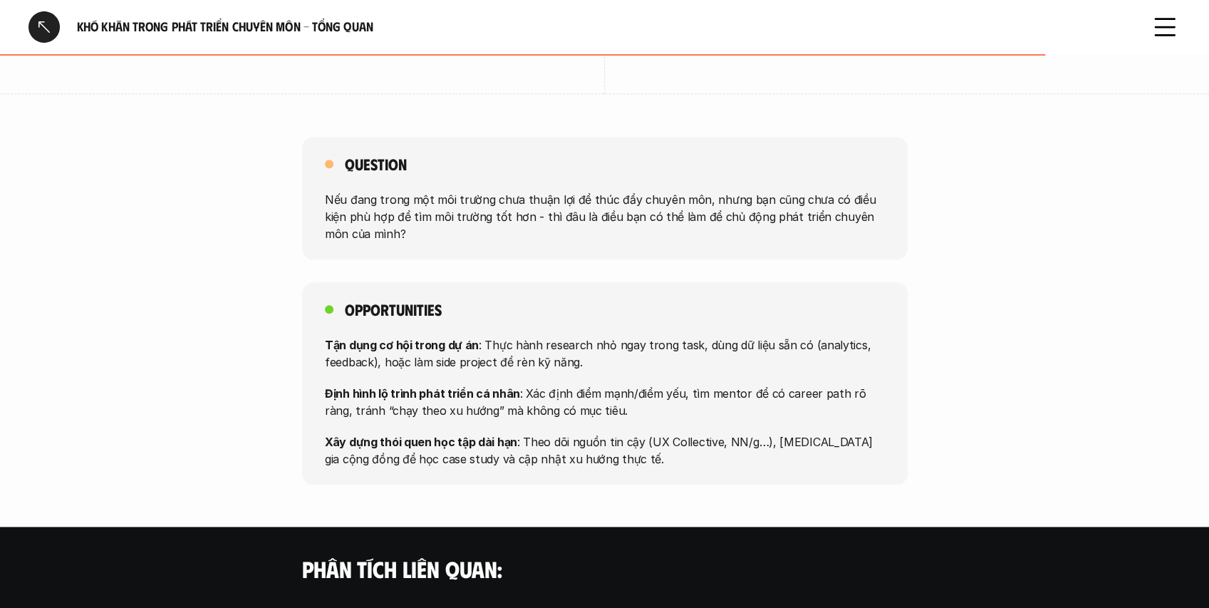
scroll to position [950, 0]
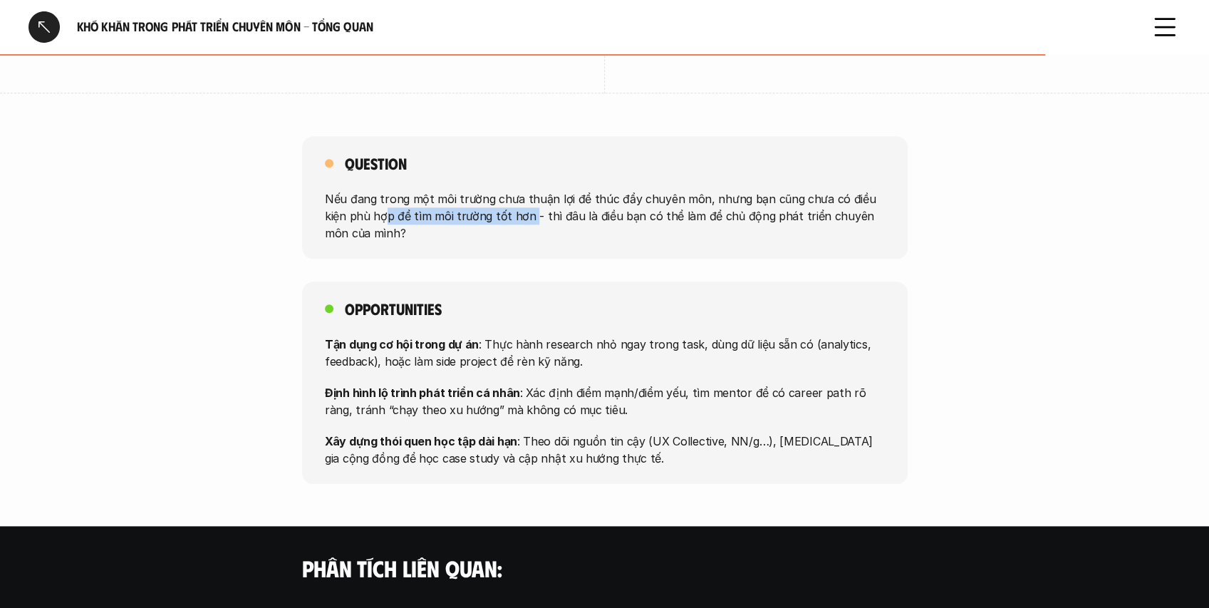
drag, startPoint x: 379, startPoint y: 212, endPoint x: 459, endPoint y: 229, distance: 81.6
click at [496, 222] on p "Nếu đang trong một môi trường chưa thuận lợi để thúc đẩy chuyên môn, nhưng bạn …" at bounding box center [605, 215] width 560 height 51
click at [453, 229] on p "Nếu đang trong một môi trường chưa thuận lợi để thúc đẩy chuyên môn, nhưng bạn …" at bounding box center [605, 215] width 560 height 51
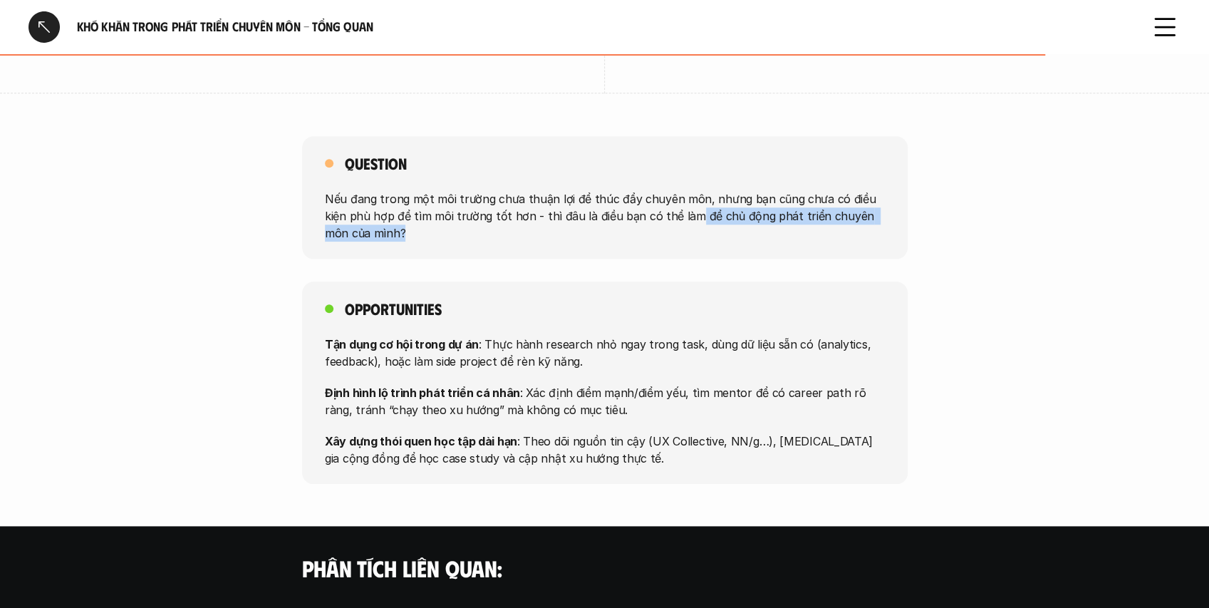
drag, startPoint x: 617, startPoint y: 224, endPoint x: 555, endPoint y: 228, distance: 62.1
click at [658, 214] on p "Nếu đang trong một môi trường chưa thuận lợi để thúc đẩy chuyên môn, nhưng bạn …" at bounding box center [605, 215] width 560 height 51
click at [526, 234] on p "Nếu đang trong một môi trường chưa thuận lợi để thúc đẩy chuyên môn, nhưng bạn …" at bounding box center [605, 215] width 560 height 51
drag, startPoint x: 620, startPoint y: 219, endPoint x: 691, endPoint y: 227, distance: 71.7
click at [690, 227] on p "Nếu đang trong một môi trường chưa thuận lợi để thúc đẩy chuyên môn, nhưng bạn …" at bounding box center [605, 215] width 560 height 51
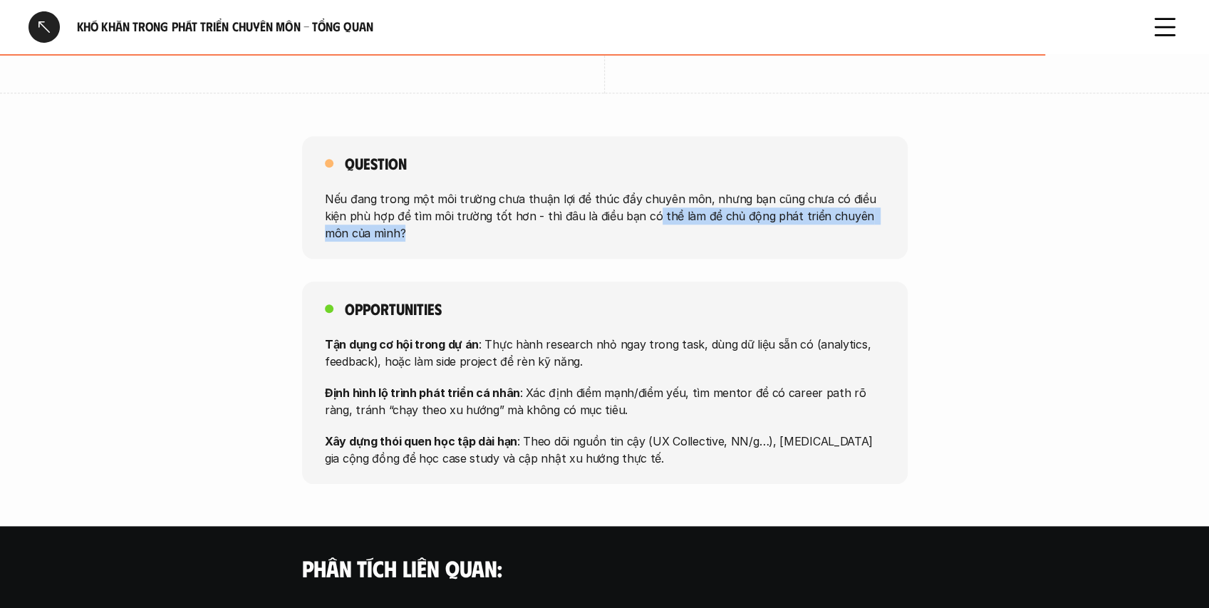
click at [493, 241] on p "Nếu đang trong một môi trường chưa thuận lợi để thúc đẩy chuyên môn, nhưng bạn …" at bounding box center [605, 215] width 560 height 51
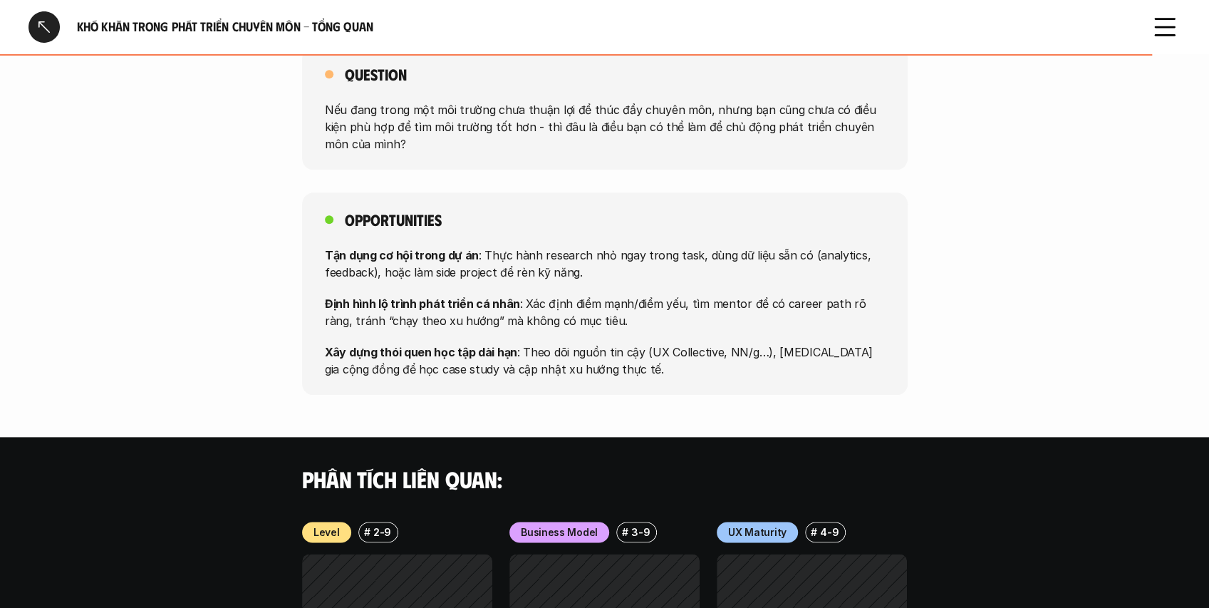
scroll to position [1045, 0]
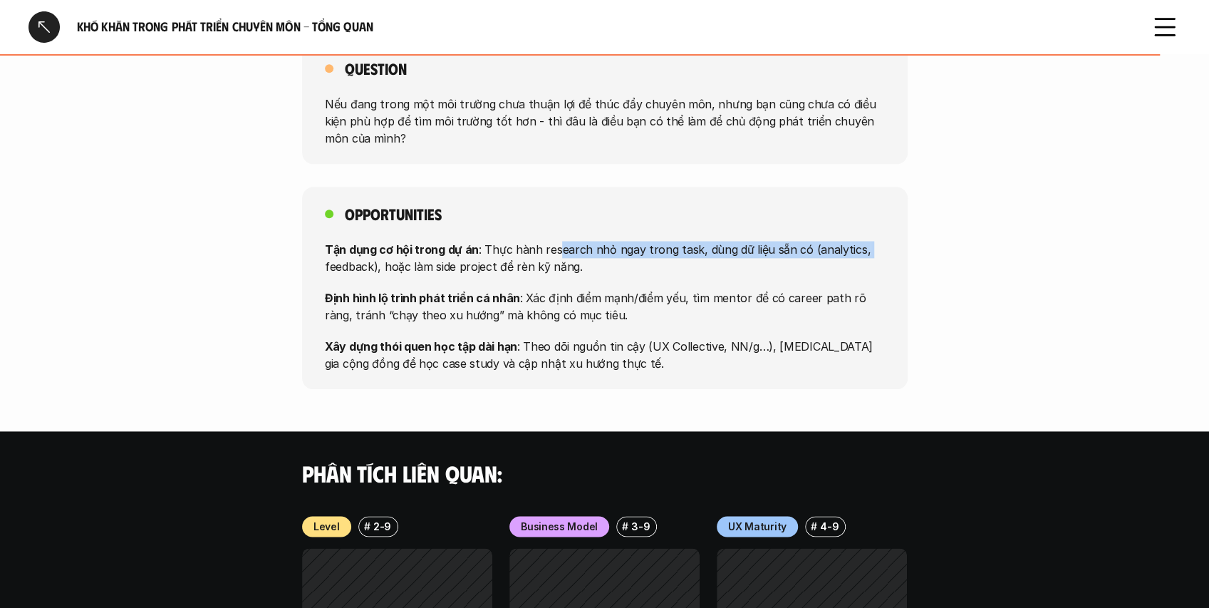
drag, startPoint x: 333, startPoint y: 262, endPoint x: 555, endPoint y: 246, distance: 222.2
click at [554, 247] on div "Opportunities Tận dụng cơ hội trong dự án : Thực hành research nhỏ ngay trong t…" at bounding box center [605, 288] width 606 height 202
click at [400, 270] on p "Tận dụng cơ hội trong dự án : Thực hành research nhỏ ngay trong task, dùng dữ l…" at bounding box center [605, 257] width 560 height 34
drag, startPoint x: 420, startPoint y: 249, endPoint x: 786, endPoint y: 228, distance: 366.2
click at [786, 228] on div "Opportunities Tận dụng cơ hội trong dự án : Thực hành research nhỏ ngay trong t…" at bounding box center [605, 288] width 606 height 202
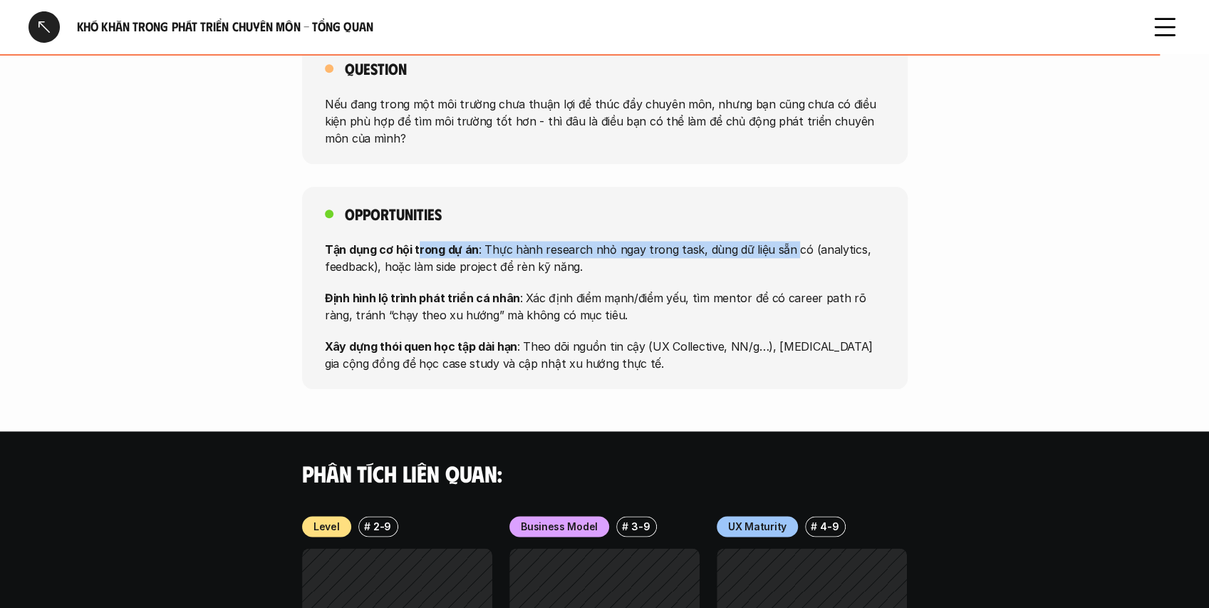
click at [646, 248] on p "Tận dụng cơ hội trong dự án : Thực hành research nhỏ ngay trong task, dùng dữ l…" at bounding box center [605, 257] width 560 height 34
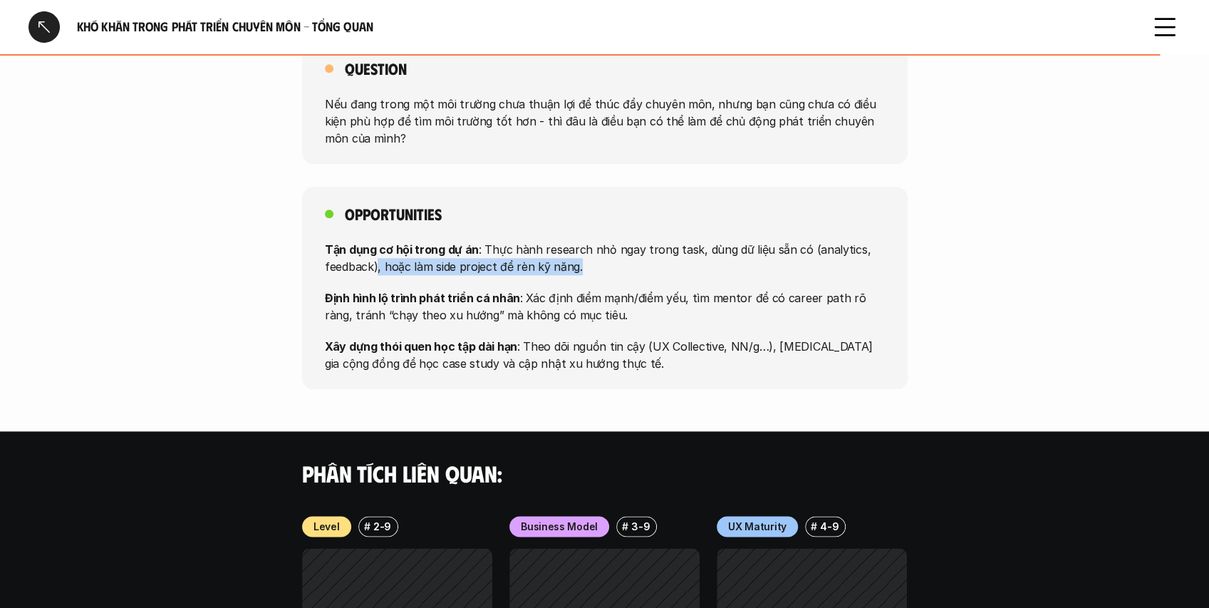
drag, startPoint x: 376, startPoint y: 270, endPoint x: 579, endPoint y: 262, distance: 203.3
click at [579, 262] on p "Tận dụng cơ hội trong dự án : Thực hành research nhỏ ngay trong task, dùng dữ l…" at bounding box center [605, 257] width 560 height 34
click at [468, 287] on div "Tận dụng cơ hội trong dự án : Thực hành research nhỏ ngay trong task, dùng dữ l…" at bounding box center [605, 305] width 560 height 131
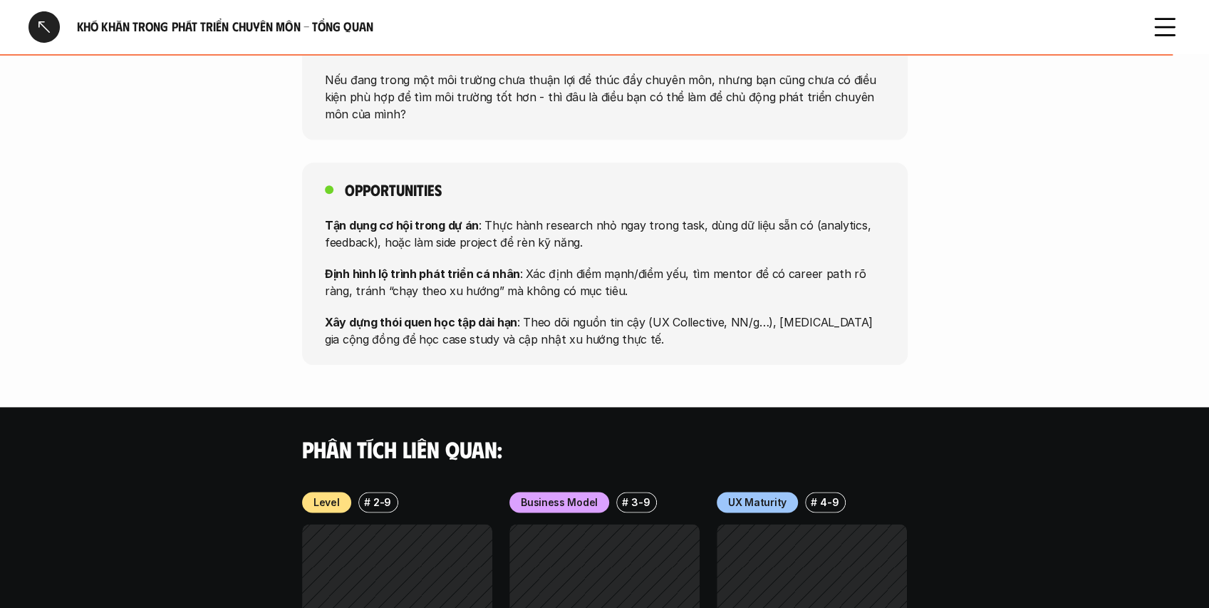
scroll to position [1092, 0]
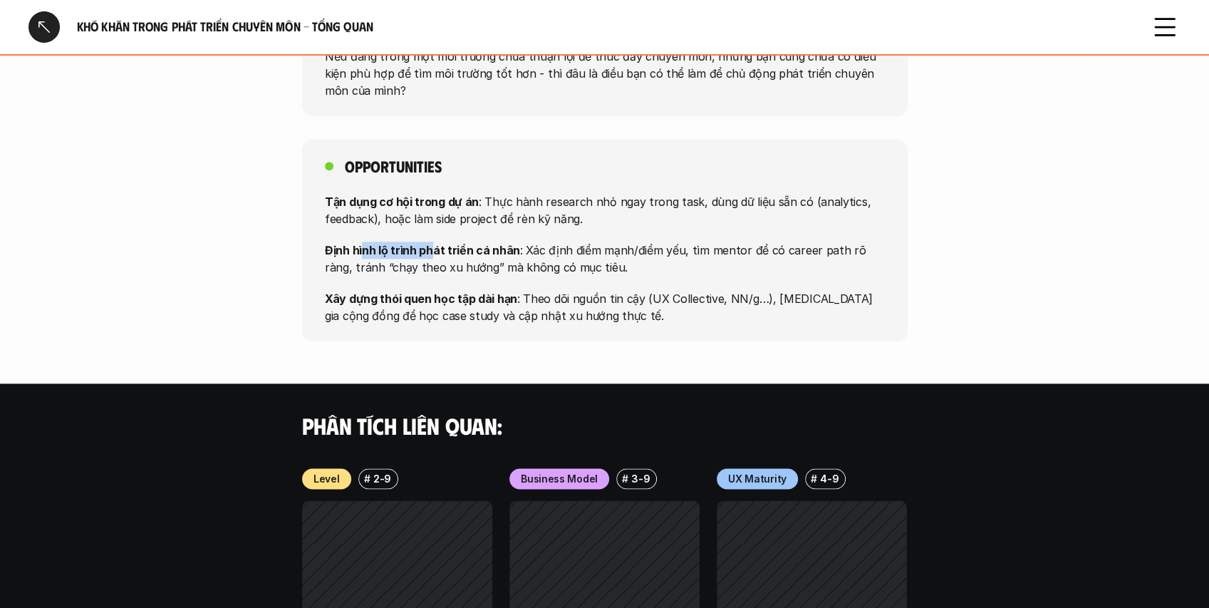
drag, startPoint x: 406, startPoint y: 259, endPoint x: 390, endPoint y: 259, distance: 16.4
click at [429, 254] on p "Định hình lộ trình phát triển cá nhân : Xác định điểm mạnh/điểm yếu, tìm mentor…" at bounding box center [605, 258] width 560 height 34
click at [388, 259] on p "Định hình lộ trình phát triển cá nhân : Xác định điểm mạnh/điểm yếu, tìm mentor…" at bounding box center [605, 258] width 560 height 34
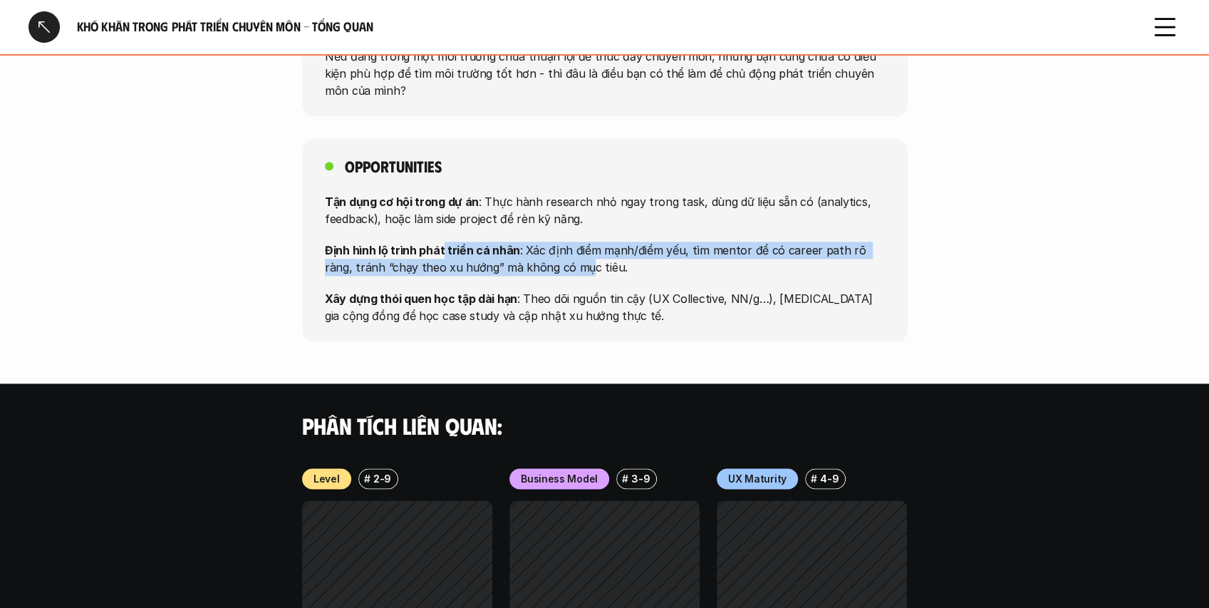
drag, startPoint x: 440, startPoint y: 255, endPoint x: 555, endPoint y: 261, distance: 115.6
click at [555, 261] on p "Định hình lộ trình phát triển cá nhân : Xác định điểm mạnh/điểm yếu, tìm mentor…" at bounding box center [605, 258] width 560 height 34
click at [480, 261] on p "Định hình lộ trình phát triển cá nhân : Xác định điểm mạnh/điểm yếu, tìm mentor…" at bounding box center [605, 258] width 560 height 34
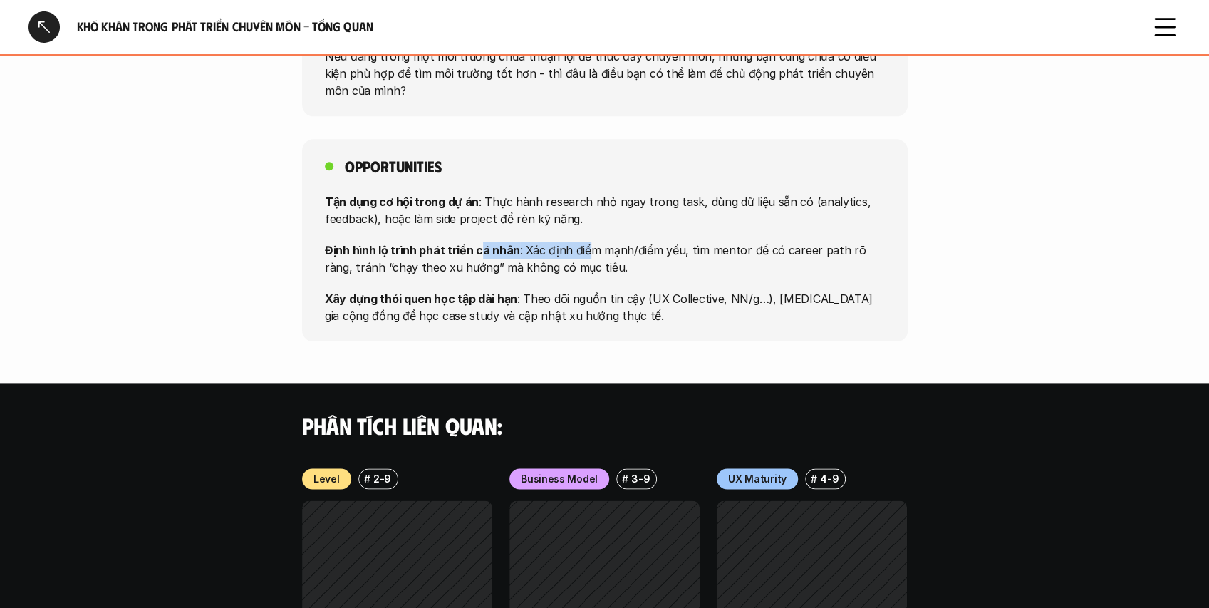
drag, startPoint x: 479, startPoint y: 249, endPoint x: 577, endPoint y: 239, distance: 98.8
click at [583, 240] on div "Tận dụng cơ hội trong dự án : Thực hành research nhỏ ngay trong task, dùng dữ l…" at bounding box center [605, 257] width 560 height 131
click at [507, 249] on strong "Định hình lộ trình phát triển cá nhân" at bounding box center [422, 249] width 195 height 14
drag, startPoint x: 537, startPoint y: 251, endPoint x: 884, endPoint y: 248, distance: 346.3
click at [884, 248] on p "Định hình lộ trình phát triển cá nhân : Xác định điểm mạnh/điểm yếu, tìm mentor…" at bounding box center [605, 258] width 560 height 34
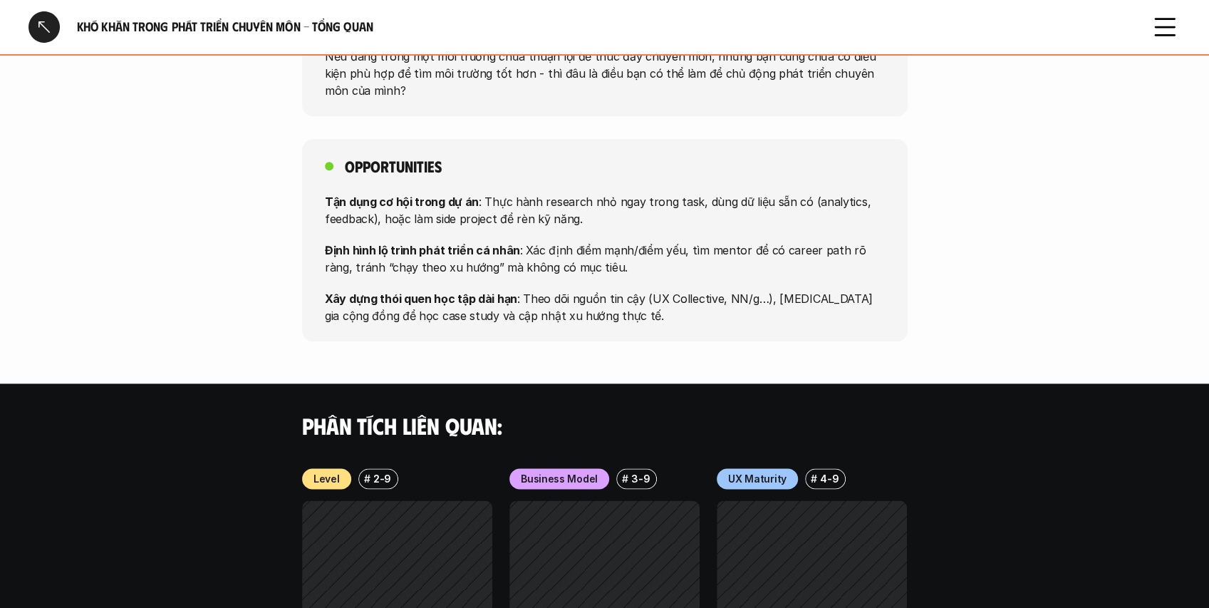
click at [761, 275] on div "Tận dụng cơ hội trong dự án : Thực hành research nhỏ ngay trong task, dùng dữ l…" at bounding box center [605, 257] width 560 height 131
drag, startPoint x: 326, startPoint y: 264, endPoint x: 622, endPoint y: 262, distance: 296.4
click at [622, 262] on p "Định hình lộ trình phát triển cá nhân : Xác định điểm mạnh/điểm yếu, tìm mentor…" at bounding box center [605, 258] width 560 height 34
click at [631, 274] on p "Định hình lộ trình phát triển cá nhân : Xác định điểm mạnh/điểm yếu, tìm mentor…" at bounding box center [605, 258] width 560 height 34
drag, startPoint x: 377, startPoint y: 295, endPoint x: 564, endPoint y: 299, distance: 187.4
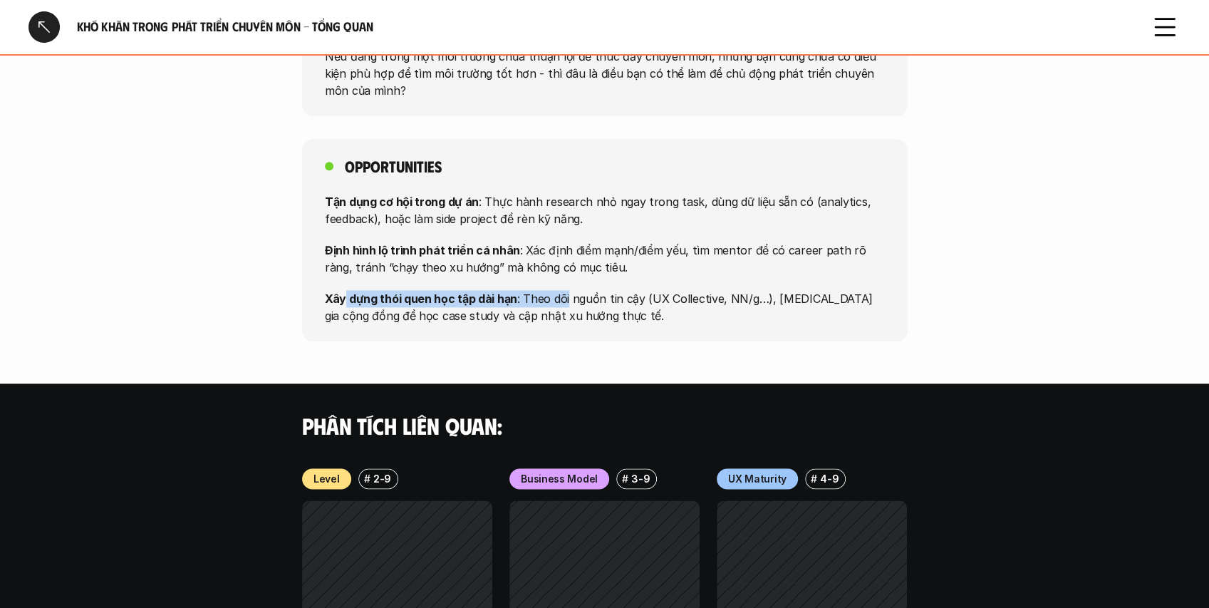
click at [564, 299] on p "Xây dựng thói quen học tập dài hạn : Theo dõi nguồn tin cậy (UX Collective, NN/…" at bounding box center [605, 306] width 560 height 34
click at [561, 298] on p "Xây dựng thói quen học tập dài hạn : Theo dõi nguồn tin cậy (UX Collective, NN/…" at bounding box center [605, 306] width 560 height 34
click at [533, 296] on p "Xây dựng thói quen học tập dài hạn : Theo dõi nguồn tin cậy (UX Collective, NN/…" at bounding box center [605, 306] width 560 height 34
click at [601, 301] on p "Xây dựng thói quen học tập dài hạn : Theo dõi nguồn tin cậy (UX Collective, NN/…" at bounding box center [605, 306] width 560 height 34
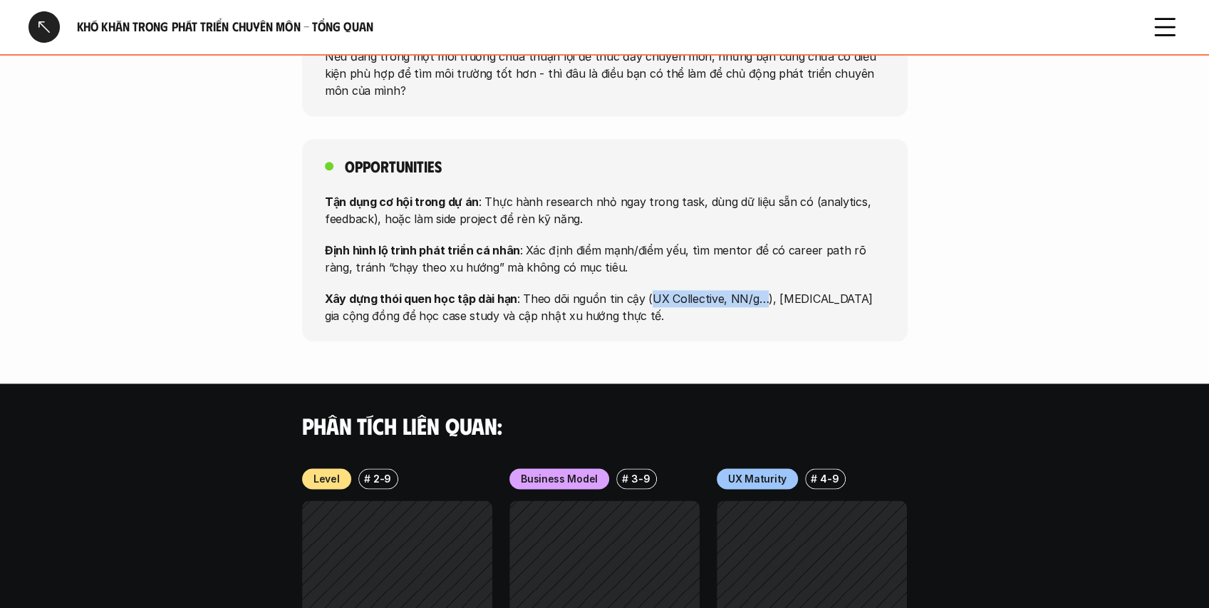
drag, startPoint x: 647, startPoint y: 291, endPoint x: 755, endPoint y: 298, distance: 107.8
click at [755, 298] on p "Xây dựng thói quen học tập dài hạn : Theo dõi nguồn tin cậy (UX Collective, NN/…" at bounding box center [605, 306] width 560 height 34
copy p "UX Collective, NN/g…"
click at [653, 306] on p "Xây dựng thói quen học tập dài hạn : Theo dõi nguồn tin cậy (UX Collective, NN/…" at bounding box center [605, 306] width 560 height 34
drag, startPoint x: 644, startPoint y: 296, endPoint x: 711, endPoint y: 295, distance: 67.0
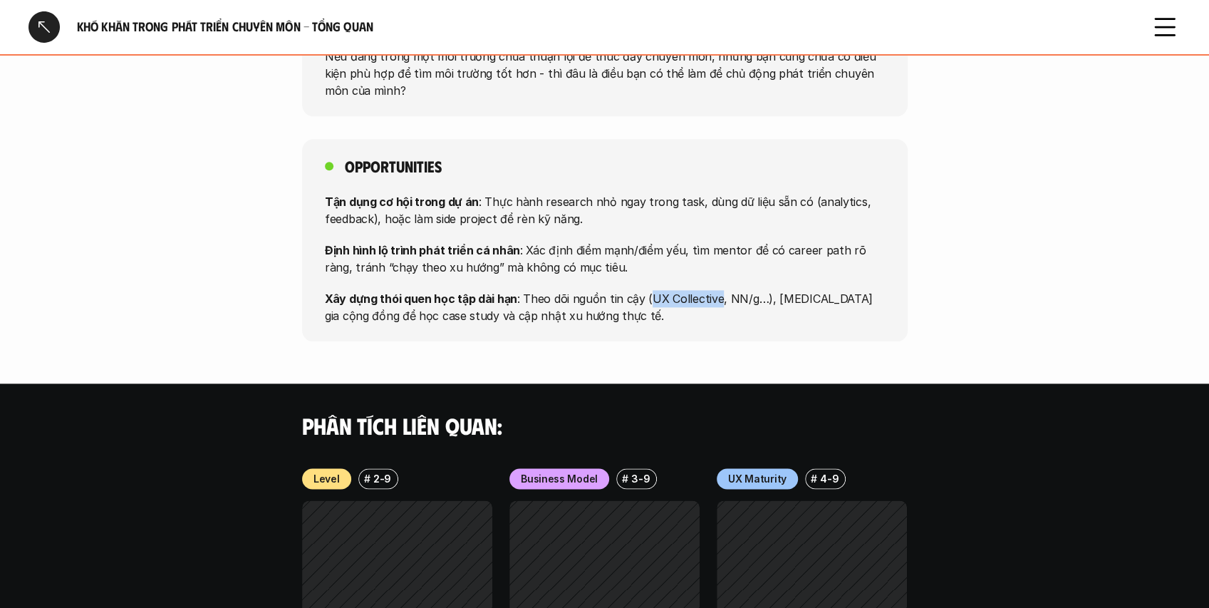
click at [714, 293] on p "Xây dựng thói quen học tập dài hạn : Theo dõi nguồn tin cậy (UX Collective, NN/…" at bounding box center [605, 306] width 560 height 34
copy p "UX Collective"
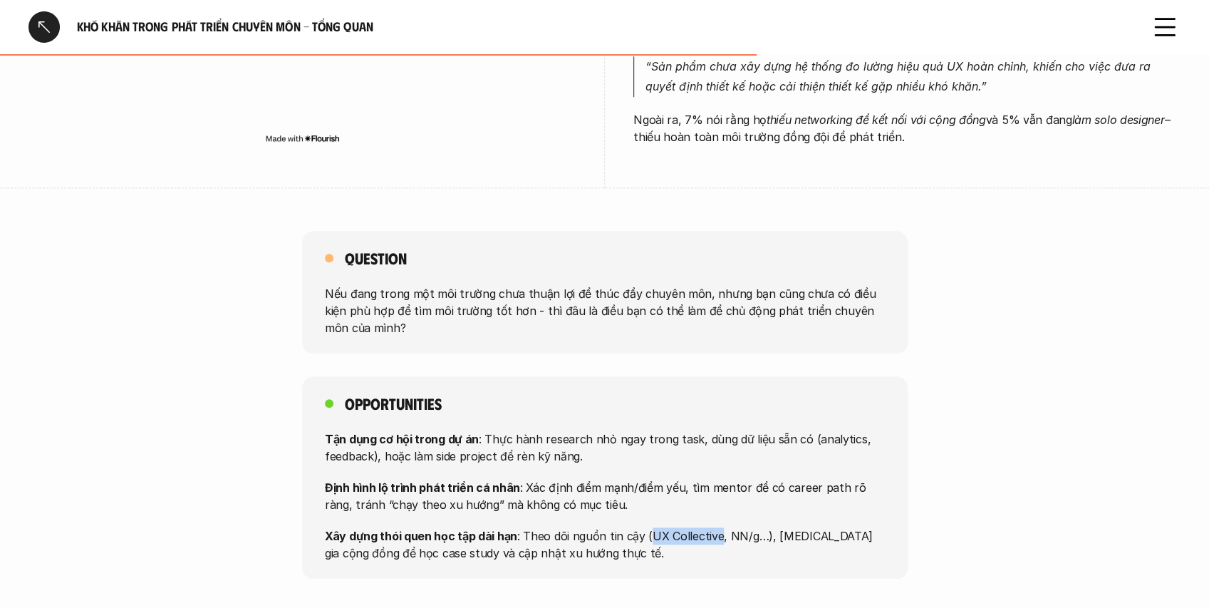
scroll to position [0, 0]
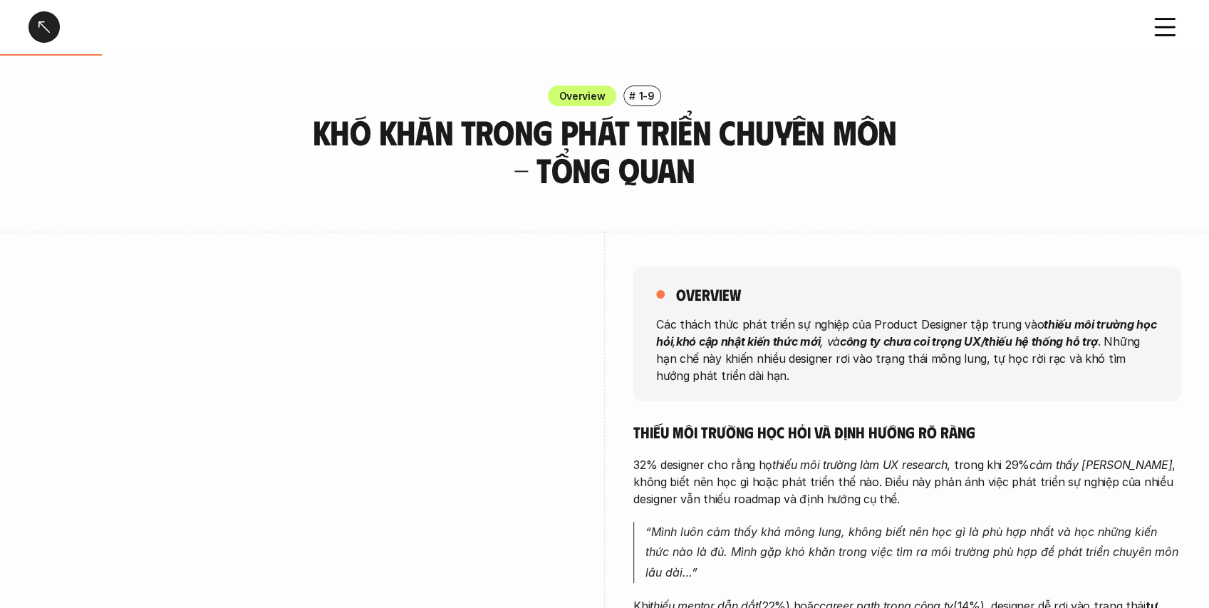
click at [45, 20] on div at bounding box center [44, 26] width 31 height 31
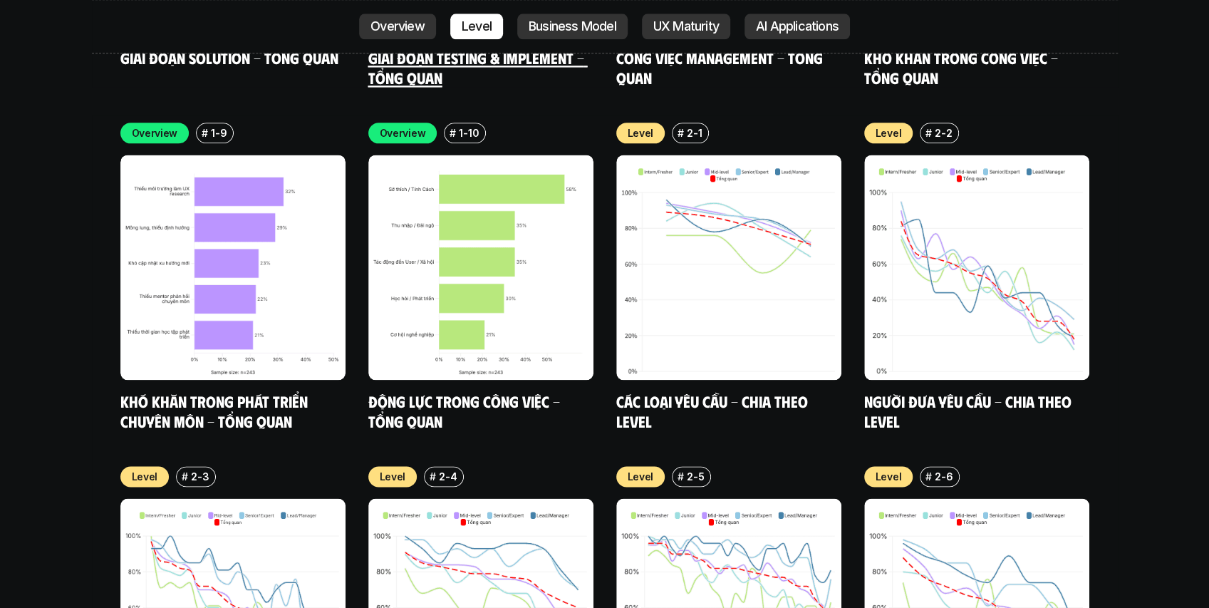
scroll to position [4840, 0]
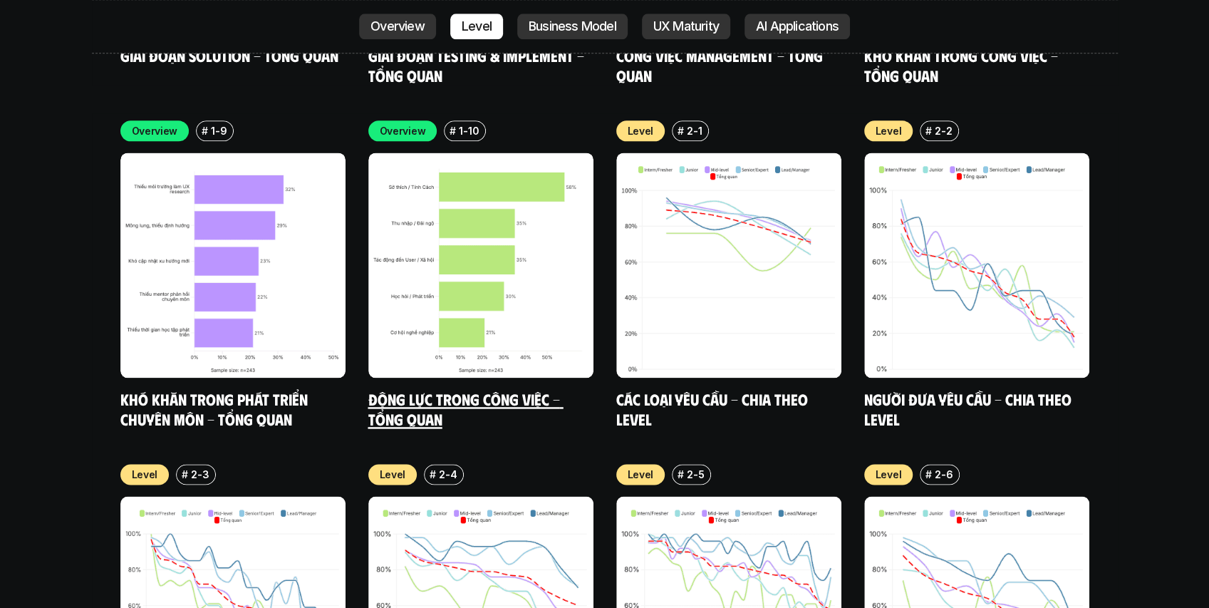
click at [490, 274] on img at bounding box center [480, 264] width 225 height 225
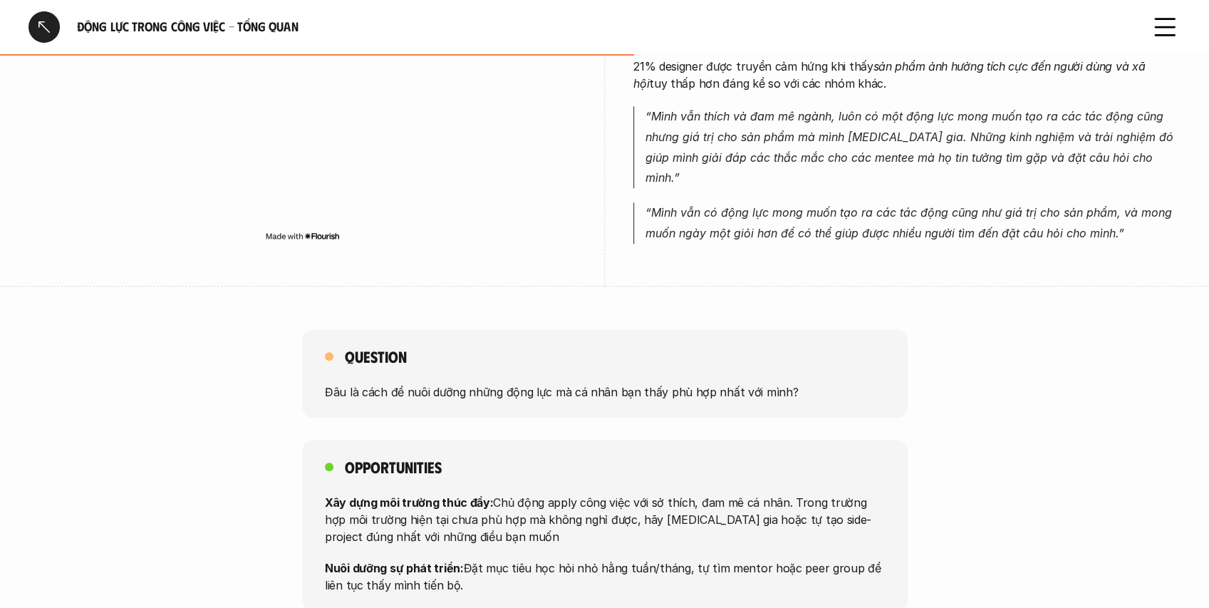
scroll to position [950, 0]
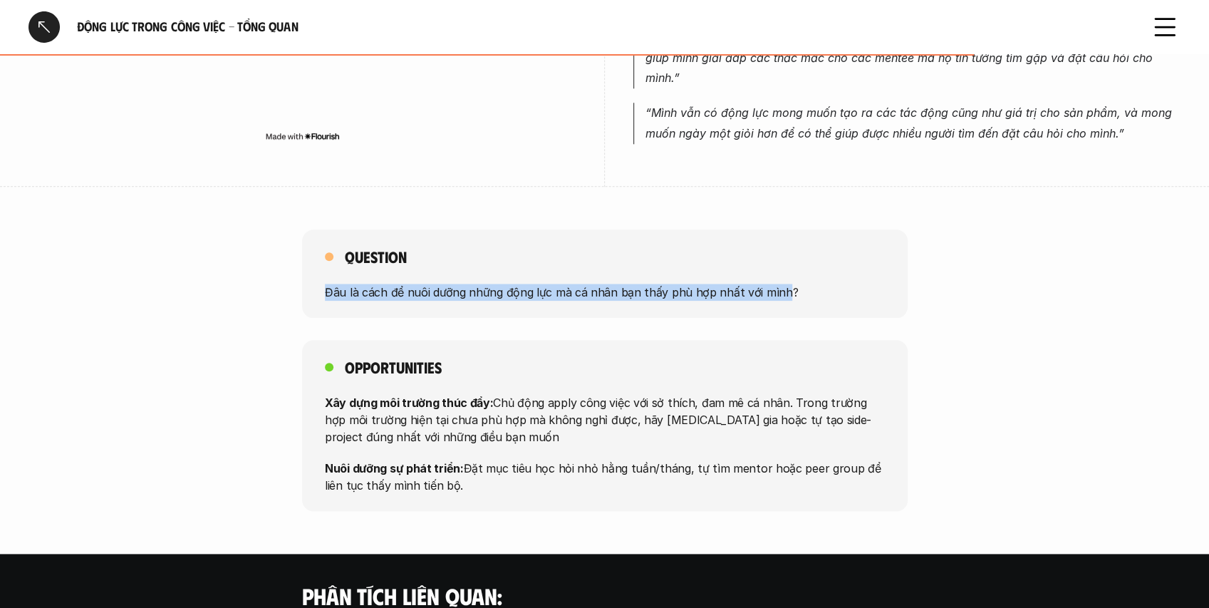
drag, startPoint x: 318, startPoint y: 275, endPoint x: 776, endPoint y: 265, distance: 458.3
click at [776, 265] on div "Question Đâu là cách để nuôi dưỡng những động lực mà cá nhân bạn thấy phù hợp n…" at bounding box center [605, 273] width 606 height 88
click at [563, 283] on div "Question Đâu là cách để nuôi dưỡng những động lực mà cá nhân bạn thấy phù hợp n…" at bounding box center [605, 273] width 606 height 88
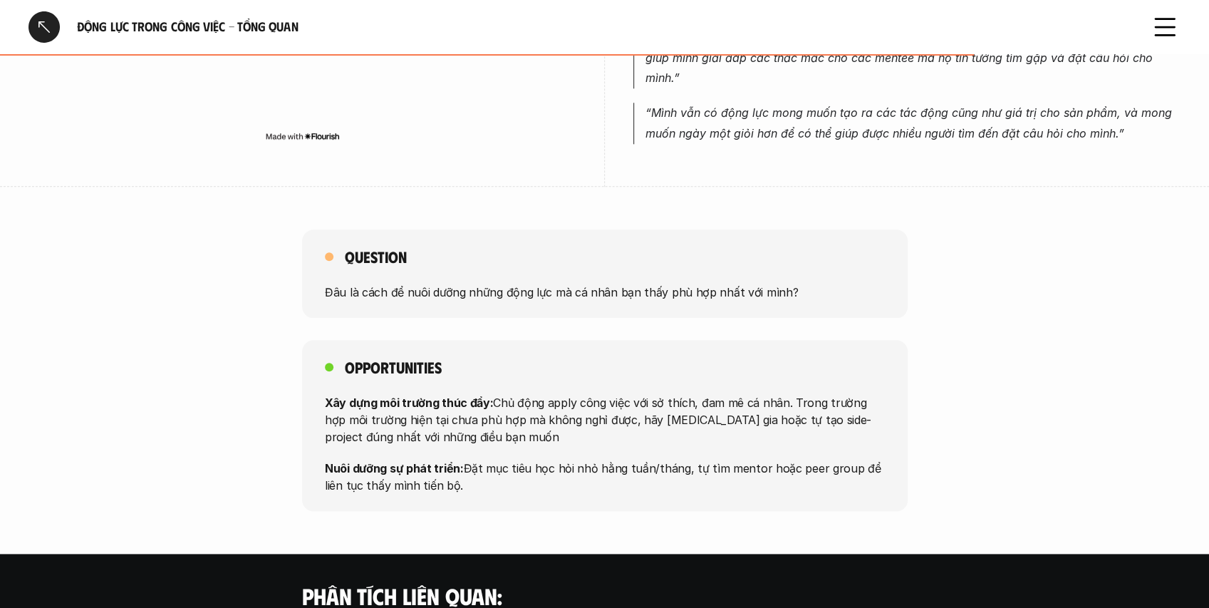
click at [586, 283] on p "Đâu là cách để nuôi dưỡng những động lực mà cá nhân bạn thấy phù hợp nhất với m…" at bounding box center [605, 291] width 560 height 17
drag, startPoint x: 669, startPoint y: 265, endPoint x: 777, endPoint y: 270, distance: 107.7
click at [777, 283] on p "Đâu là cách để nuôi dưỡng những động lực mà cá nhân bạn thấy phù hợp nhất với m…" at bounding box center [605, 291] width 560 height 17
click at [688, 283] on p "Đâu là cách để nuôi dưỡng những động lực mà cá nhân bạn thấy phù hợp nhất với m…" at bounding box center [605, 291] width 560 height 17
click at [667, 283] on p "Đâu là cách để nuôi dưỡng những động lực mà cá nhân bạn thấy phù hợp nhất với m…" at bounding box center [605, 291] width 560 height 17
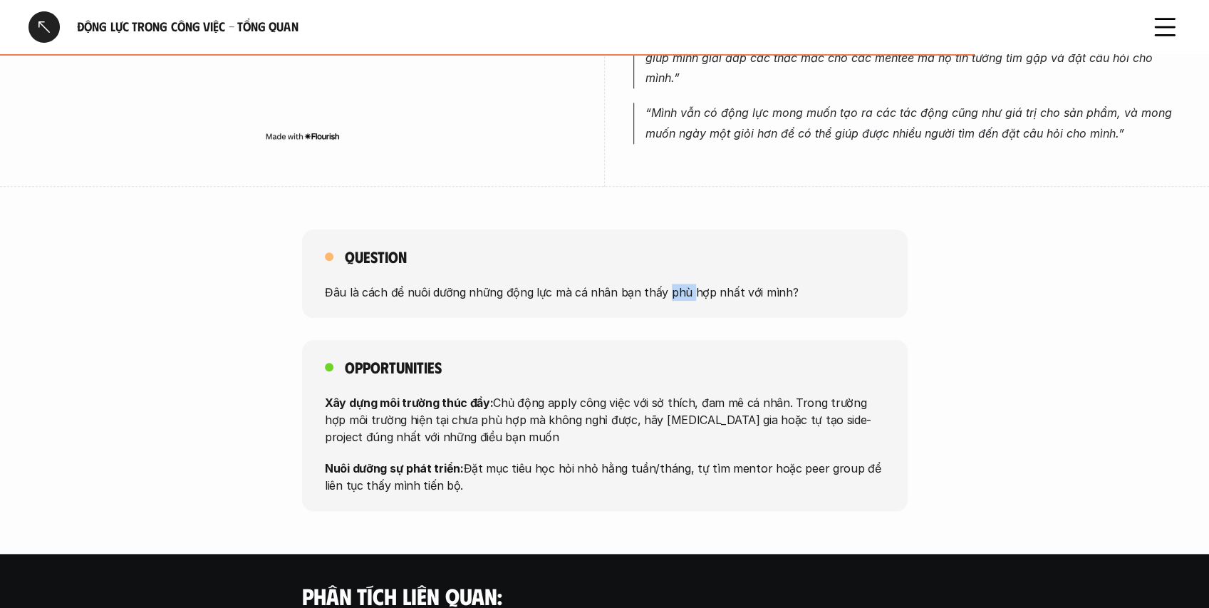
click at [667, 283] on p "Đâu là cách để nuôi dưỡng những động lực mà cá nhân bạn thấy phù hợp nhất với m…" at bounding box center [605, 291] width 560 height 17
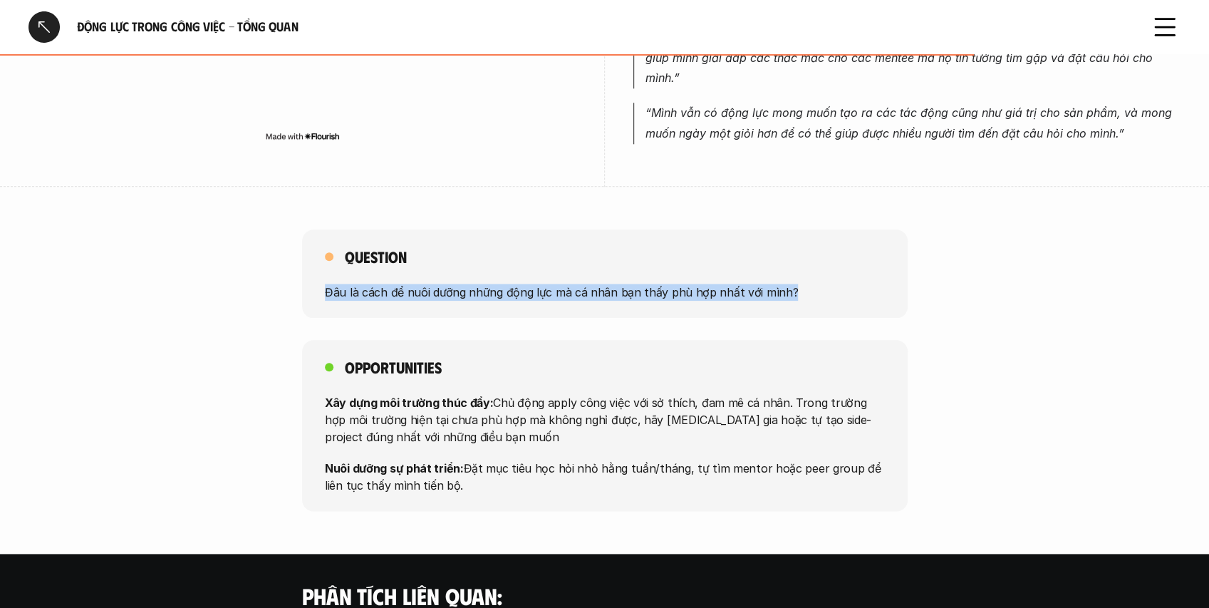
click at [667, 283] on p "Đâu là cách để nuôi dưỡng những động lực mà cá nhân bạn thấy phù hợp nhất với m…" at bounding box center [605, 291] width 560 height 17
click at [624, 283] on p "Đâu là cách để nuôi dưỡng những động lực mà cá nhân bạn thấy phù hợp nhất với m…" at bounding box center [605, 291] width 560 height 17
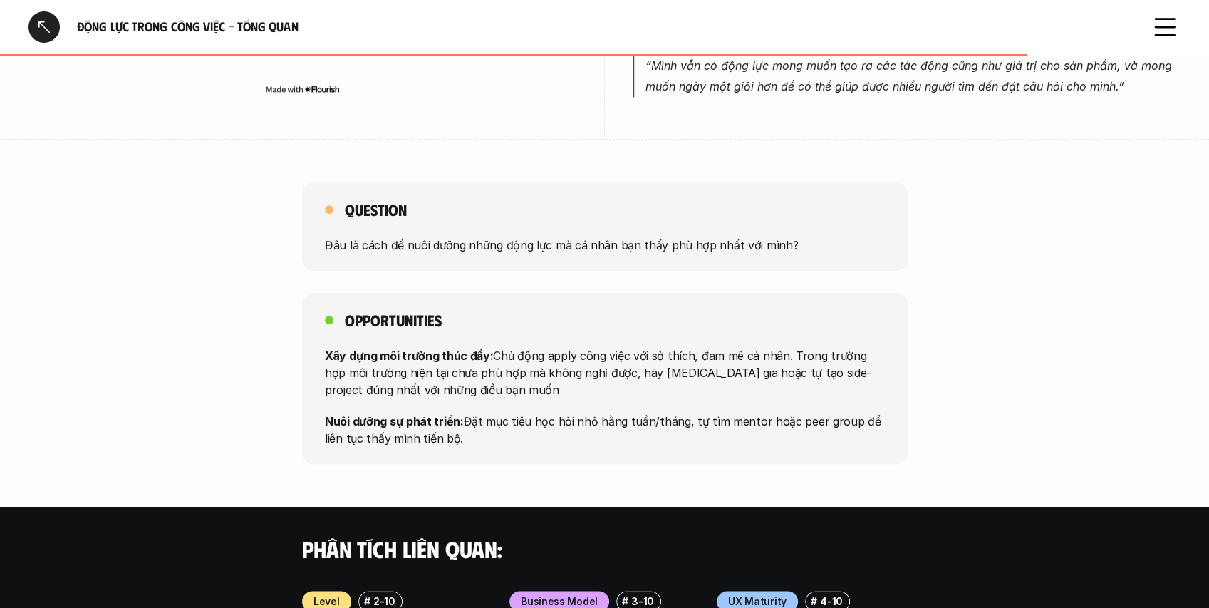
scroll to position [998, 0]
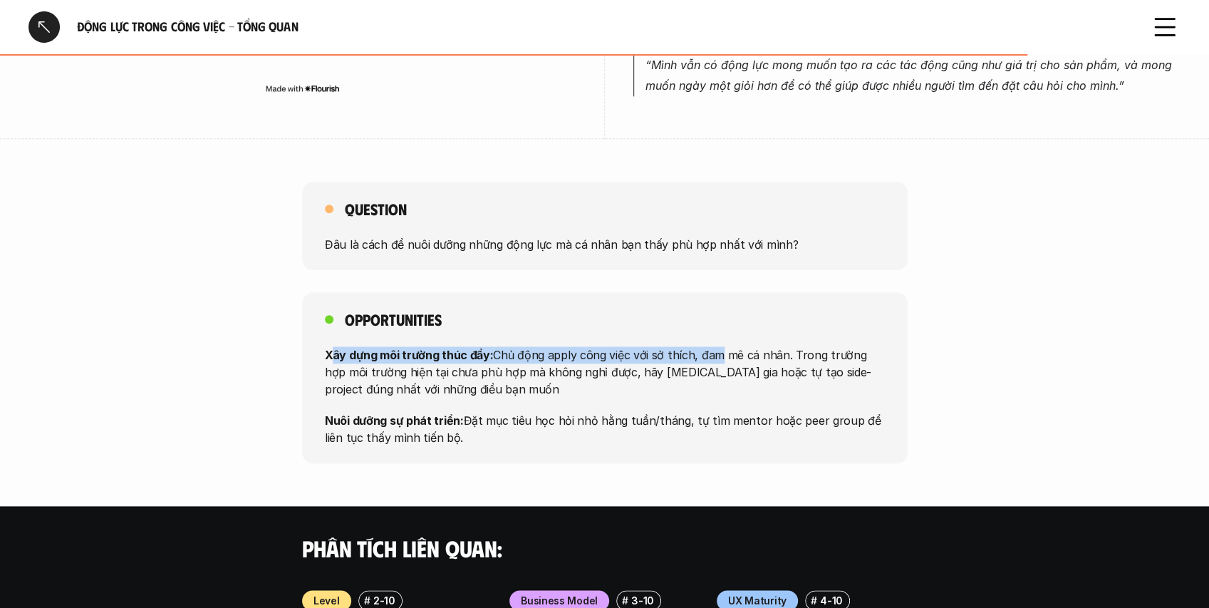
drag, startPoint x: 338, startPoint y: 337, endPoint x: 707, endPoint y: 326, distance: 369.3
click at [707, 346] on p "Xây dựng môi trường thúc đẩy: Chủ động apply công việc với sở thích, đam mê cá …" at bounding box center [605, 371] width 560 height 51
click at [575, 346] on p "Xây dựng môi trường thúc đẩy: Chủ động apply công việc với sở thích, đam mê cá …" at bounding box center [605, 371] width 560 height 51
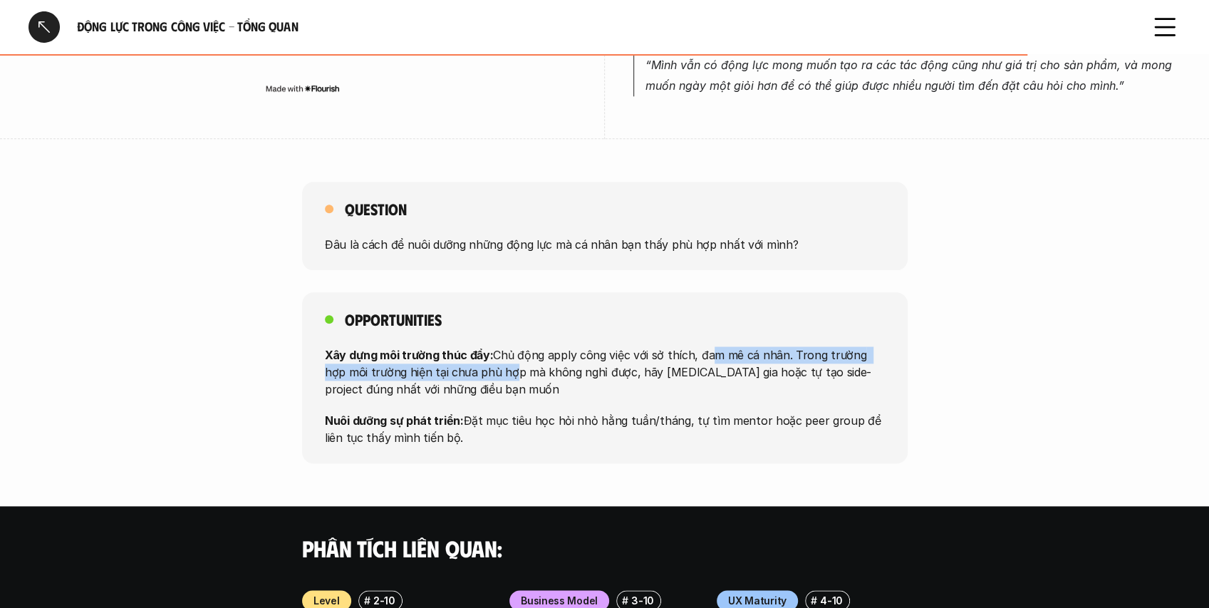
drag, startPoint x: 484, startPoint y: 345, endPoint x: 703, endPoint y: 336, distance: 218.9
click at [703, 346] on p "Xây dựng môi trường thúc đẩy: Chủ động apply công việc với sở thích, đam mê cá …" at bounding box center [605, 371] width 560 height 51
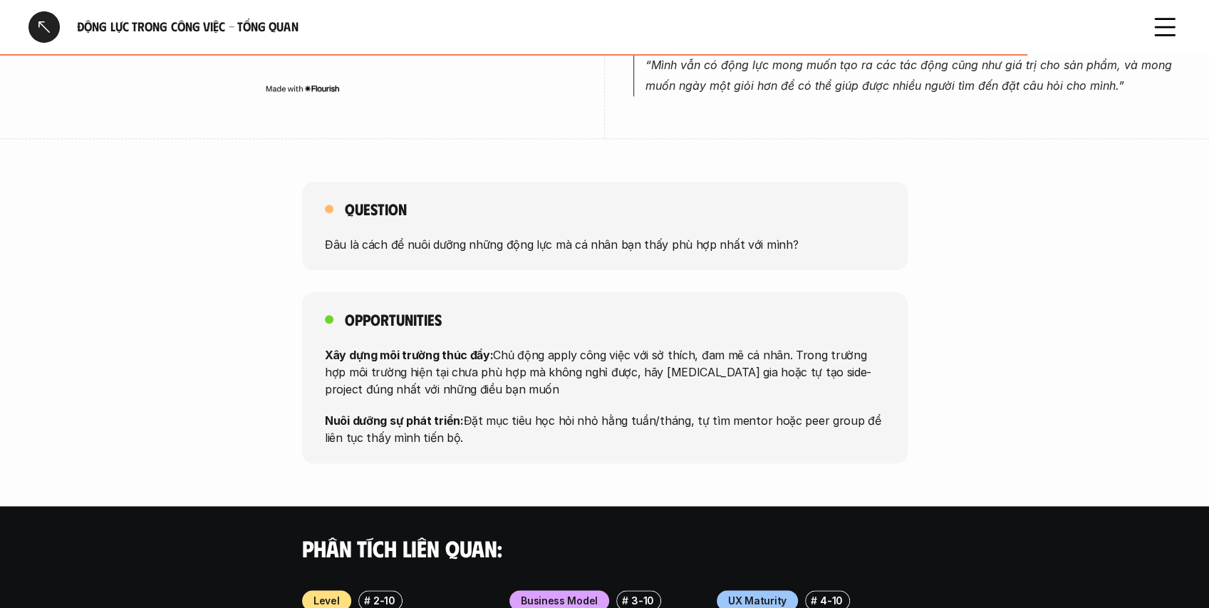
click at [594, 346] on p "Xây dựng môi trường thúc đẩy: Chủ động apply công việc với sở thích, đam mê cá …" at bounding box center [605, 371] width 560 height 51
drag, startPoint x: 625, startPoint y: 327, endPoint x: 710, endPoint y: 335, distance: 85.9
click at [710, 346] on p "Xây dựng môi trường thúc đẩy: Chủ động apply công việc với sở thích, đam mê cá …" at bounding box center [605, 371] width 560 height 51
click at [695, 346] on p "Xây dựng môi trường thúc đẩy: Chủ động apply công việc với sở thích, đam mê cá …" at bounding box center [605, 371] width 560 height 51
click at [713, 346] on p "Xây dựng môi trường thúc đẩy: Chủ động apply công việc với sở thích, đam mê cá …" at bounding box center [605, 371] width 560 height 51
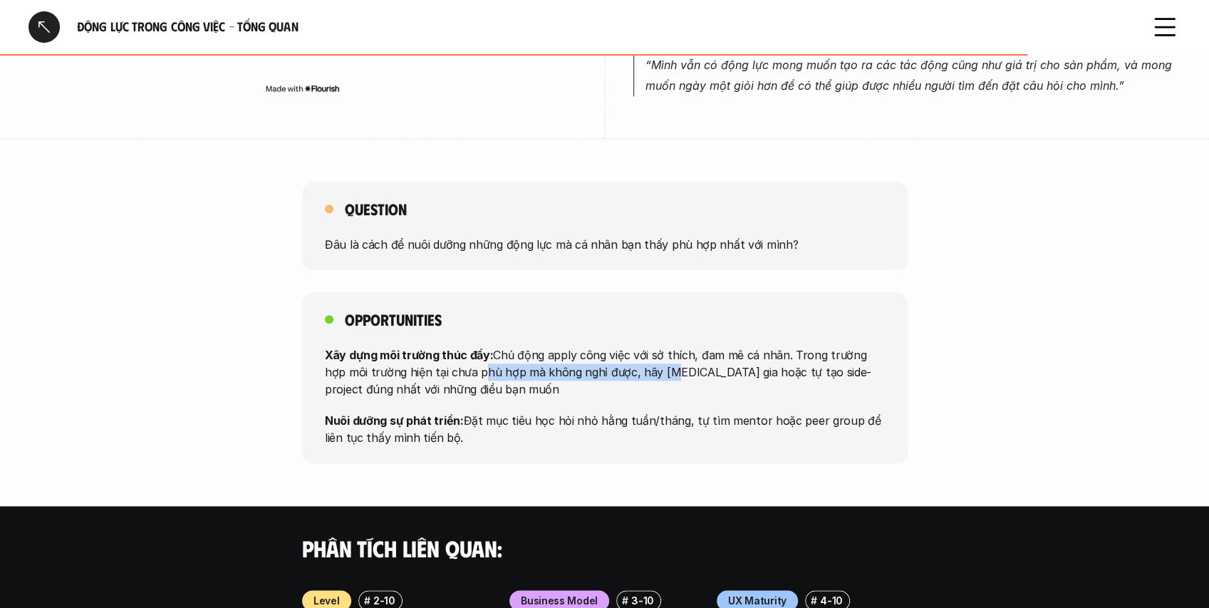
drag, startPoint x: 455, startPoint y: 356, endPoint x: 637, endPoint y: 354, distance: 182.4
click at [637, 354] on p "Xây dựng môi trường thúc đẩy: Chủ động apply công việc với sở thích, đam mê cá …" at bounding box center [605, 371] width 560 height 51
click at [509, 363] on p "Xây dựng môi trường thúc đẩy: Chủ động apply công việc với sở thích, đam mê cá …" at bounding box center [605, 371] width 560 height 51
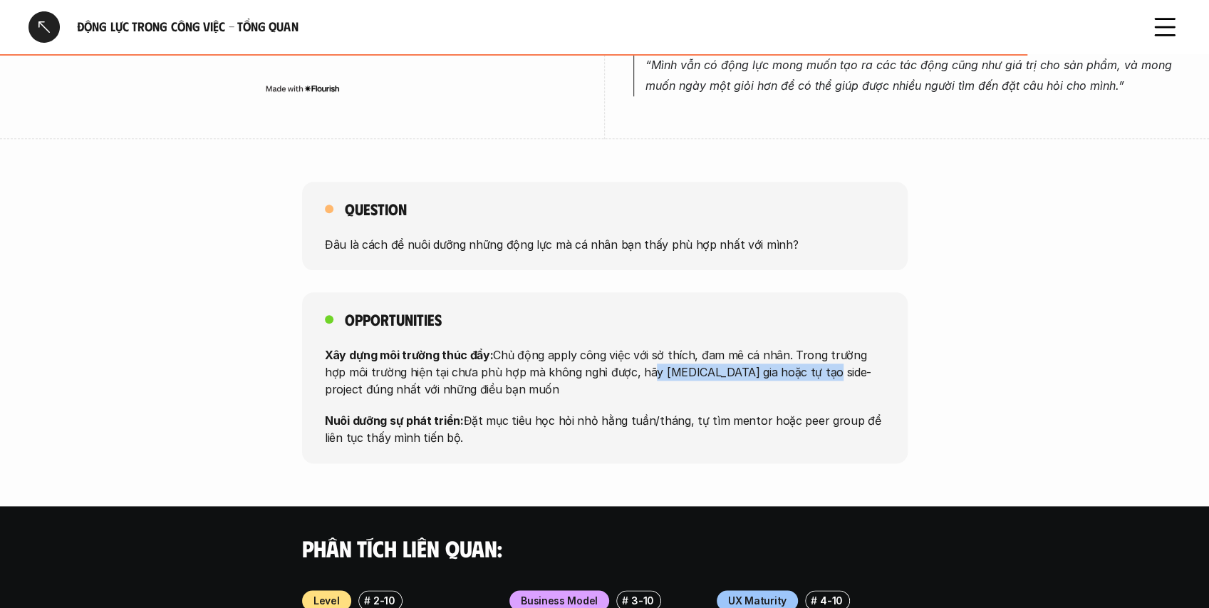
drag, startPoint x: 614, startPoint y: 352, endPoint x: 782, endPoint y: 350, distance: 167.5
click at [782, 350] on p "Xây dựng môi trường thúc đẩy: Chủ động apply công việc với sở thích, đam mê cá …" at bounding box center [605, 371] width 560 height 51
click at [771, 383] on div "Xây dựng môi trường thúc đẩy: Chủ động apply công việc với sở thích, đam mê cá …" at bounding box center [605, 396] width 560 height 100
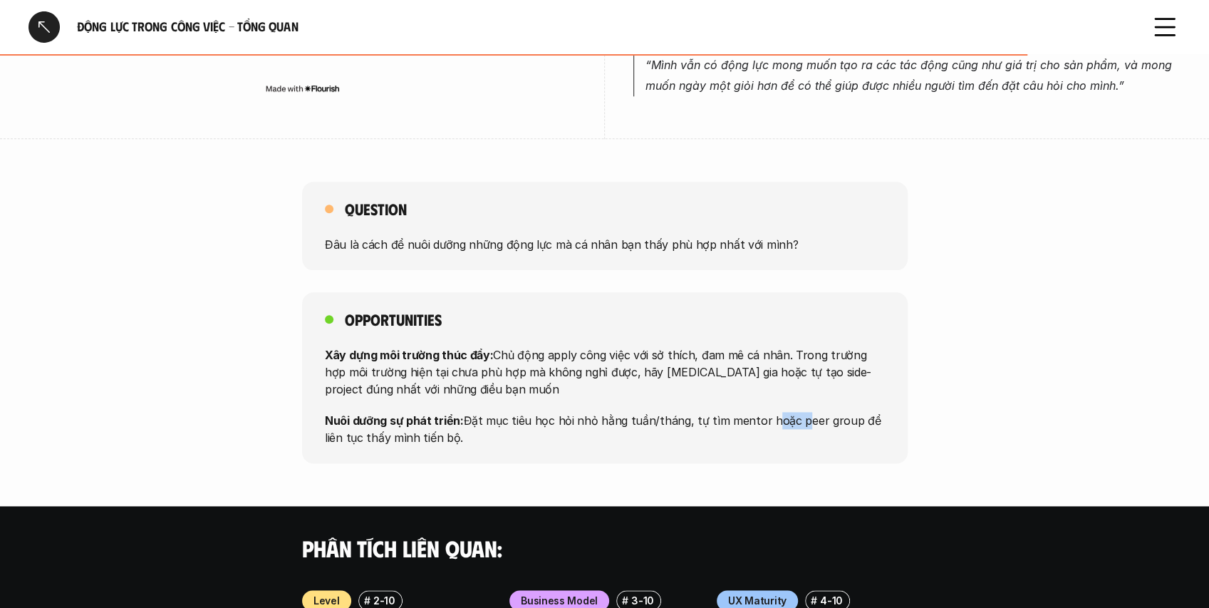
click at [771, 383] on div "Xây dựng môi trường thúc đẩy: Chủ động apply công việc với sở thích, đam mê cá …" at bounding box center [605, 396] width 560 height 100
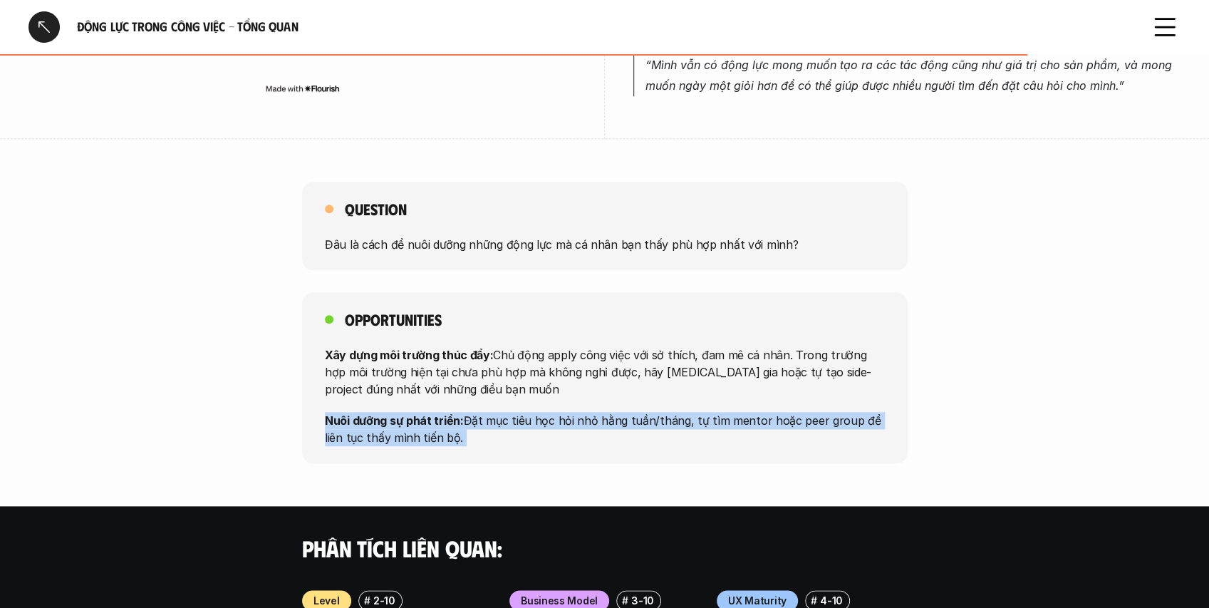
click at [771, 383] on div "Xây dựng môi trường thúc đẩy: Chủ động apply công việc với sở thích, đam mê cá …" at bounding box center [605, 396] width 560 height 100
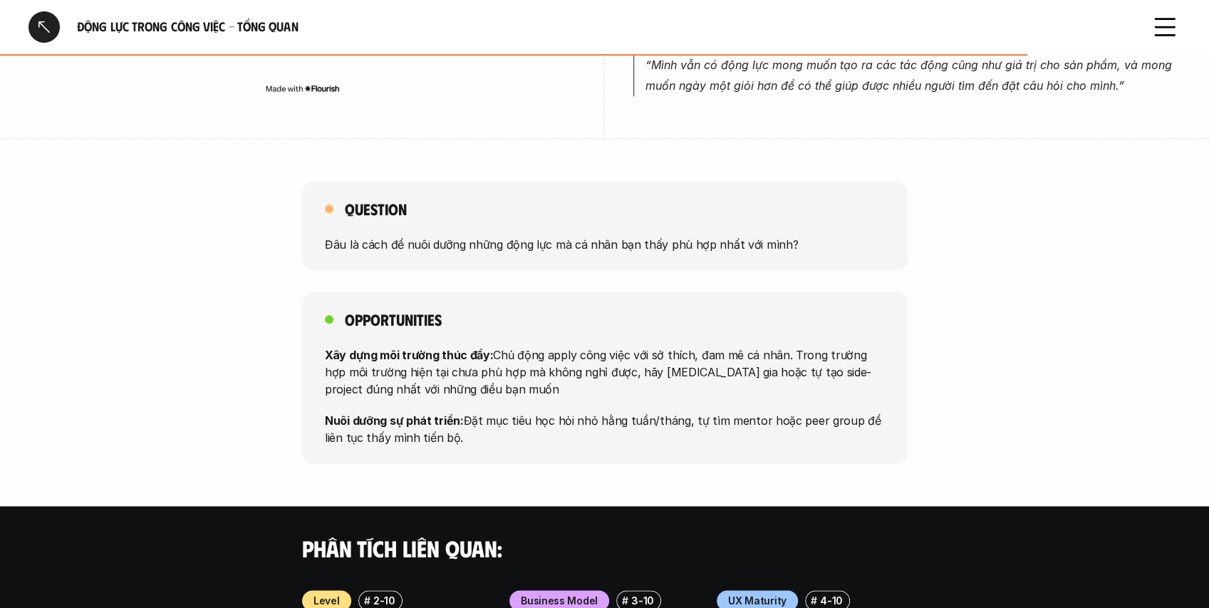
click at [47, 30] on div at bounding box center [44, 26] width 31 height 31
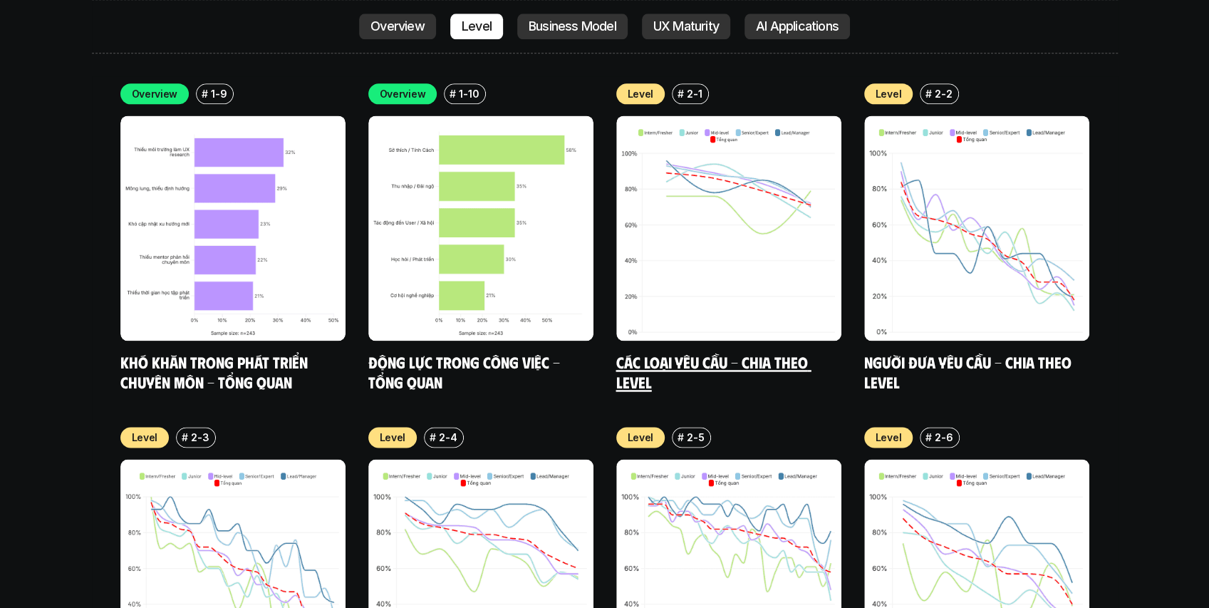
scroll to position [4888, 0]
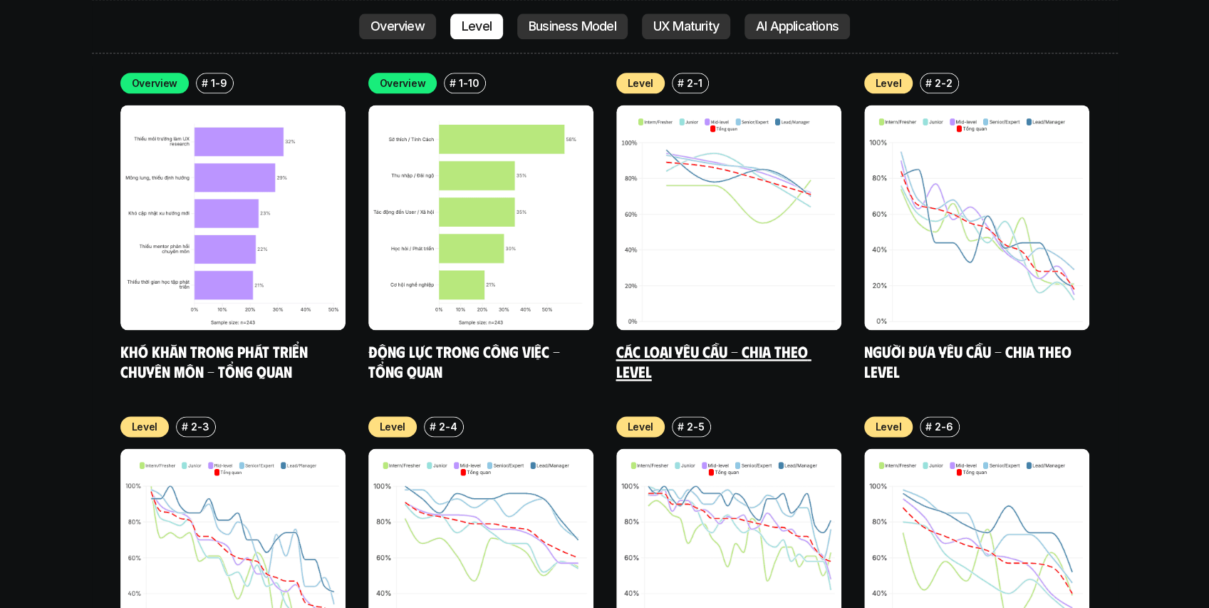
click at [671, 269] on div "Level # 2-1 Các loại yêu cầu - Chia theo level" at bounding box center [728, 227] width 225 height 308
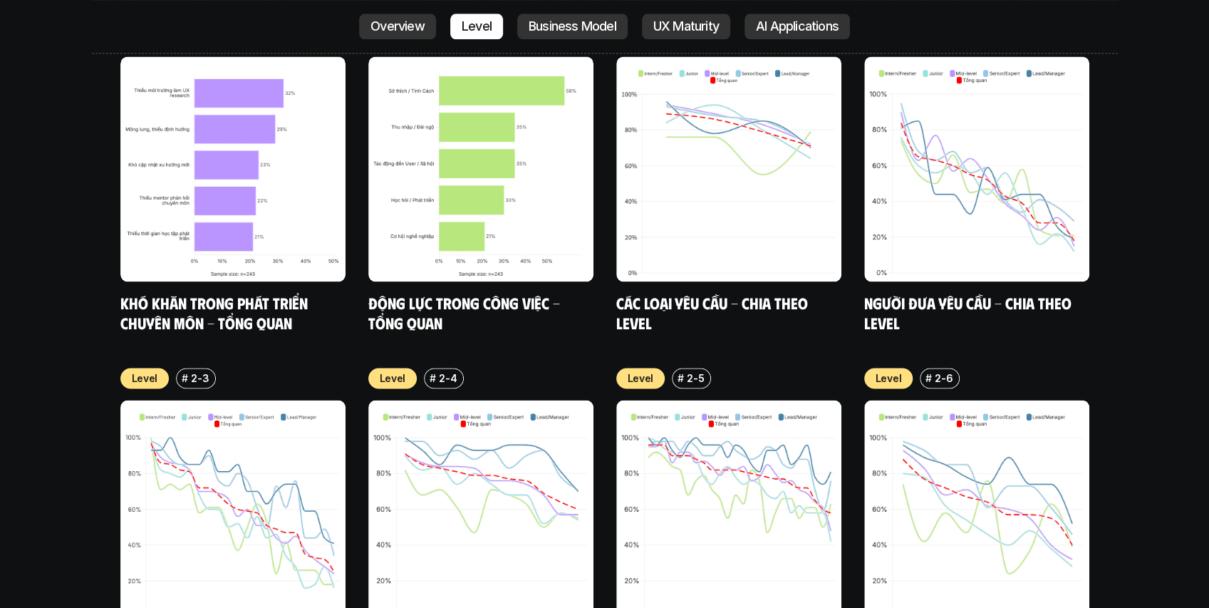
scroll to position [4935, 0]
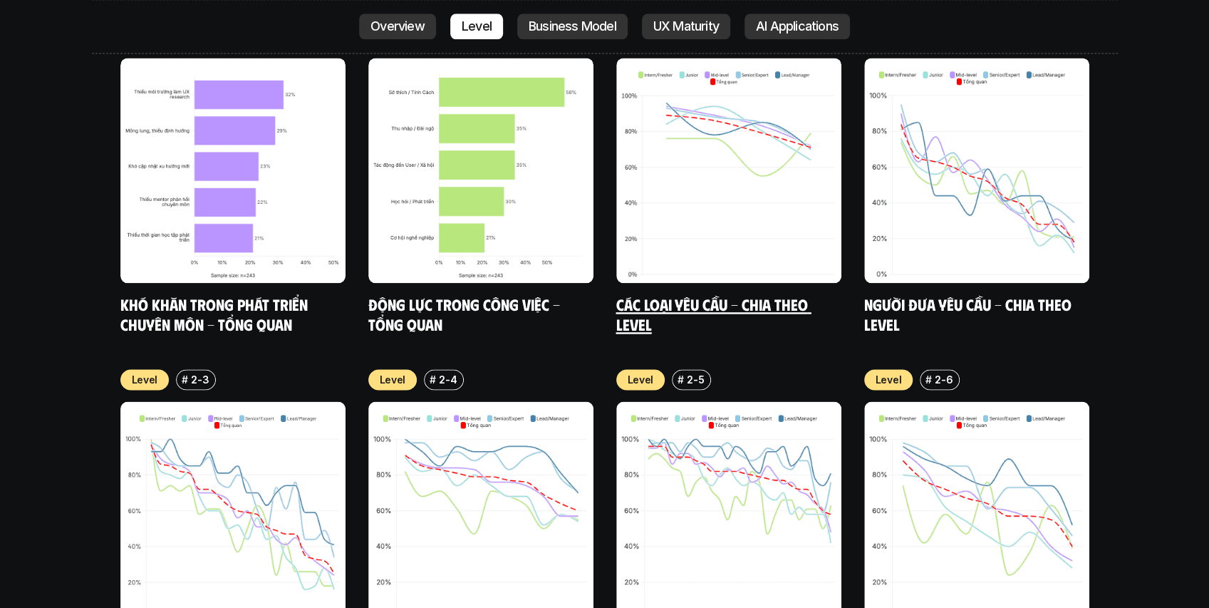
click at [739, 294] on link "Các loại yêu cầu - Chia theo level" at bounding box center [713, 313] width 195 height 39
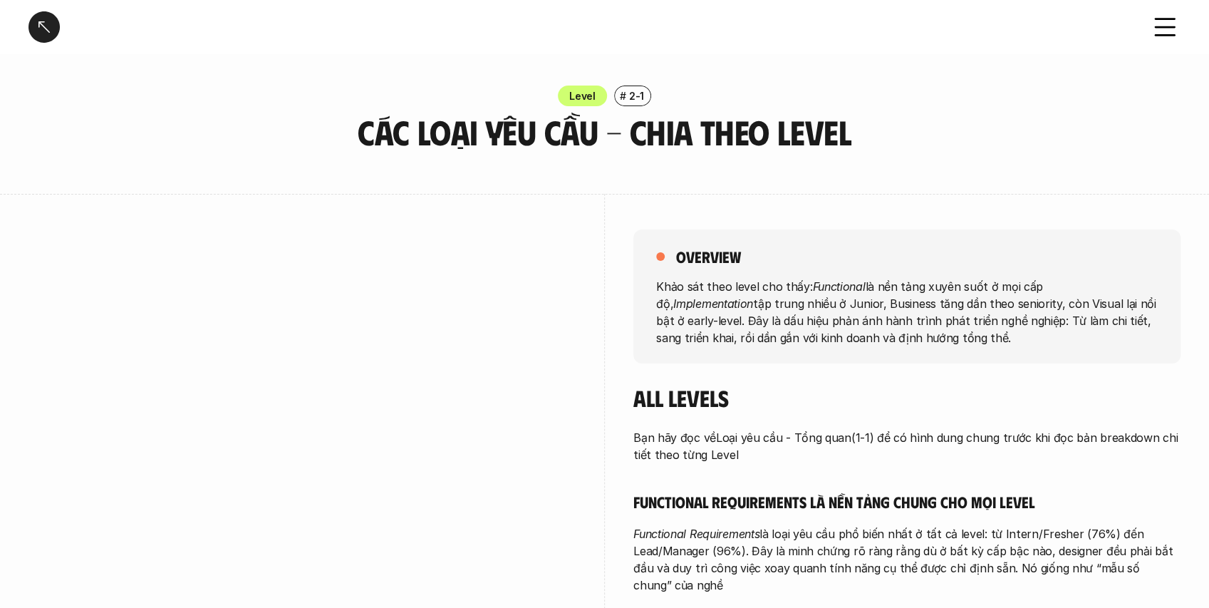
click at [44, 21] on div at bounding box center [44, 26] width 31 height 31
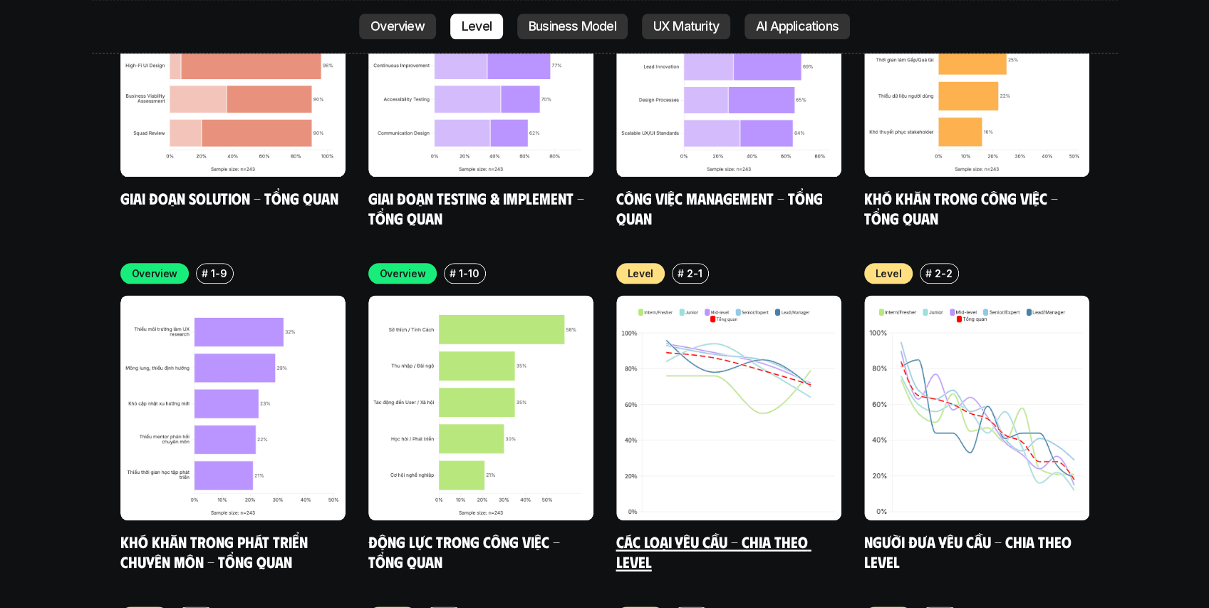
scroll to position [4840, 0]
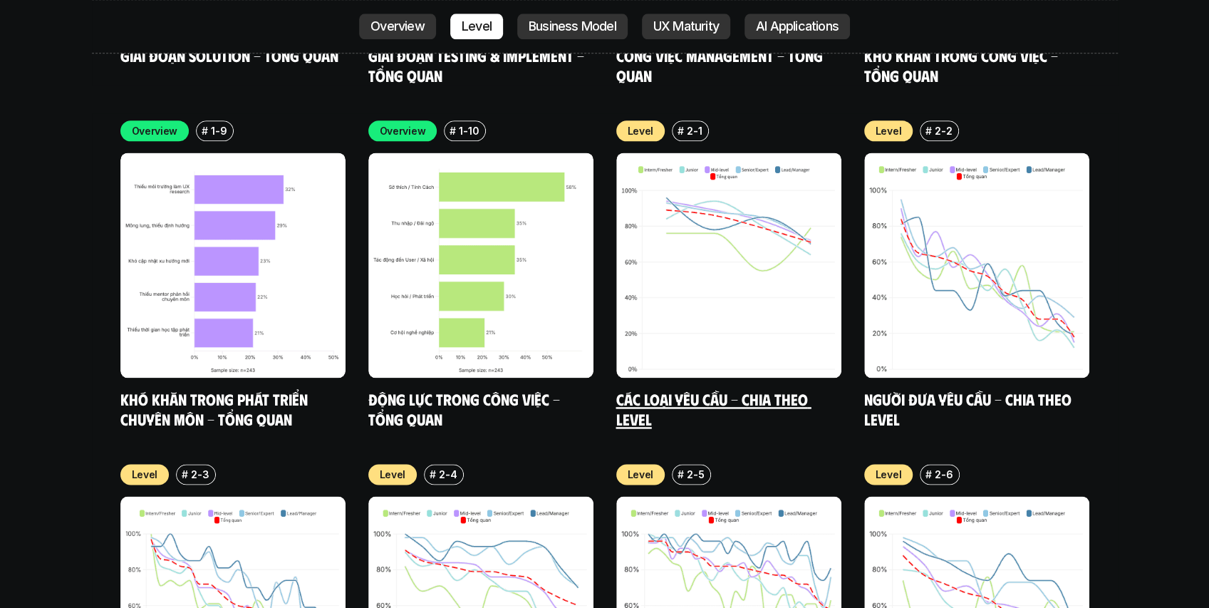
click at [649, 389] on link "Các loại yêu cầu - Chia theo level" at bounding box center [713, 408] width 195 height 39
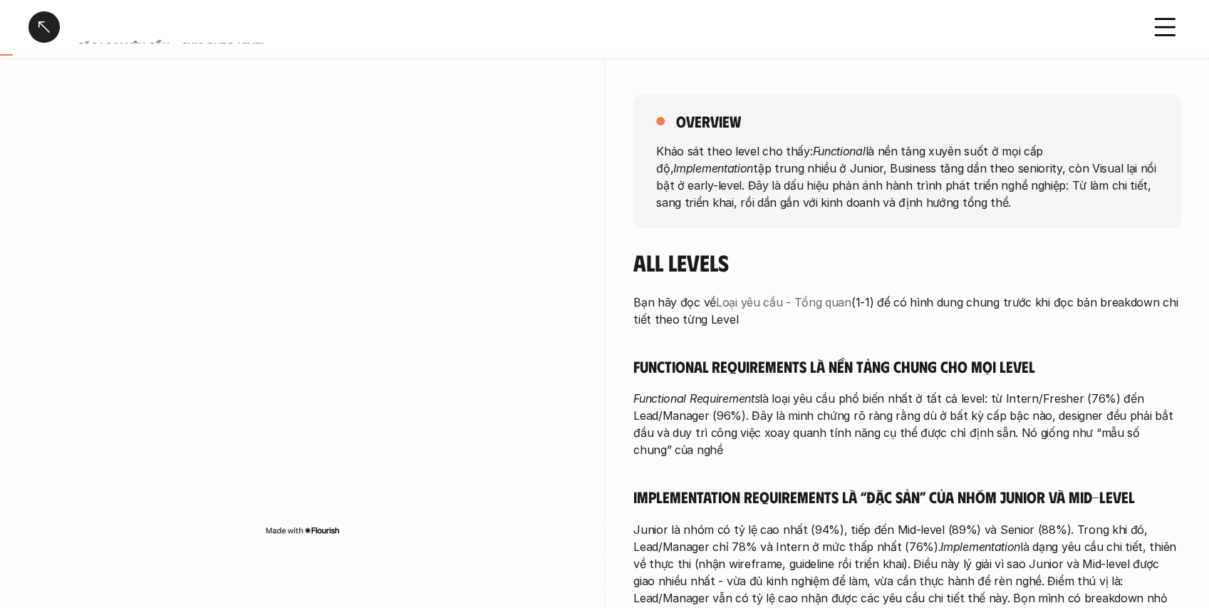
scroll to position [143, 0]
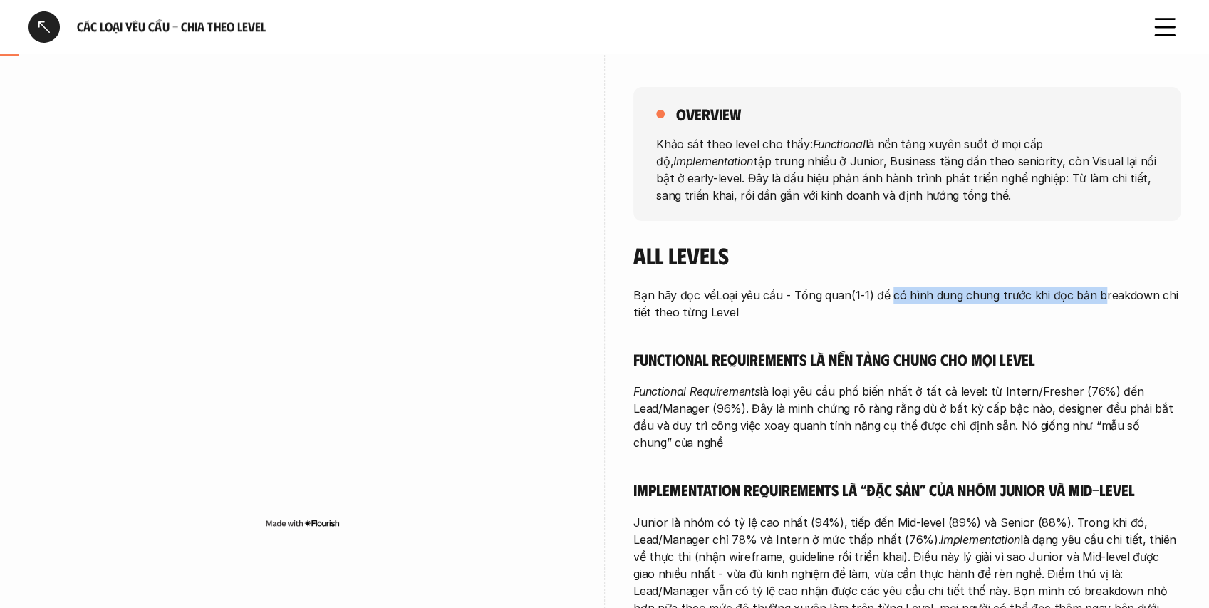
drag, startPoint x: 920, startPoint y: 299, endPoint x: 1092, endPoint y: 302, distance: 171.8
click at [1092, 302] on p "Bạn hãy đọc về Loại yêu cầu - Tổng quan (1-1) để có hình dung chung trước khi đ…" at bounding box center [906, 303] width 547 height 34
click at [961, 314] on p "Bạn hãy đọc về Loại yêu cầu - Tổng quan (1-1) để có hình dung chung trước khi đ…" at bounding box center [906, 303] width 547 height 34
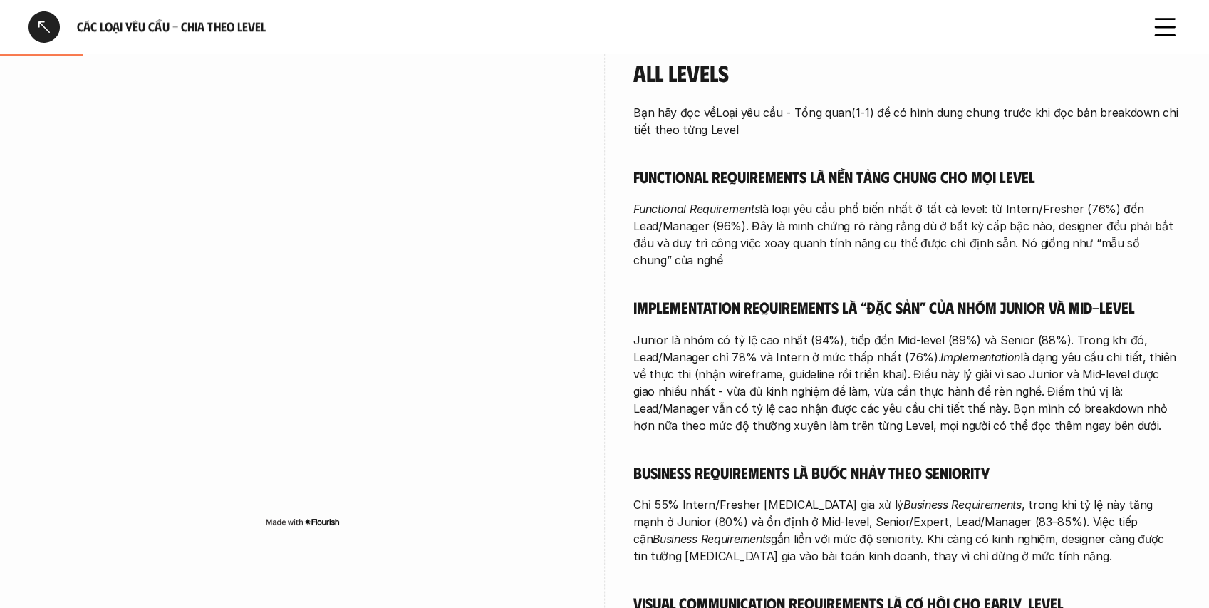
scroll to position [332, 0]
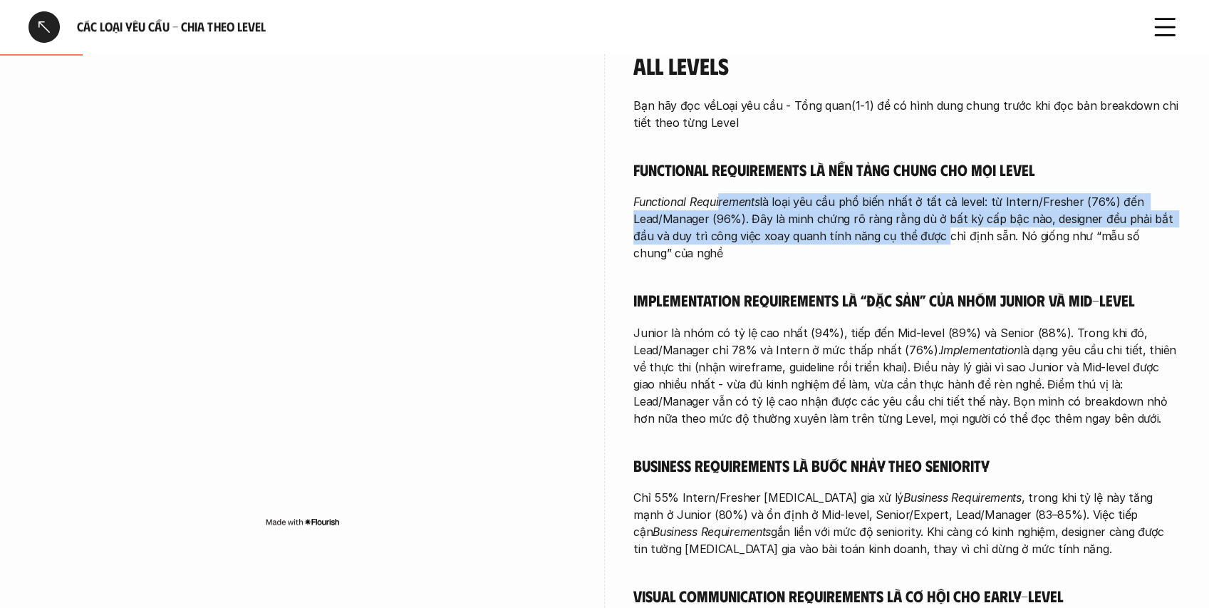
drag, startPoint x: 761, startPoint y: 211, endPoint x: 933, endPoint y: 227, distance: 173.2
click at [933, 227] on p "Functional Requirements là loại yêu cầu phổ biến nhất ở tất cả level: từ Intern…" at bounding box center [906, 227] width 547 height 68
click at [871, 227] on p "Functional Requirements là loại yêu cầu phổ biến nhất ở tất cả level: từ Intern…" at bounding box center [906, 227] width 547 height 68
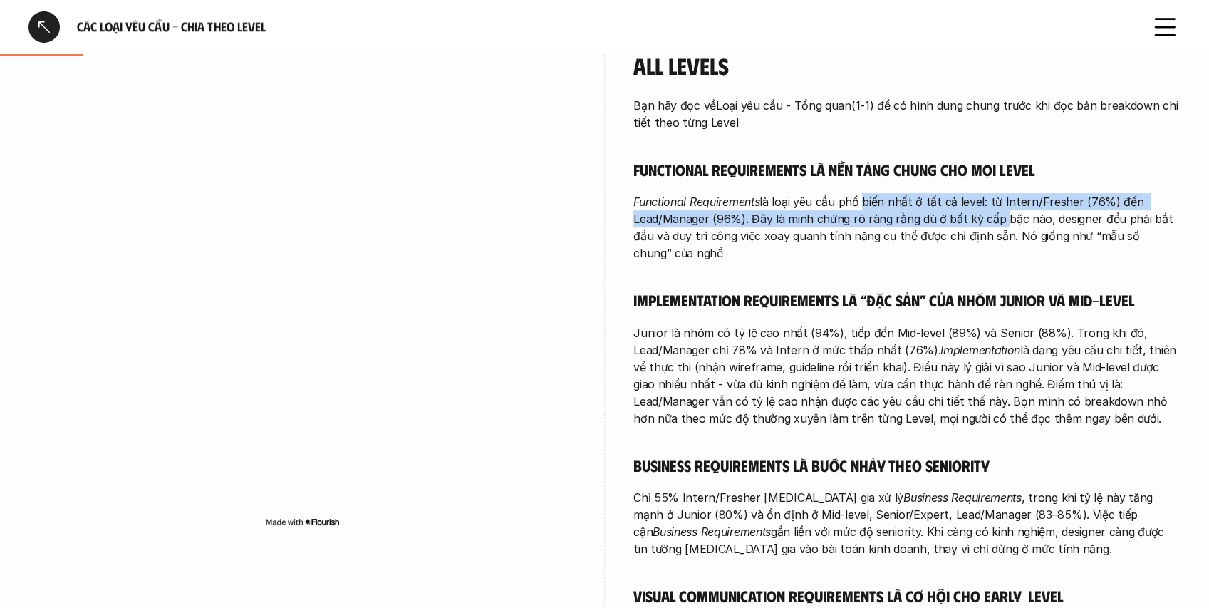
drag, startPoint x: 886, startPoint y: 205, endPoint x: 1002, endPoint y: 219, distance: 117.1
click at [1001, 217] on p "Functional Requirements là loại yêu cầu phổ biến nhất ở tất cả level: từ Intern…" at bounding box center [906, 227] width 547 height 68
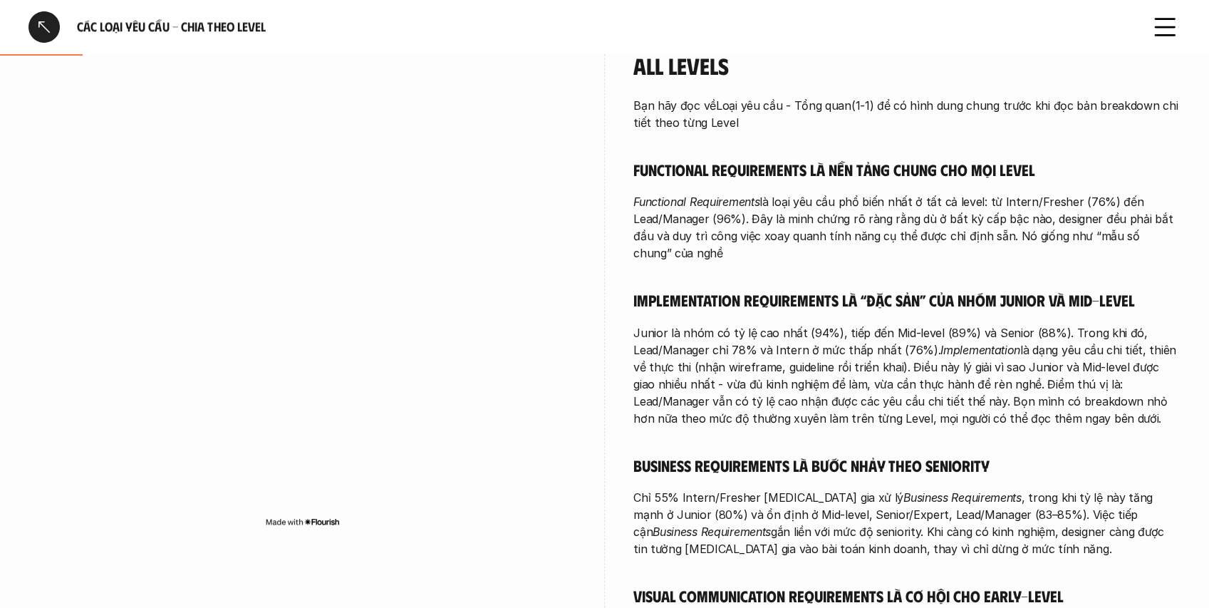
click at [962, 233] on p "Functional Requirements là loại yêu cầu phổ biến nhất ở tất cả level: từ Intern…" at bounding box center [906, 227] width 547 height 68
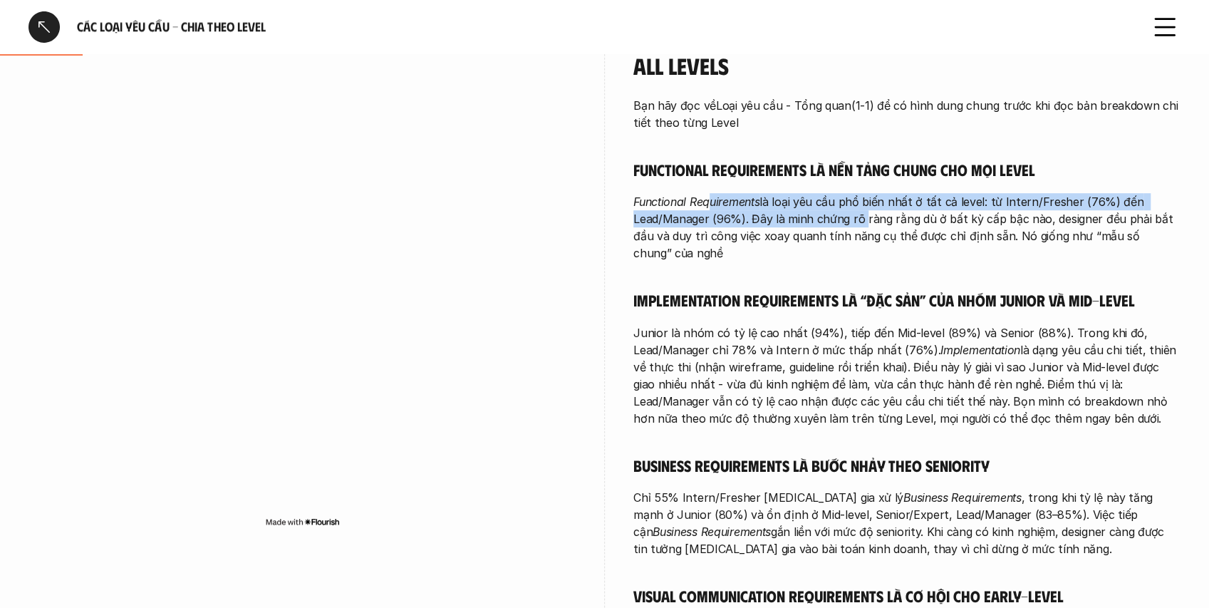
drag, startPoint x: 721, startPoint y: 207, endPoint x: 863, endPoint y: 215, distance: 142.0
click at [863, 215] on p "Functional Requirements là loại yêu cầu phổ biến nhất ở tất cả level: từ Intern…" at bounding box center [906, 227] width 547 height 68
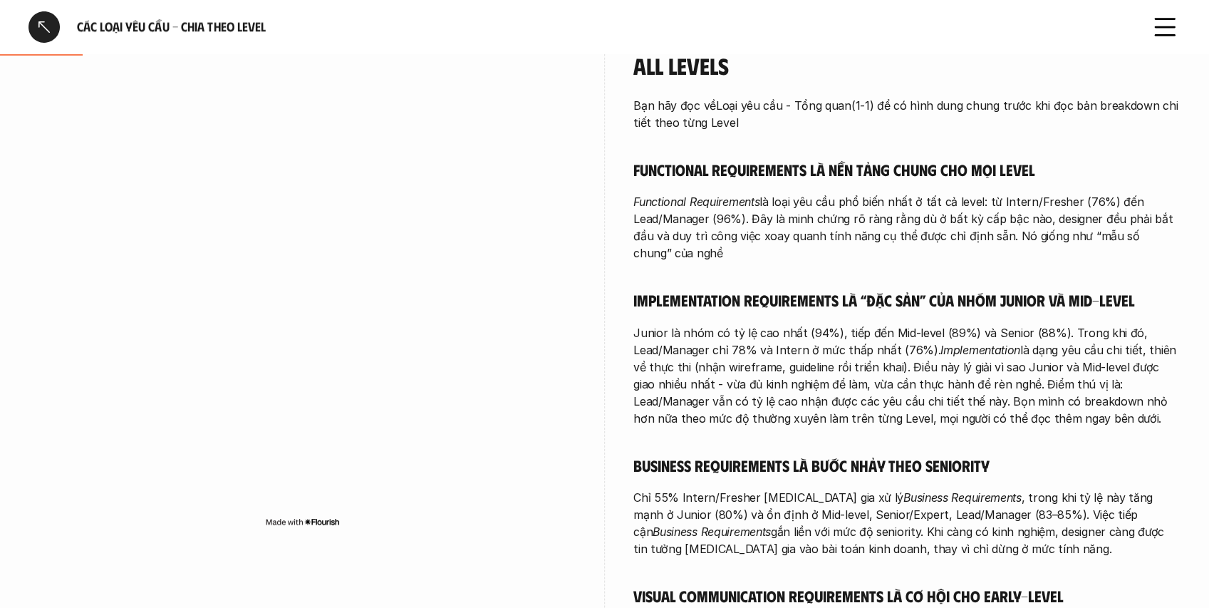
click at [870, 211] on p "Functional Requirements là loại yêu cầu phổ biến nhất ở tất cả level: từ Intern…" at bounding box center [906, 227] width 547 height 68
click at [894, 209] on p "Functional Requirements là loại yêu cầu phổ biến nhất ở tất cả level: từ Intern…" at bounding box center [906, 227] width 547 height 68
drag, startPoint x: 884, startPoint y: 224, endPoint x: 943, endPoint y: 224, distance: 59.1
click at [943, 224] on p "Functional Requirements là loại yêu cầu phổ biến nhất ở tất cả level: từ Intern…" at bounding box center [906, 227] width 547 height 68
click at [895, 227] on p "Functional Requirements là loại yêu cầu phổ biến nhất ở tất cả level: từ Intern…" at bounding box center [906, 227] width 547 height 68
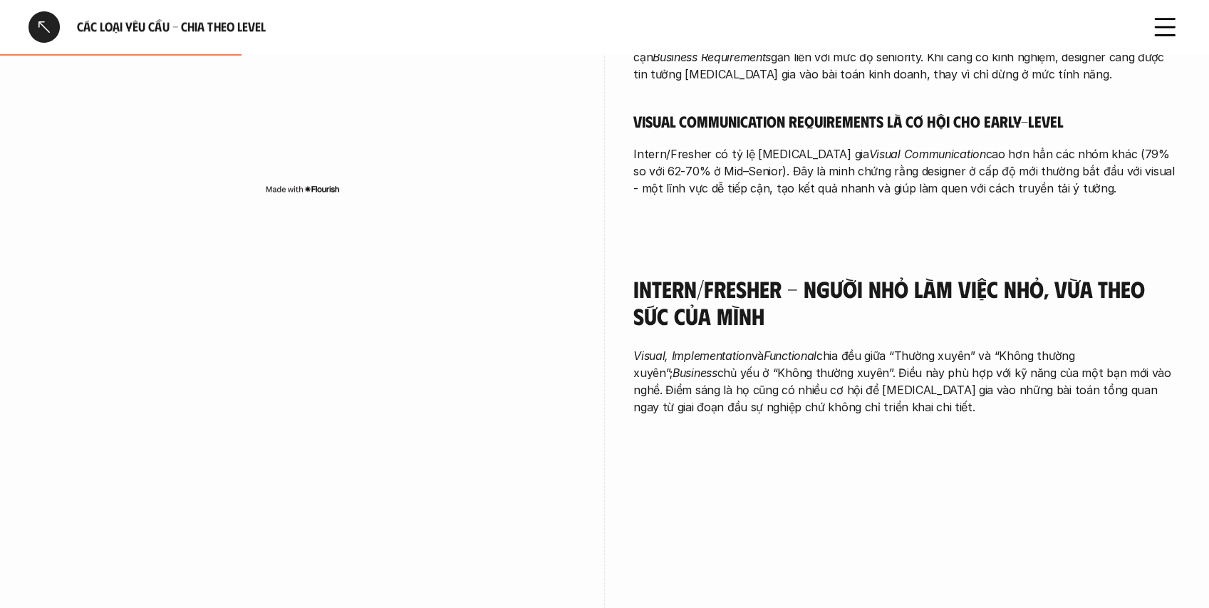
scroll to position [807, 0]
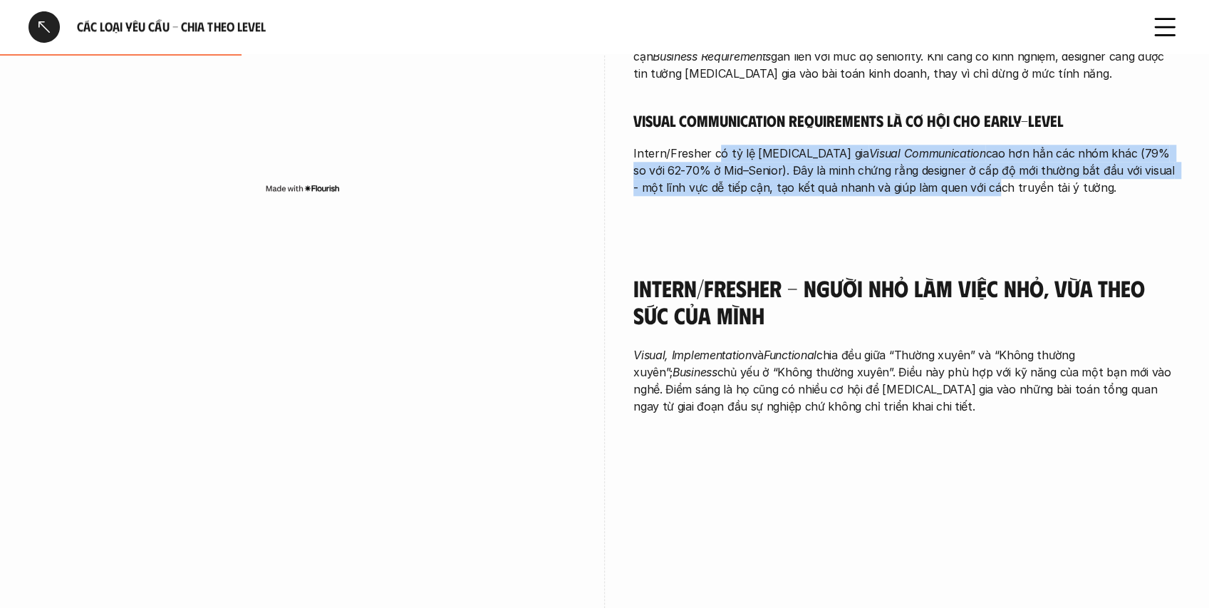
drag, startPoint x: 715, startPoint y: 155, endPoint x: 878, endPoint y: 185, distance: 165.3
click at [882, 185] on p "Intern/Fresher có tỷ lệ [MEDICAL_DATA] gia Visual Communication cao hơn hẳn các…" at bounding box center [906, 170] width 547 height 51
click at [798, 188] on p "Intern/Fresher có tỷ lệ [MEDICAL_DATA] gia Visual Communication cao hơn hẳn các…" at bounding box center [906, 170] width 547 height 51
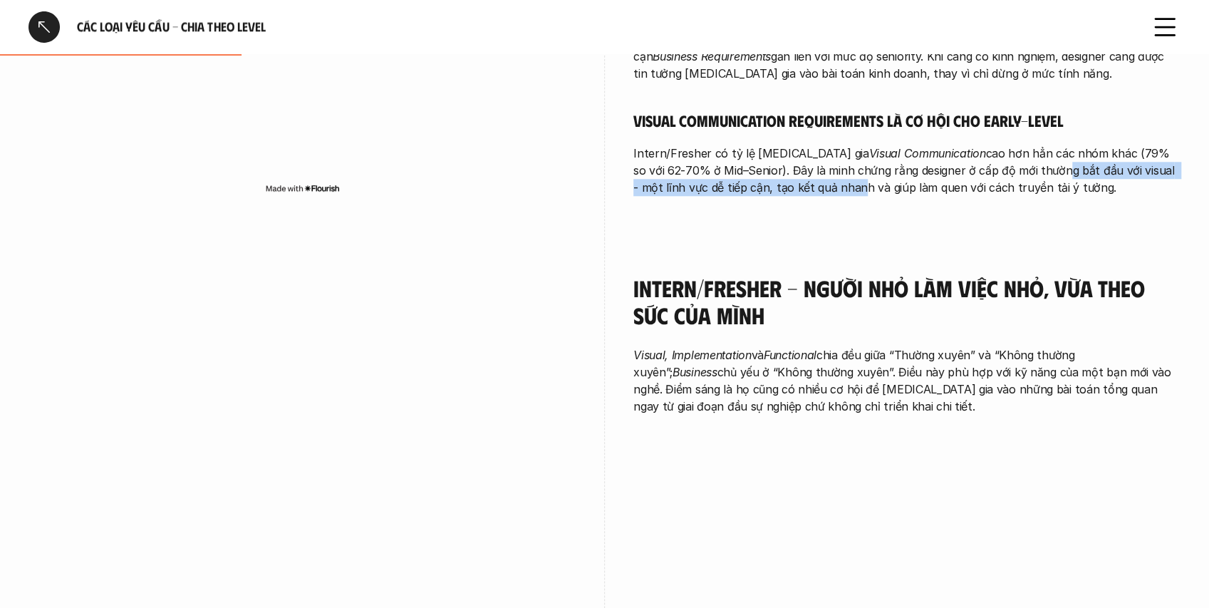
drag, startPoint x: 758, startPoint y: 178, endPoint x: 978, endPoint y: 177, distance: 219.5
click at [978, 177] on p "Intern/Fresher có tỷ lệ [MEDICAL_DATA] gia Visual Communication cao hơn hẳn các…" at bounding box center [906, 170] width 547 height 51
click at [953, 174] on p "Intern/Fresher có tỷ lệ [MEDICAL_DATA] gia Visual Communication cao hơn hẳn các…" at bounding box center [906, 170] width 547 height 51
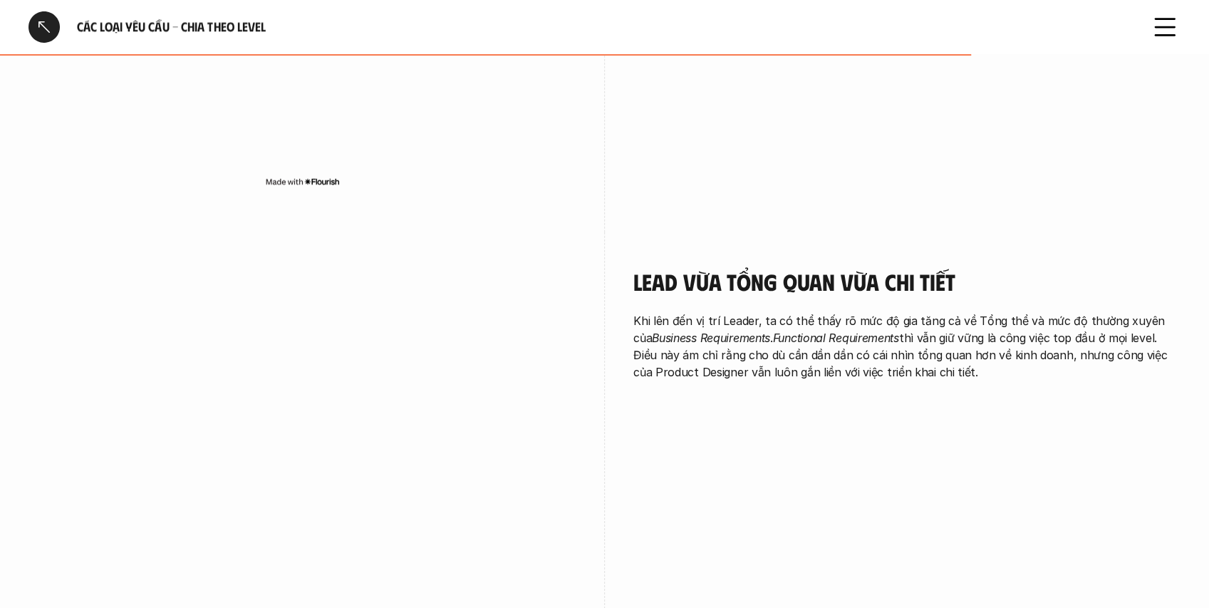
scroll to position [2993, 0]
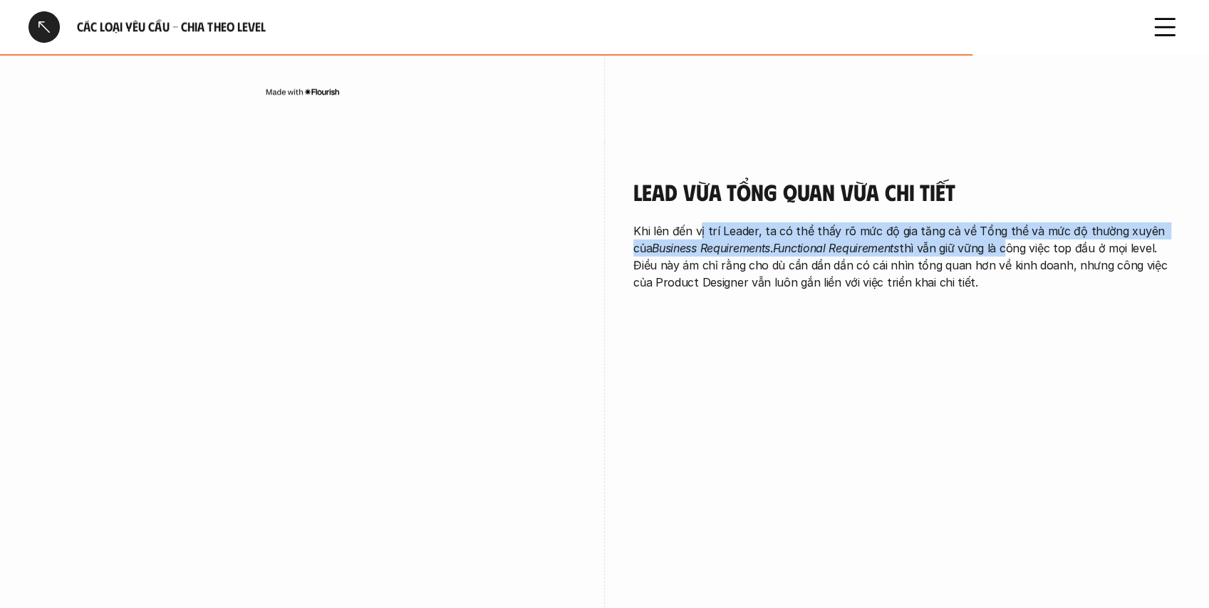
drag, startPoint x: 845, startPoint y: 250, endPoint x: 990, endPoint y: 245, distance: 145.4
click at [990, 245] on p "Khi lên đến vị trí Leader, ta có thể thấy rõ mức độ gia tăng cả về Tổng thể và …" at bounding box center [906, 256] width 547 height 68
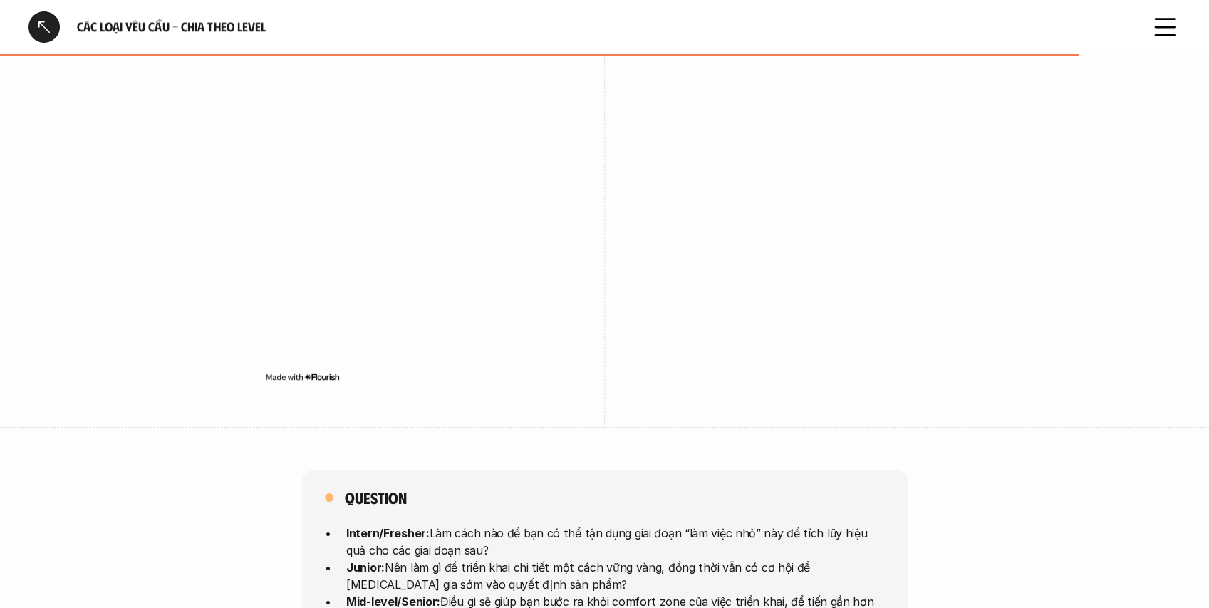
scroll to position [3515, 0]
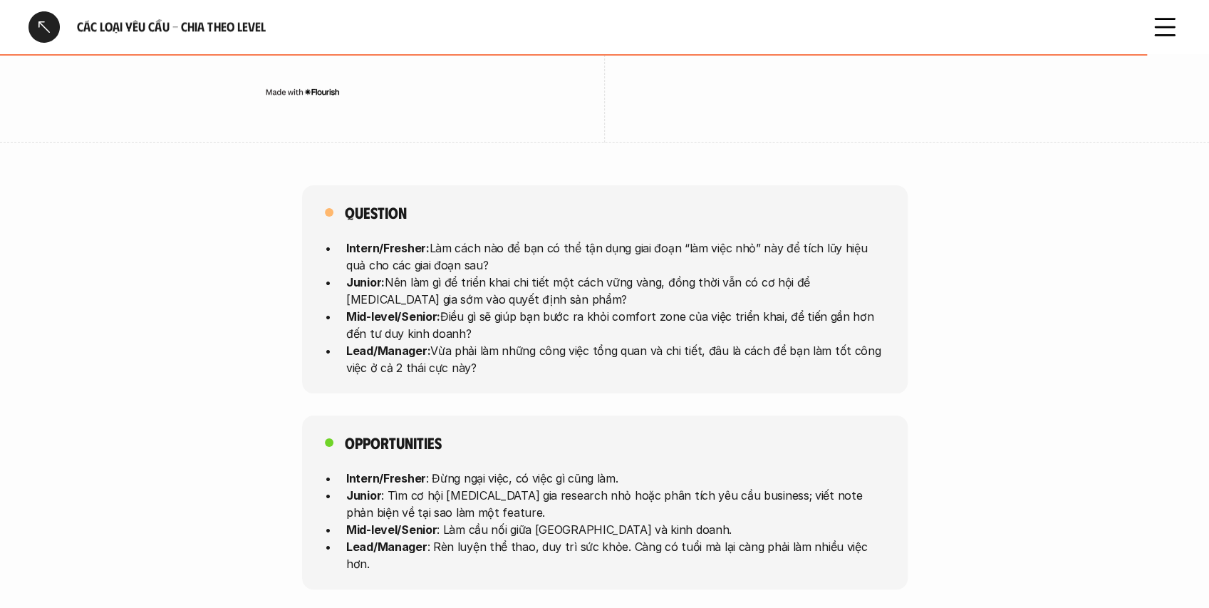
click at [751, 286] on p "Junior: Nên làm gì để triển khai chi tiết một cách vững vàng, đồng thời vẫn có …" at bounding box center [615, 290] width 539 height 34
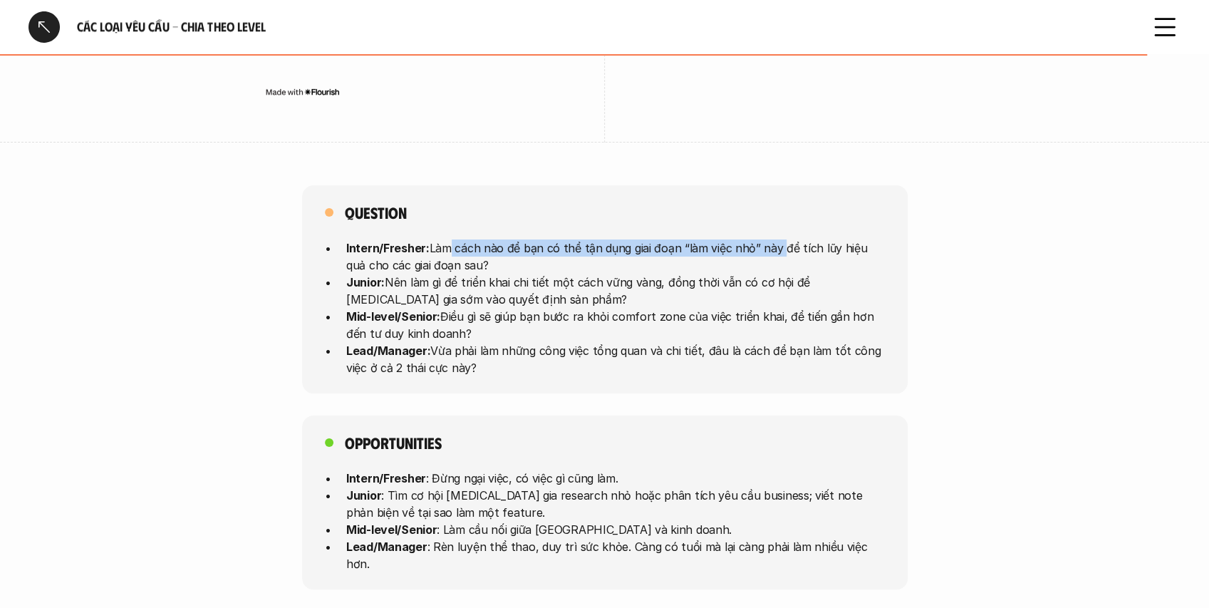
drag, startPoint x: 547, startPoint y: 249, endPoint x: 759, endPoint y: 254, distance: 211.7
click at [775, 249] on p "Intern/Fresher: Làm cách nào để bạn có thể tận dụng giai đoạn “làm việc nhỏ” nà…" at bounding box center [615, 256] width 539 height 34
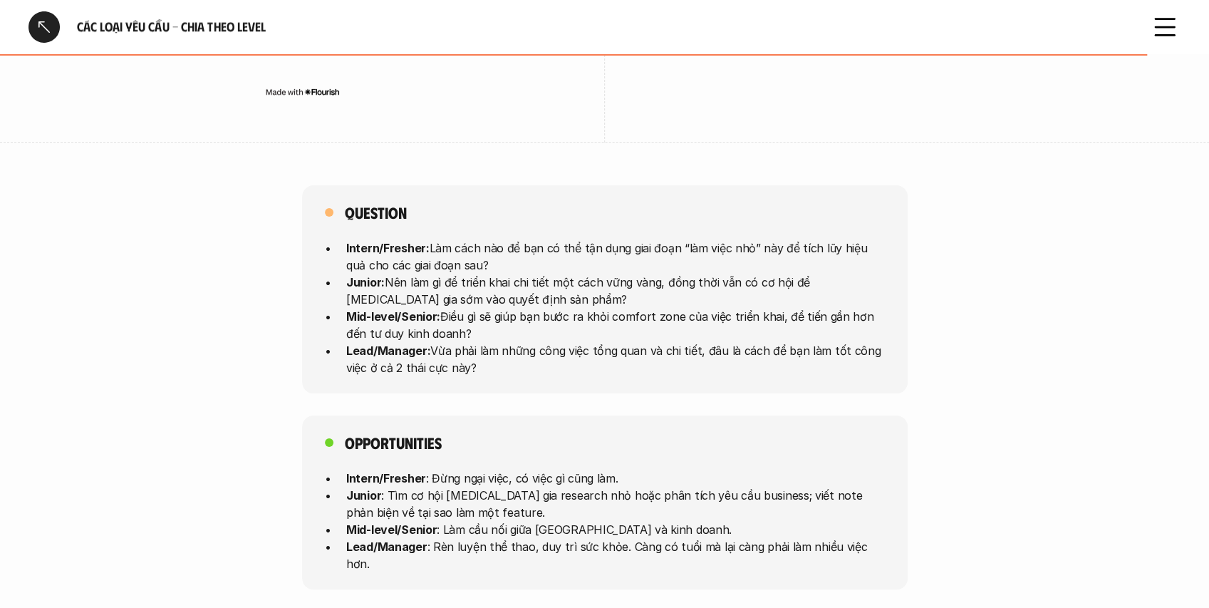
click at [660, 266] on p "Intern/Fresher: Làm cách nào để bạn có thể tận dụng giai đoạn “làm việc nhỏ” nà…" at bounding box center [615, 256] width 539 height 34
drag, startPoint x: 663, startPoint y: 242, endPoint x: 813, endPoint y: 241, distance: 150.4
click at [813, 241] on p "Intern/Fresher: Làm cách nào để bạn có thể tận dụng giai đoạn “làm việc nhỏ” nà…" at bounding box center [615, 256] width 539 height 34
click at [724, 257] on p "Intern/Fresher: Làm cách nào để bạn có thể tận dụng giai đoạn “làm việc nhỏ” nà…" at bounding box center [615, 256] width 539 height 34
drag, startPoint x: 449, startPoint y: 277, endPoint x: 581, endPoint y: 279, distance: 132.6
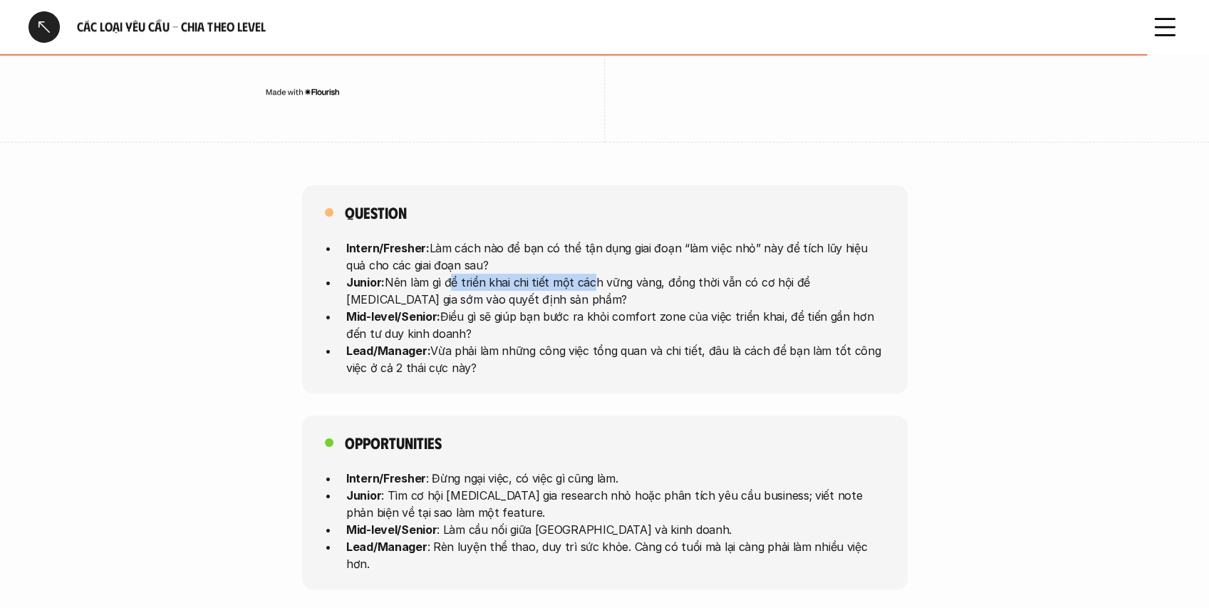
click at [581, 279] on p "Junior: Nên làm gì để triển khai chi tiết một cách vững vàng, đồng thời vẫn có …" at bounding box center [615, 290] width 539 height 34
click at [542, 284] on p "Junior: Nên làm gì để triển khai chi tiết một cách vững vàng, đồng thời vẫn có …" at bounding box center [615, 290] width 539 height 34
drag, startPoint x: 500, startPoint y: 286, endPoint x: 761, endPoint y: 286, distance: 261.5
click at [761, 286] on p "Junior: Nên làm gì để triển khai chi tiết một cách vững vàng, đồng thời vẫn có …" at bounding box center [615, 290] width 539 height 34
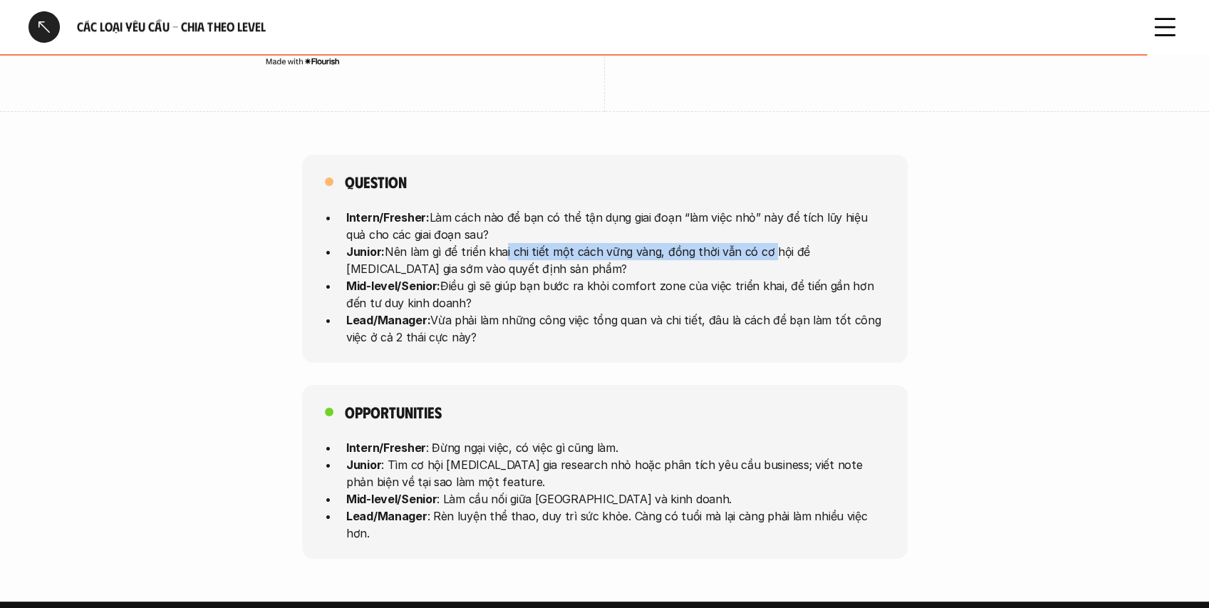
scroll to position [3563, 0]
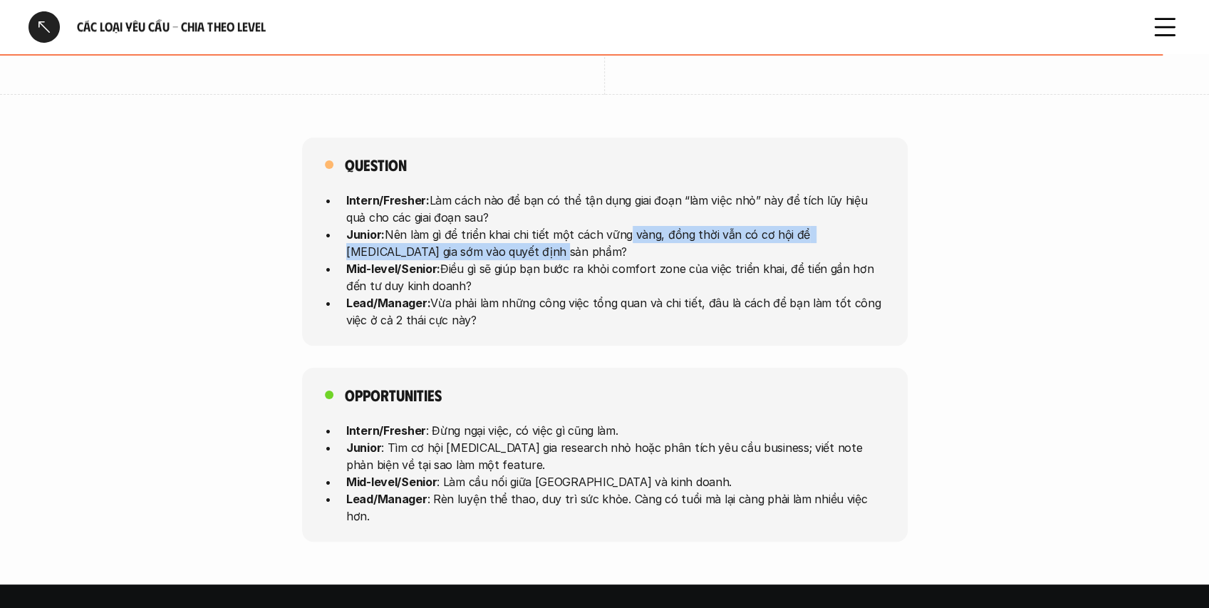
drag, startPoint x: 498, startPoint y: 249, endPoint x: 647, endPoint y: 242, distance: 149.1
click at [655, 238] on p "Junior: Nên làm gì để triển khai chi tiết một cách vững vàng, đồng thời vẫn có …" at bounding box center [615, 242] width 539 height 34
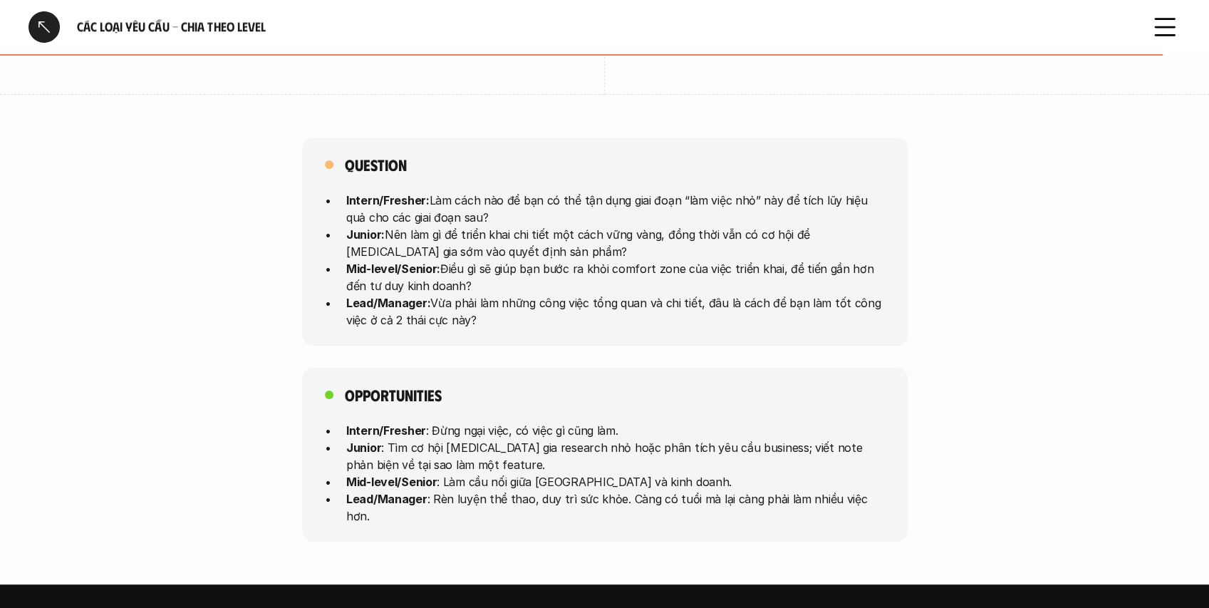
click at [470, 280] on p "Mid-level/Senior: Điều gì sẽ giúp bạn bước ra khỏi comfort zone của việc triển …" at bounding box center [615, 276] width 539 height 34
drag, startPoint x: 435, startPoint y: 271, endPoint x: 603, endPoint y: 276, distance: 168.2
click at [603, 276] on p "Mid-level/Senior: Điều gì sẽ giúp bạn bước ra khỏi comfort zone của việc triển …" at bounding box center [615, 276] width 539 height 34
click at [509, 291] on p "Mid-level/Senior: Điều gì sẽ giúp bạn bước ra khỏi comfort zone của việc triển …" at bounding box center [615, 276] width 539 height 34
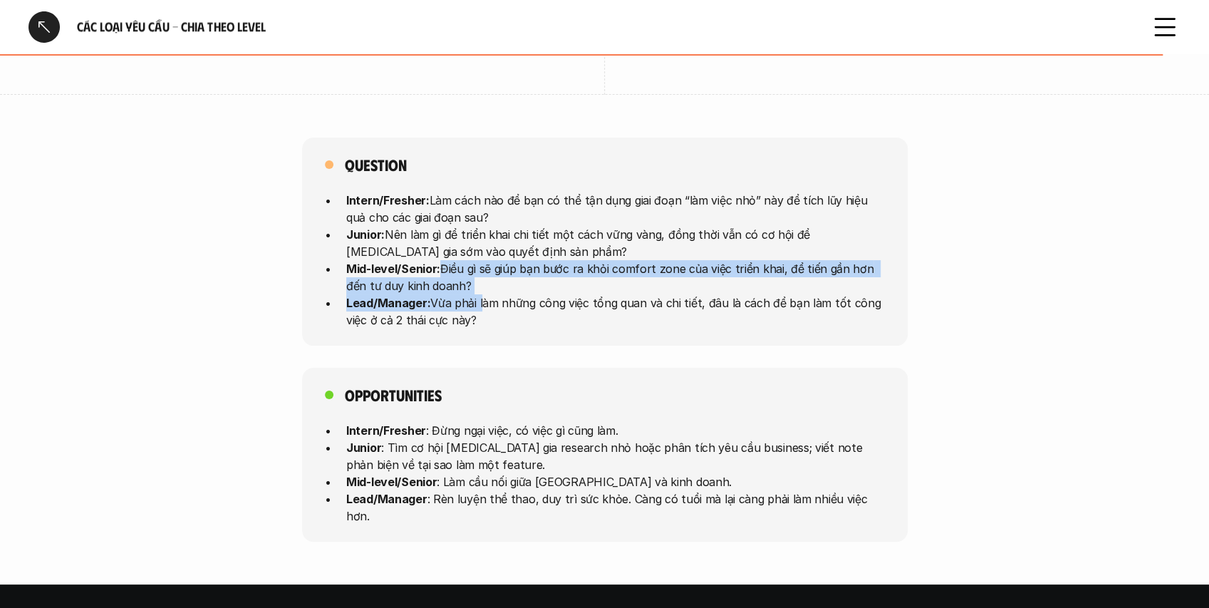
drag, startPoint x: 438, startPoint y: 267, endPoint x: 480, endPoint y: 311, distance: 61.0
click at [480, 311] on ul "Intern/Fresher: Làm cách nào để bạn có thể tận dụng giai đoạn “làm việc nhỏ” nà…" at bounding box center [605, 259] width 560 height 137
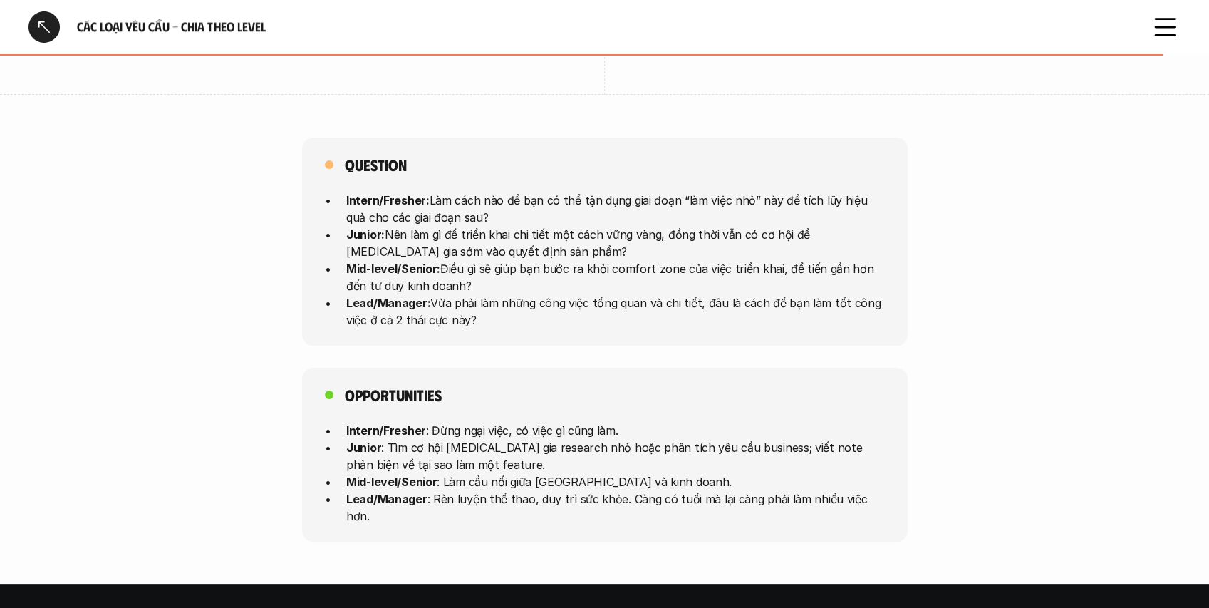
click at [450, 333] on div "Question Intern/Fresher: Làm cách nào để bạn có thể tận dụng giai đoạn “làm việ…" at bounding box center [605, 242] width 606 height 208
drag, startPoint x: 434, startPoint y: 304, endPoint x: 620, endPoint y: 328, distance: 187.5
click at [620, 328] on p "Lead/Manager: Vừa phải làm những công việc tổng quan và chi tiết, đâu là cách đ…" at bounding box center [615, 311] width 539 height 34
click at [630, 306] on p "Lead/Manager: Vừa phải làm những công việc tổng quan và chi tiết, đâu là cách đ…" at bounding box center [615, 311] width 539 height 34
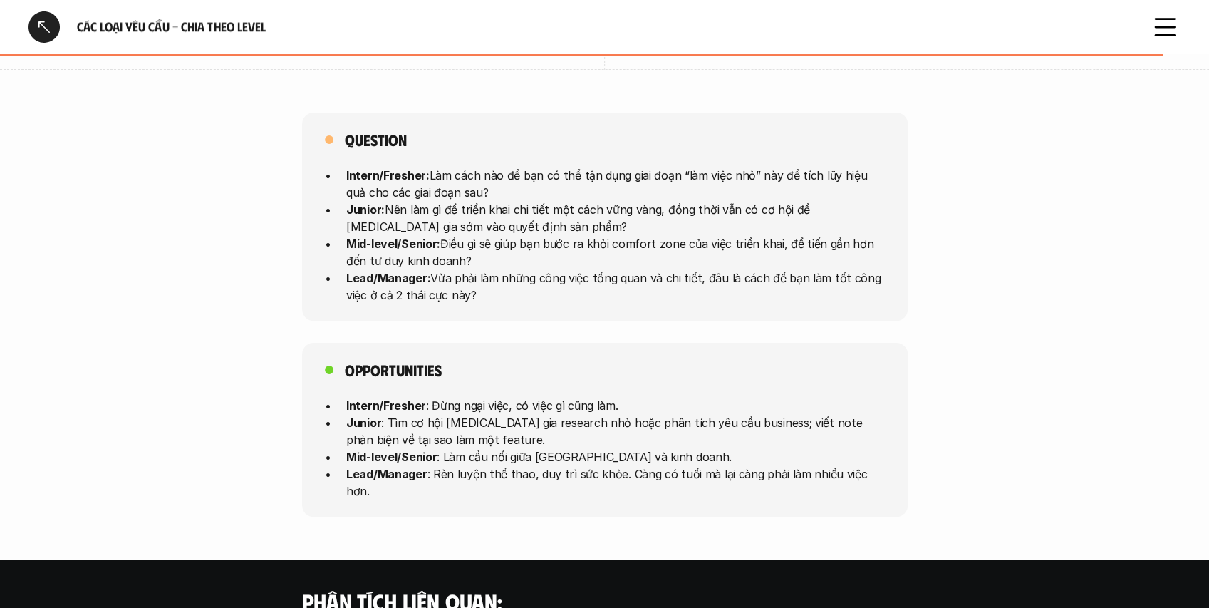
scroll to position [3610, 0]
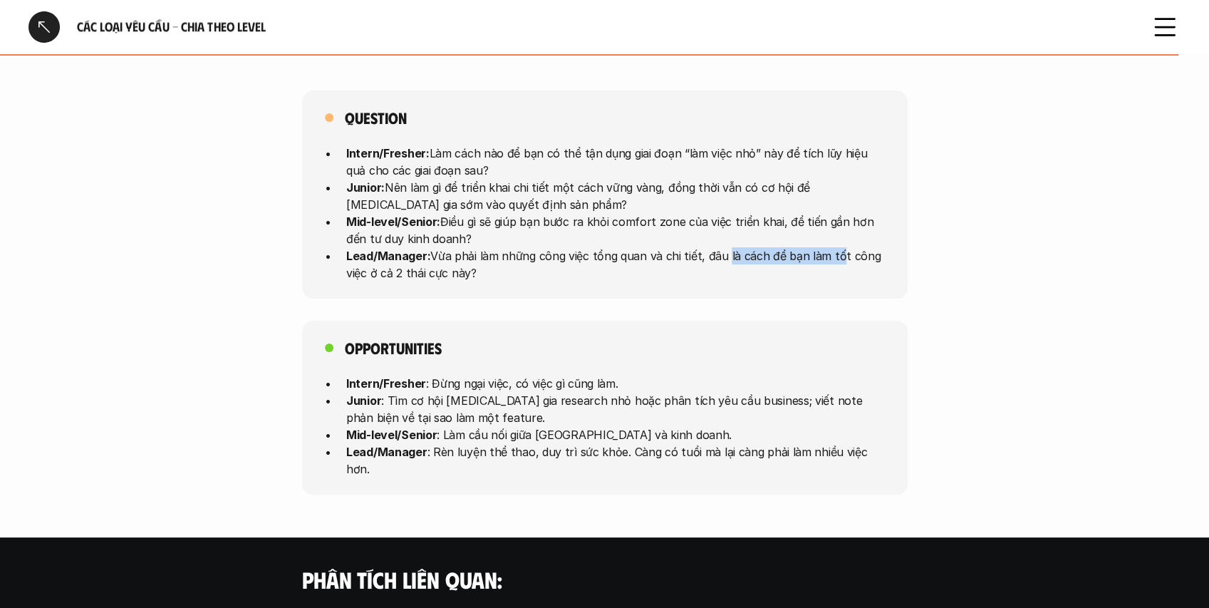
drag, startPoint x: 720, startPoint y: 249, endPoint x: 827, endPoint y: 249, distance: 106.9
click at [827, 249] on p "Lead/Manager: Vừa phải làm những công việc tổng quan và chi tiết, đâu là cách đ…" at bounding box center [615, 264] width 539 height 34
click at [715, 281] on p "Lead/Manager: Vừa phải làm những công việc tổng quan và chi tiết, đâu là cách đ…" at bounding box center [615, 264] width 539 height 34
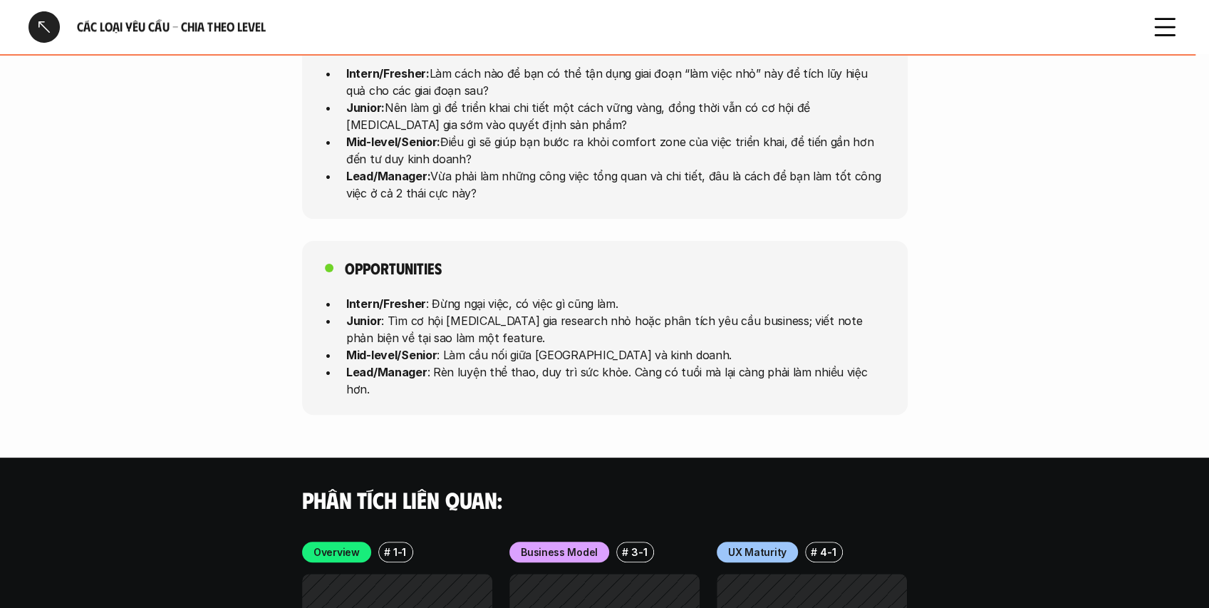
scroll to position [3705, 0]
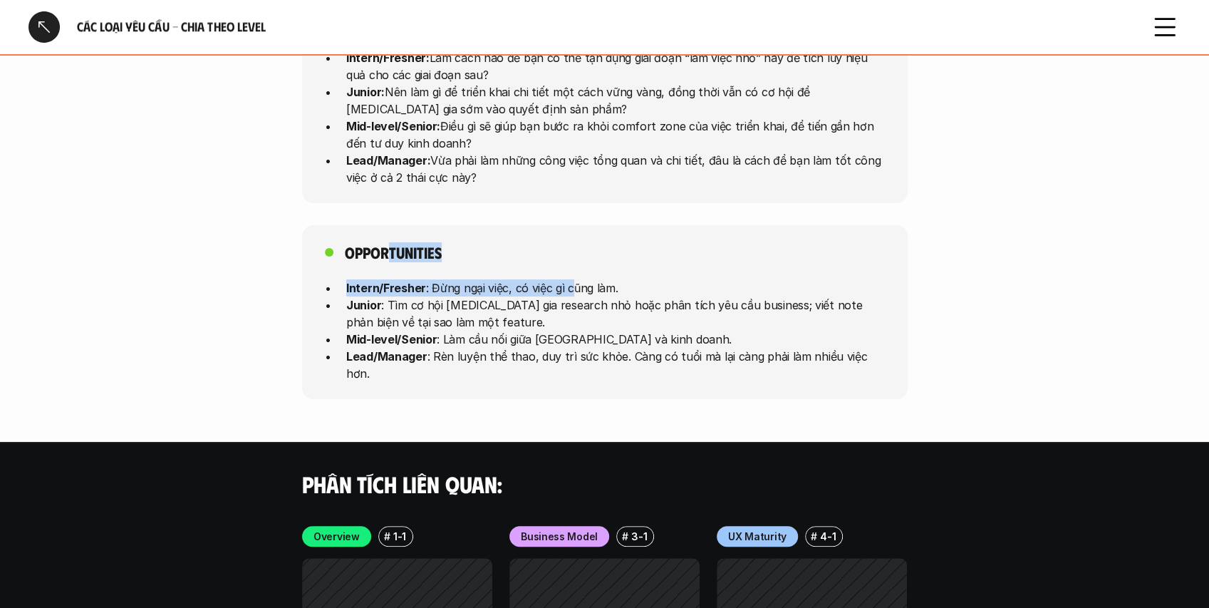
drag, startPoint x: 386, startPoint y: 252, endPoint x: 574, endPoint y: 247, distance: 188.2
click at [574, 246] on div "Opportunities Intern/Fresher : Đừng ngại việc, có việc gì cũng làm. Junior : Tì…" at bounding box center [605, 312] width 606 height 174
click at [446, 320] on p "Junior : Tìm cơ hội [MEDICAL_DATA] gia research nhỏ hoặc phân tích yêu cầu busi…" at bounding box center [615, 313] width 539 height 34
drag, startPoint x: 432, startPoint y: 284, endPoint x: 636, endPoint y: 272, distance: 204.8
click at [636, 272] on div "Opportunities Intern/Fresher : Đừng ngại việc, có việc gì cũng làm. Junior : Tì…" at bounding box center [605, 312] width 606 height 174
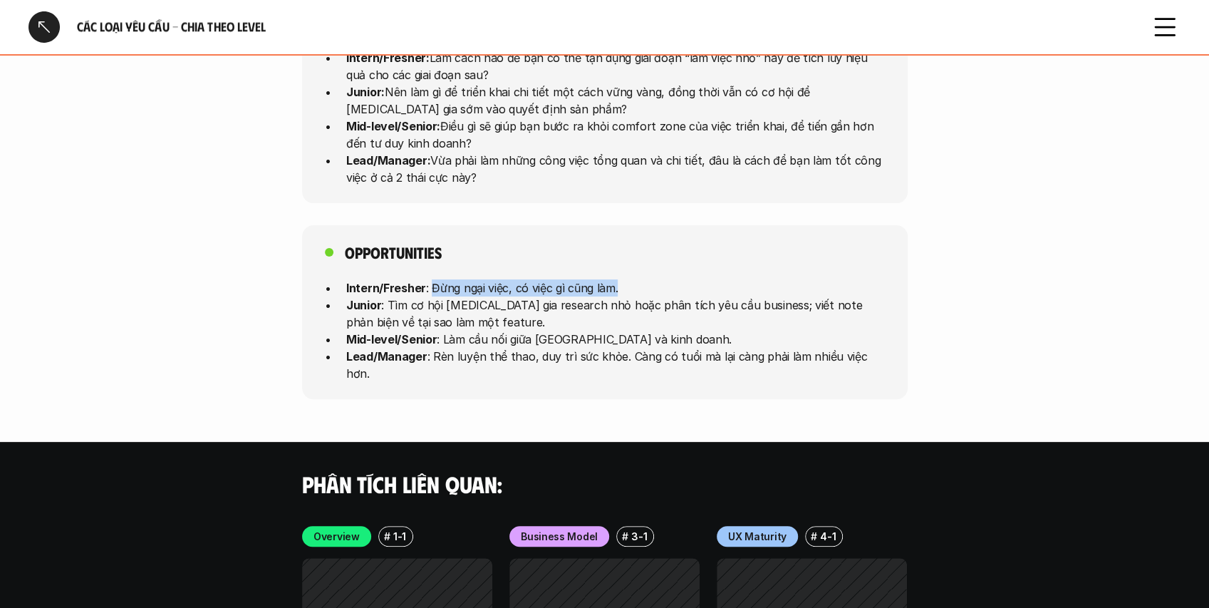
click at [618, 294] on p "Intern/Fresher : Đừng ngại việc, có việc gì cũng làm." at bounding box center [615, 287] width 539 height 17
drag, startPoint x: 372, startPoint y: 341, endPoint x: 483, endPoint y: 339, distance: 111.2
click at [486, 338] on p "Mid-level/Senior : Làm cầu nối giữa [GEOGRAPHIC_DATA] và kinh doanh." at bounding box center [615, 339] width 539 height 17
click at [482, 339] on p "Mid-level/Senior : Làm cầu nối giữa [GEOGRAPHIC_DATA] và kinh doanh." at bounding box center [615, 339] width 539 height 17
click at [451, 338] on p "Mid-level/Senior : Làm cầu nối giữa [GEOGRAPHIC_DATA] và kinh doanh." at bounding box center [615, 339] width 539 height 17
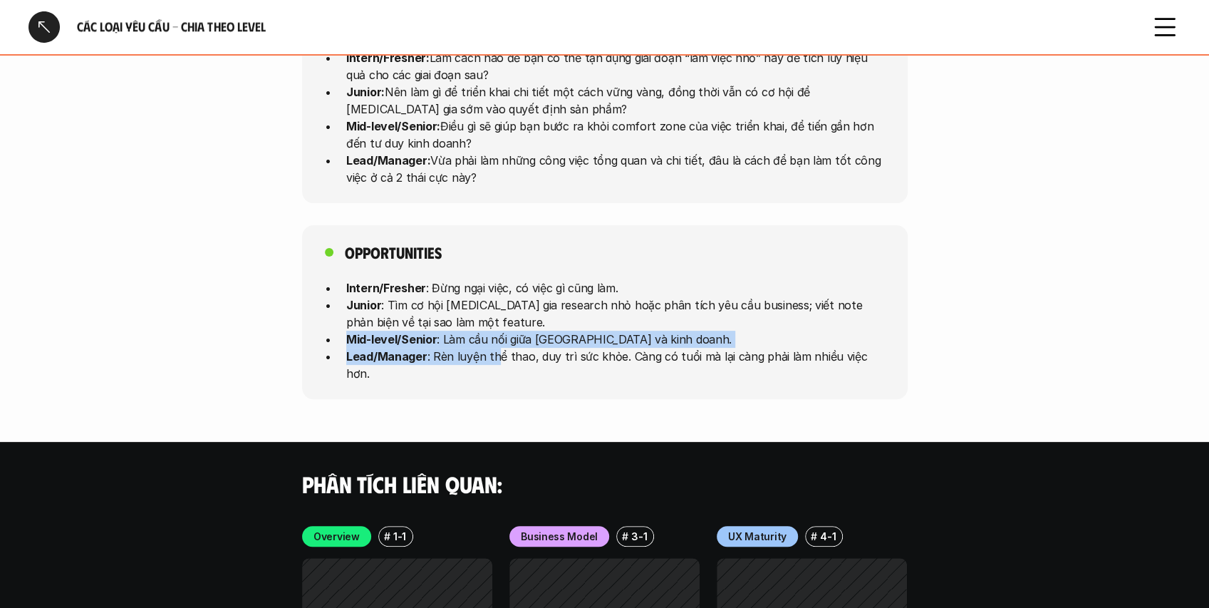
drag, startPoint x: 471, startPoint y: 346, endPoint x: 497, endPoint y: 352, distance: 27.0
click at [497, 352] on ul "Intern/Fresher : Đừng ngại việc, có việc gì cũng làm. Junior : Tìm cơ hội [MEDI…" at bounding box center [605, 330] width 560 height 103
click at [470, 349] on p "Lead/Manager : Rèn luyện thể thao, duy trì sức khỏe. Càng có tuổi mà lại càng p…" at bounding box center [615, 365] width 539 height 34
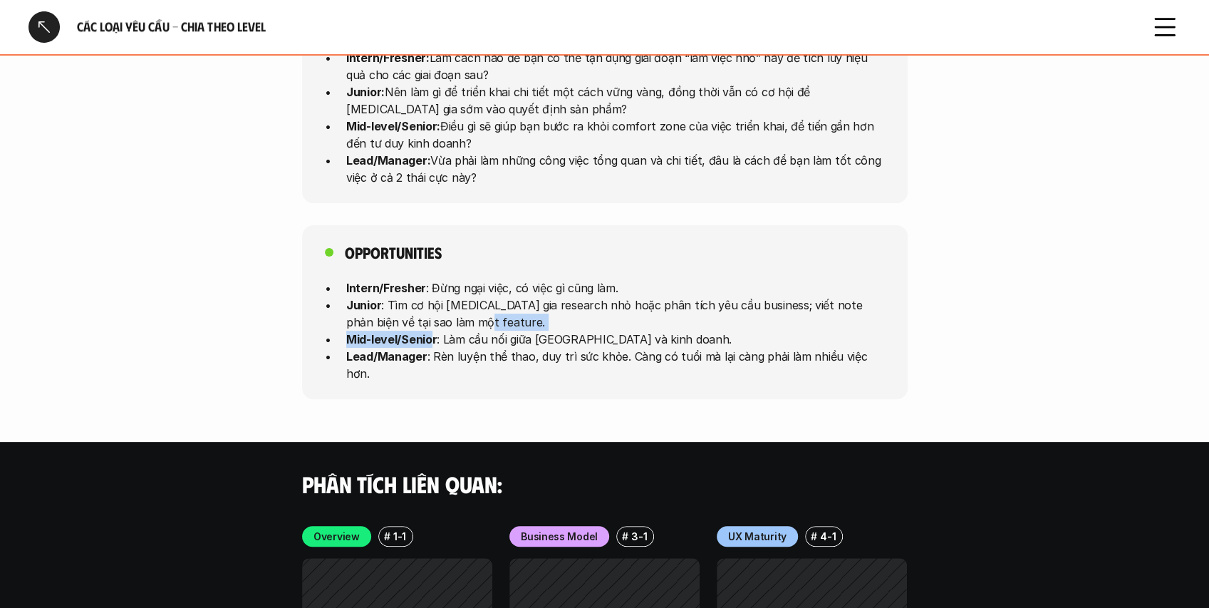
drag, startPoint x: 430, startPoint y: 342, endPoint x: 586, endPoint y: 330, distance: 155.8
click at [586, 330] on ul "Intern/Fresher : Đừng ngại việc, có việc gì cũng làm. Junior : Tìm cơ hội [MEDI…" at bounding box center [605, 330] width 560 height 103
click at [541, 340] on p "Mid-level/Senior : Làm cầu nối giữa [GEOGRAPHIC_DATA] và kinh doanh." at bounding box center [615, 339] width 539 height 17
drag, startPoint x: 436, startPoint y: 339, endPoint x: 634, endPoint y: 329, distance: 198.3
click at [634, 329] on ul "Intern/Fresher : Đừng ngại việc, có việc gì cũng làm. Junior : Tìm cơ hội [MEDI…" at bounding box center [605, 330] width 560 height 103
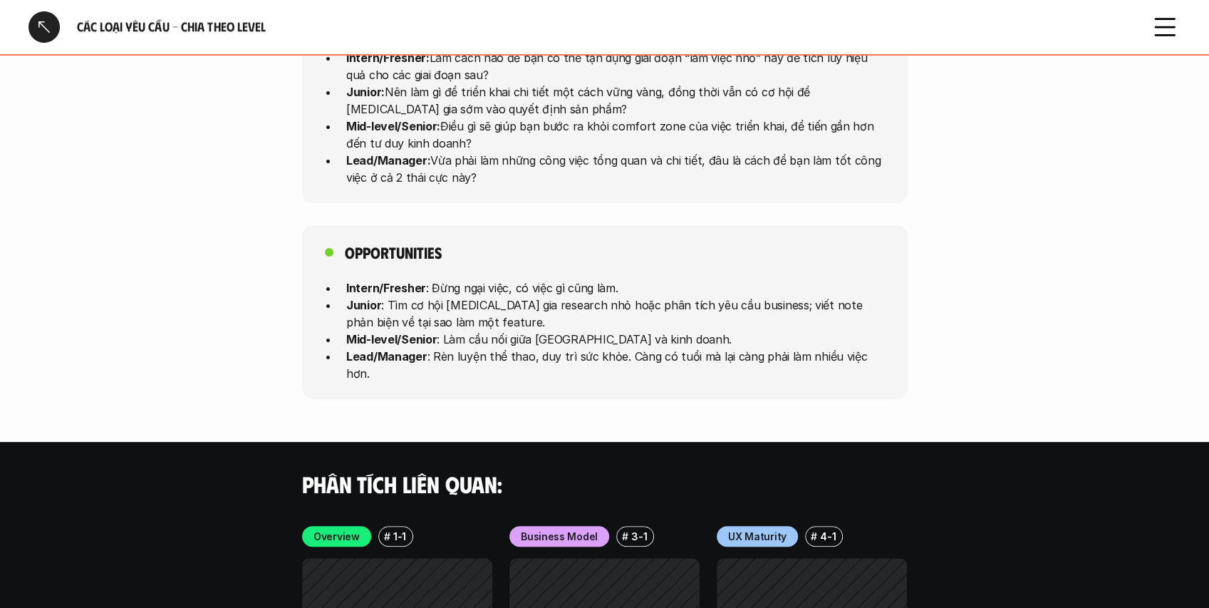
click at [609, 338] on p "Mid-level/Senior : Làm cầu nối giữa [GEOGRAPHIC_DATA] và kinh doanh." at bounding box center [615, 339] width 539 height 17
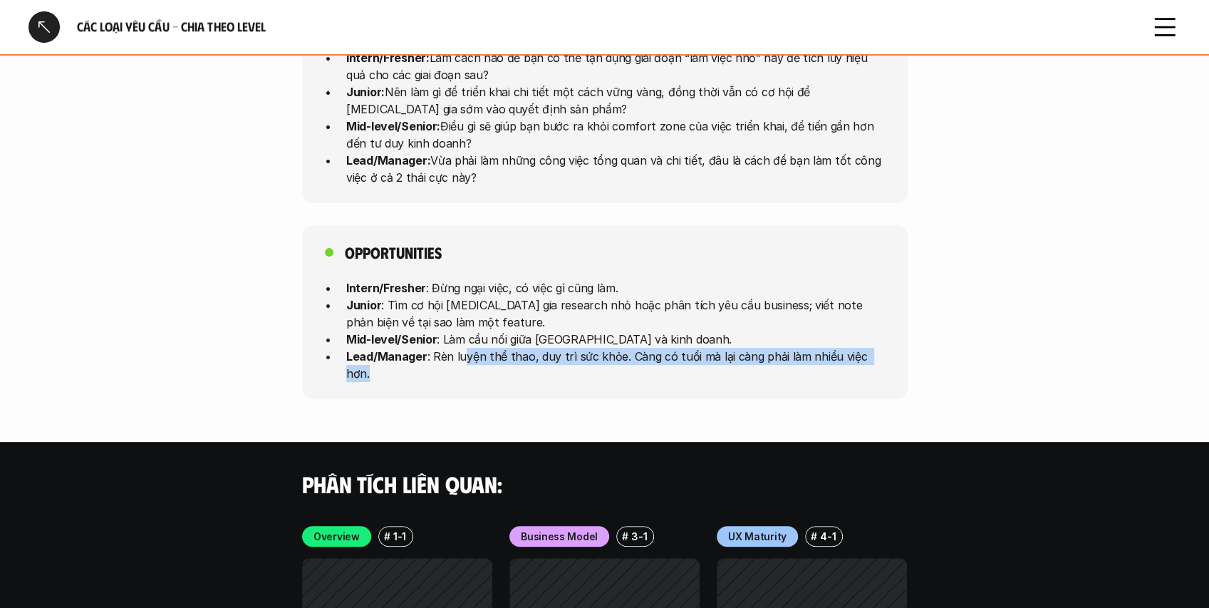
drag, startPoint x: 466, startPoint y: 356, endPoint x: 896, endPoint y: 351, distance: 429.7
click at [896, 351] on div "Opportunities Intern/Fresher : Đừng ngại việc, có việc gì cũng làm. Junior : Tì…" at bounding box center [605, 312] width 606 height 174
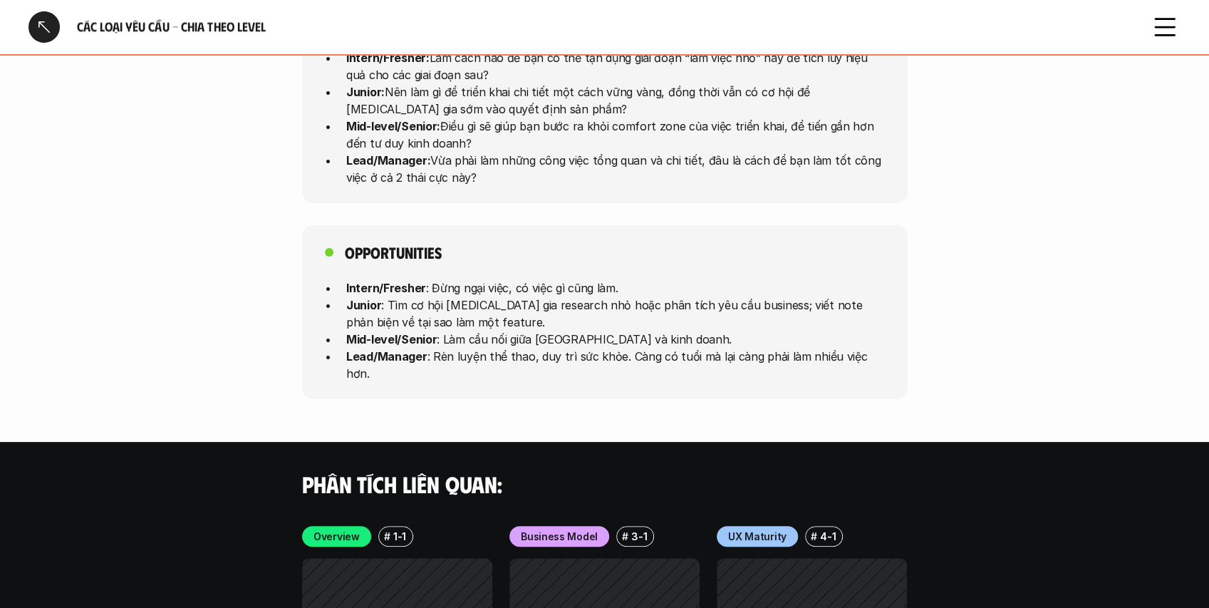
click at [937, 331] on div "Opportunities Intern/Fresher : Đừng ngại việc, có việc gì cũng làm. Junior : Tì…" at bounding box center [604, 312] width 1209 height 174
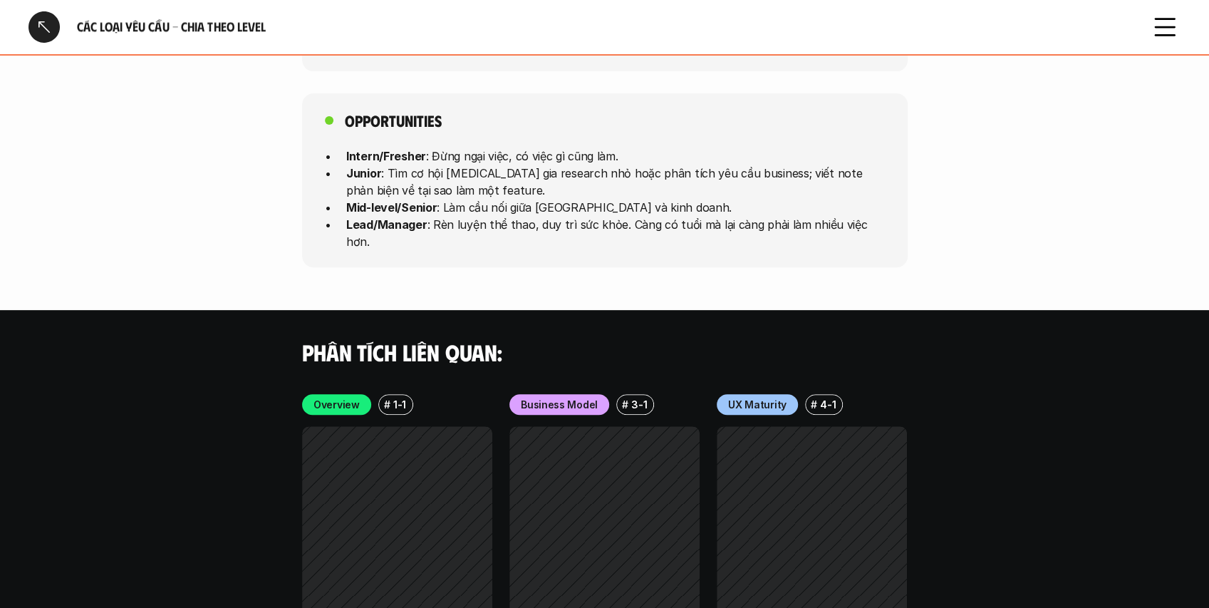
scroll to position [3960, 0]
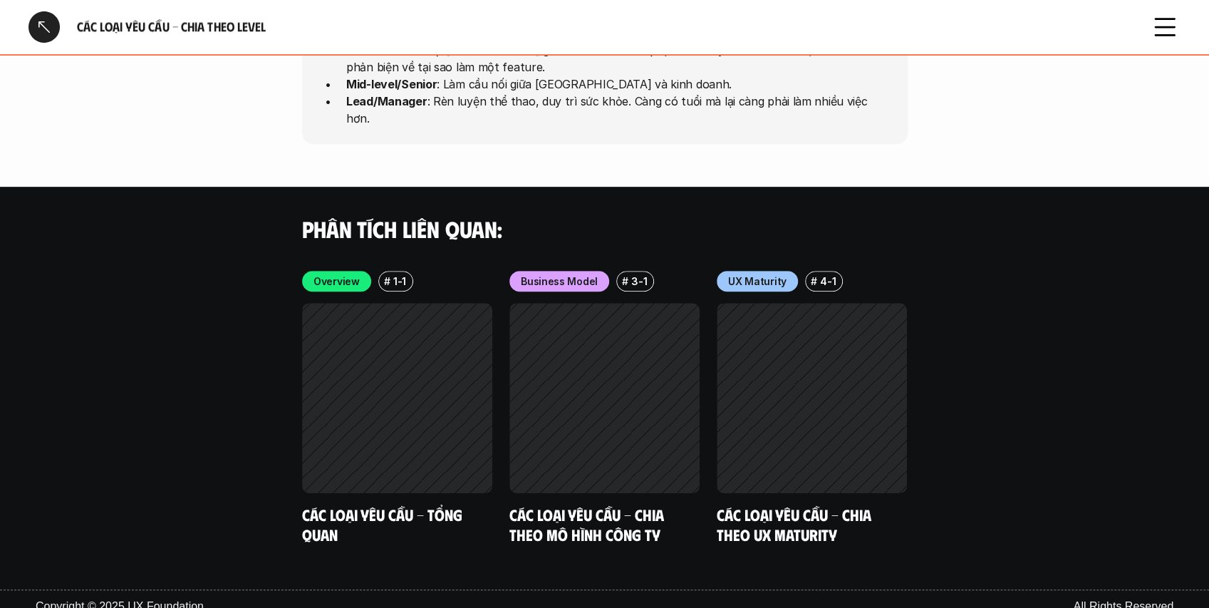
click at [48, 38] on div at bounding box center [44, 26] width 31 height 31
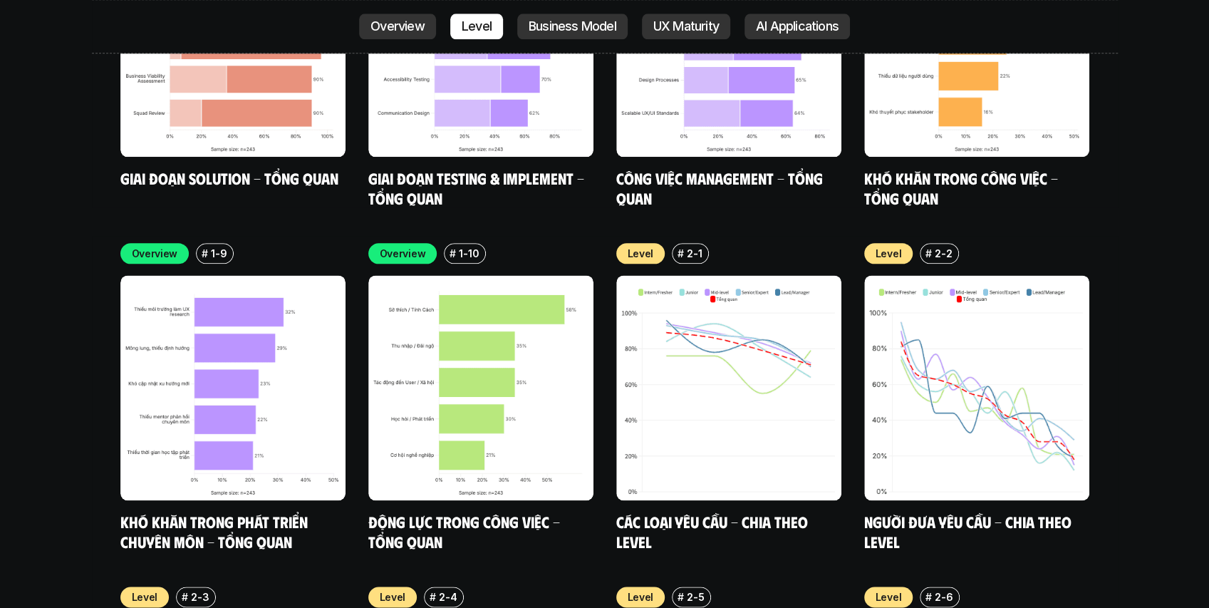
scroll to position [4888, 0]
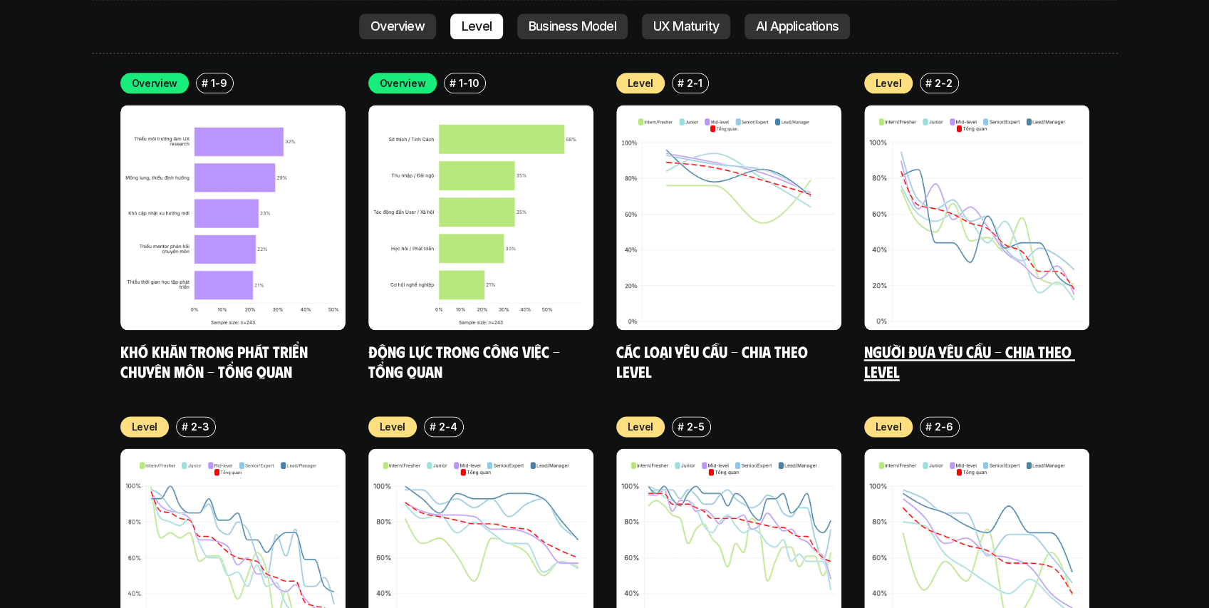
click at [977, 212] on img at bounding box center [976, 217] width 225 height 225
